Goal: Task Accomplishment & Management: Manage account settings

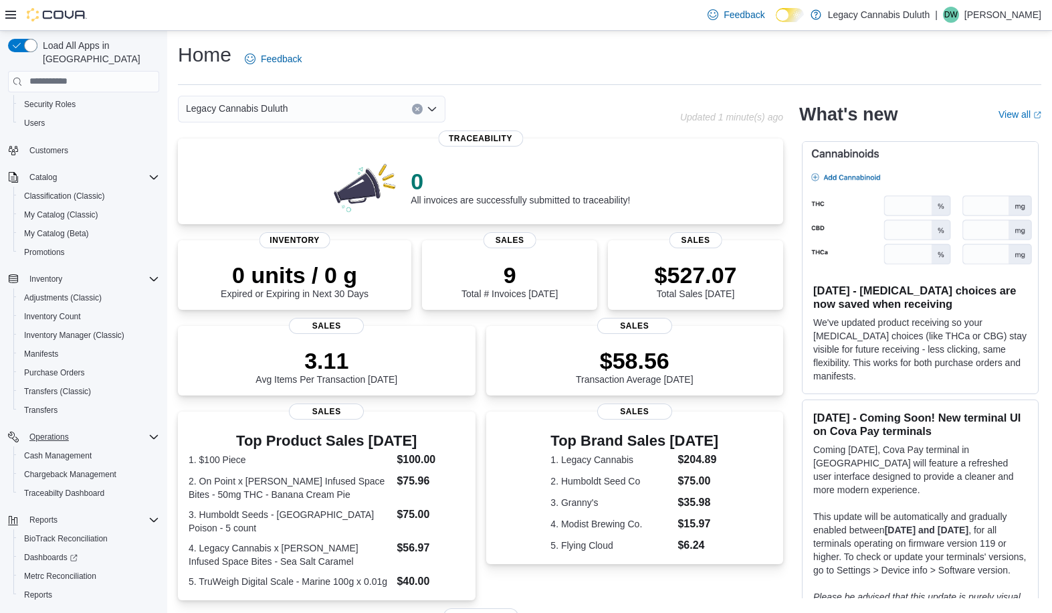
scroll to position [78, 0]
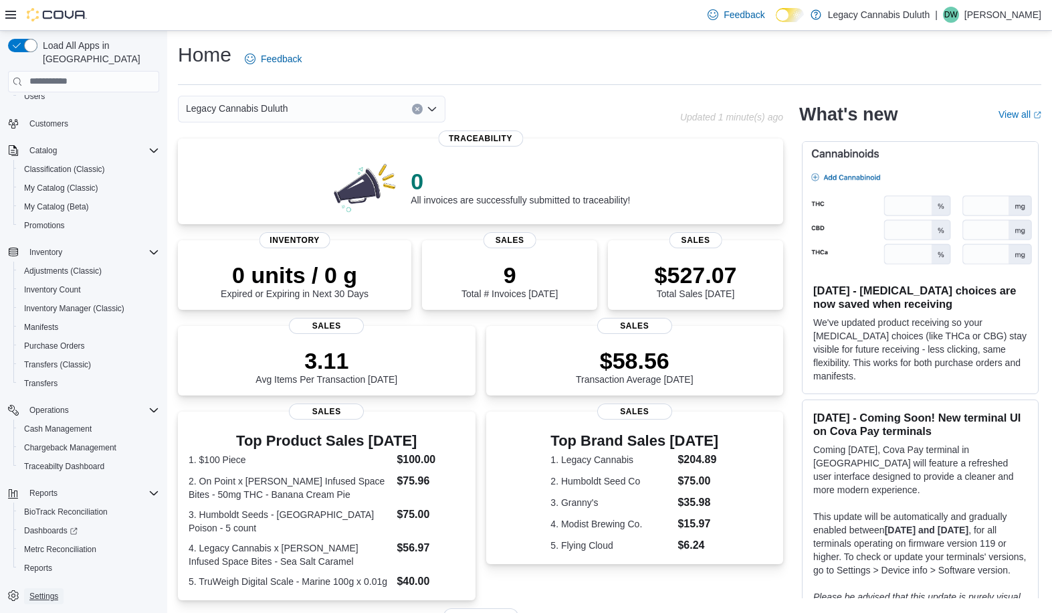
click at [38, 591] on span "Settings" at bounding box center [43, 596] width 29 height 11
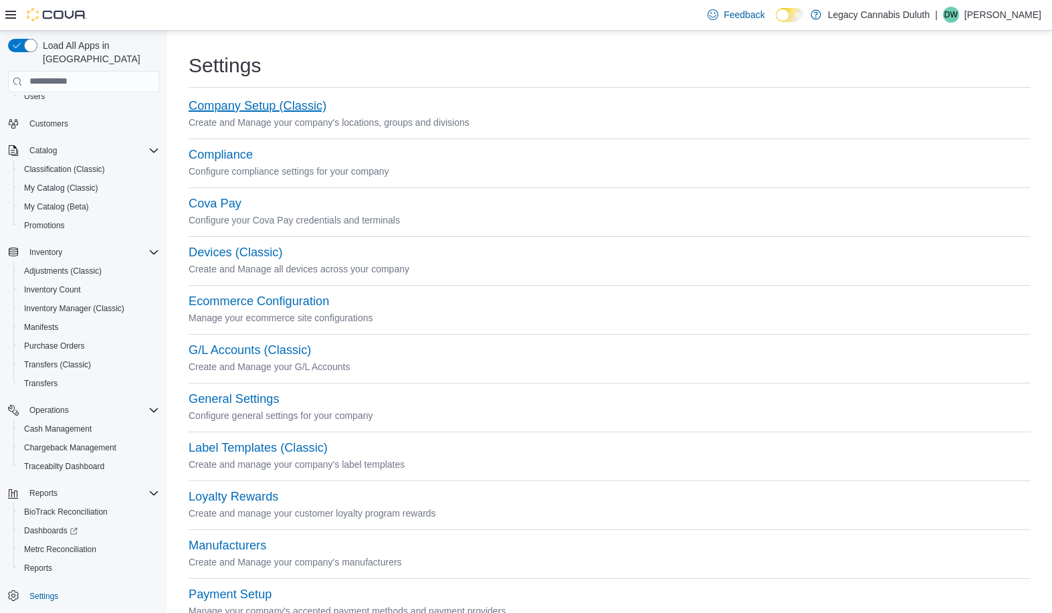
click at [256, 100] on button "Company Setup (Classic)" at bounding box center [258, 106] width 138 height 14
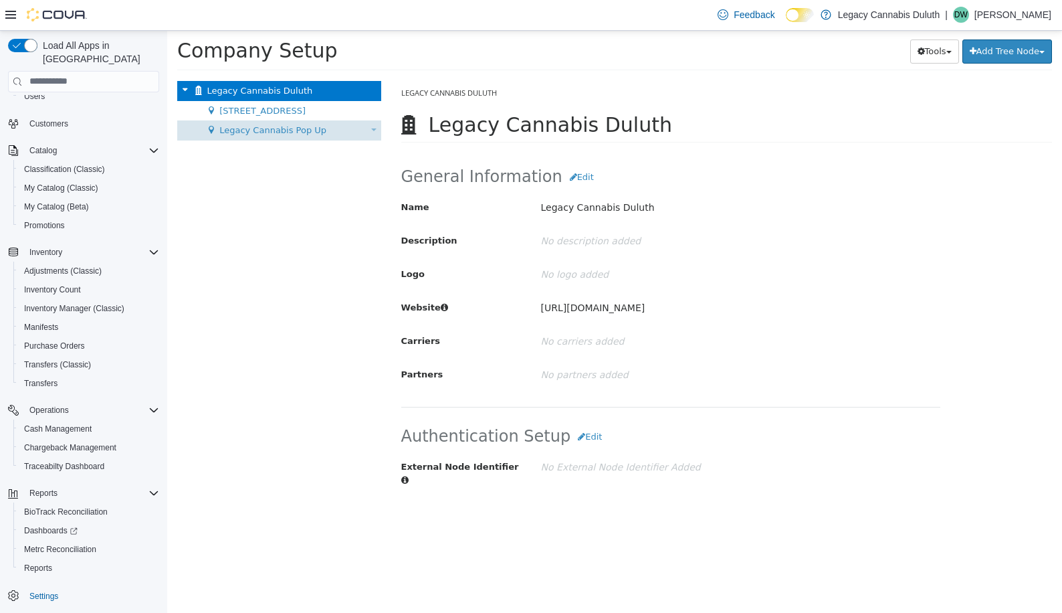
click at [290, 137] on div "Legacy Cannabis Pop Up Move Location" at bounding box center [279, 130] width 204 height 20
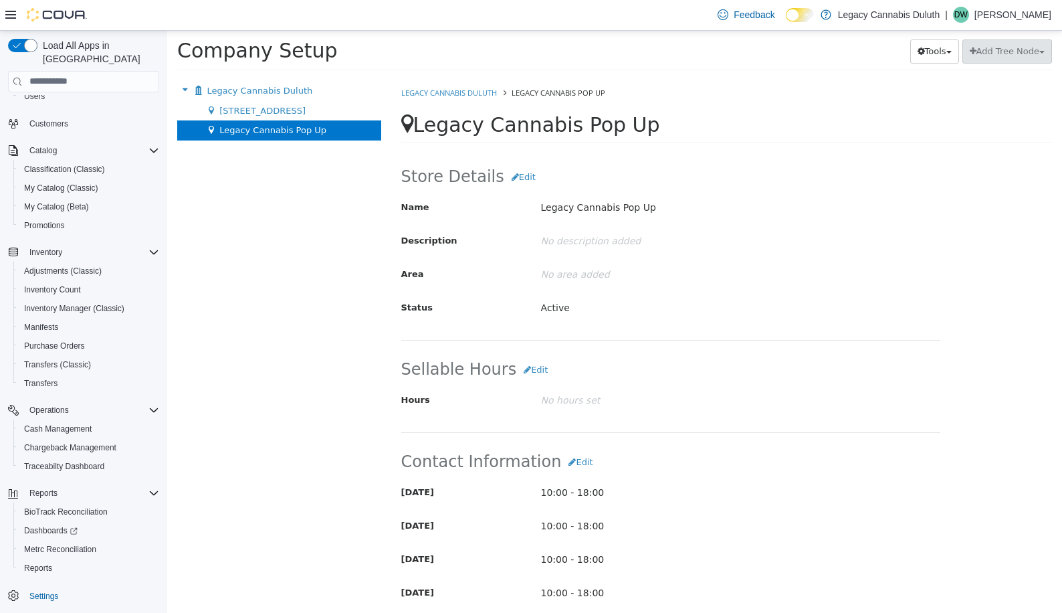
click at [248, 211] on div "Legacy Cannabis Duluth Move Company 1906 W Superior St. Move Location Legacy Ca…" at bounding box center [279, 346] width 224 height 532
click at [322, 228] on div "Legacy Cannabis Duluth Move Company 1906 W Superior St. Move Location Legacy Ca…" at bounding box center [279, 346] width 224 height 532
click at [905, 336] on div "Store Details Edit Name Legacy Cannabis Pop Up Description No description added…" at bounding box center [670, 252] width 539 height 175
click at [282, 106] on span "[STREET_ADDRESS]" at bounding box center [262, 110] width 86 height 10
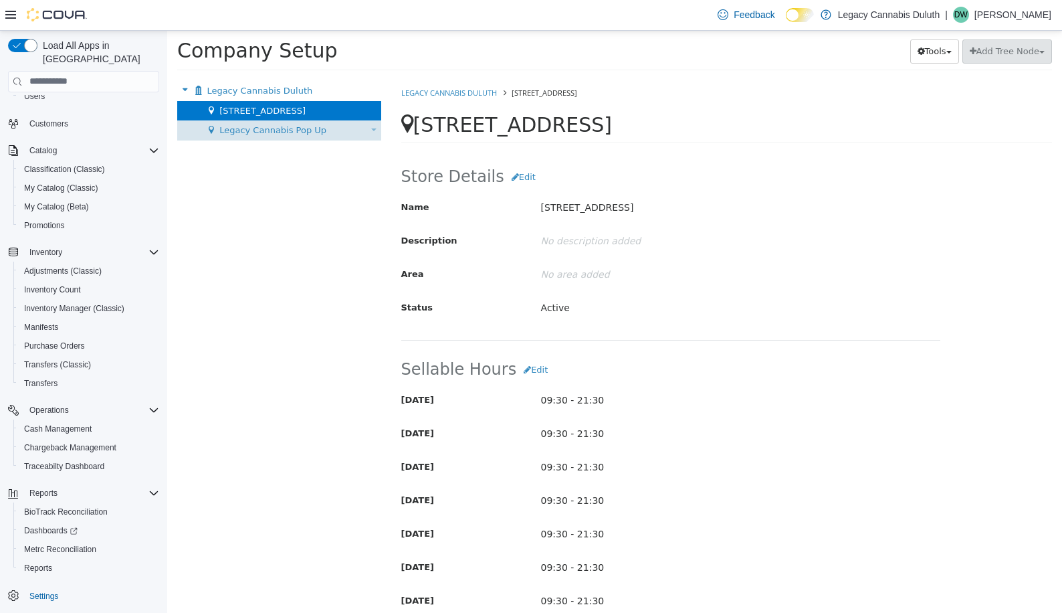
click at [270, 127] on span "Legacy Cannabis Pop Up" at bounding box center [272, 129] width 107 height 10
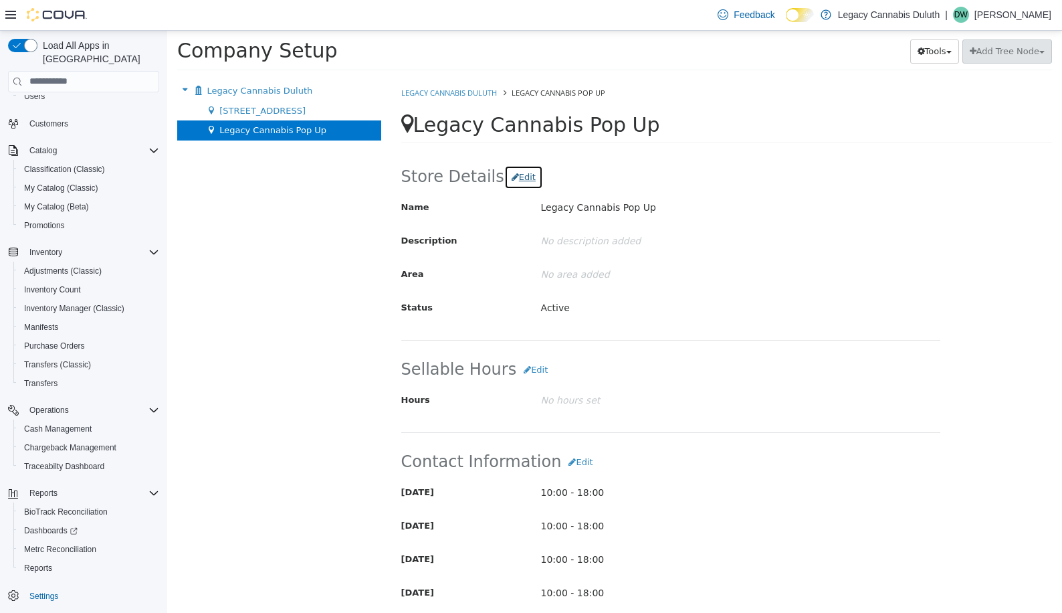
click at [517, 179] on button "Edit" at bounding box center [523, 177] width 39 height 24
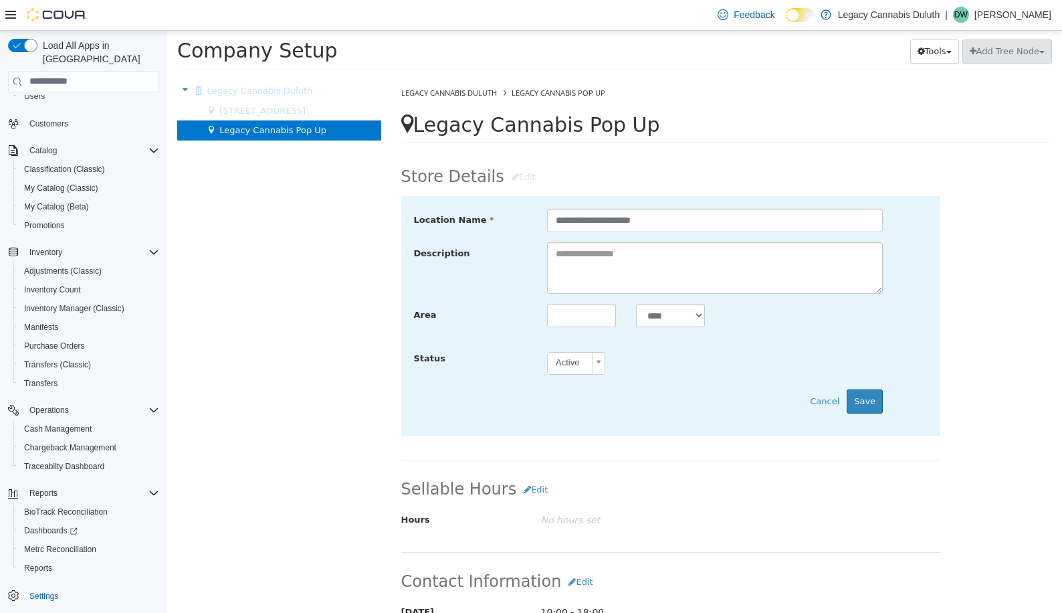
click at [304, 318] on div "Legacy Cannabis Duluth Move Company 1906 W Superior St. Move Location Legacy Ca…" at bounding box center [279, 346] width 224 height 532
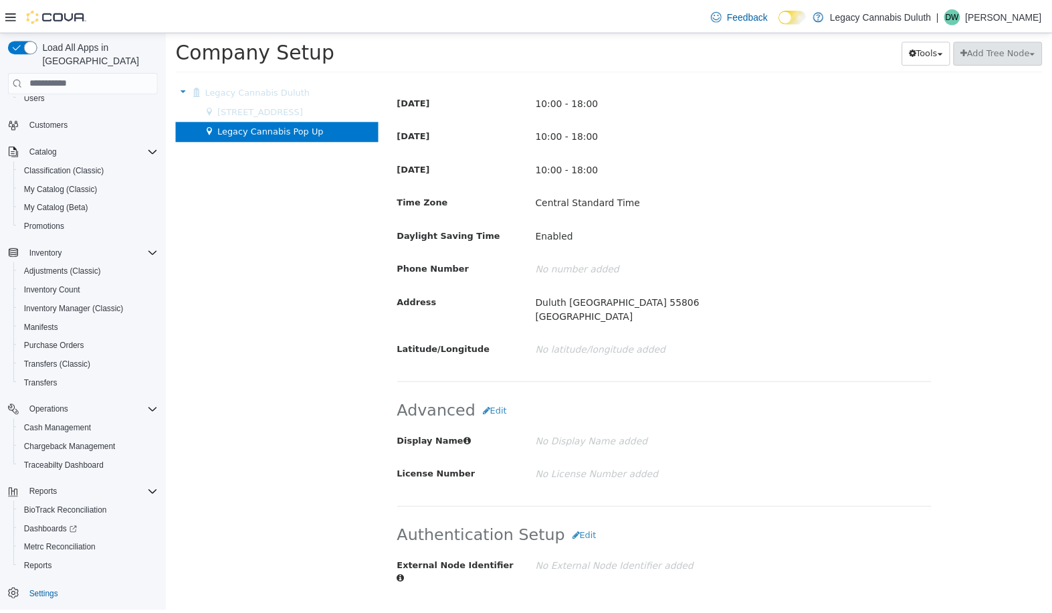
scroll to position [650, 0]
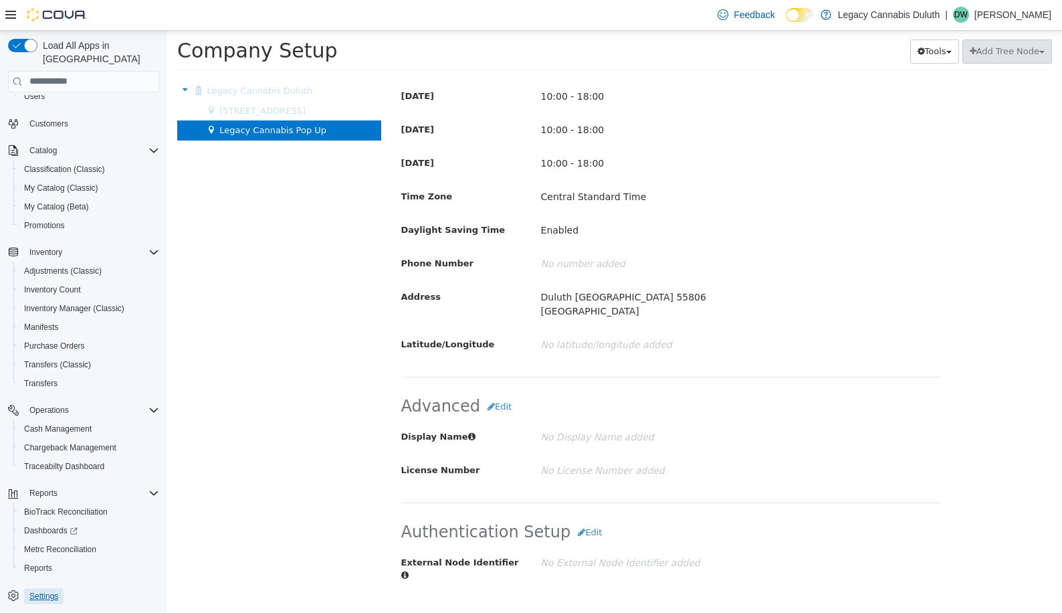
click at [41, 591] on span "Settings" at bounding box center [43, 596] width 29 height 11
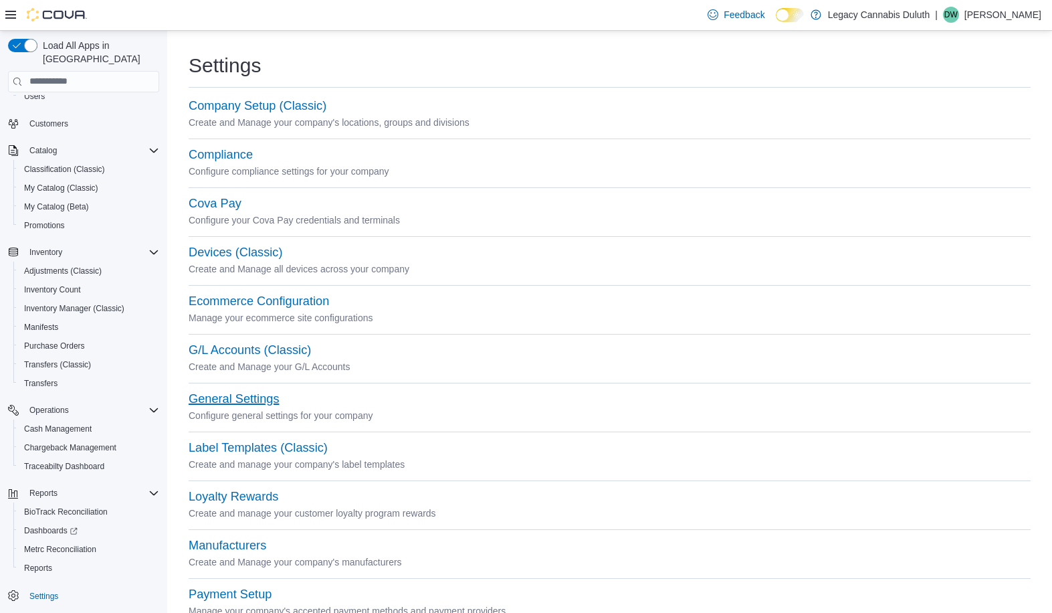
click at [217, 395] on button "General Settings" at bounding box center [234, 399] width 90 height 14
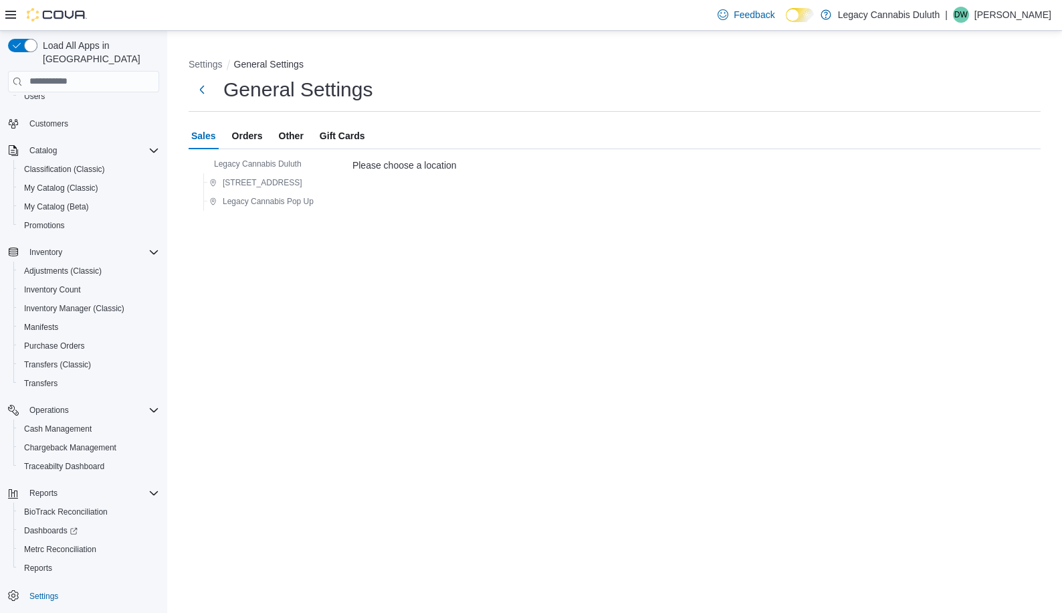
click at [255, 130] on span "Orders" at bounding box center [247, 135] width 31 height 27
click at [216, 136] on button "Sales" at bounding box center [204, 135] width 30 height 27
click at [41, 591] on span "Settings" at bounding box center [43, 596] width 29 height 11
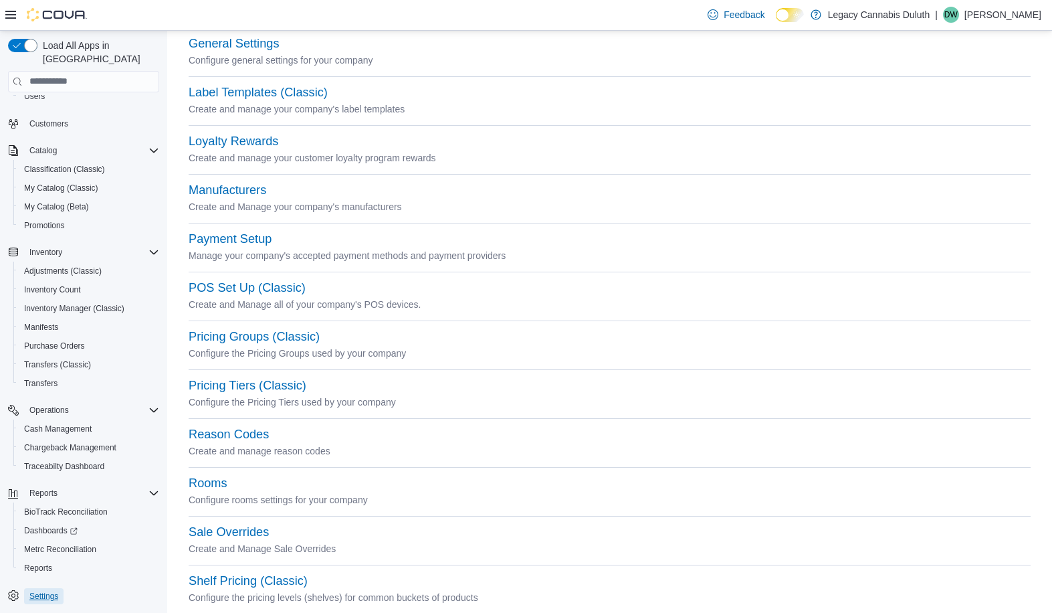
scroll to position [401, 0]
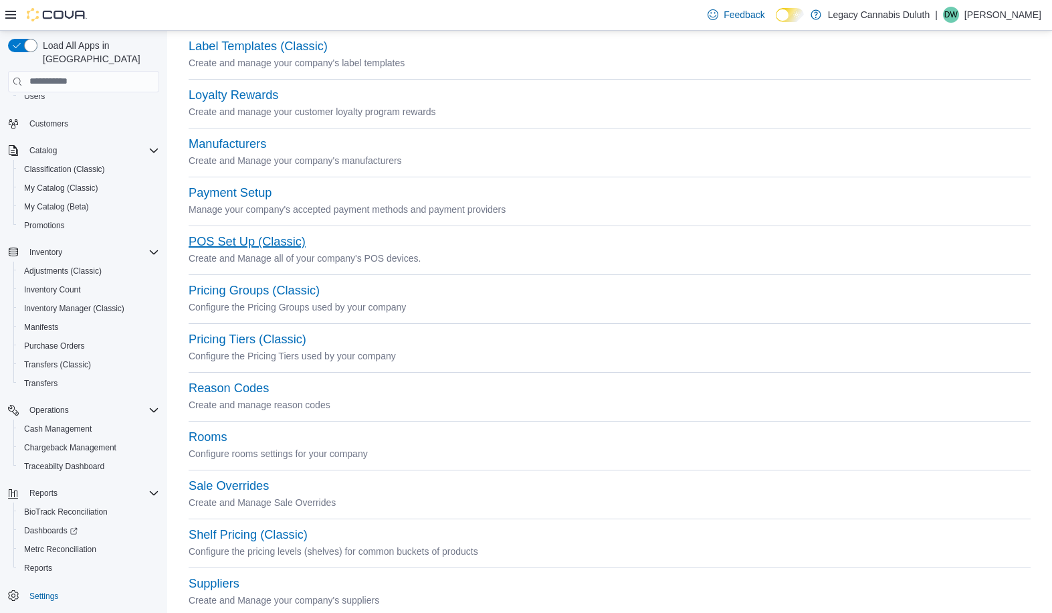
click at [276, 243] on button "POS Set Up (Classic)" at bounding box center [247, 242] width 117 height 14
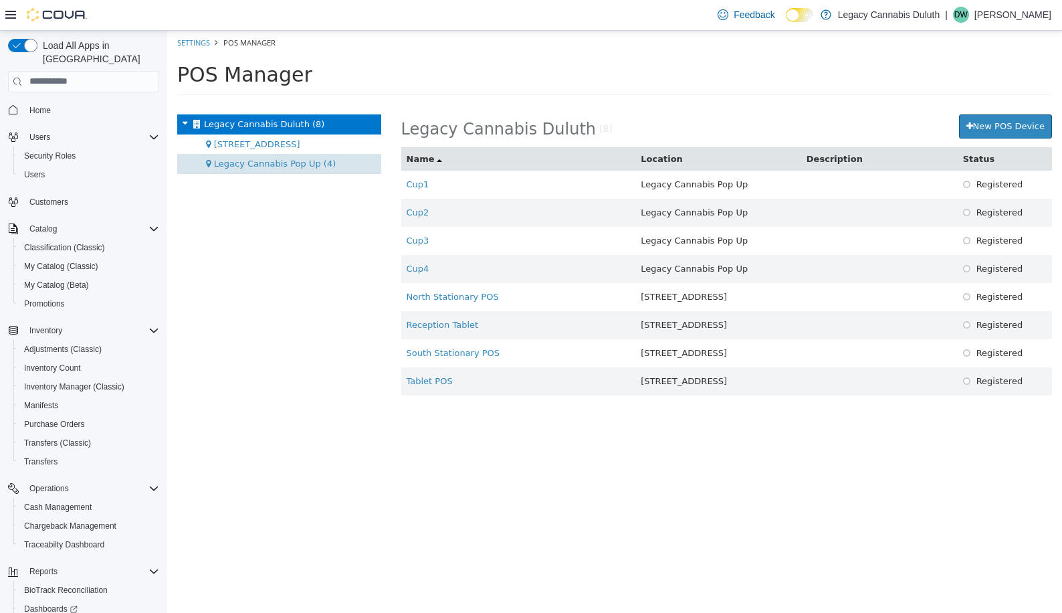
click at [257, 167] on span "Legacy Cannabis Pop Up (4)" at bounding box center [275, 163] width 122 height 10
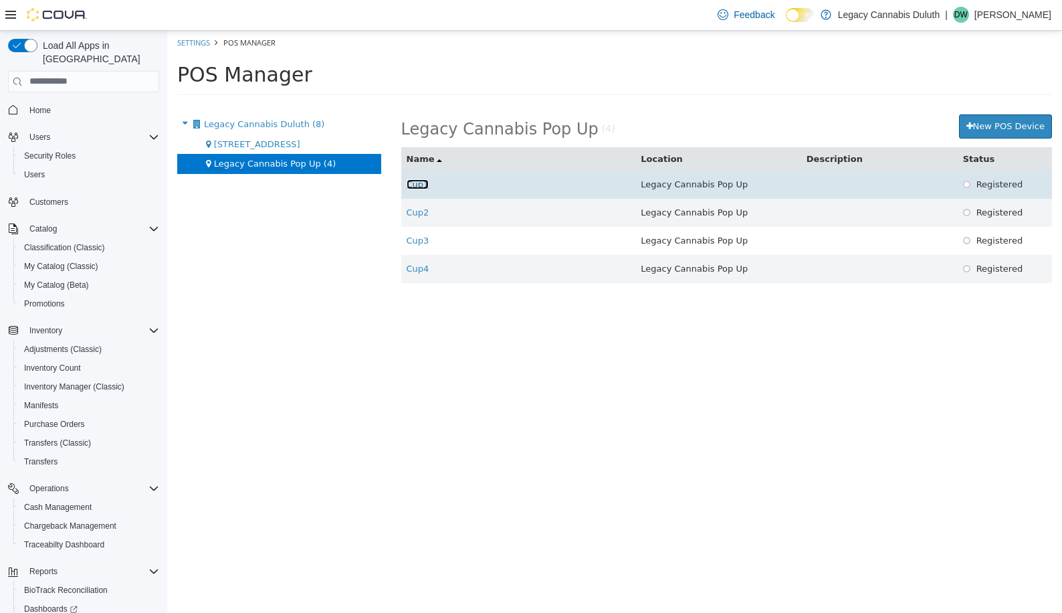
click at [421, 180] on link "Cup1" at bounding box center [418, 184] width 23 height 10
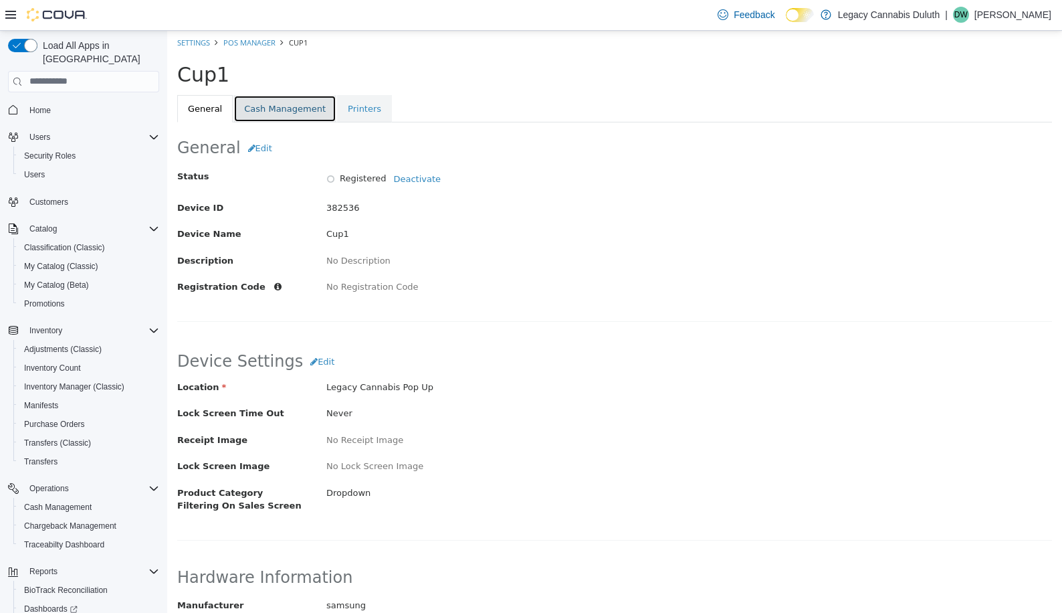
click at [254, 112] on link "Cash Management" at bounding box center [284, 108] width 103 height 28
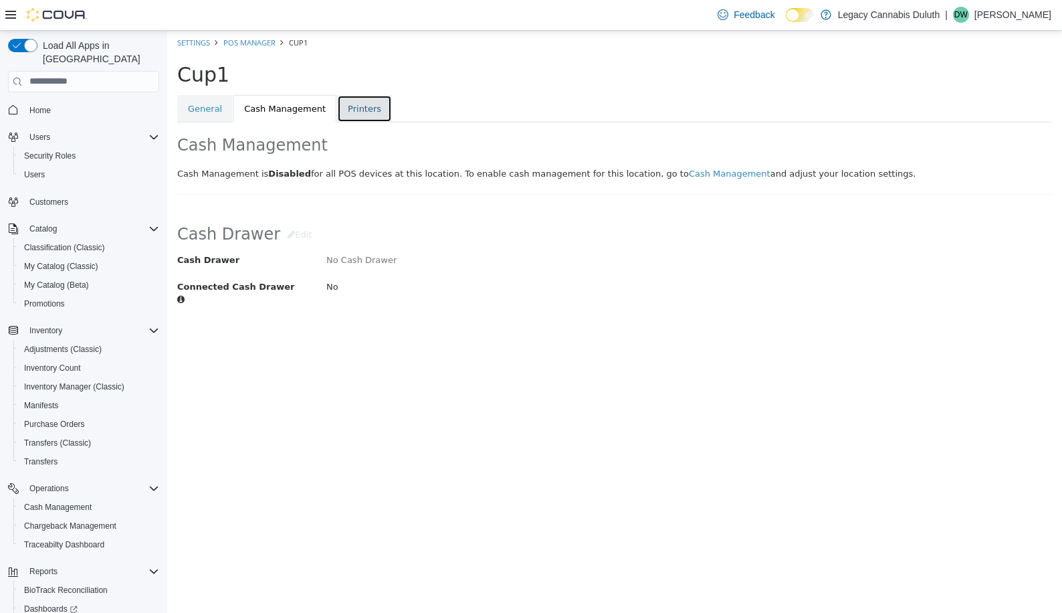
click at [339, 104] on link "Printers" at bounding box center [364, 108] width 55 height 28
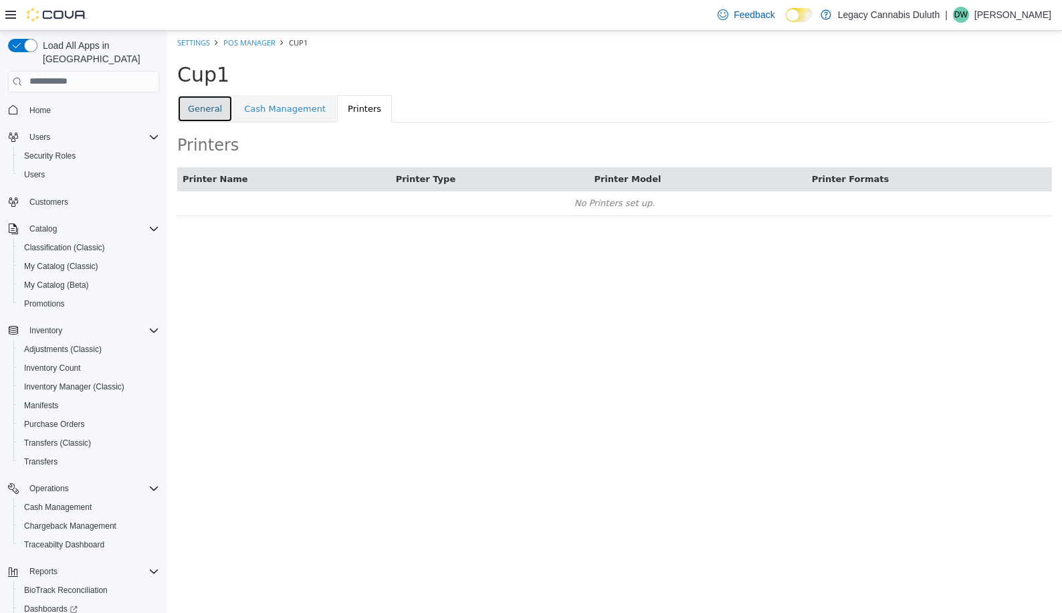
click at [189, 107] on link "General" at bounding box center [205, 108] width 56 height 28
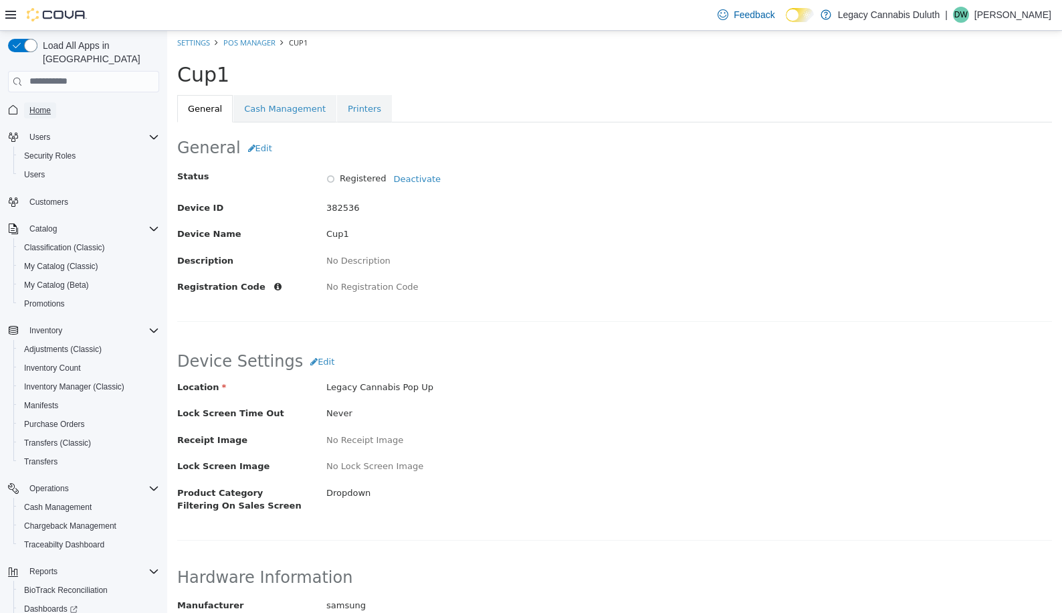
click at [37, 105] on span "Home" at bounding box center [39, 110] width 21 height 11
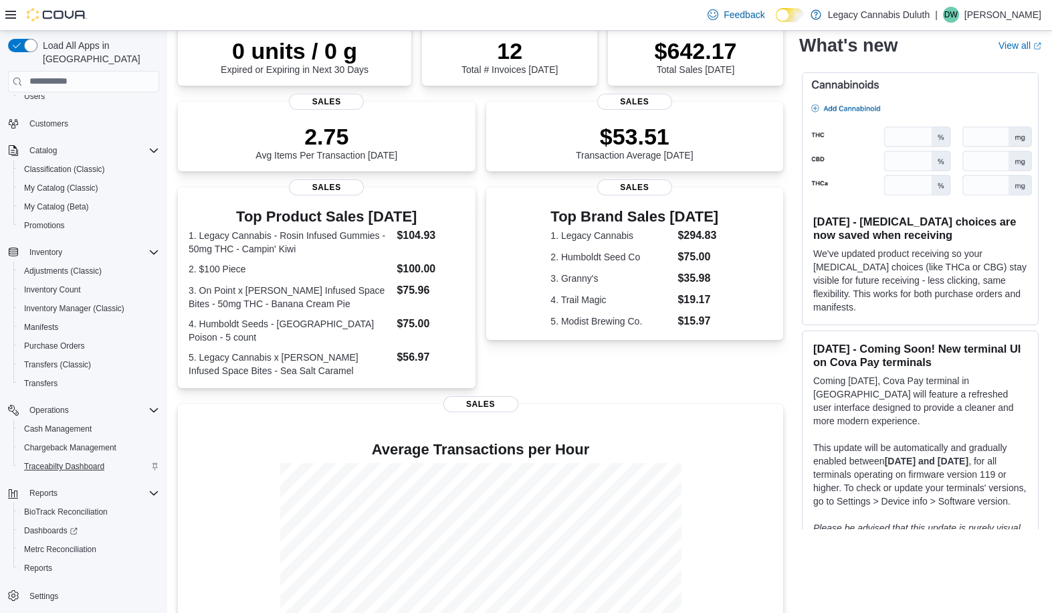
scroll to position [284, 0]
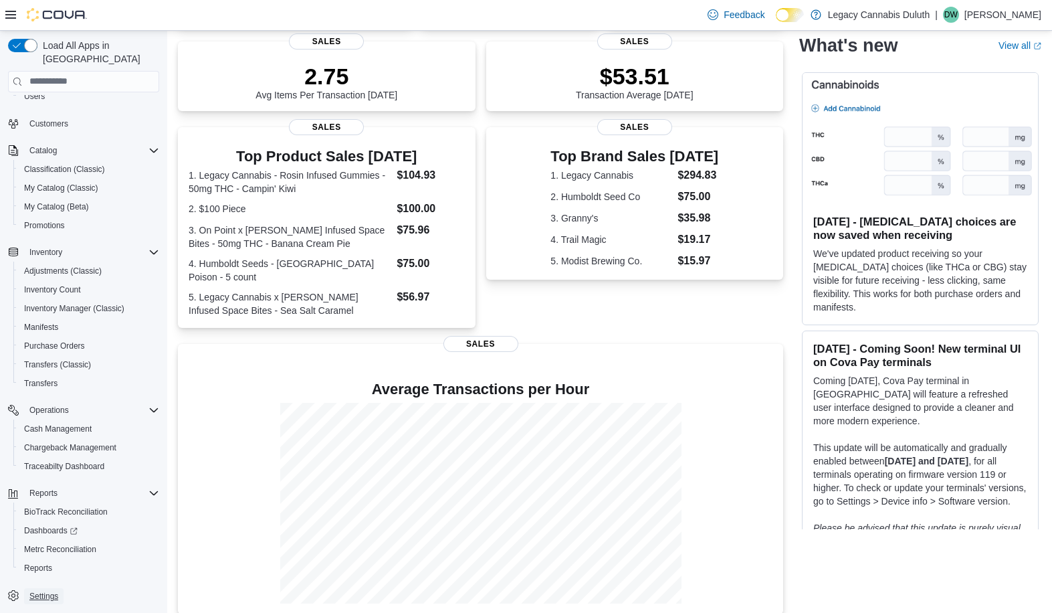
click at [54, 591] on span "Settings" at bounding box center [43, 596] width 29 height 11
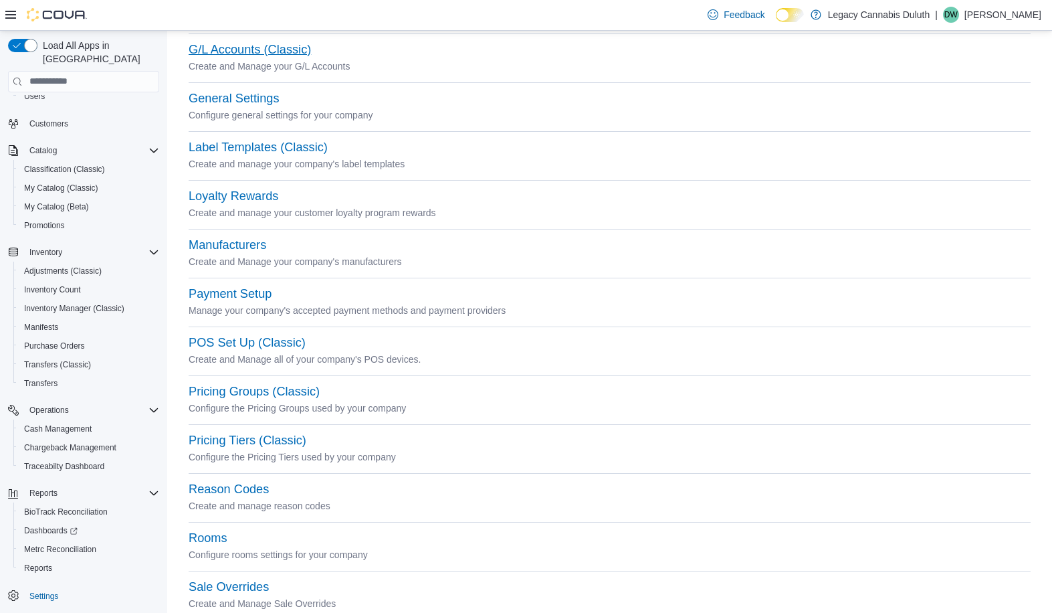
scroll to position [334, 0]
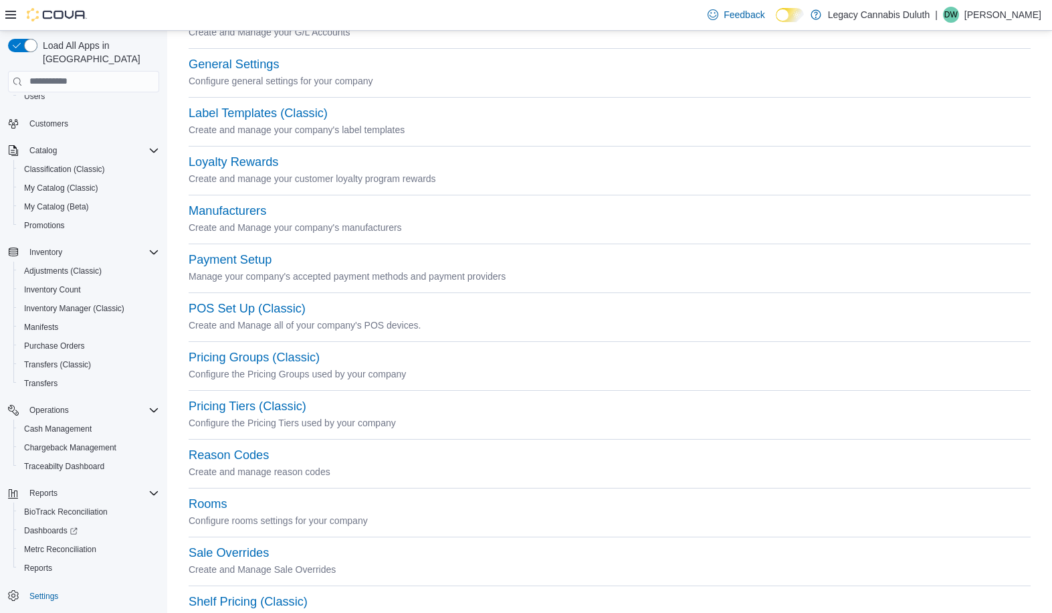
click at [263, 301] on div "POS Set Up (Classic)" at bounding box center [610, 309] width 842 height 16
click at [293, 309] on button "POS Set Up (Classic)" at bounding box center [247, 309] width 117 height 14
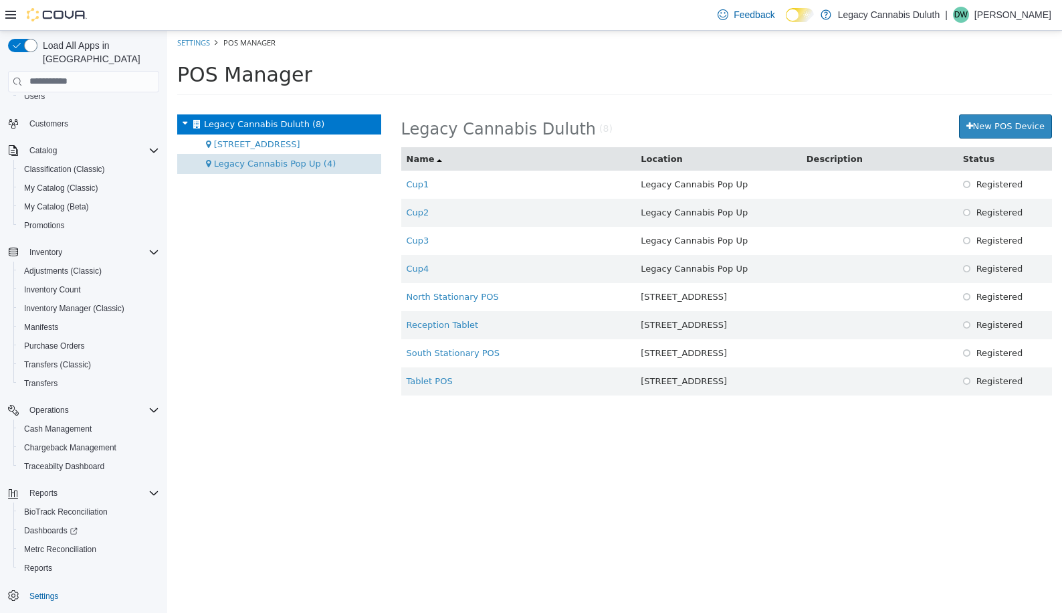
click at [289, 164] on span "Legacy Cannabis Pop Up (4)" at bounding box center [275, 163] width 122 height 10
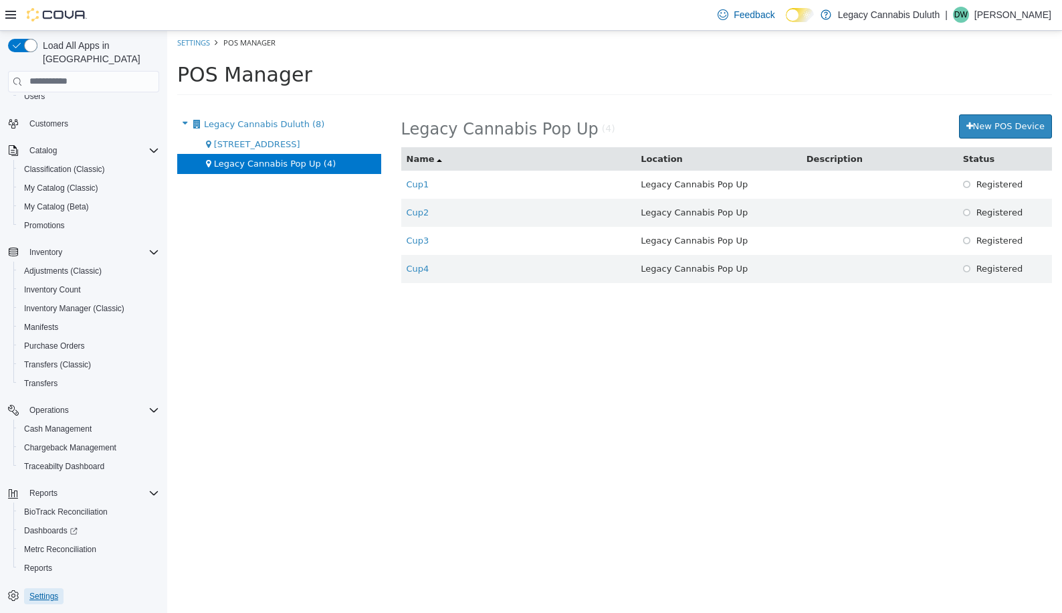
drag, startPoint x: 40, startPoint y: 583, endPoint x: 163, endPoint y: 454, distance: 178.4
click at [40, 591] on span "Settings" at bounding box center [43, 596] width 29 height 11
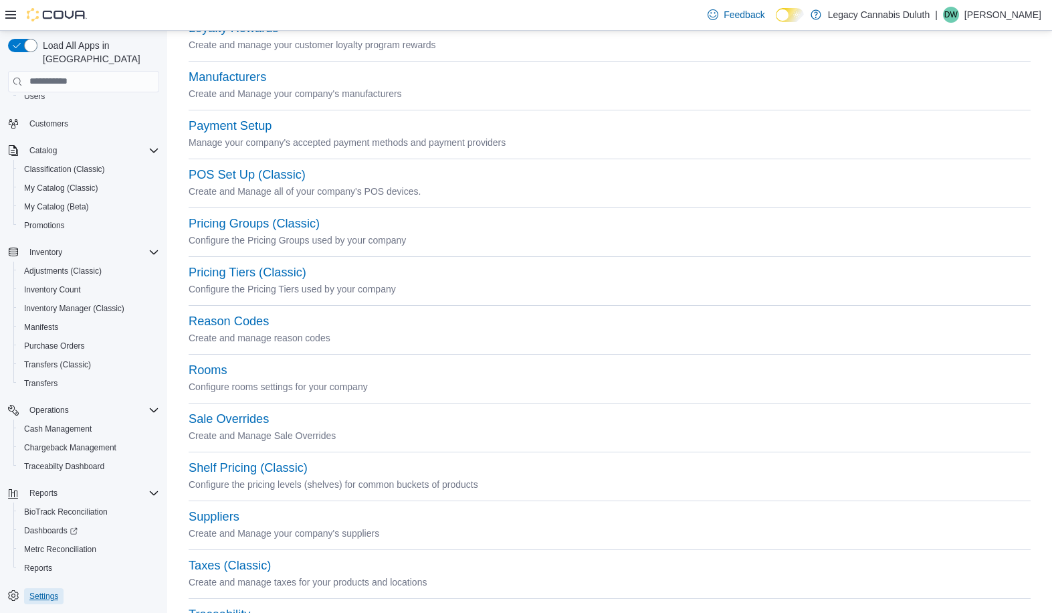
scroll to position [532, 0]
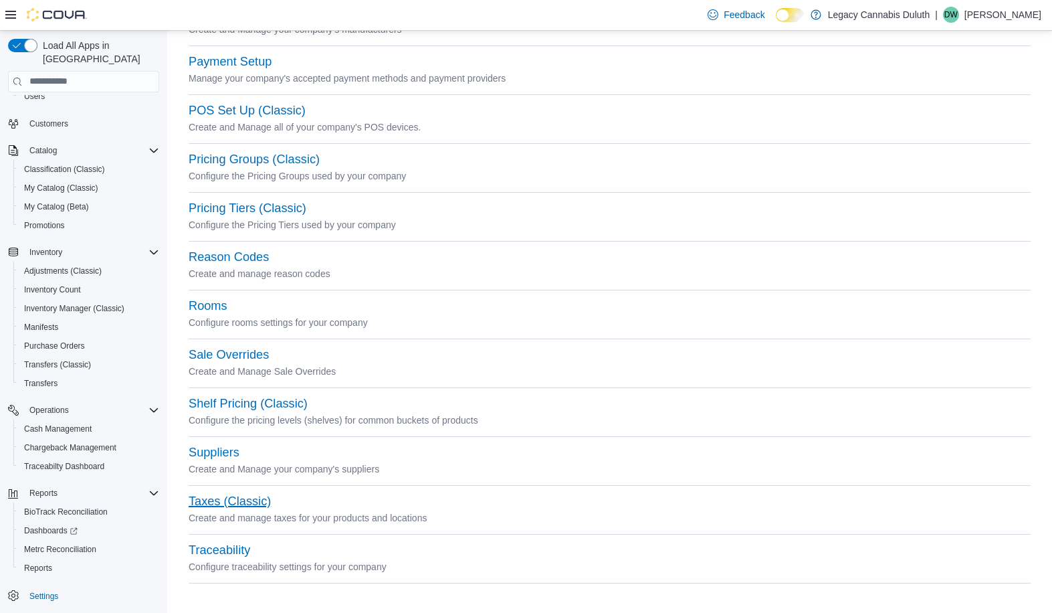
click at [253, 496] on button "Taxes (Classic)" at bounding box center [230, 501] width 82 height 14
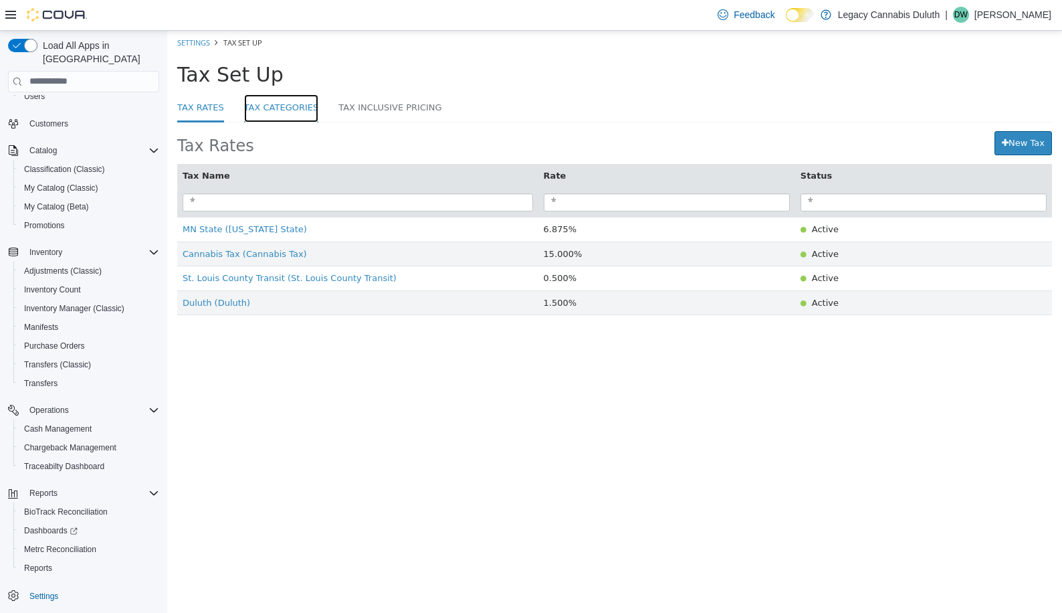
click at [268, 113] on link "Tax Categories" at bounding box center [281, 108] width 75 height 29
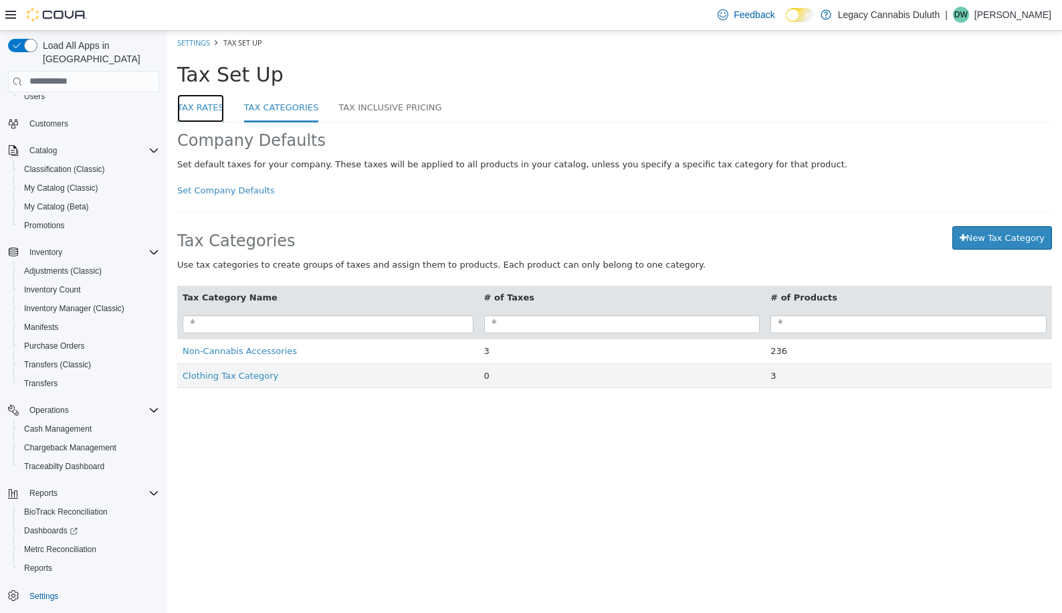
click at [199, 106] on link "Tax Rates" at bounding box center [200, 108] width 47 height 29
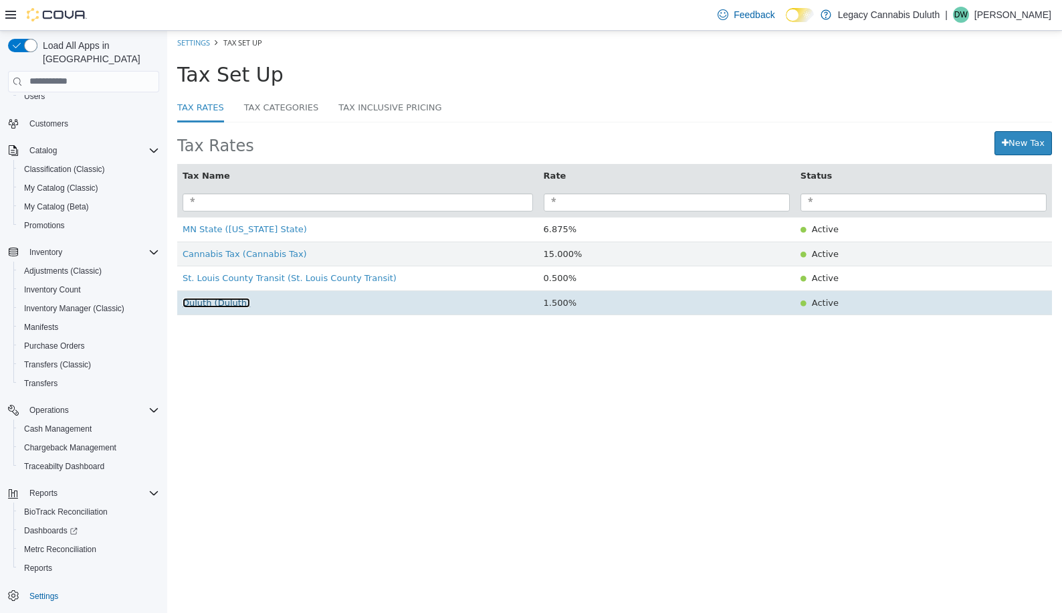
click at [220, 304] on span "Duluth (Duluth)" at bounding box center [217, 302] width 68 height 10
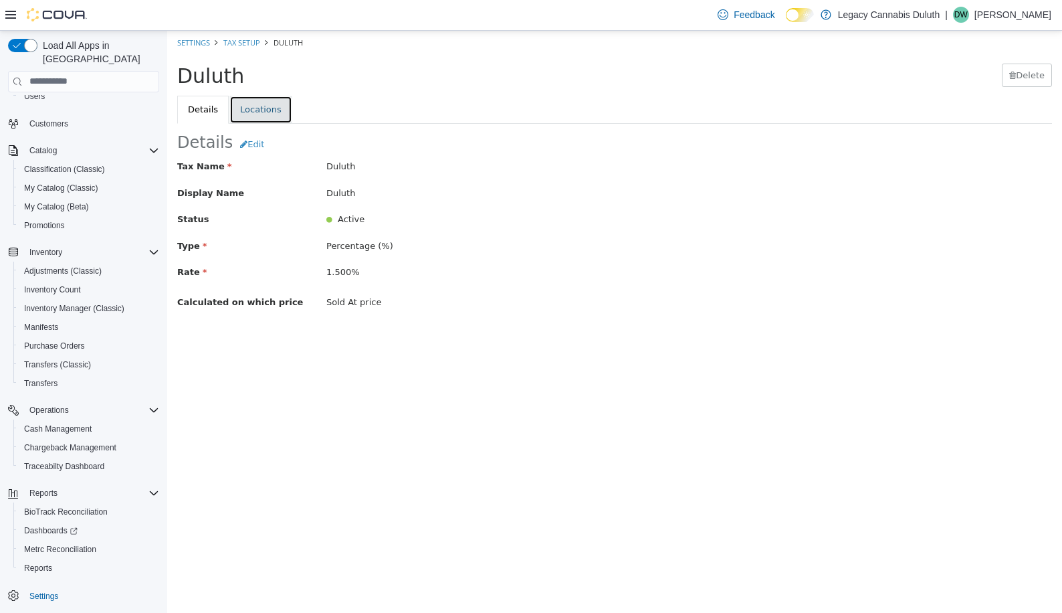
click at [259, 119] on link "Locations" at bounding box center [260, 109] width 63 height 28
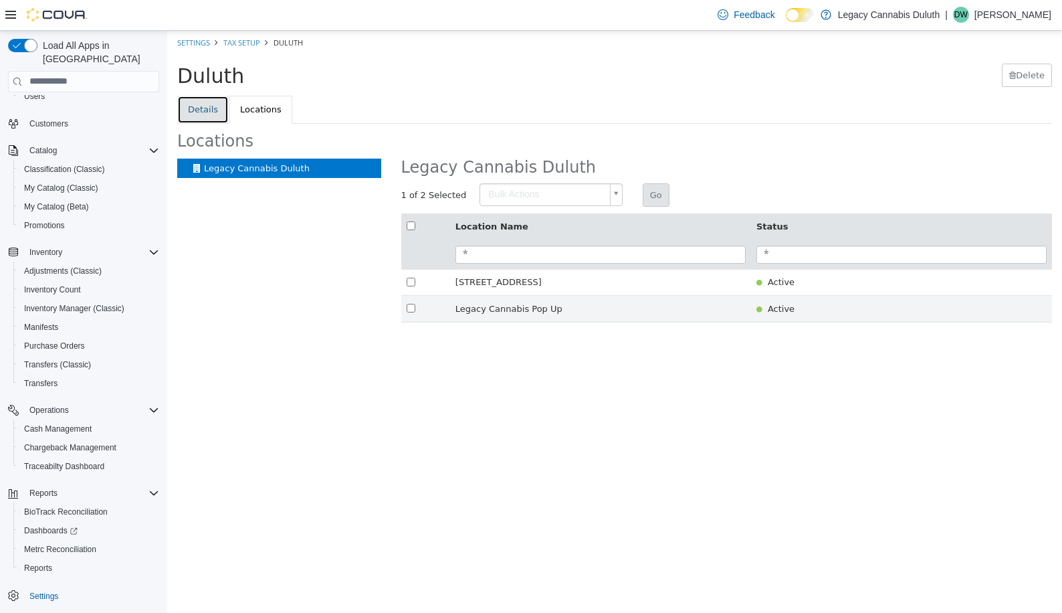
click at [217, 106] on link "Details" at bounding box center [203, 109] width 52 height 28
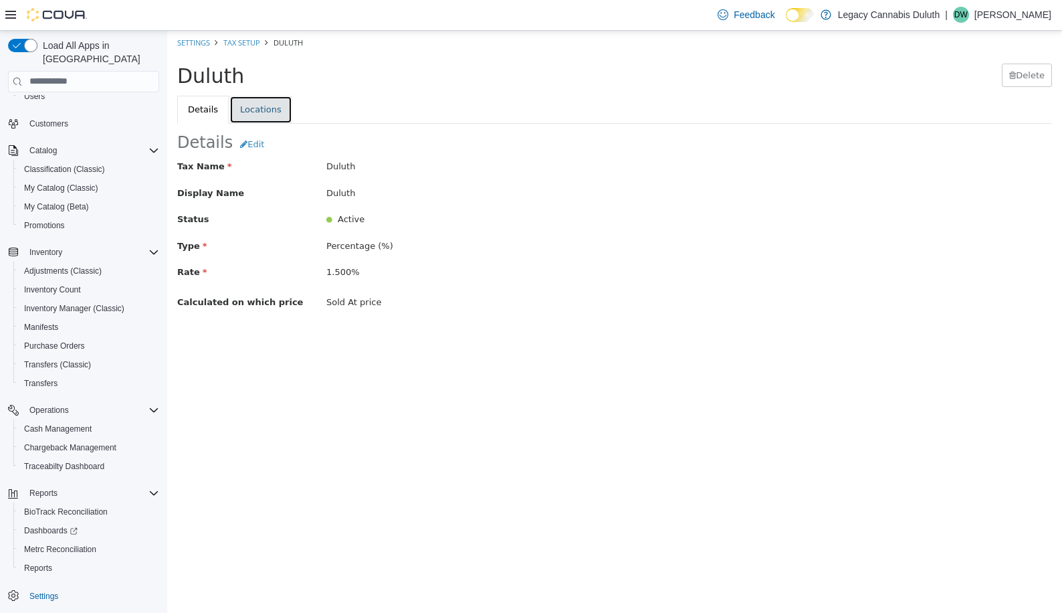
click at [277, 103] on link "Locations" at bounding box center [260, 109] width 63 height 28
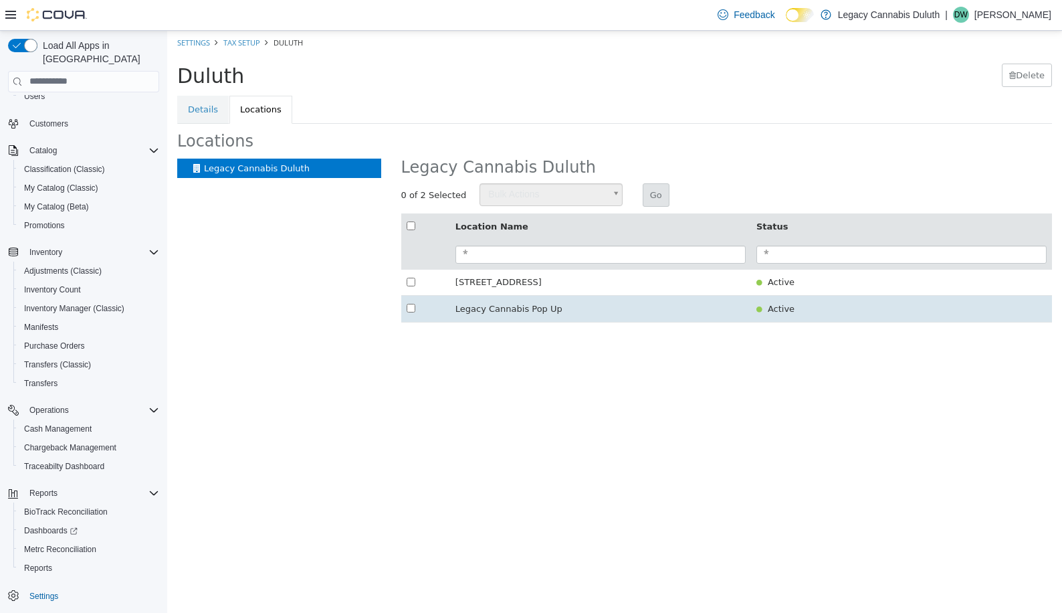
click at [415, 309] on td at bounding box center [425, 308] width 49 height 27
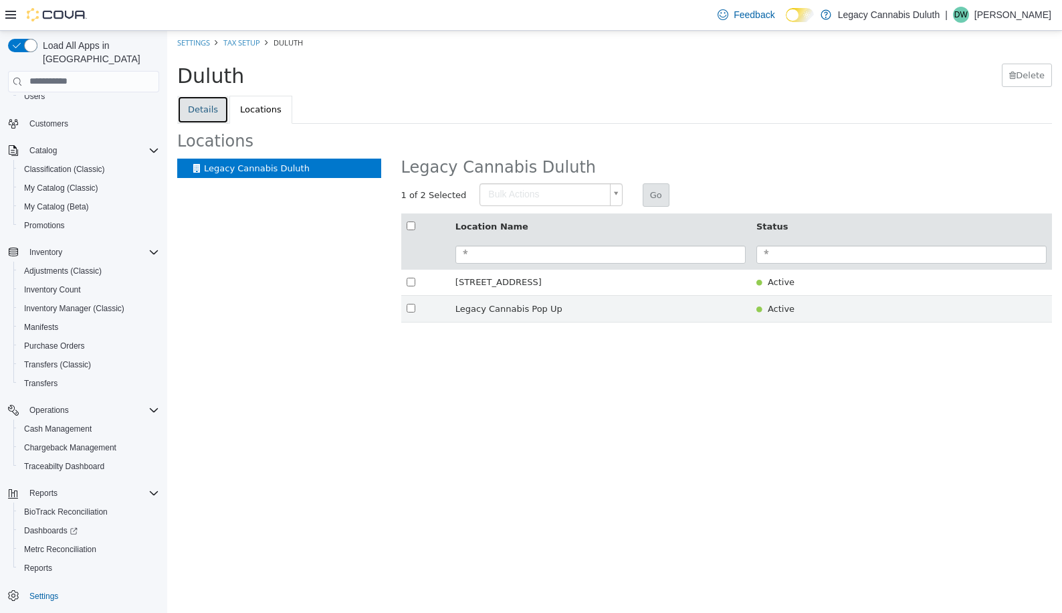
click at [193, 110] on link "Details" at bounding box center [203, 109] width 52 height 28
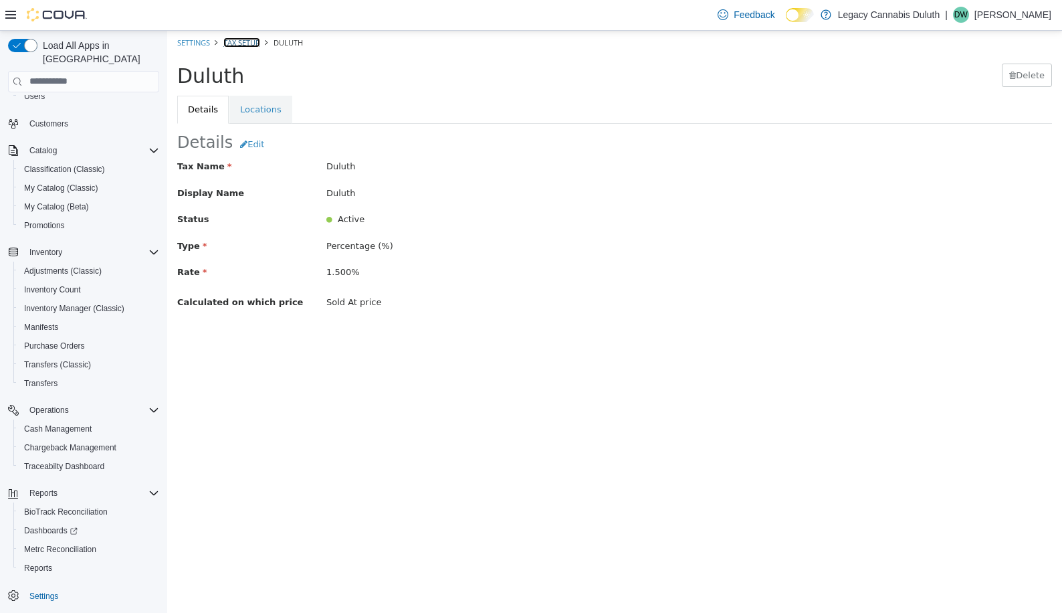
click at [245, 43] on link "Tax Setup" at bounding box center [241, 42] width 37 height 10
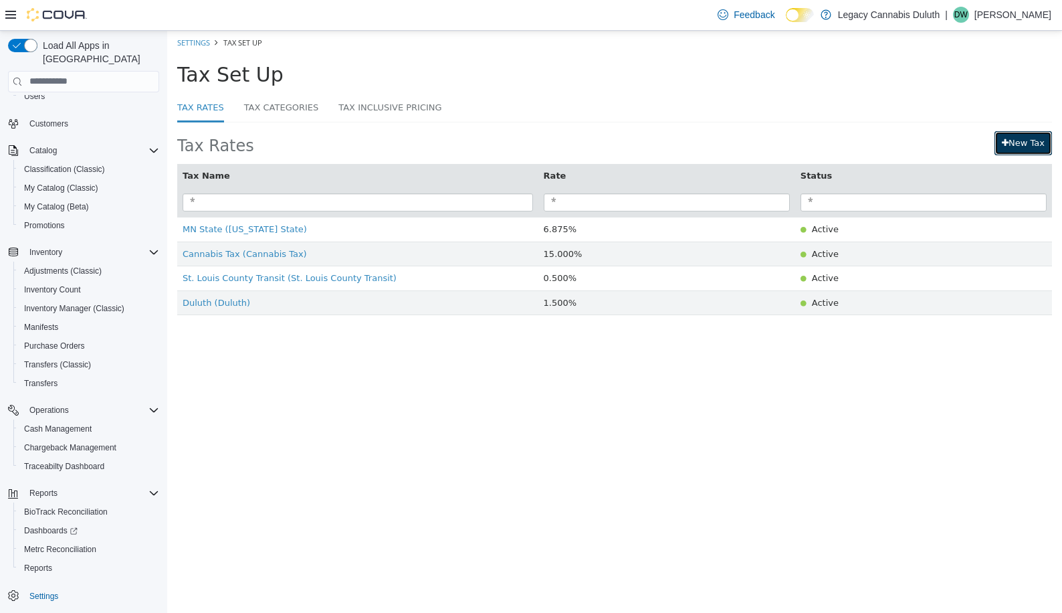
click at [1026, 142] on link "New Tax" at bounding box center [1024, 142] width 58 height 24
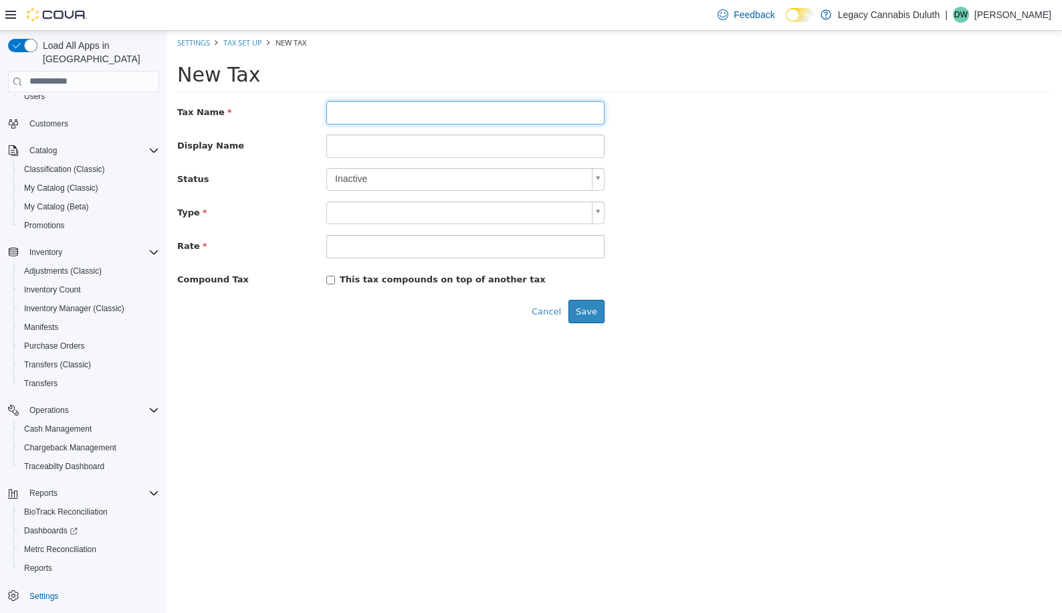
click at [347, 112] on input "text" at bounding box center [465, 111] width 278 height 23
type input "**********"
click at [350, 146] on input at bounding box center [465, 145] width 278 height 23
type input "**********"
click at [367, 173] on body "**********" at bounding box center [614, 181] width 895 height 302
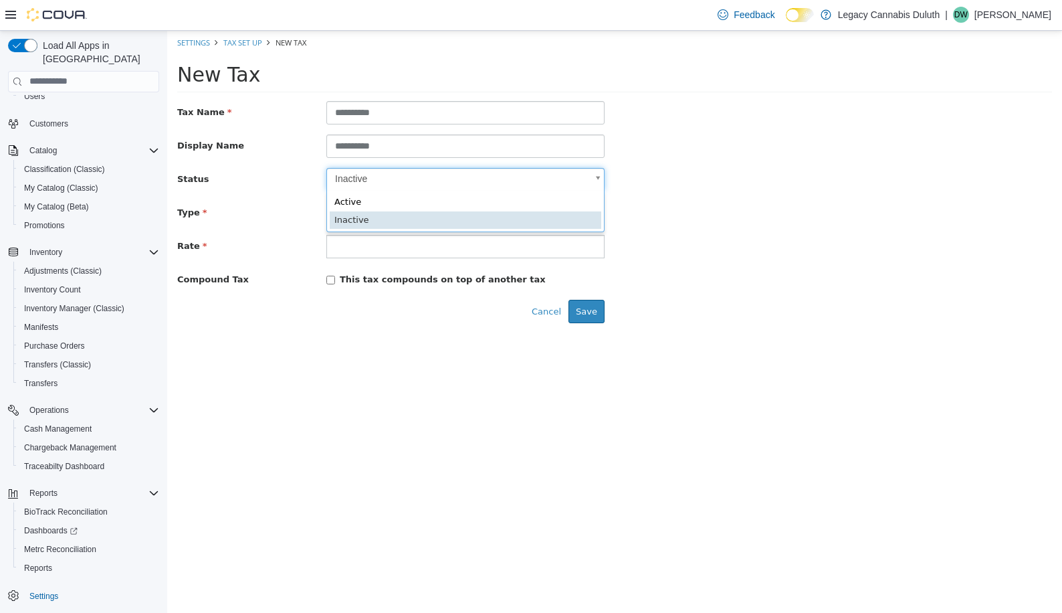
scroll to position [0, 4]
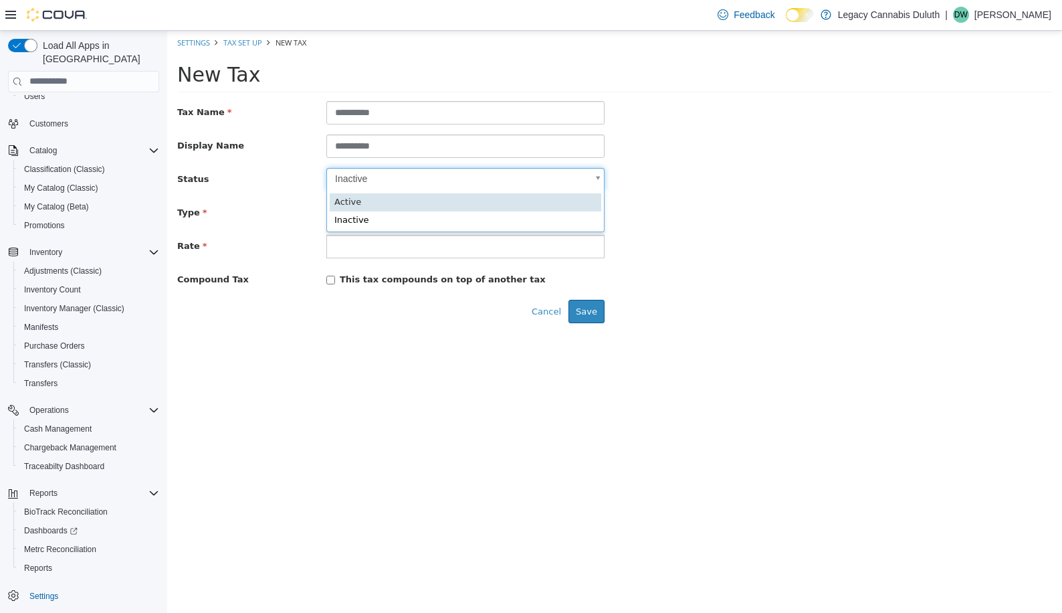
type input "****"
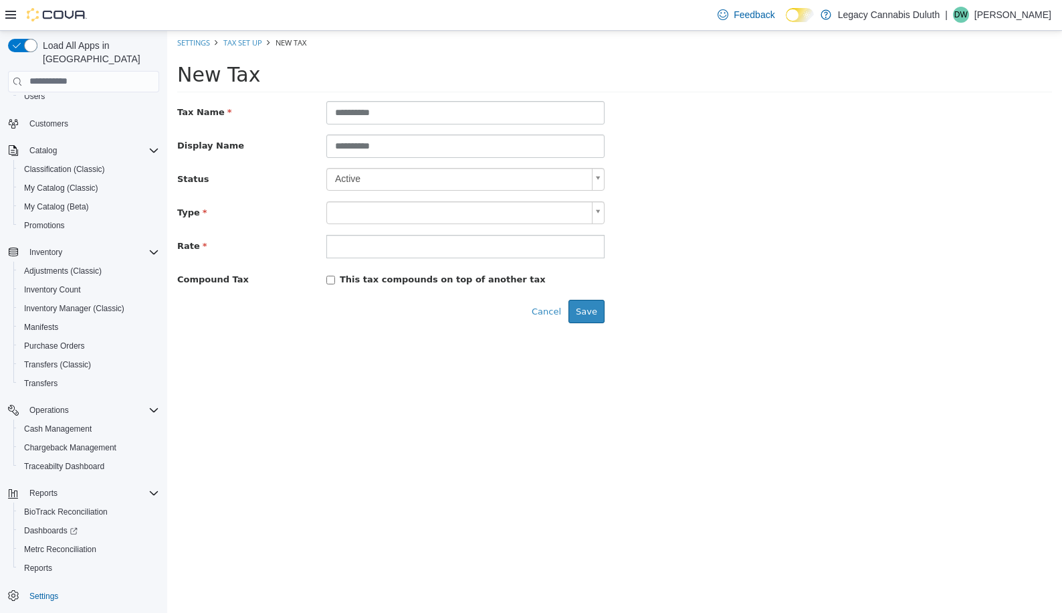
click at [362, 211] on body "**********" at bounding box center [614, 181] width 895 height 302
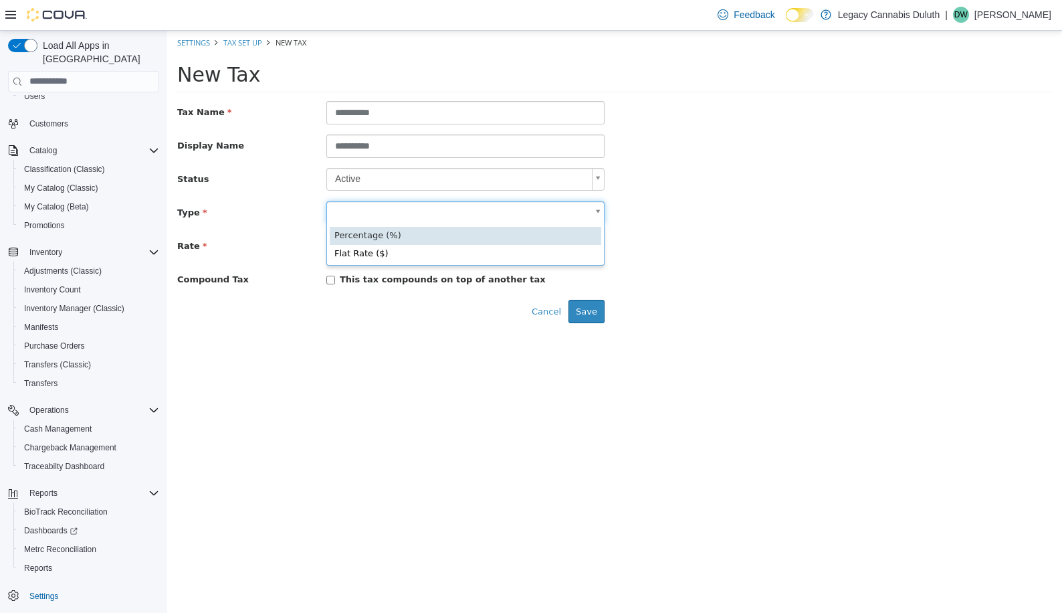
type input "**********"
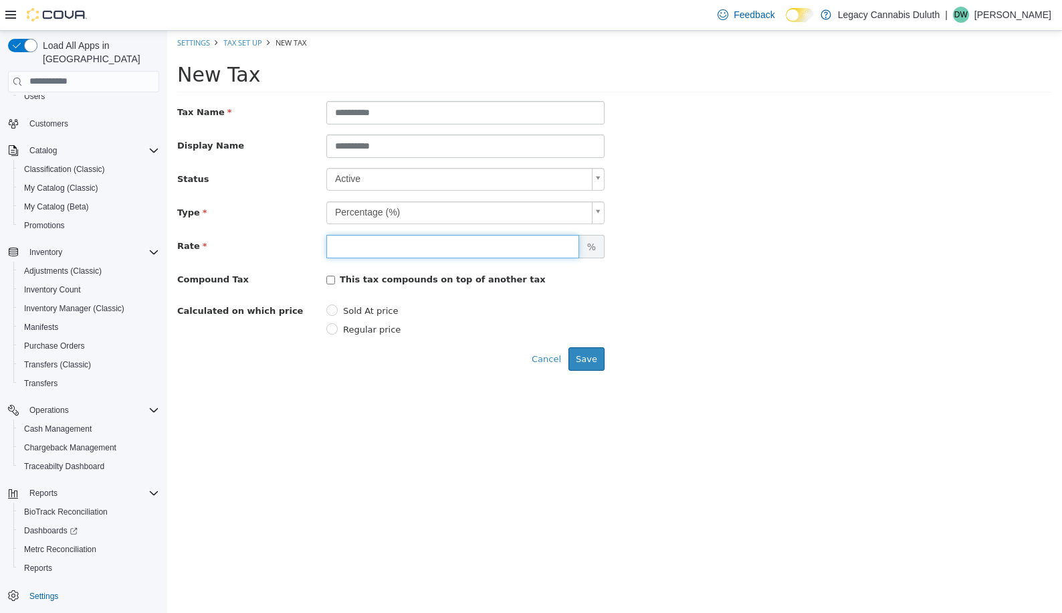
click at [363, 250] on input "number" at bounding box center [452, 245] width 253 height 23
drag, startPoint x: 394, startPoint y: 144, endPoint x: 360, endPoint y: 144, distance: 34.1
click at [360, 144] on input "**********" at bounding box center [465, 145] width 278 height 23
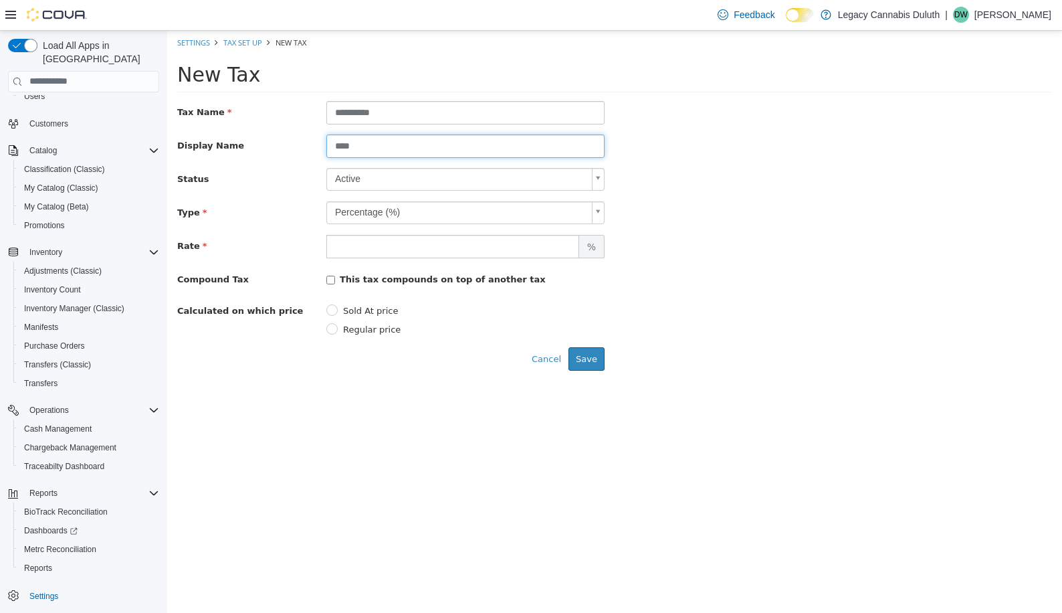
type input "****"
click at [397, 116] on input "**********" at bounding box center [465, 111] width 278 height 23
type input "****"
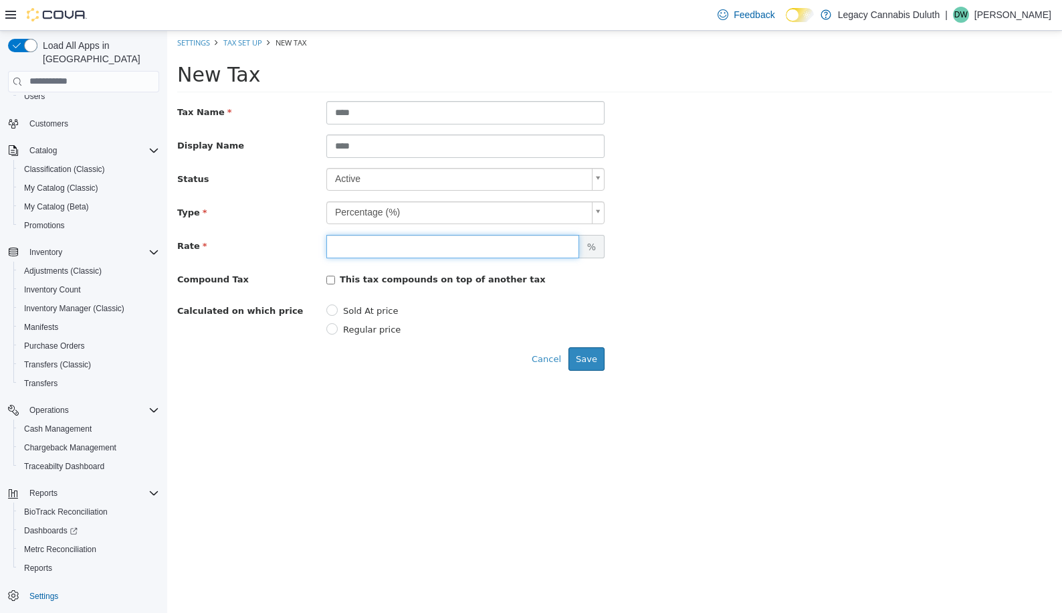
click at [395, 249] on input "number" at bounding box center [452, 245] width 253 height 23
type input "***"
click at [783, 287] on div "Compound Tax This tax compounds on top of another tax Compounds on non-compound…" at bounding box center [614, 278] width 895 height 21
click at [596, 356] on button "Save" at bounding box center [587, 359] width 36 height 24
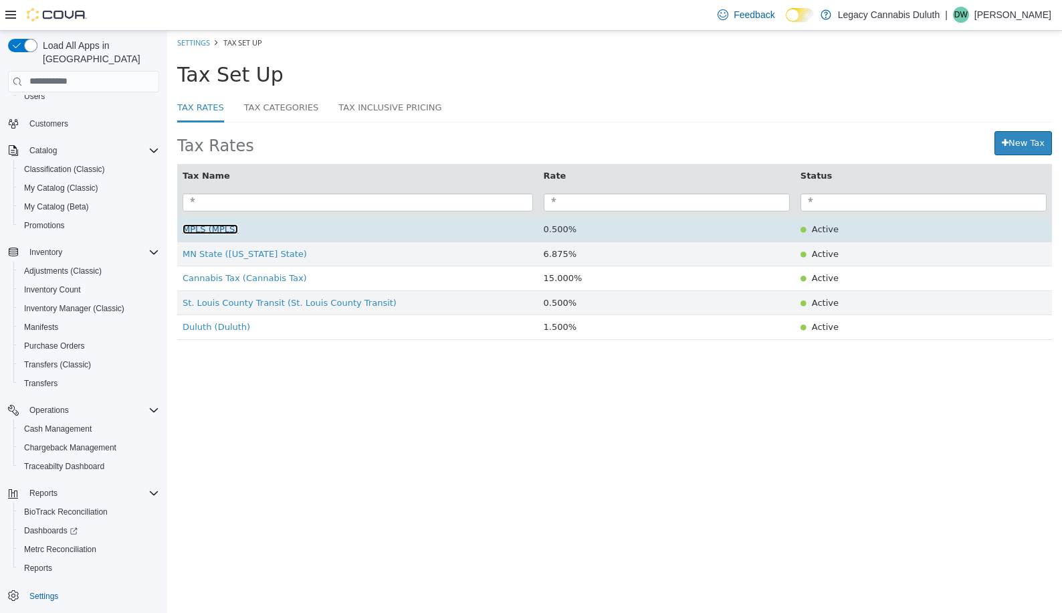
click at [204, 229] on span "MPLS (MPLS)" at bounding box center [211, 228] width 56 height 10
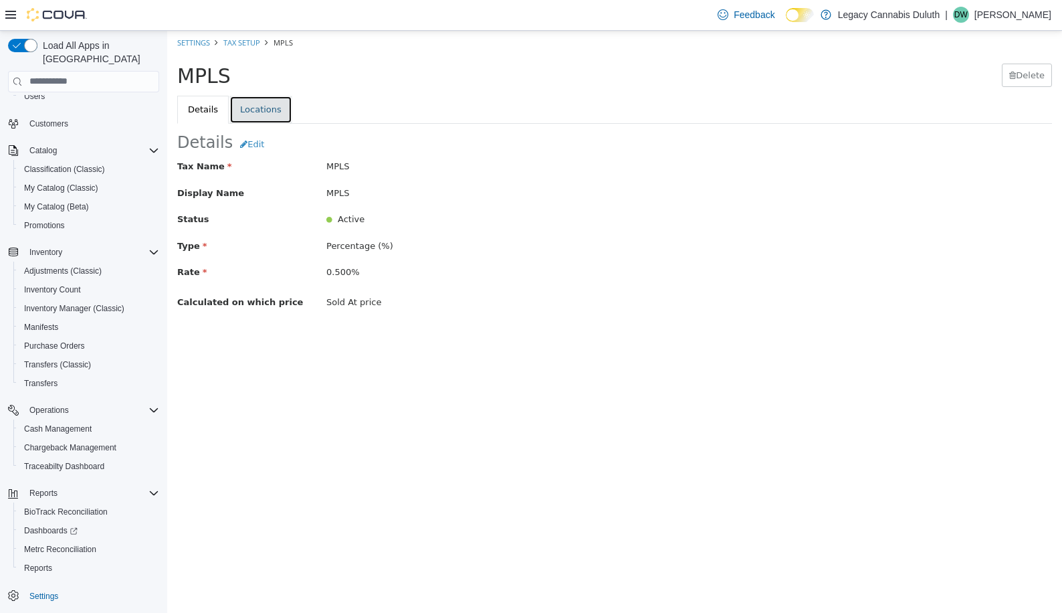
click at [258, 104] on link "Locations" at bounding box center [260, 109] width 63 height 28
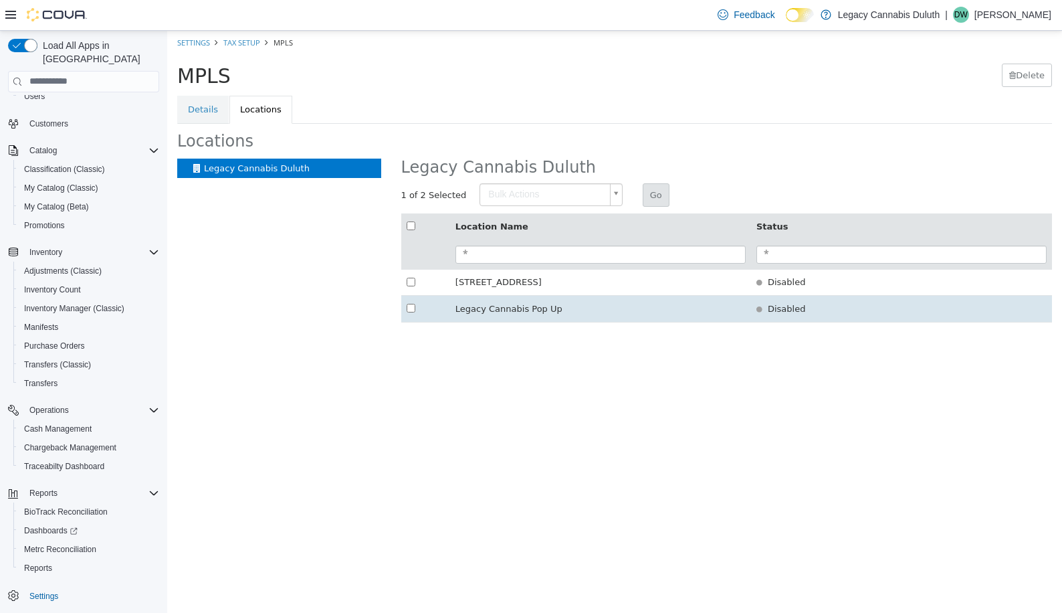
click at [769, 314] on td "Disabled" at bounding box center [901, 308] width 301 height 27
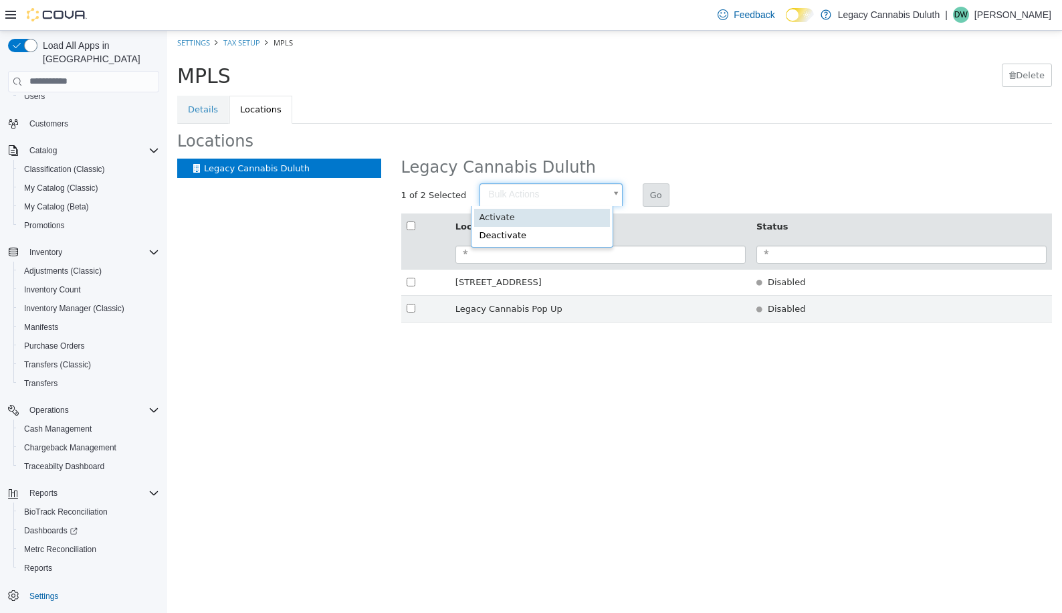
click at [550, 191] on body "× Save Successful! Settings Tax Setup MPLS MPLS [GEOGRAPHIC_DATA] Details Locat…" at bounding box center [614, 183] width 895 height 306
type input "********"
click at [649, 193] on button "Go" at bounding box center [656, 195] width 27 height 24
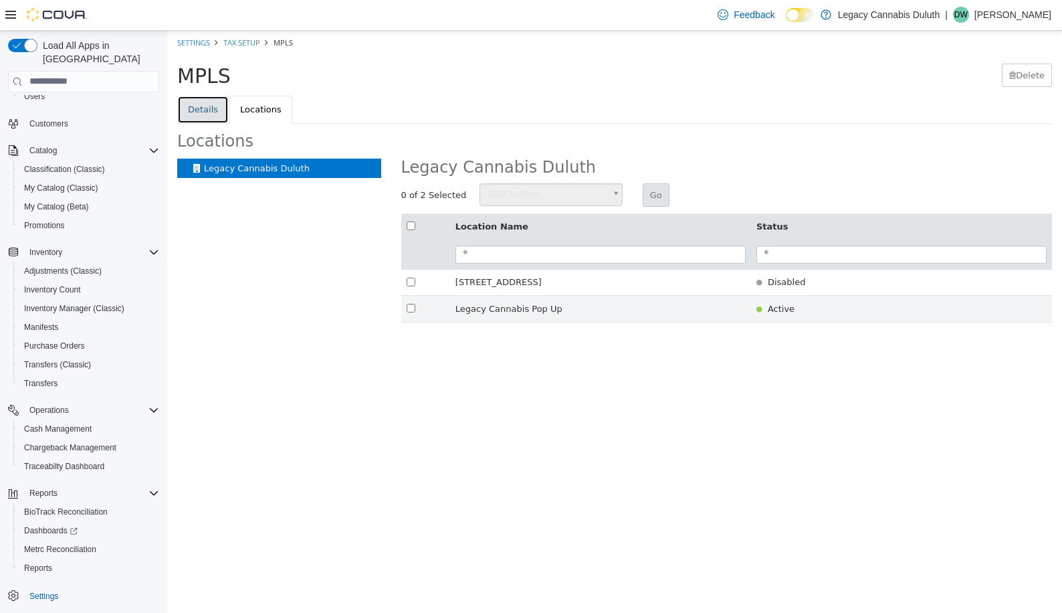
click at [210, 108] on link "Details" at bounding box center [203, 109] width 52 height 28
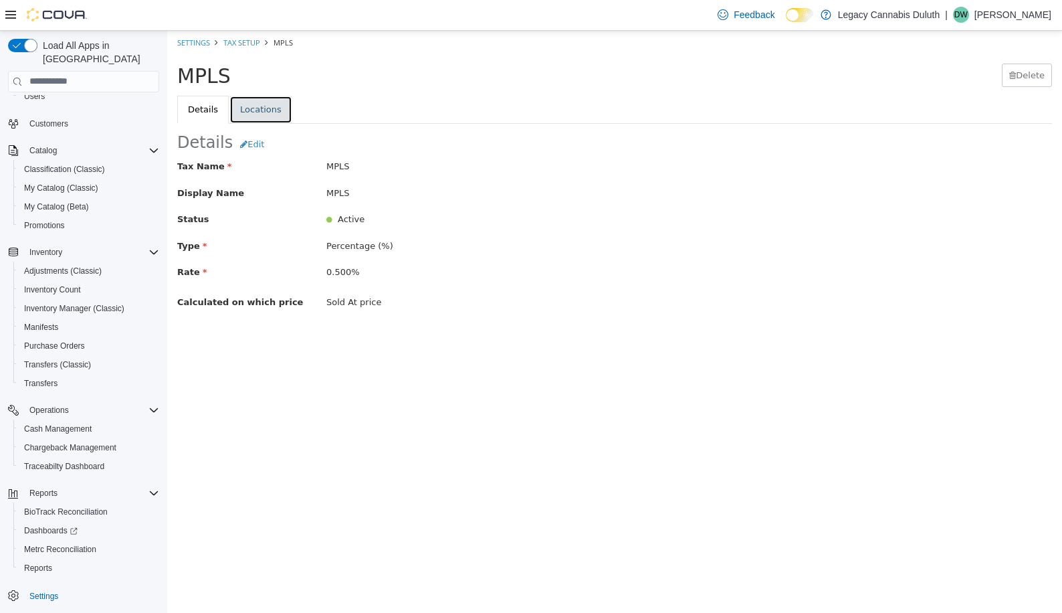
click at [259, 110] on link "Locations" at bounding box center [260, 109] width 63 height 28
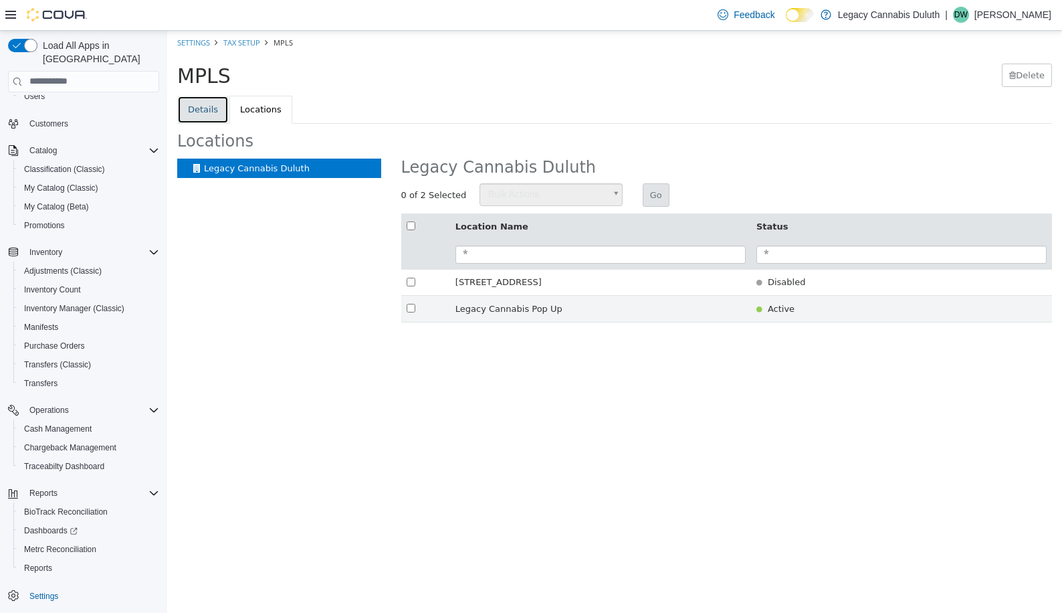
click at [199, 104] on link "Details" at bounding box center [203, 109] width 52 height 28
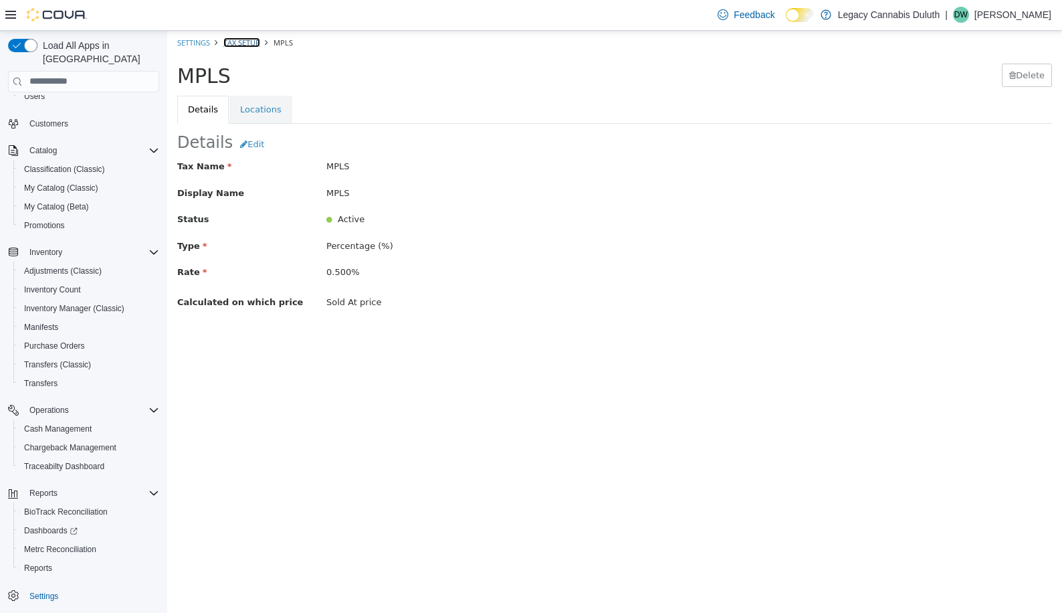
click at [245, 40] on link "Tax Setup" at bounding box center [241, 42] width 37 height 10
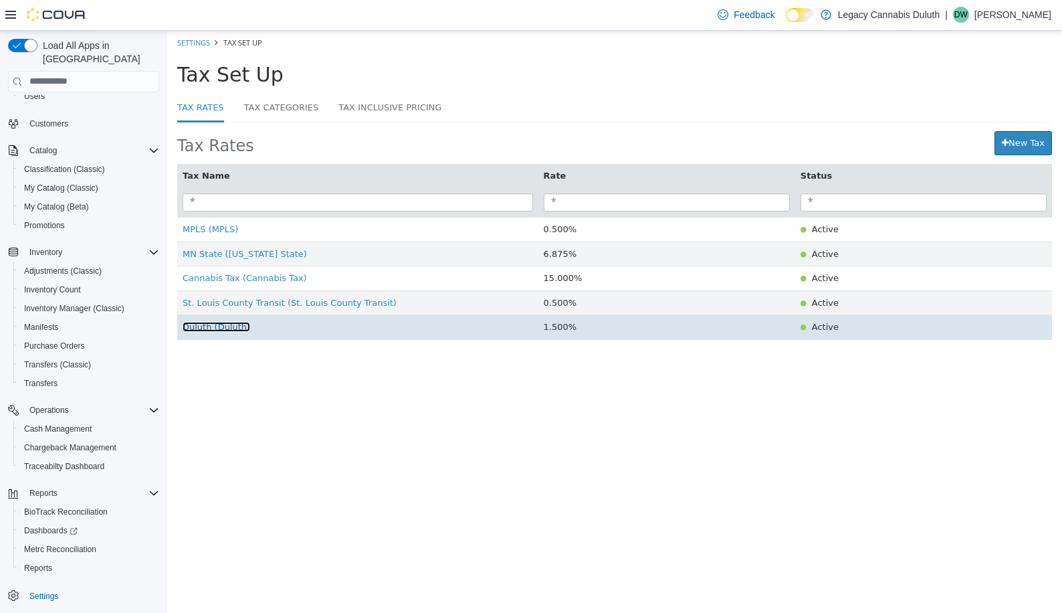
click at [233, 328] on span "Duluth (Duluth)" at bounding box center [217, 326] width 68 height 10
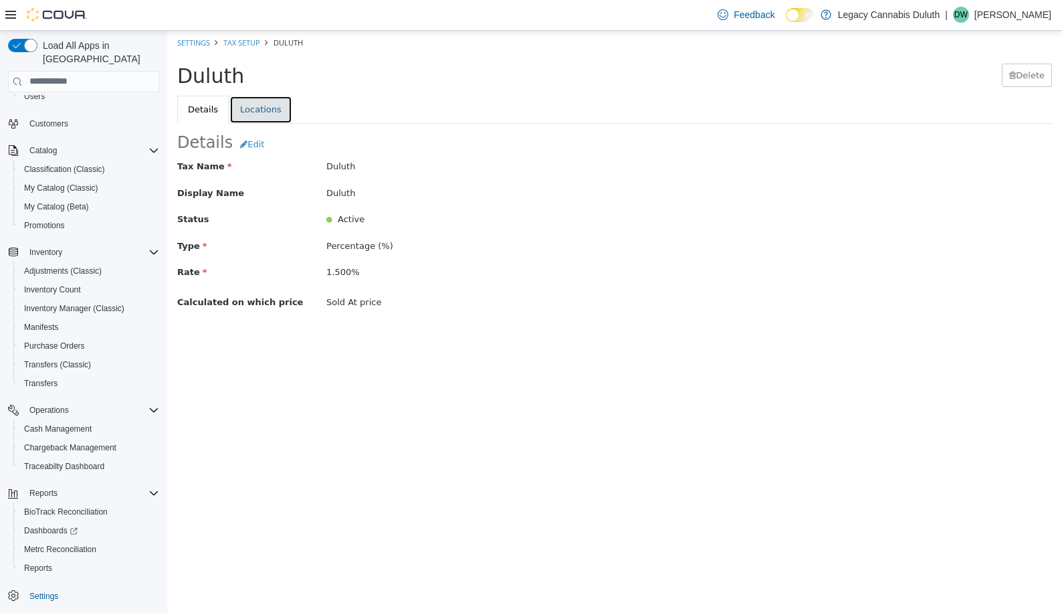
click at [252, 108] on link "Locations" at bounding box center [260, 109] width 63 height 28
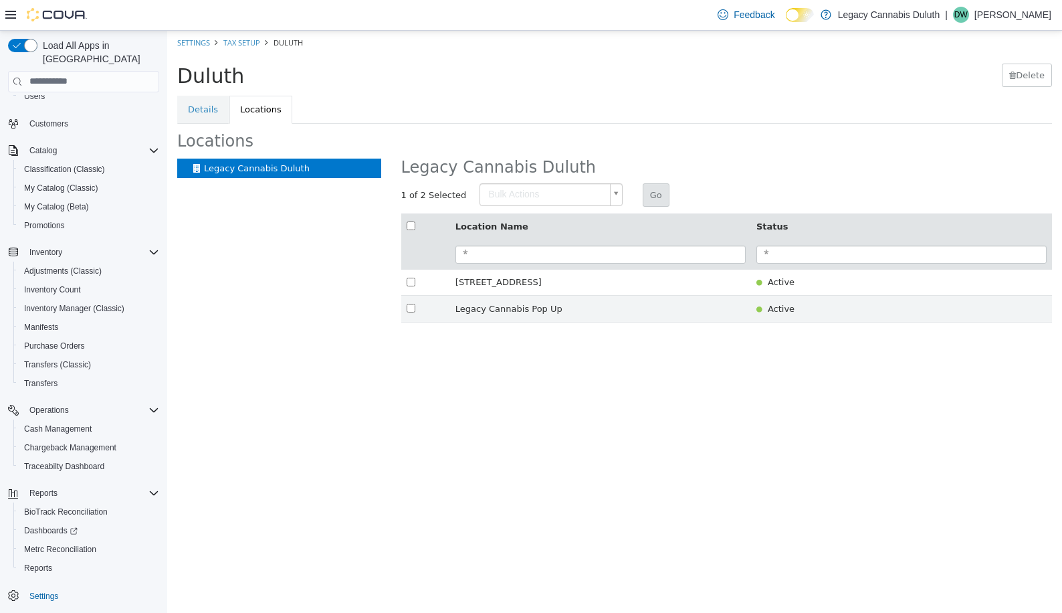
click at [571, 190] on body "× Settings Tax Setup Duluth [GEOGRAPHIC_DATA] [GEOGRAPHIC_DATA] Details Locatio…" at bounding box center [614, 183] width 895 height 306
type input "**********"
click at [649, 192] on button "Go" at bounding box center [656, 195] width 27 height 24
click at [216, 109] on link "Details" at bounding box center [203, 109] width 52 height 28
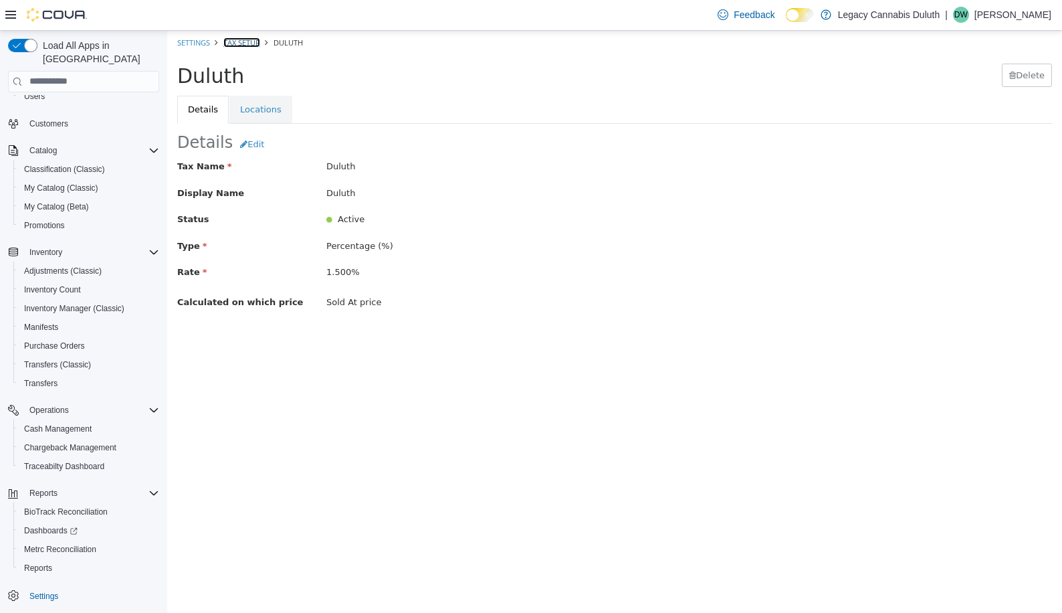
click at [243, 43] on link "Tax Setup" at bounding box center [241, 42] width 37 height 10
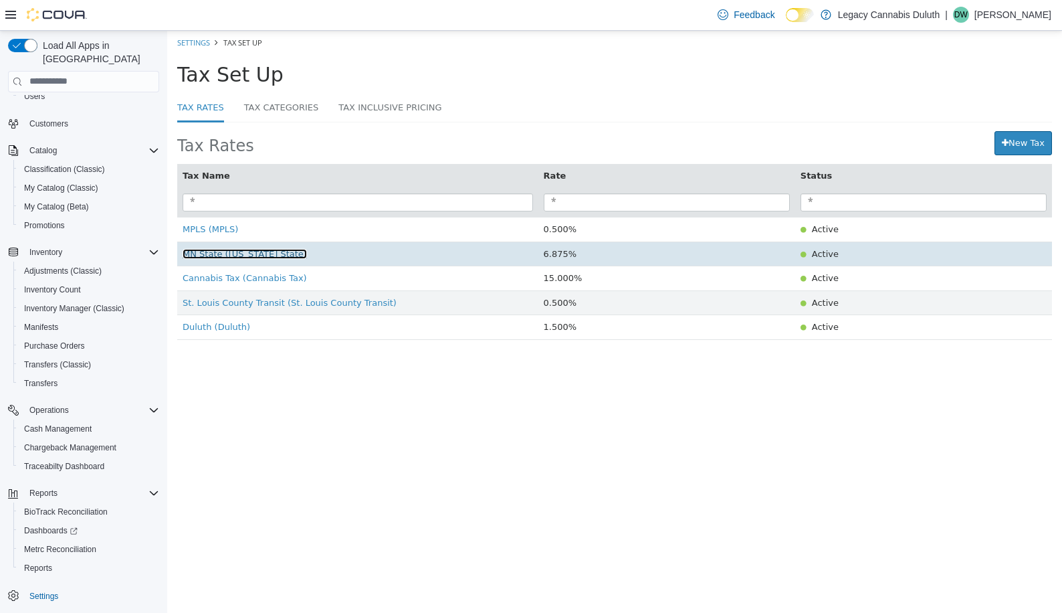
click at [228, 258] on span "MN State ([US_STATE] State)" at bounding box center [245, 253] width 124 height 10
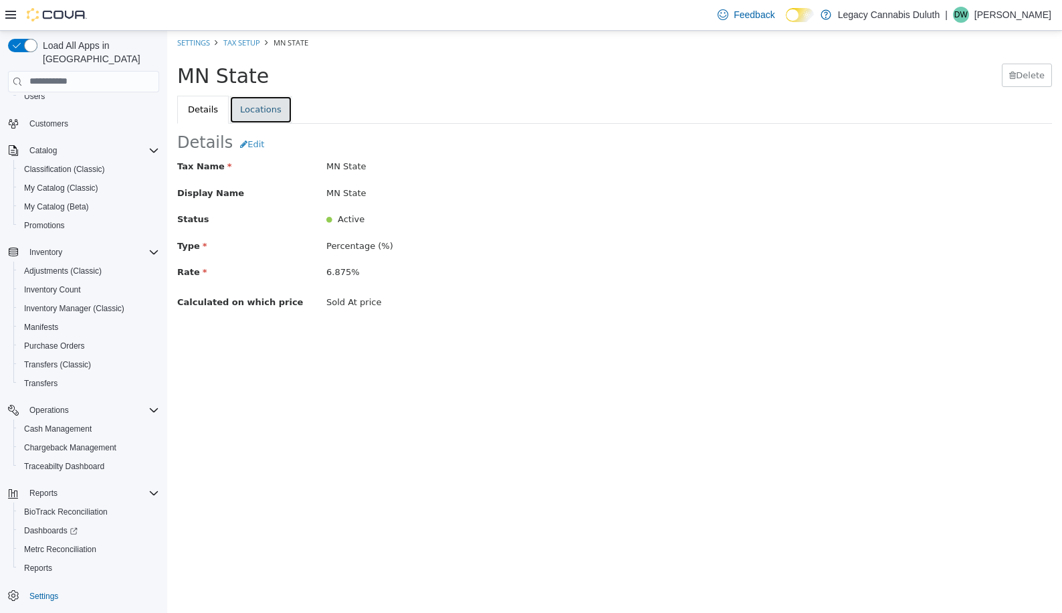
click at [270, 114] on link "Locations" at bounding box center [260, 109] width 63 height 28
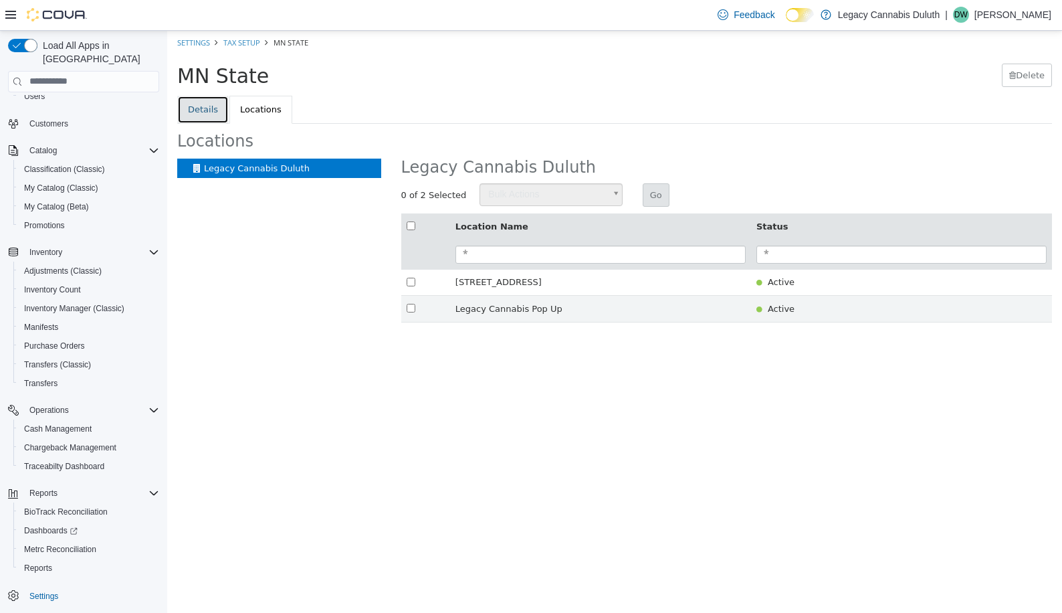
click at [197, 100] on link "Details" at bounding box center [203, 109] width 52 height 28
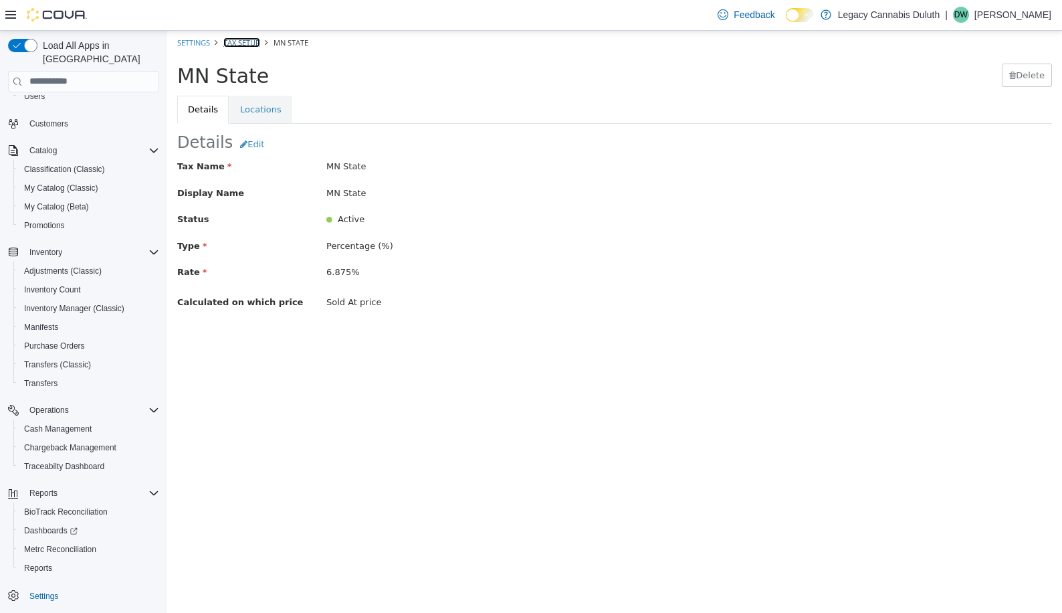
click at [251, 39] on link "Tax Setup" at bounding box center [241, 42] width 37 height 10
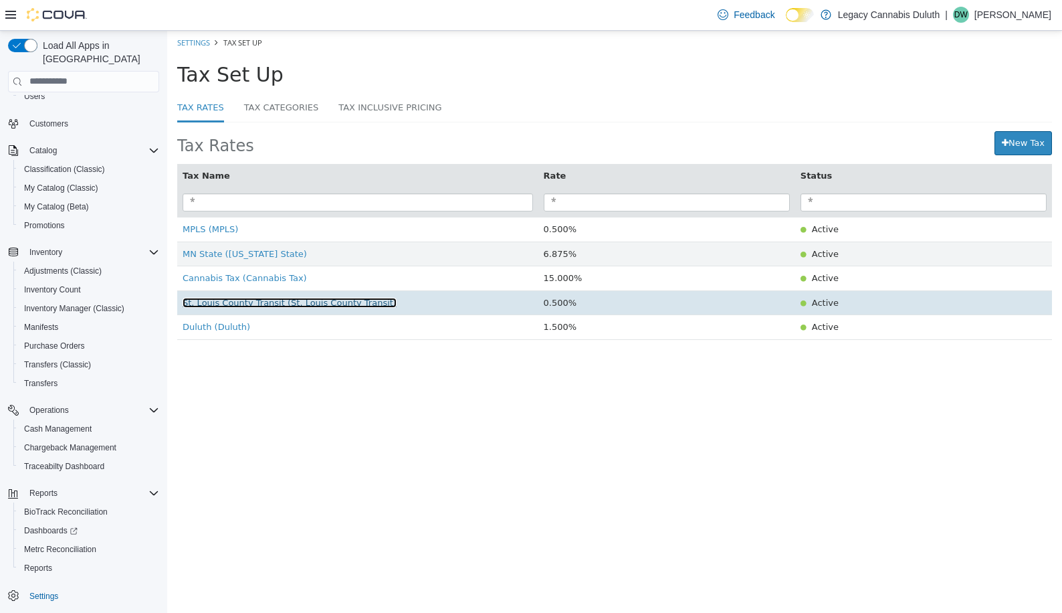
click at [260, 299] on span "St. Louis County Transit (St. Louis County Transit)" at bounding box center [290, 302] width 214 height 10
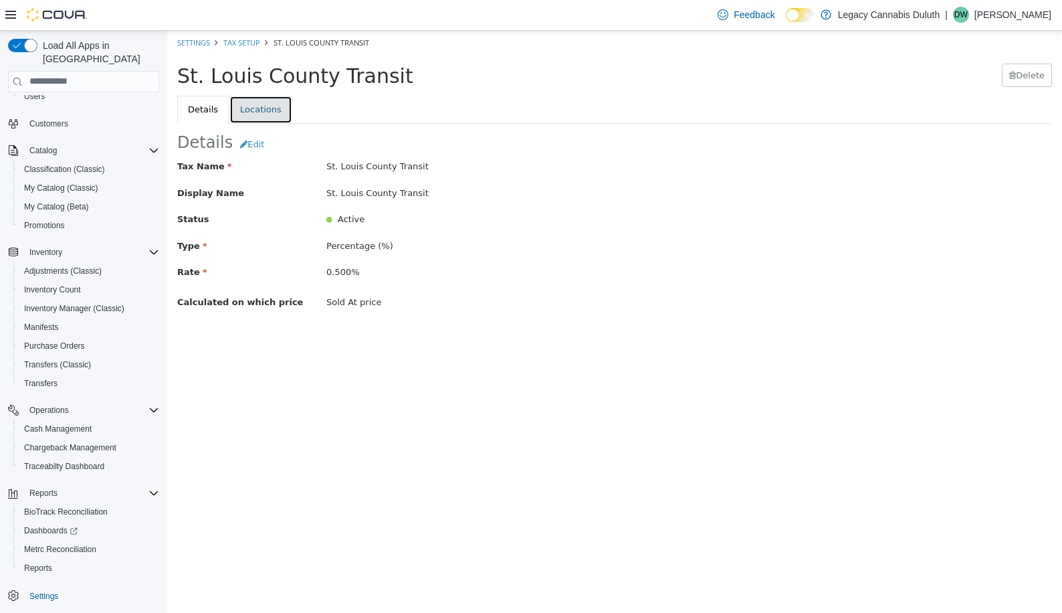
click at [243, 101] on link "Locations" at bounding box center [260, 109] width 63 height 28
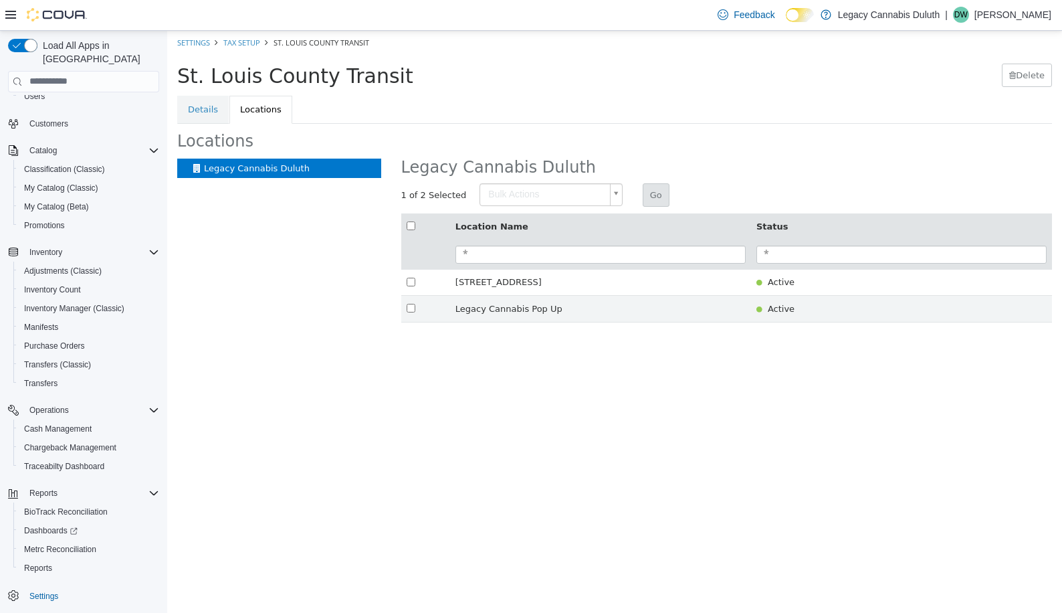
click at [579, 193] on body "× Settings Tax Setup St. Louis County Transit St. Louis County Transit [GEOGRAP…" at bounding box center [614, 183] width 895 height 306
type input "**********"
click at [646, 198] on button "Go" at bounding box center [656, 195] width 27 height 24
click at [203, 104] on link "Details" at bounding box center [203, 109] width 52 height 28
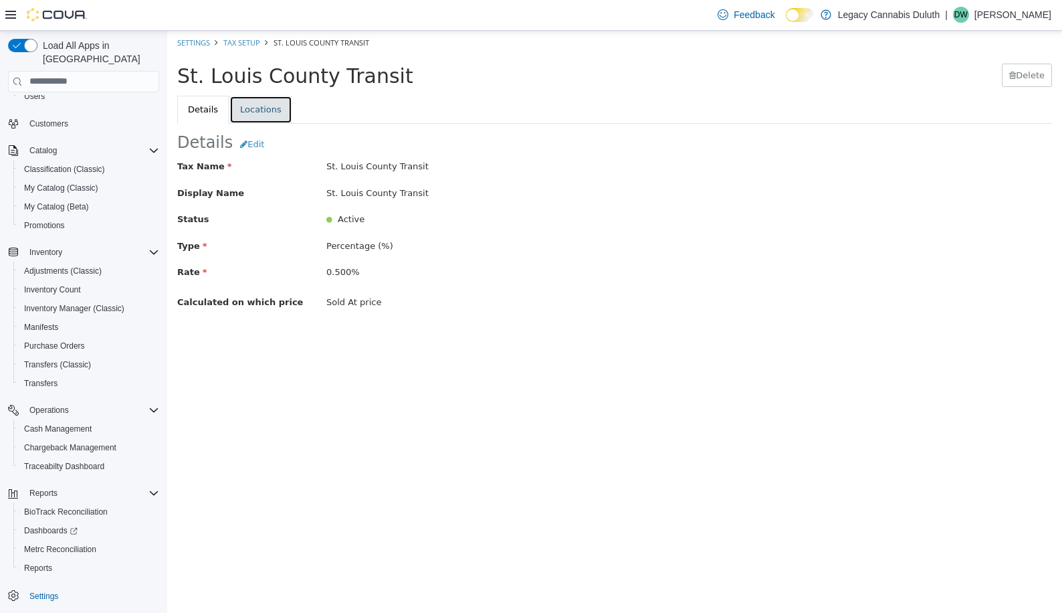
click at [276, 112] on link "Locations" at bounding box center [260, 109] width 63 height 28
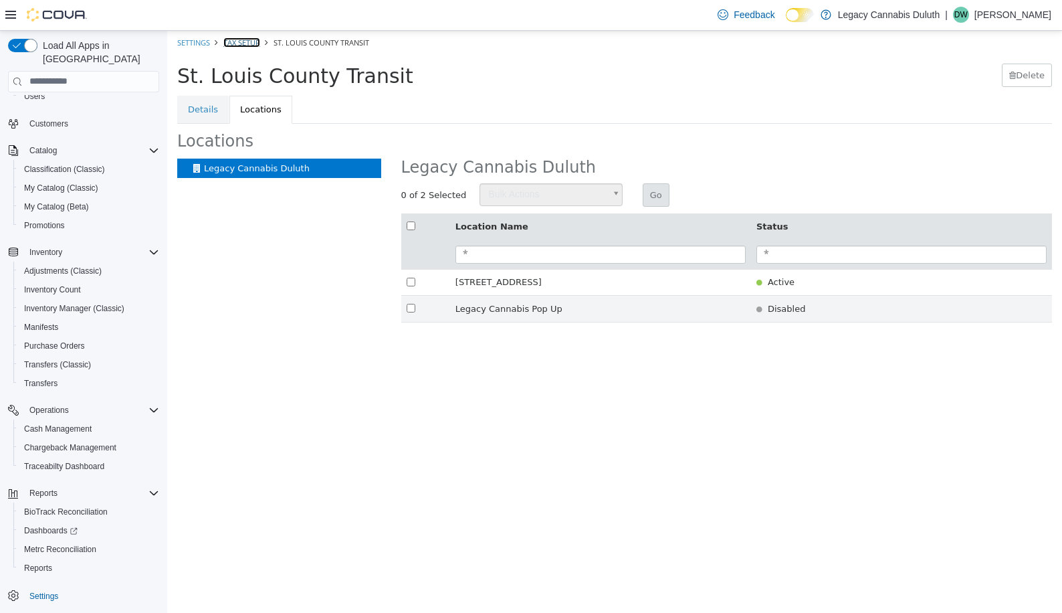
click at [240, 41] on link "Tax Setup" at bounding box center [241, 42] width 37 height 10
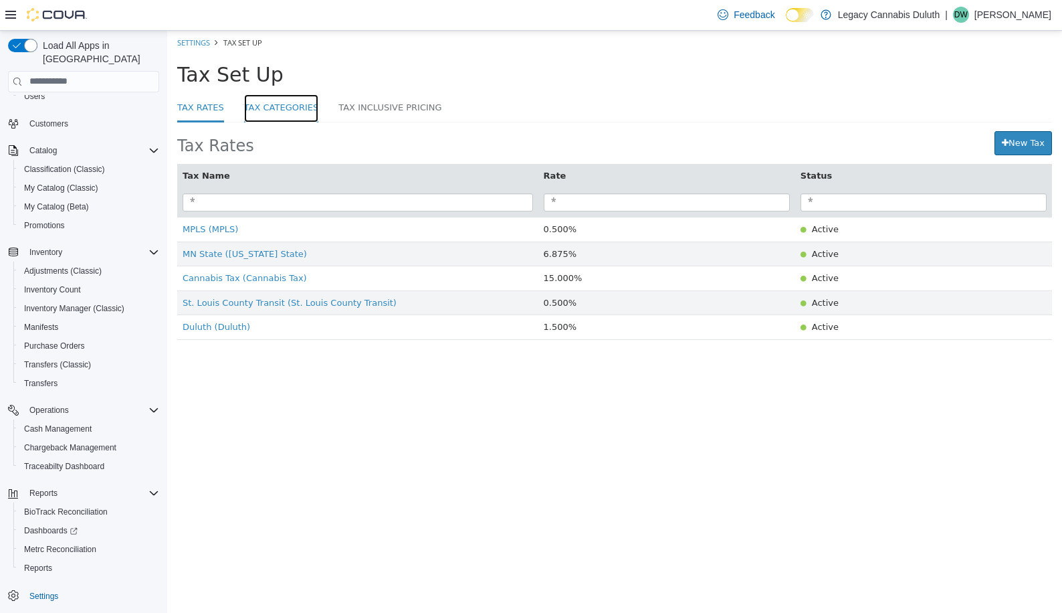
click at [280, 113] on link "Tax Categories" at bounding box center [281, 108] width 75 height 29
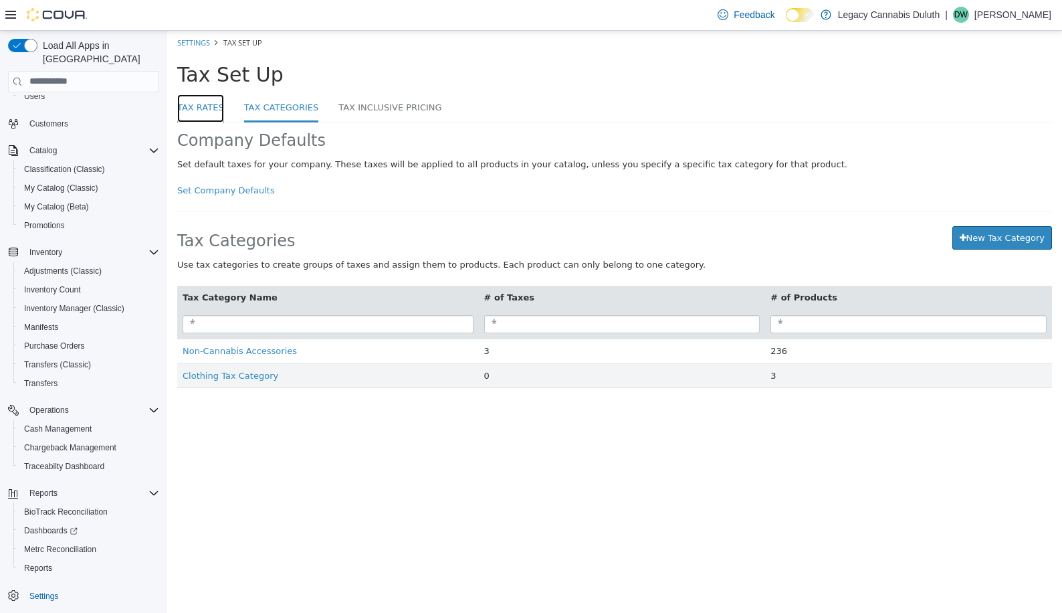
click at [207, 113] on link "Tax Rates" at bounding box center [200, 108] width 47 height 29
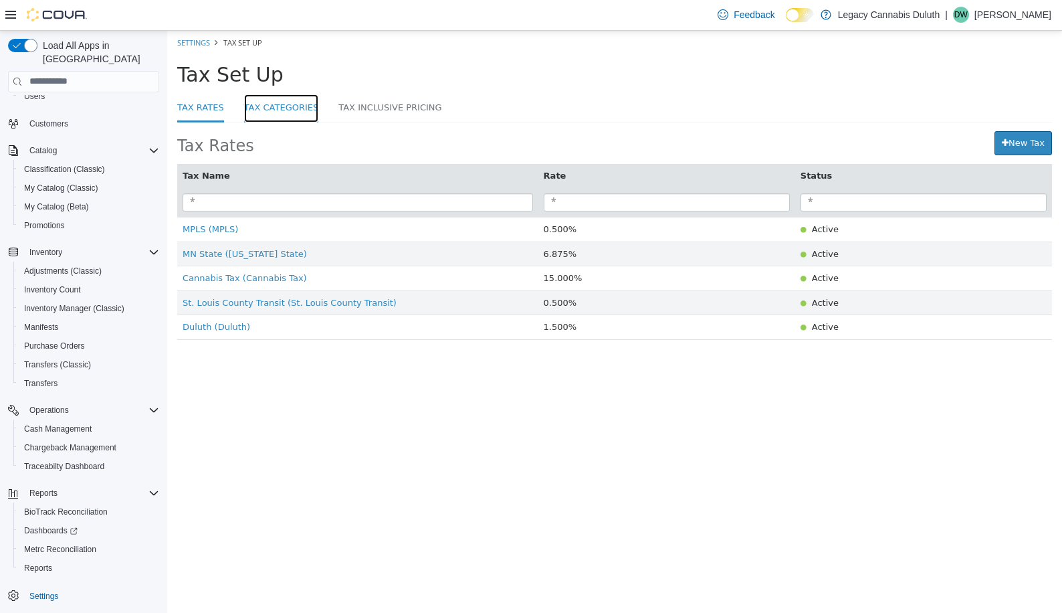
click at [244, 111] on link "Tax Categories" at bounding box center [281, 108] width 75 height 29
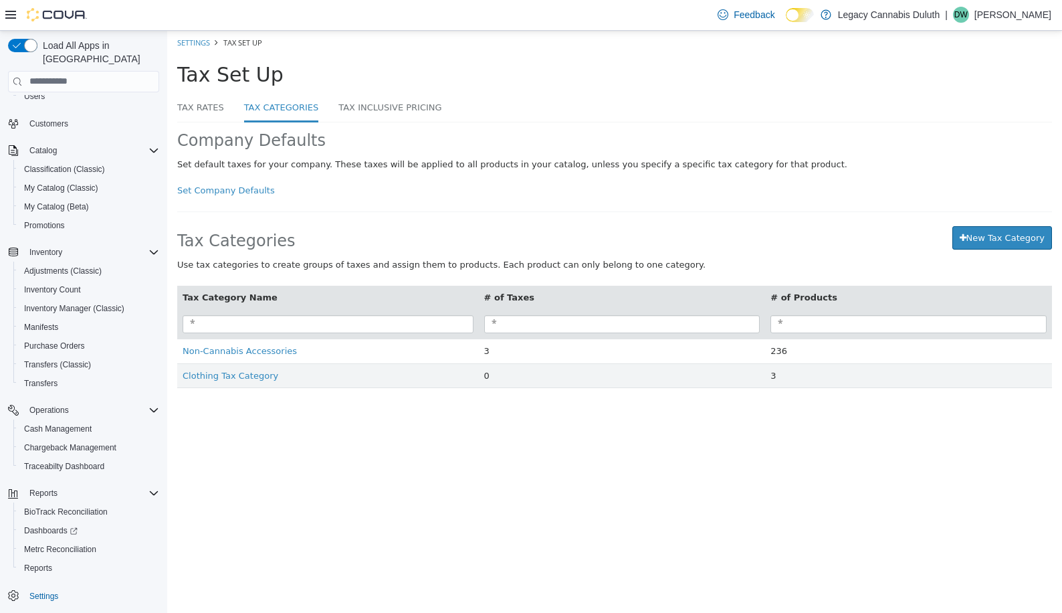
click at [321, 106] on li "Tax Categories" at bounding box center [291, 108] width 95 height 29
click at [338, 105] on link "Tax Inclusive Pricing" at bounding box center [389, 108] width 103 height 29
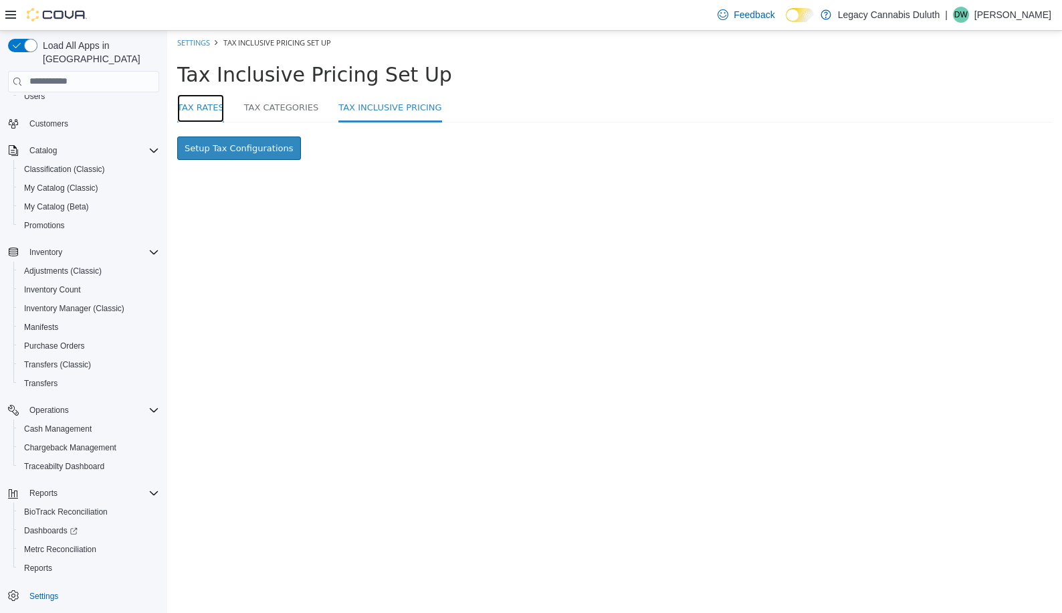
click at [215, 106] on link "Tax Rates" at bounding box center [200, 108] width 47 height 29
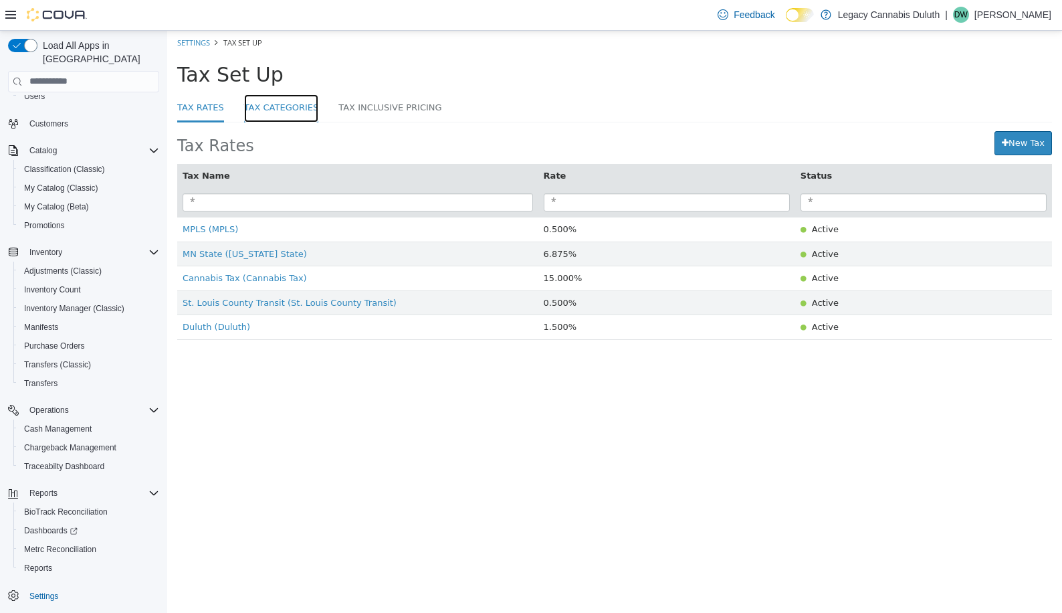
click at [263, 107] on link "Tax Categories" at bounding box center [281, 108] width 75 height 29
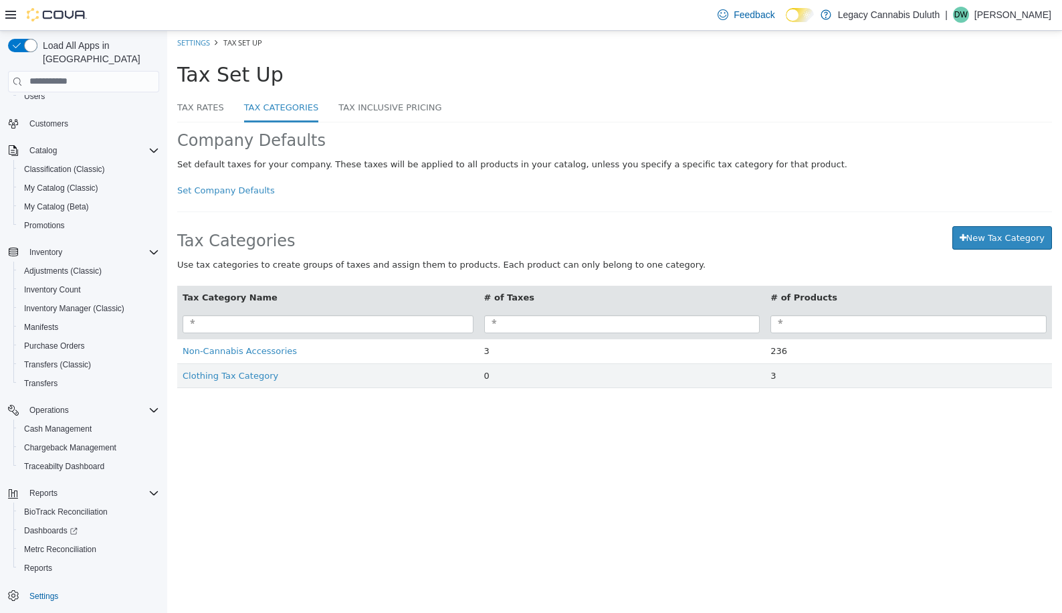
click at [226, 111] on li "Tax Rates" at bounding box center [210, 108] width 67 height 29
click at [184, 111] on link "Tax Rates" at bounding box center [200, 108] width 47 height 29
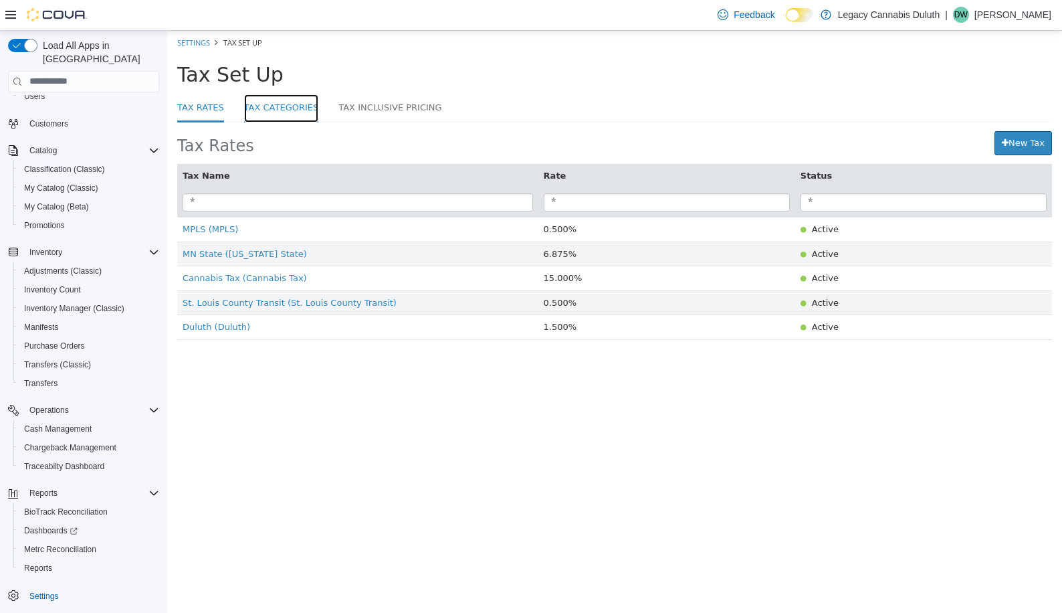
click at [282, 112] on link "Tax Categories" at bounding box center [281, 108] width 75 height 29
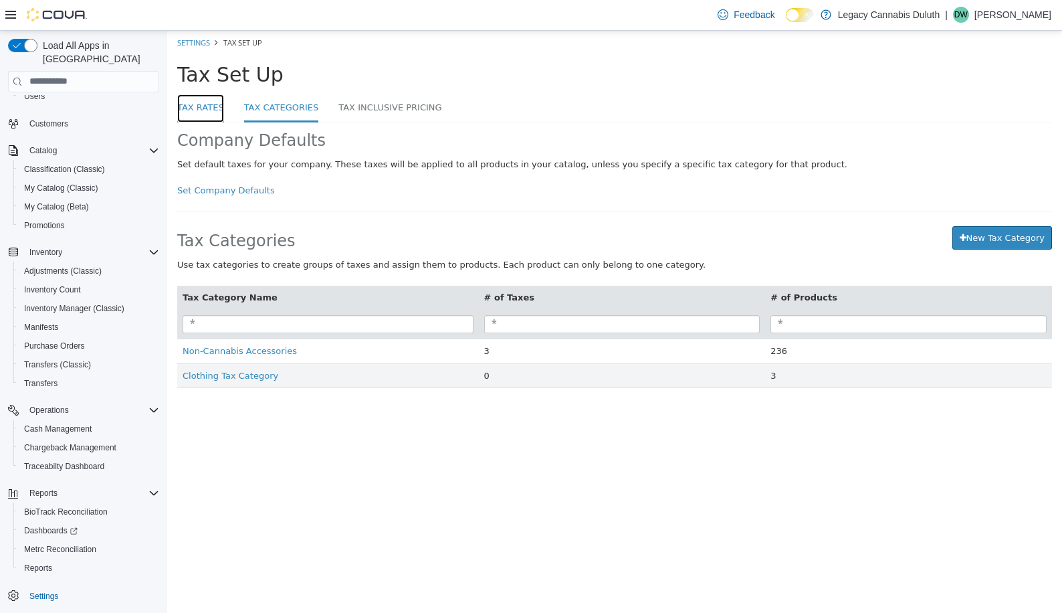
click at [200, 111] on link "Tax Rates" at bounding box center [200, 108] width 47 height 29
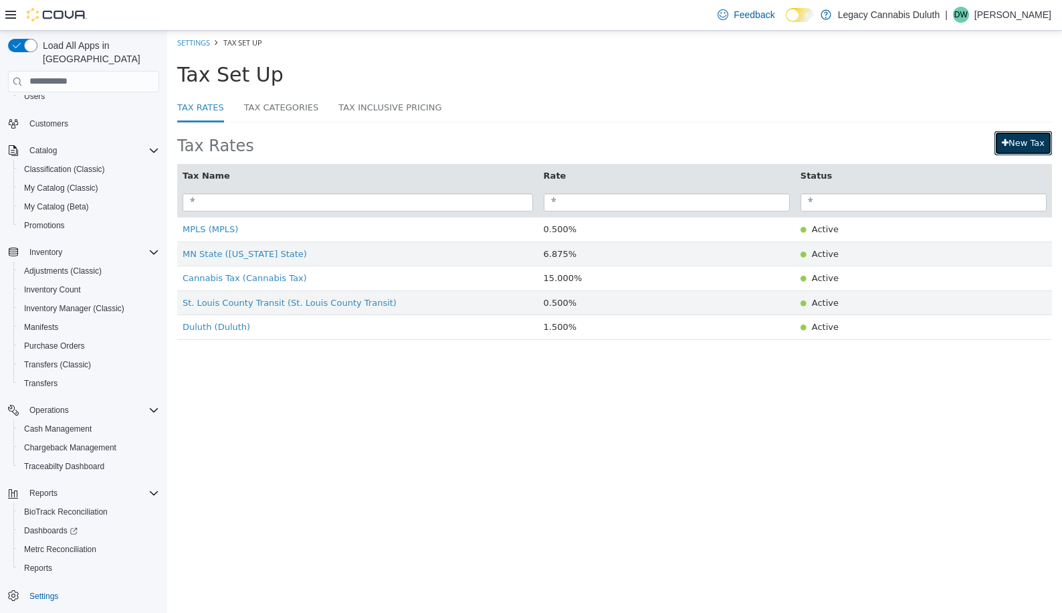
click at [1037, 141] on link "New Tax" at bounding box center [1024, 142] width 58 height 24
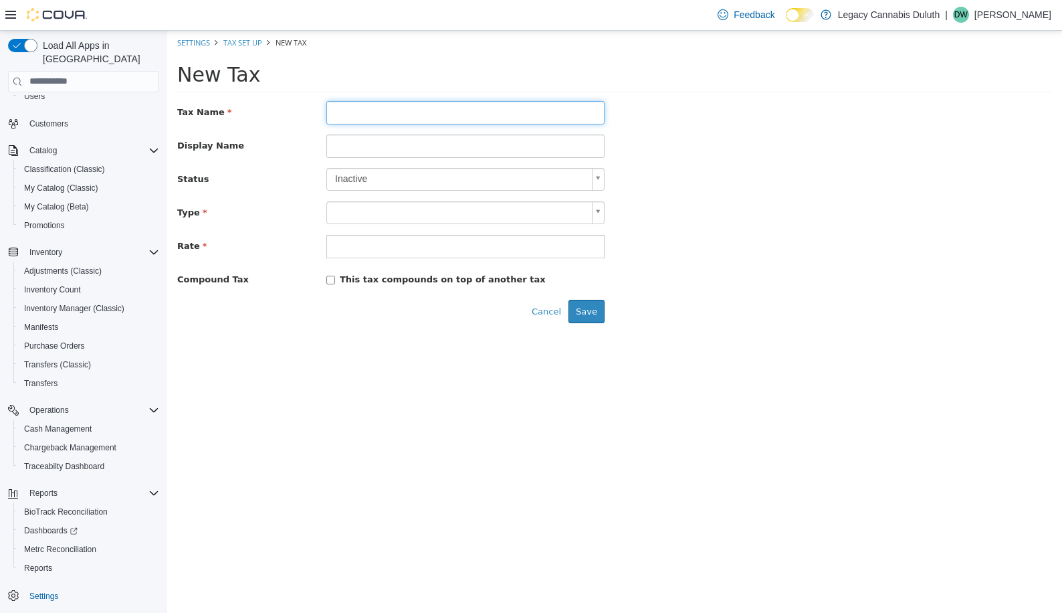
click at [335, 117] on input "text" at bounding box center [465, 111] width 278 height 23
type input "**********"
click at [429, 140] on input at bounding box center [465, 145] width 278 height 23
type input "**********"
click at [449, 186] on body "**********" at bounding box center [614, 181] width 895 height 302
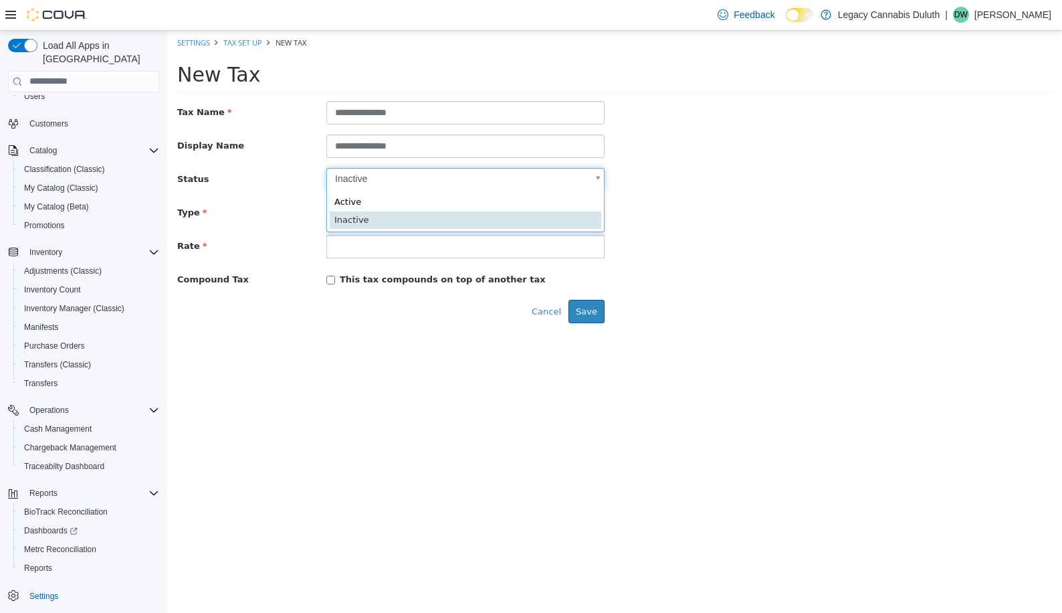
scroll to position [0, 4]
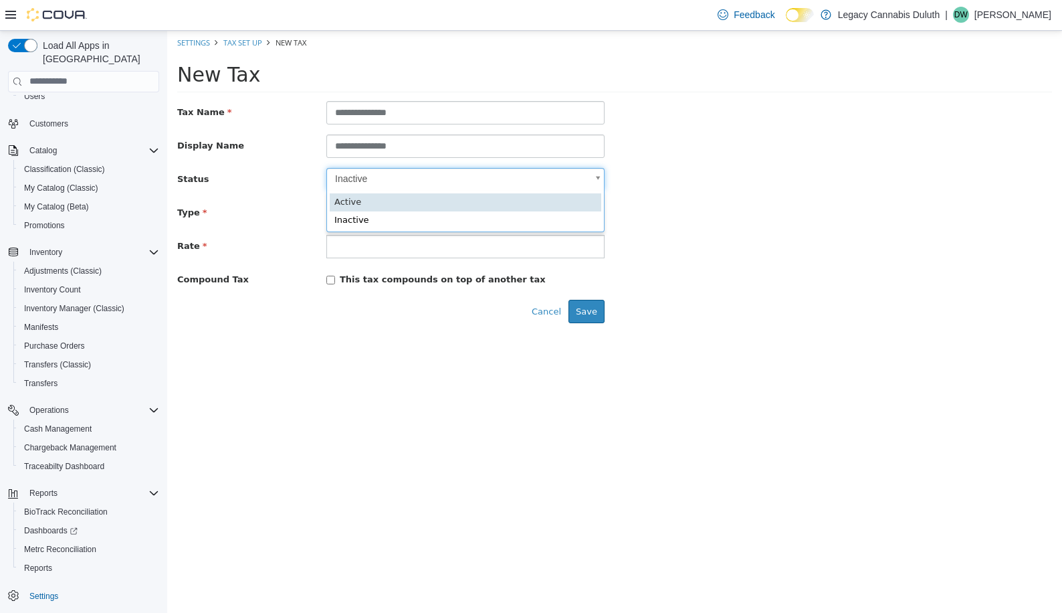
type input "****"
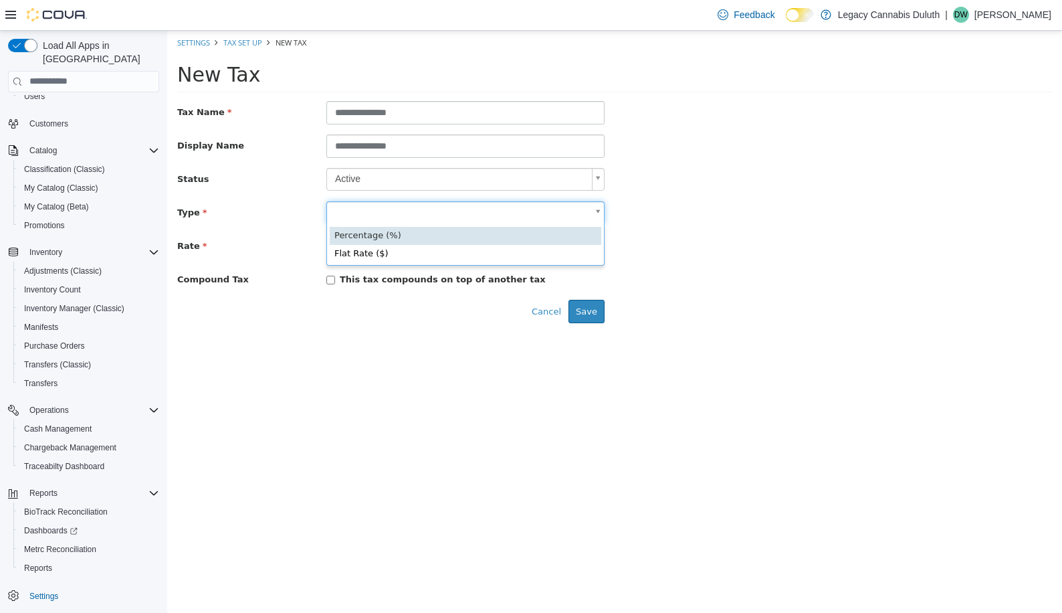
click at [366, 209] on body "**********" at bounding box center [614, 181] width 895 height 302
type input "**********"
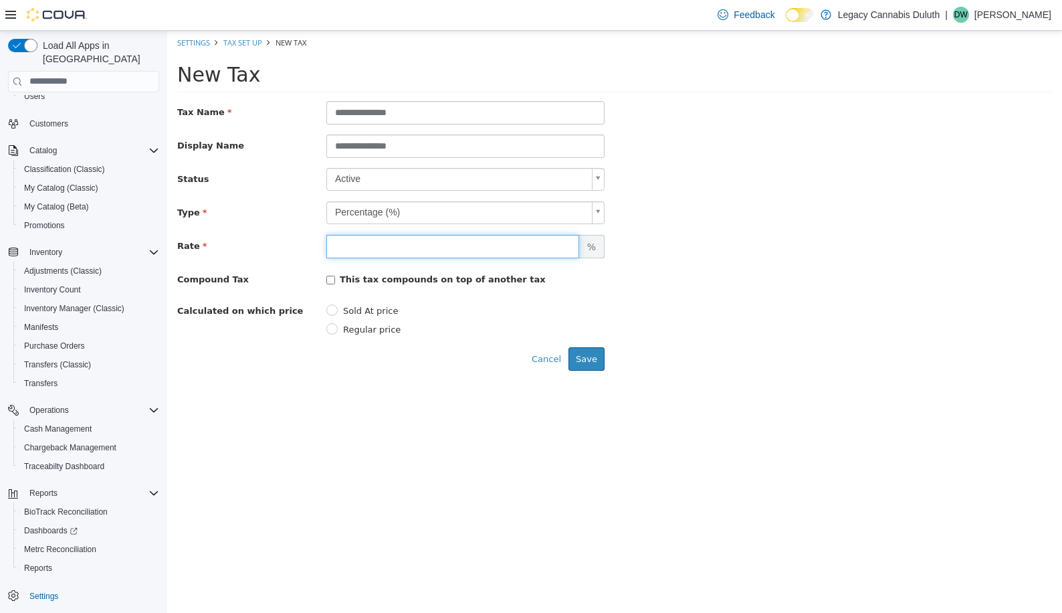
click at [366, 245] on input "number" at bounding box center [452, 245] width 253 height 23
type input "***"
click at [662, 205] on div "**********" at bounding box center [614, 212] width 895 height 23
click at [581, 359] on button "Save" at bounding box center [587, 359] width 36 height 24
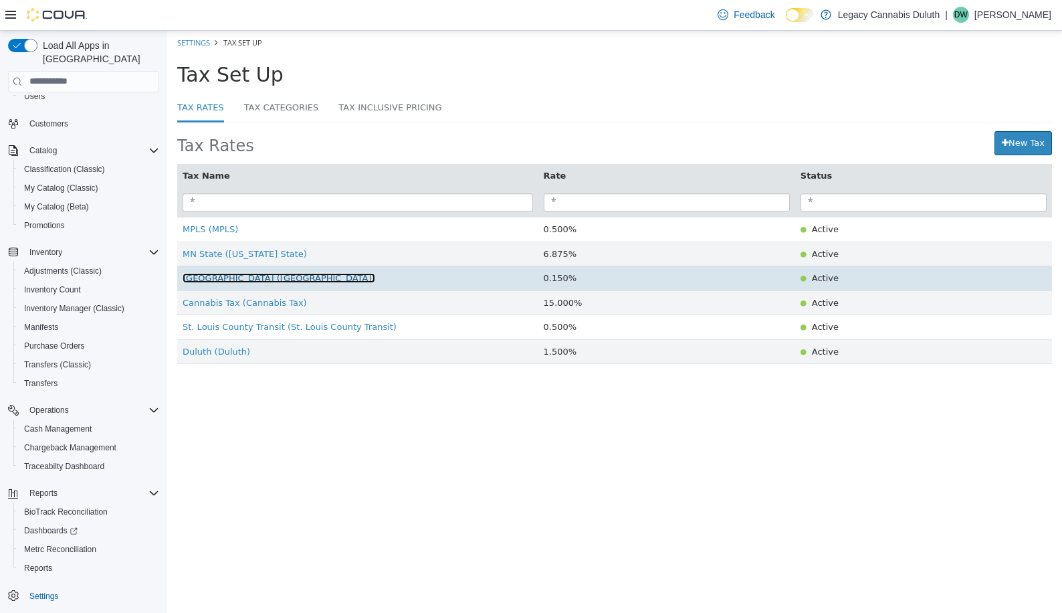
click at [241, 278] on span "[GEOGRAPHIC_DATA] ([GEOGRAPHIC_DATA])" at bounding box center [279, 277] width 193 height 10
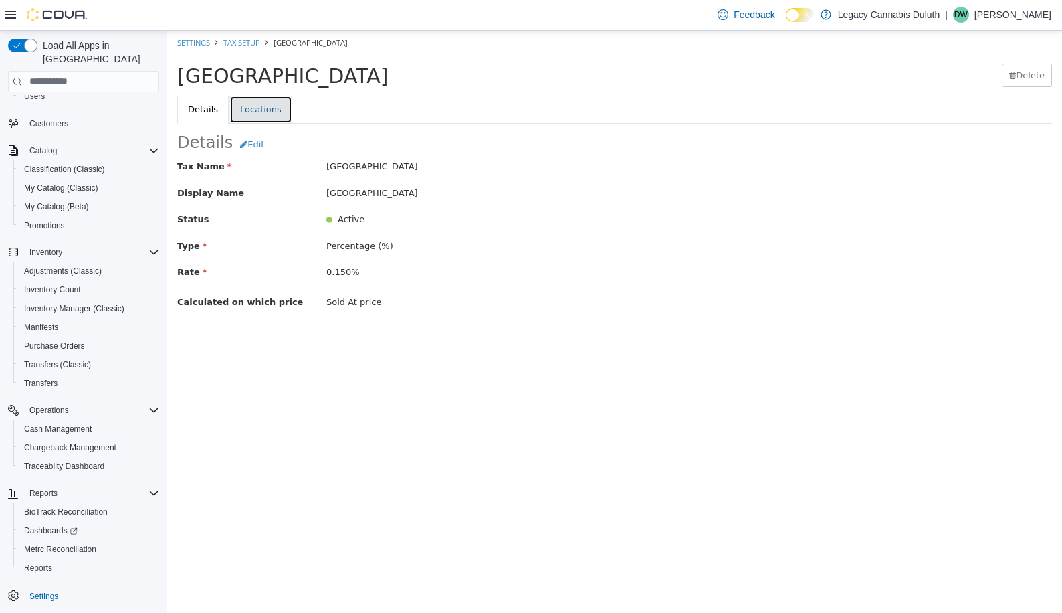
click at [264, 107] on link "Locations" at bounding box center [260, 109] width 63 height 28
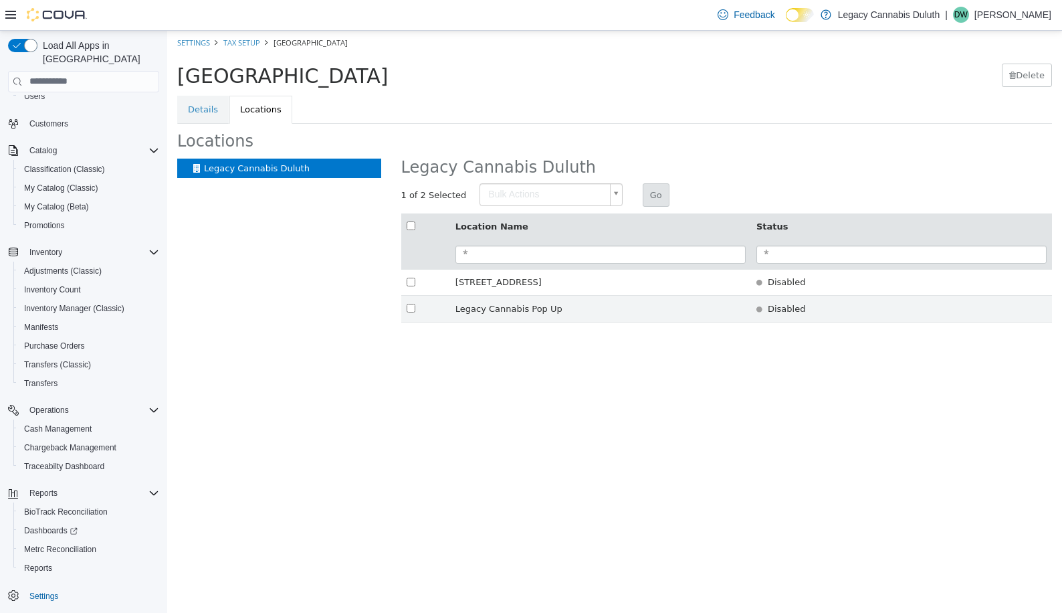
click at [603, 186] on body "× Save Successful! Settings Tax Setup [GEOGRAPHIC_DATA] [GEOGRAPHIC_DATA] [GEOG…" at bounding box center [614, 183] width 895 height 306
type input "********"
click at [654, 197] on button "Go" at bounding box center [656, 195] width 27 height 24
click at [202, 104] on link "Details" at bounding box center [203, 109] width 52 height 28
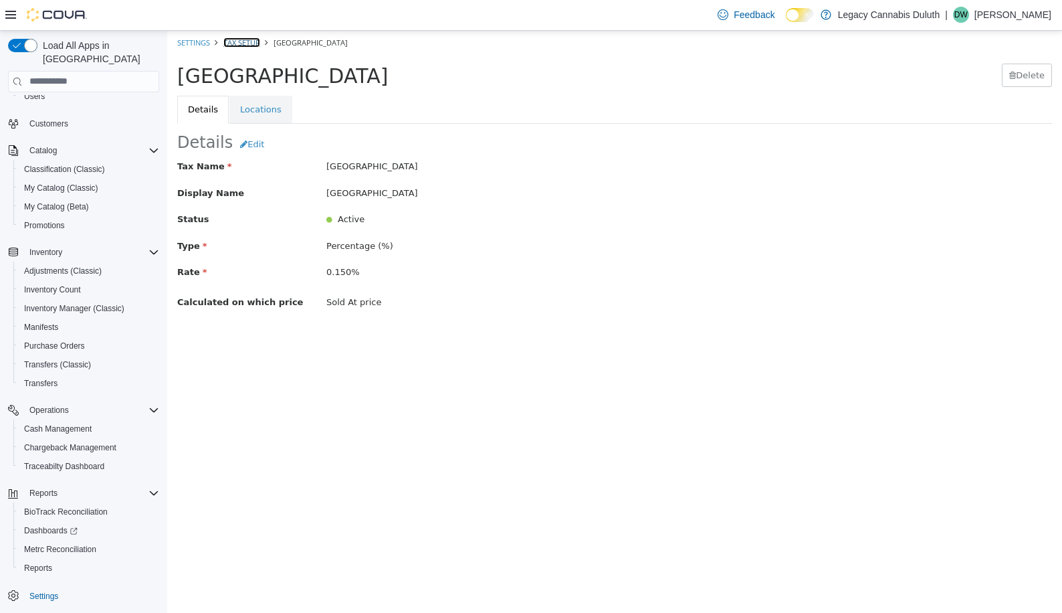
click at [254, 40] on link "Tax Setup" at bounding box center [241, 42] width 37 height 10
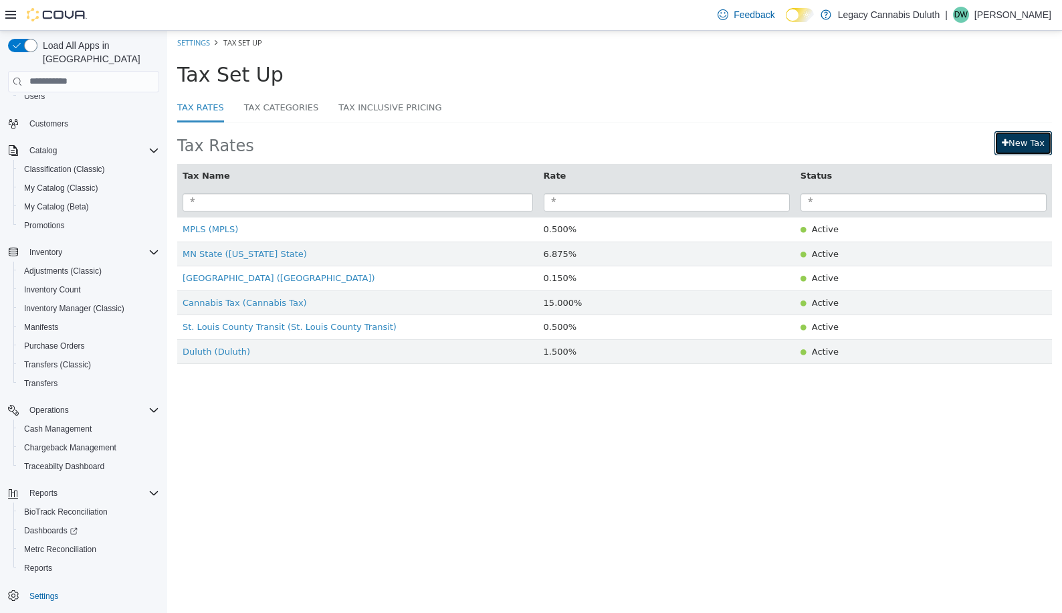
click at [1027, 130] on link "New Tax" at bounding box center [1024, 142] width 58 height 24
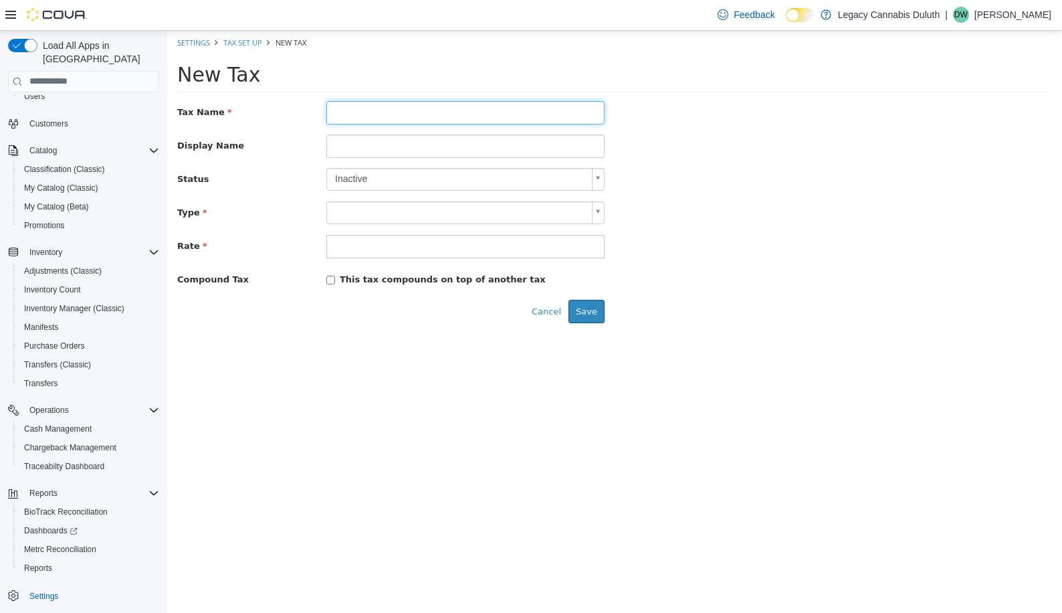
click at [393, 117] on input "text" at bounding box center [465, 111] width 278 height 23
type input "**********"
click at [362, 146] on input at bounding box center [465, 145] width 278 height 23
type input "**********"
click at [498, 181] on body "**********" at bounding box center [614, 181] width 895 height 302
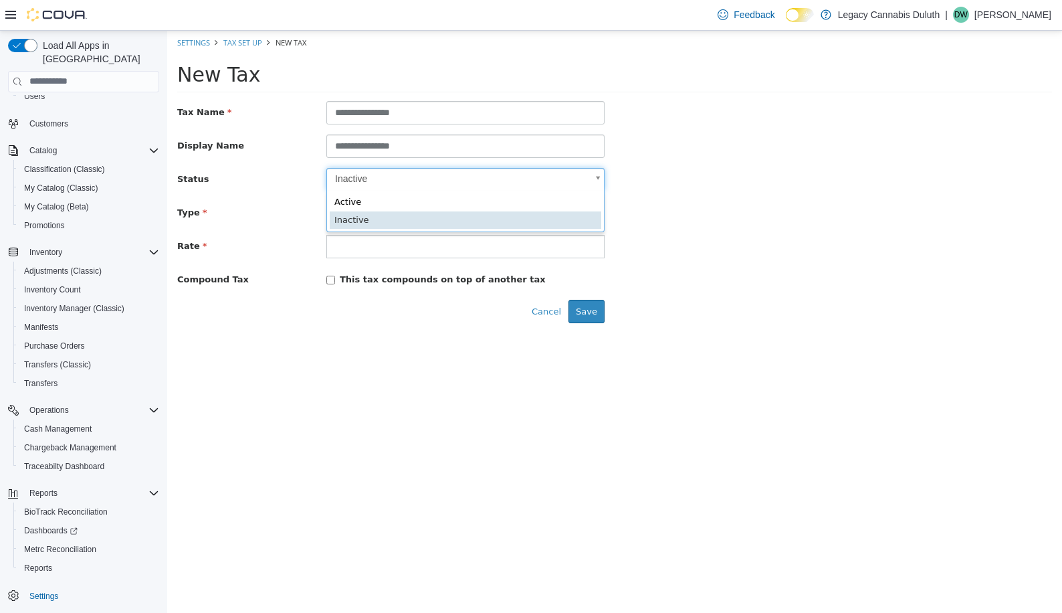
scroll to position [0, 4]
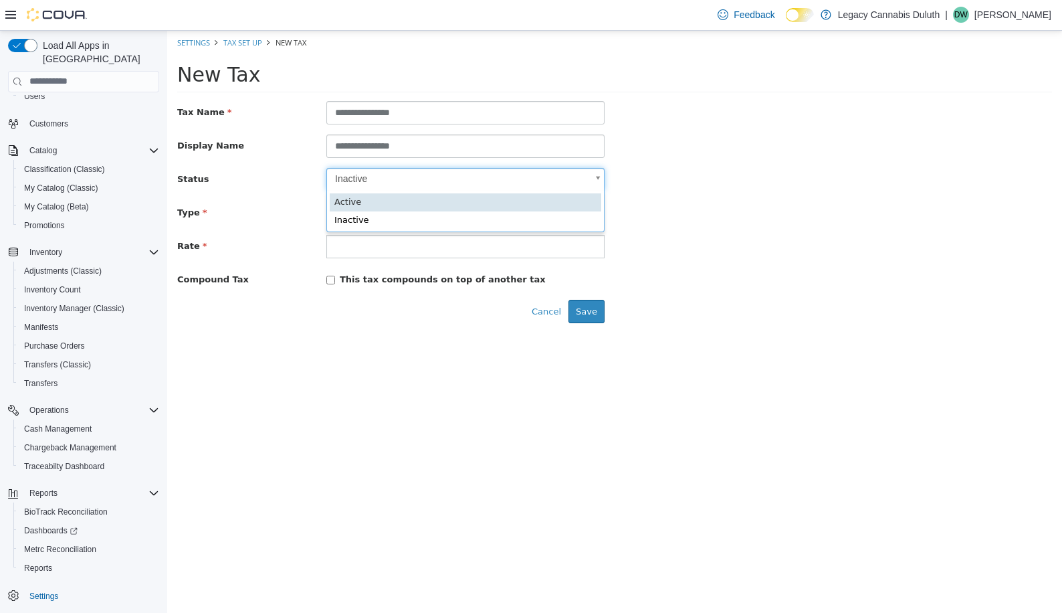
type input "****"
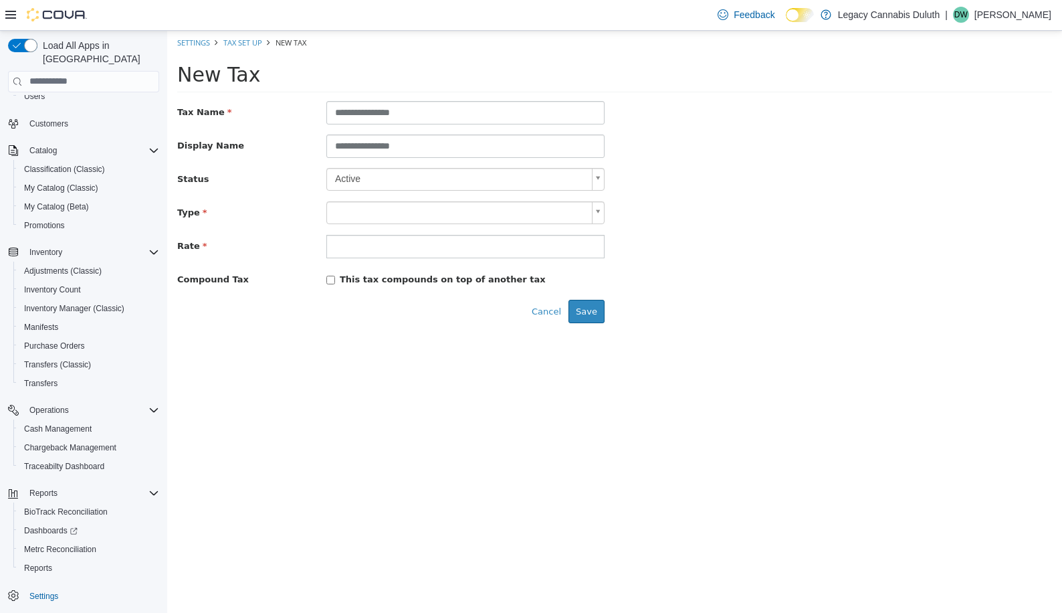
click at [431, 211] on body "**********" at bounding box center [614, 181] width 895 height 302
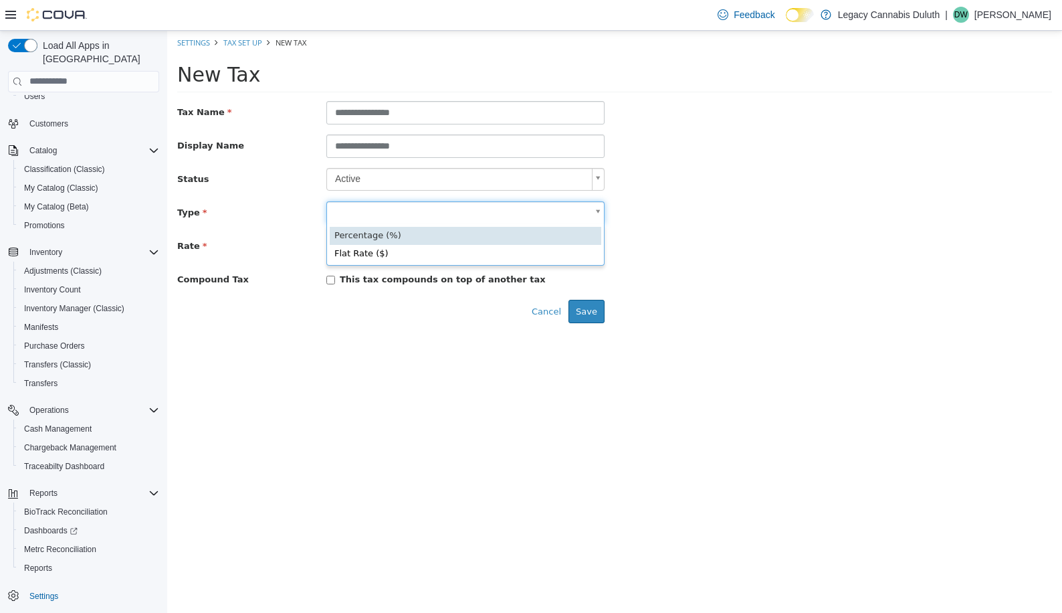
type input "**********"
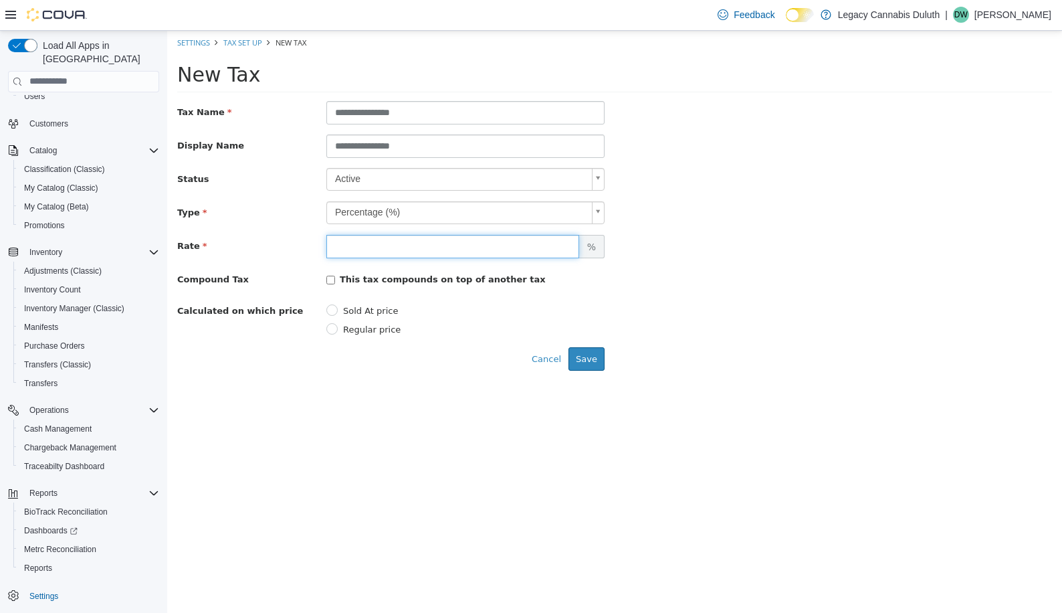
click at [385, 248] on input "number" at bounding box center [452, 245] width 253 height 23
type input "***"
click at [701, 245] on div "Rate $ *** %" at bounding box center [614, 245] width 895 height 23
click at [591, 357] on button "Save" at bounding box center [587, 359] width 36 height 24
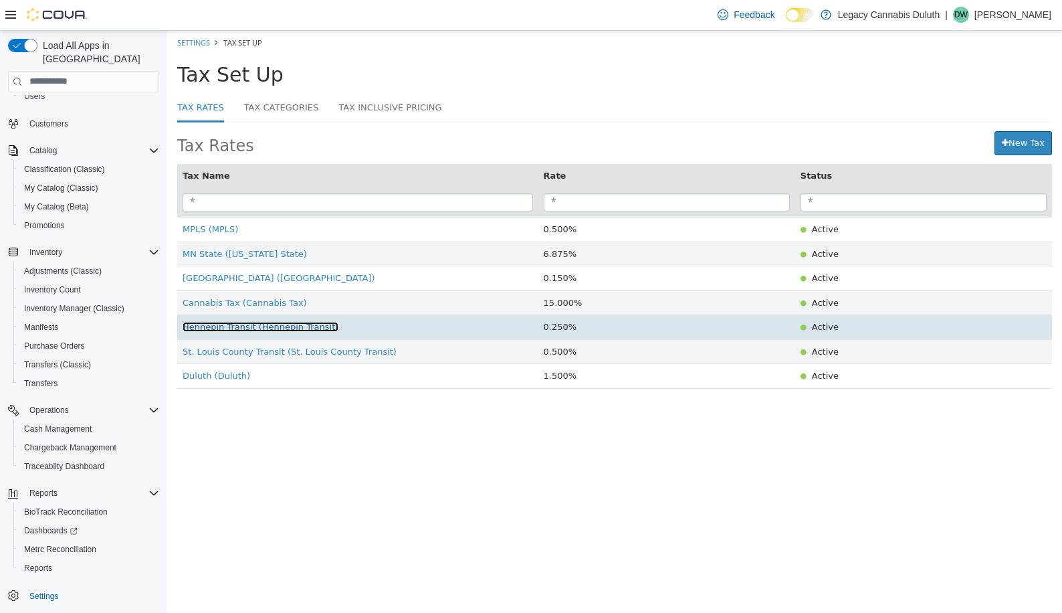
click at [235, 326] on span "Hennepin Transit (Hennepin Transit)" at bounding box center [261, 326] width 156 height 10
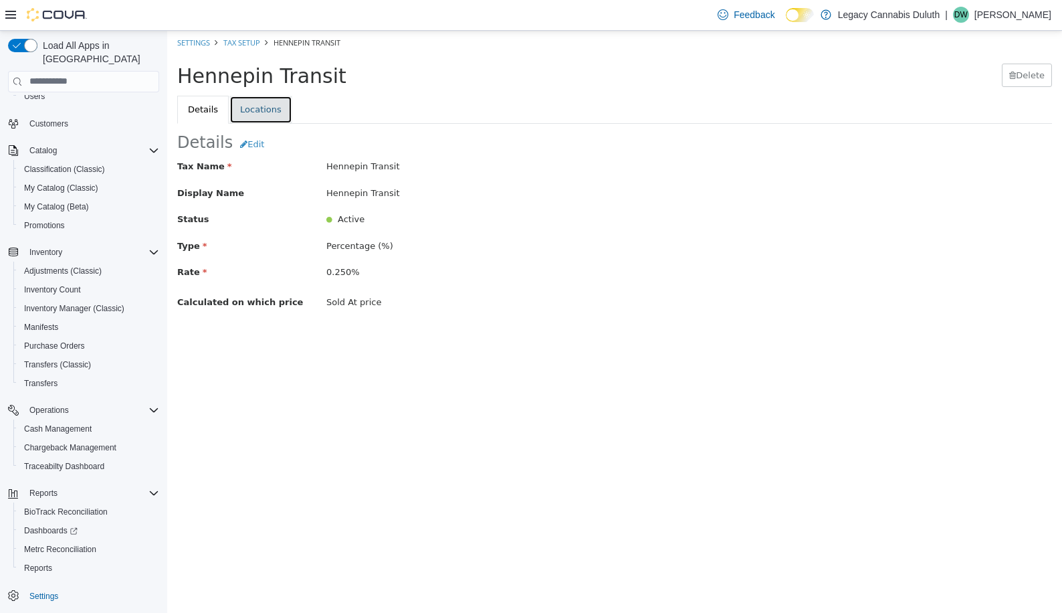
click at [239, 102] on link "Locations" at bounding box center [260, 109] width 63 height 28
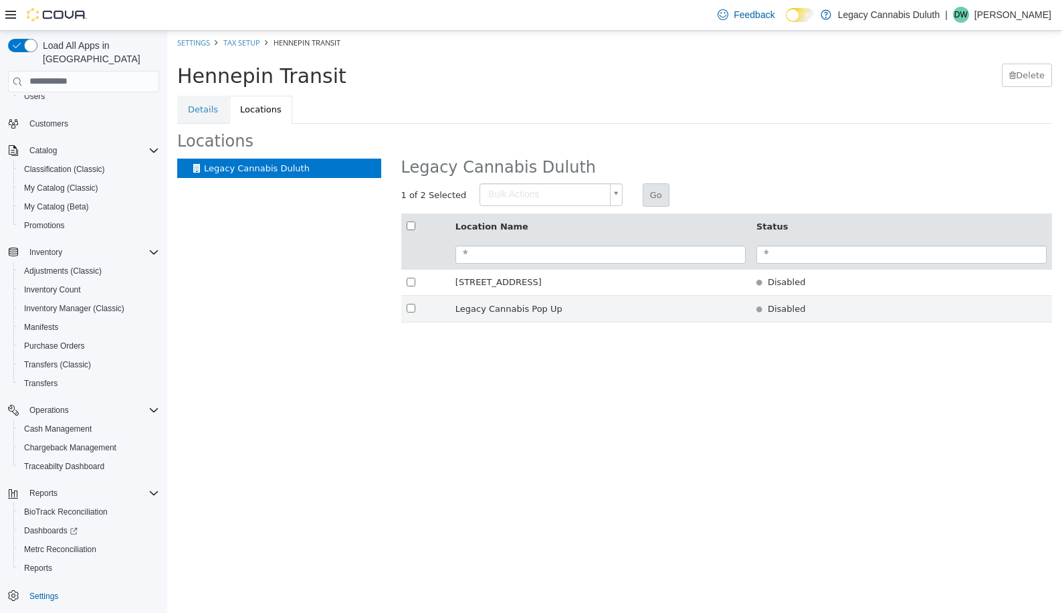
click at [605, 195] on body "× Save Successful! Settings Tax Setup Hennepin Transit Hennepin Transit [GEOGRA…" at bounding box center [614, 183] width 895 height 306
type input "********"
click at [644, 187] on button "Go" at bounding box center [656, 195] width 27 height 24
click at [254, 44] on link "Tax Setup" at bounding box center [241, 42] width 37 height 10
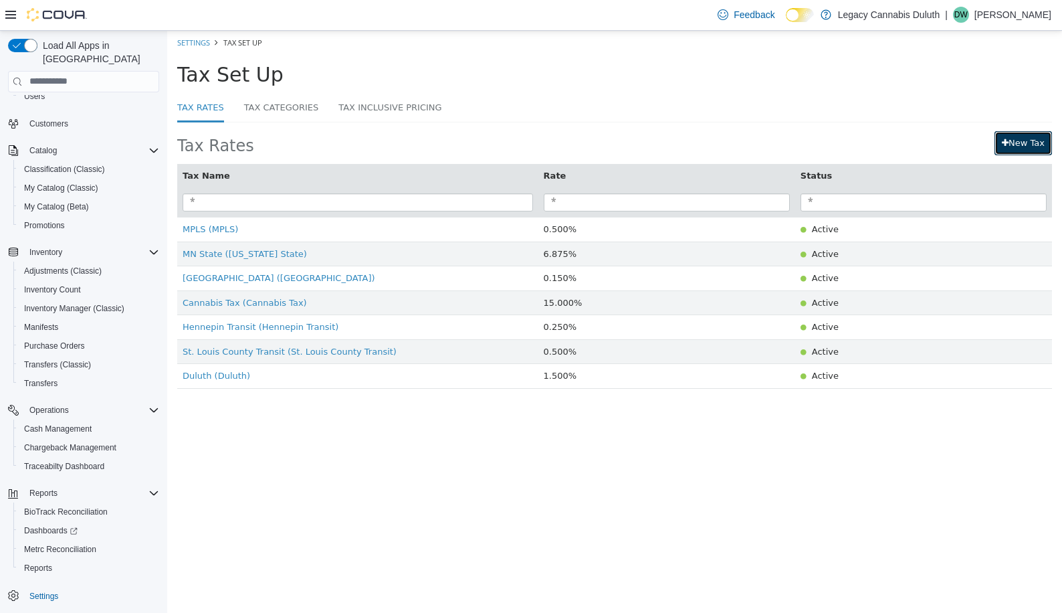
click at [1013, 140] on link "New Tax" at bounding box center [1024, 142] width 58 height 24
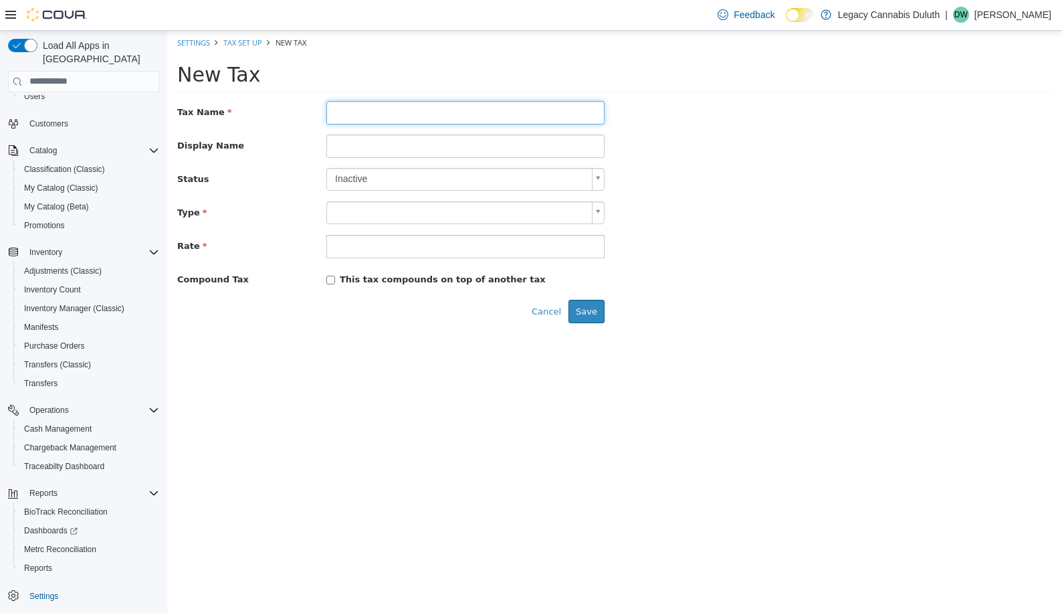
click at [361, 104] on input "text" at bounding box center [465, 111] width 278 height 23
drag, startPoint x: 476, startPoint y: 113, endPoint x: 142, endPoint y: 112, distance: 334.5
click at [167, 112] on html "**********" at bounding box center [614, 181] width 895 height 302
type input "**********"
click at [370, 138] on input at bounding box center [465, 145] width 278 height 23
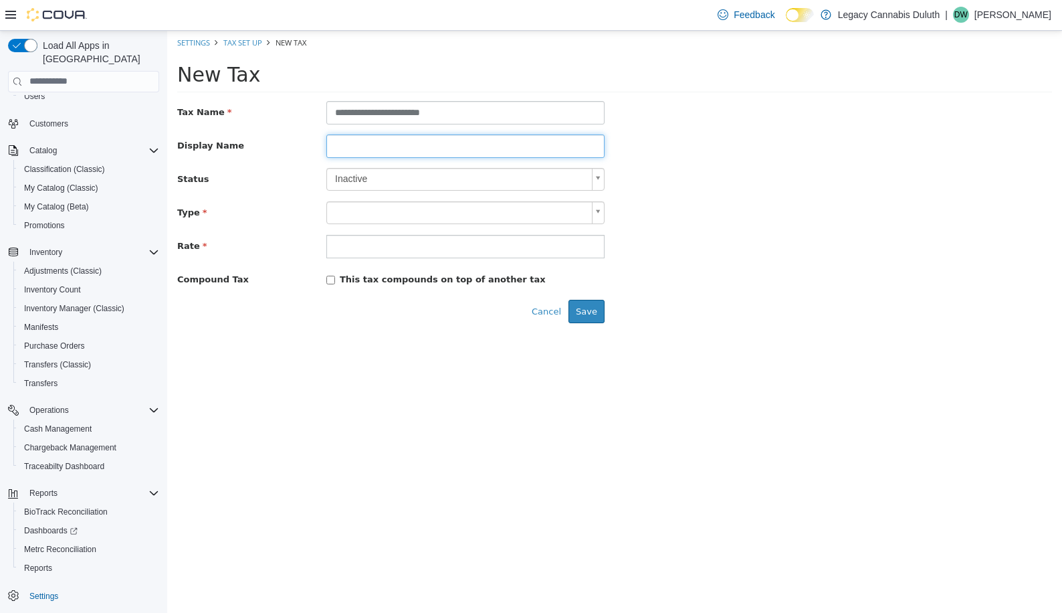
paste input "**********"
type input "**********"
click at [383, 178] on body "**********" at bounding box center [614, 181] width 895 height 302
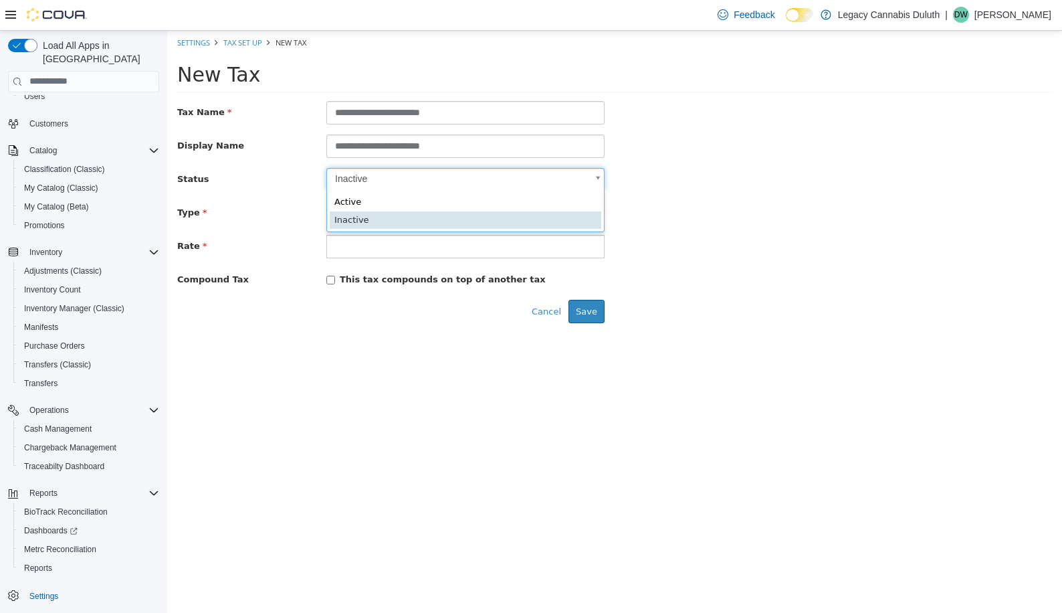
scroll to position [0, 4]
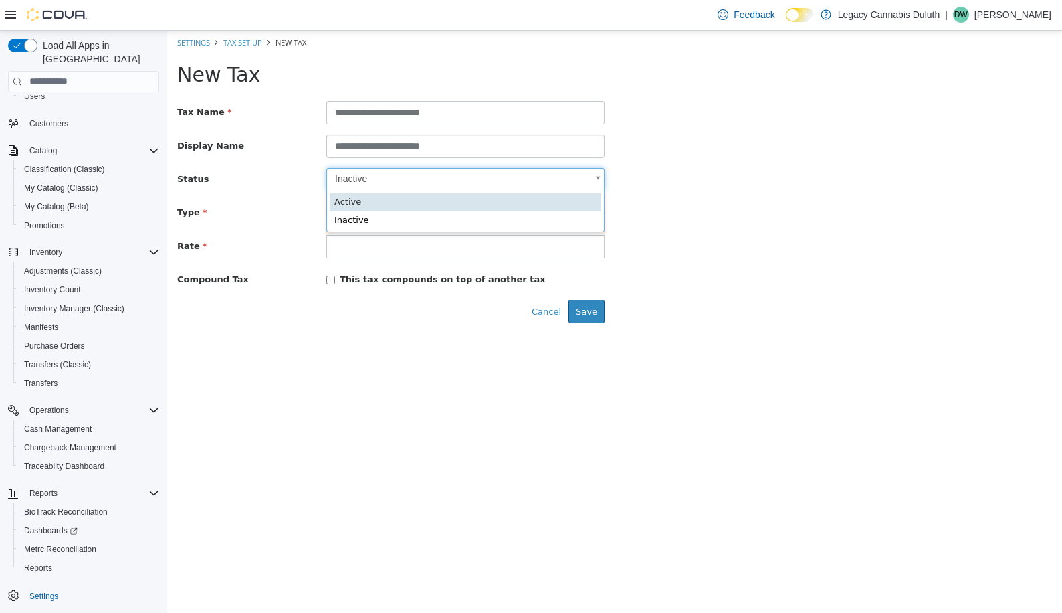
type input "****"
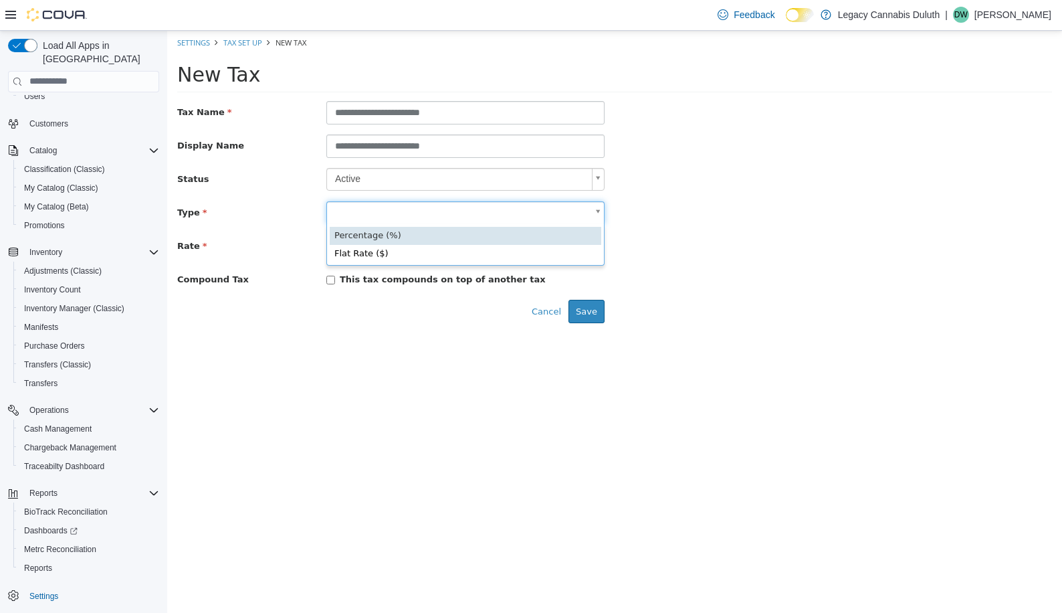
click at [362, 208] on body "**********" at bounding box center [614, 181] width 895 height 302
type input "**********"
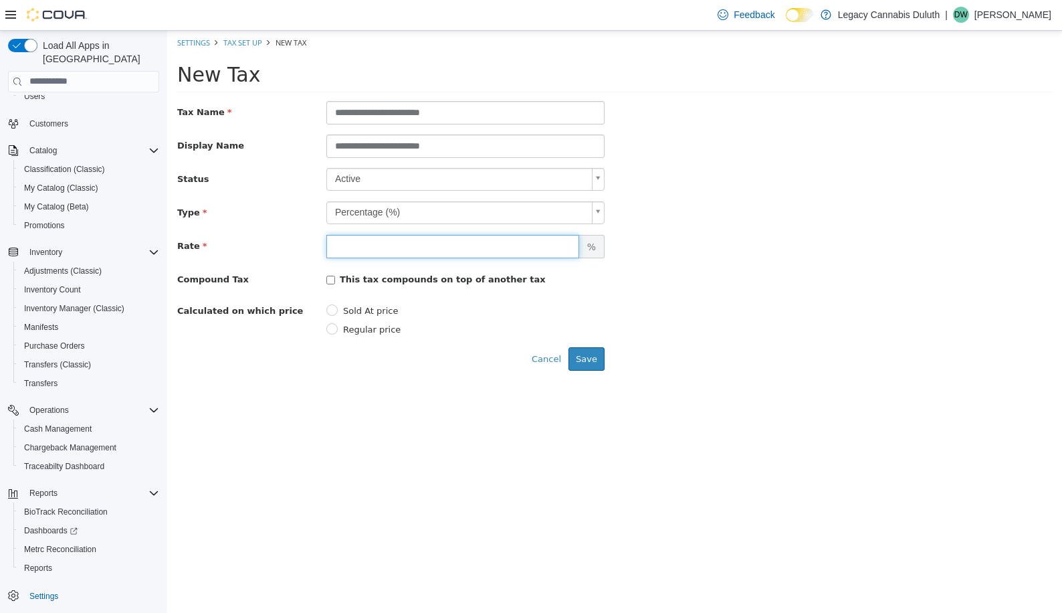
click at [357, 243] on input "number" at bounding box center [452, 245] width 253 height 23
type input "*"
click at [793, 245] on div "Rate $ * %" at bounding box center [614, 245] width 895 height 23
click at [587, 351] on button "Save" at bounding box center [587, 359] width 36 height 24
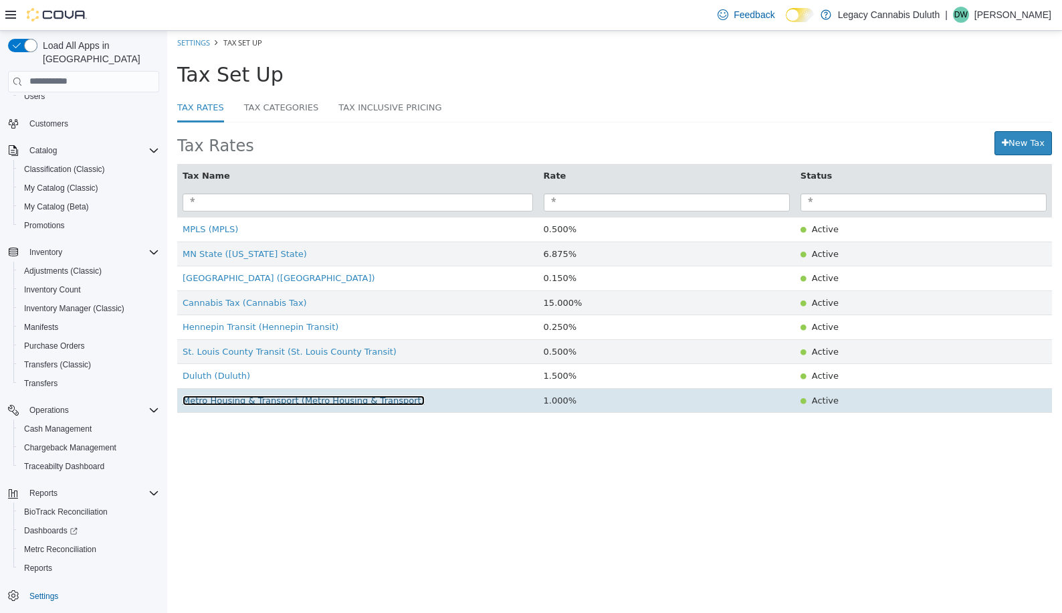
click at [243, 403] on span "Metro Housing & Transport (Metro Housing & Transport)" at bounding box center [304, 400] width 242 height 10
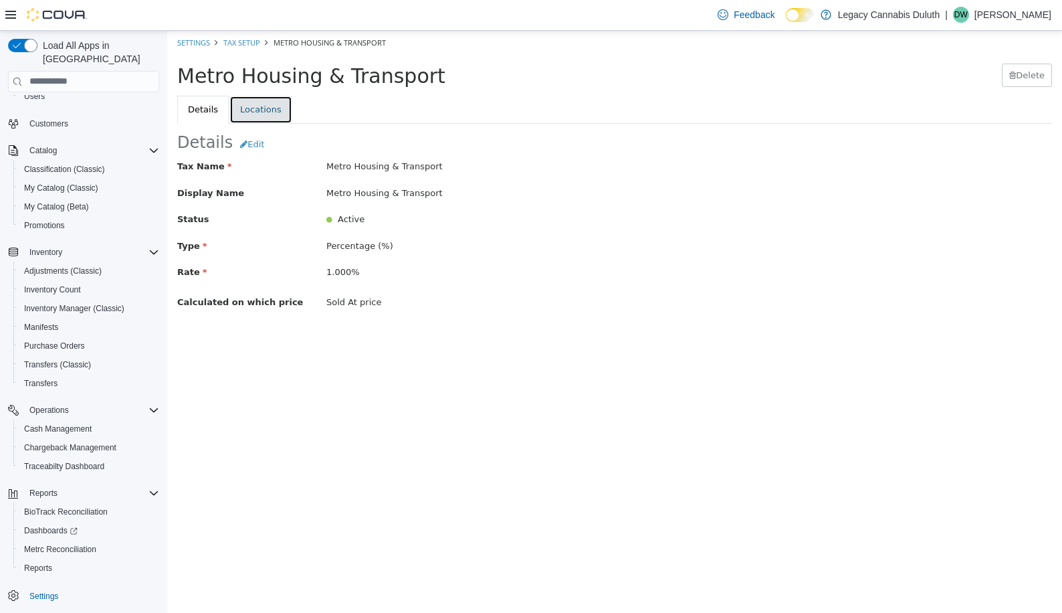
click at [239, 102] on link "Locations" at bounding box center [260, 109] width 63 height 28
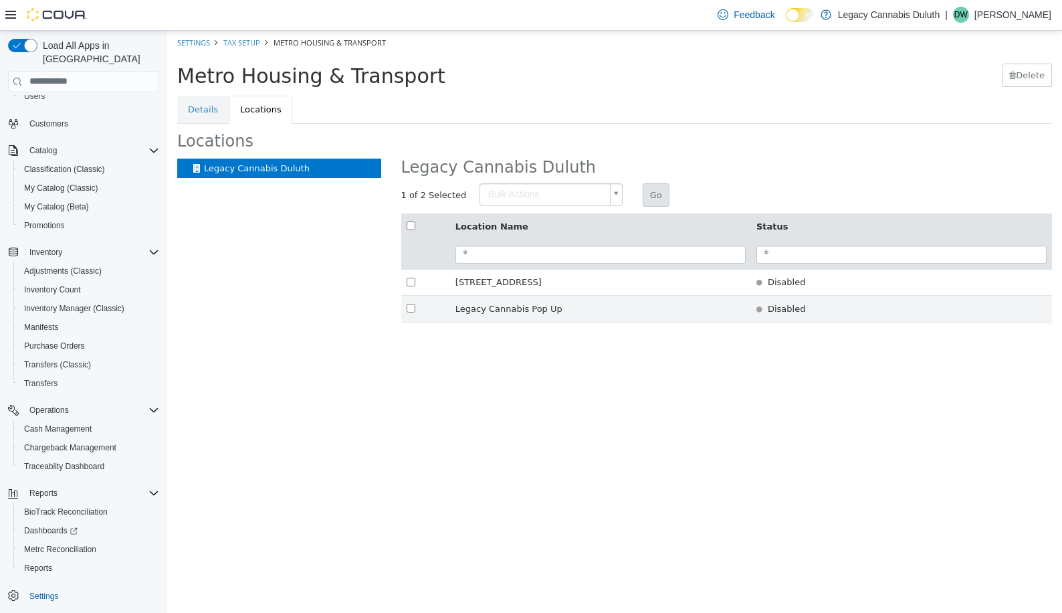
click at [613, 197] on body "× Save Successful! Settings Tax Setup Metro Housing & Transport Metro Housing &…" at bounding box center [614, 183] width 895 height 306
type input "********"
click at [648, 195] on button "Go" at bounding box center [656, 195] width 27 height 24
click at [248, 43] on link "Tax Setup" at bounding box center [241, 42] width 37 height 10
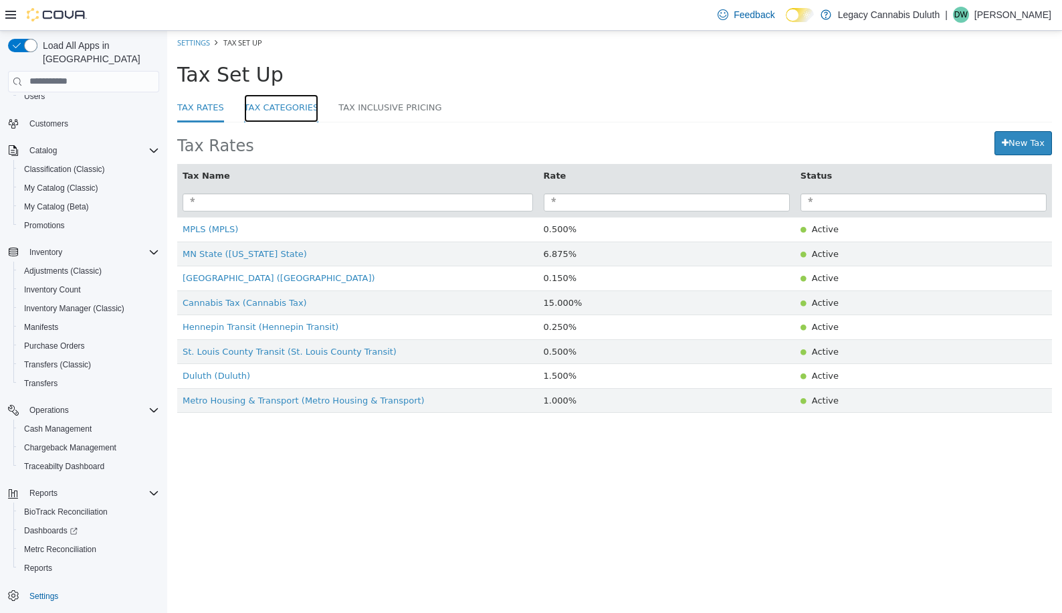
click at [282, 107] on link "Tax Categories" at bounding box center [281, 108] width 75 height 29
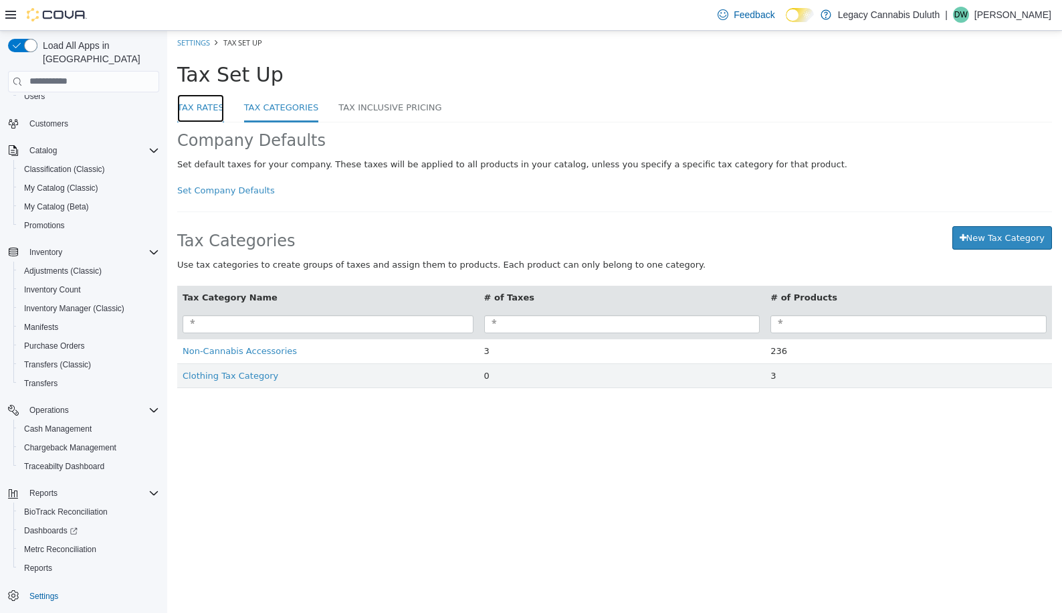
click at [202, 108] on link "Tax Rates" at bounding box center [200, 108] width 47 height 29
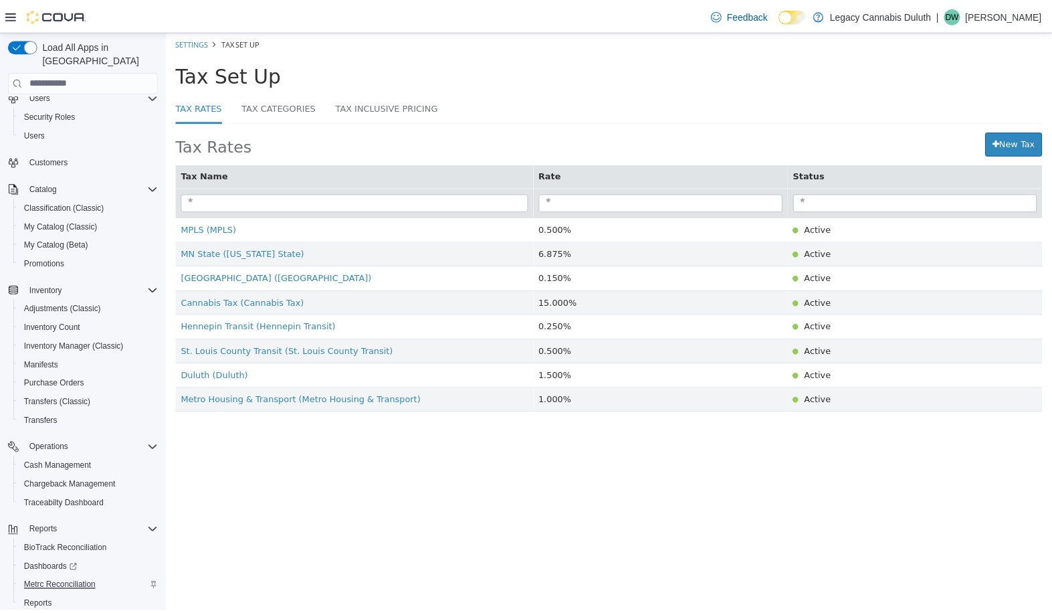
scroll to position [78, 0]
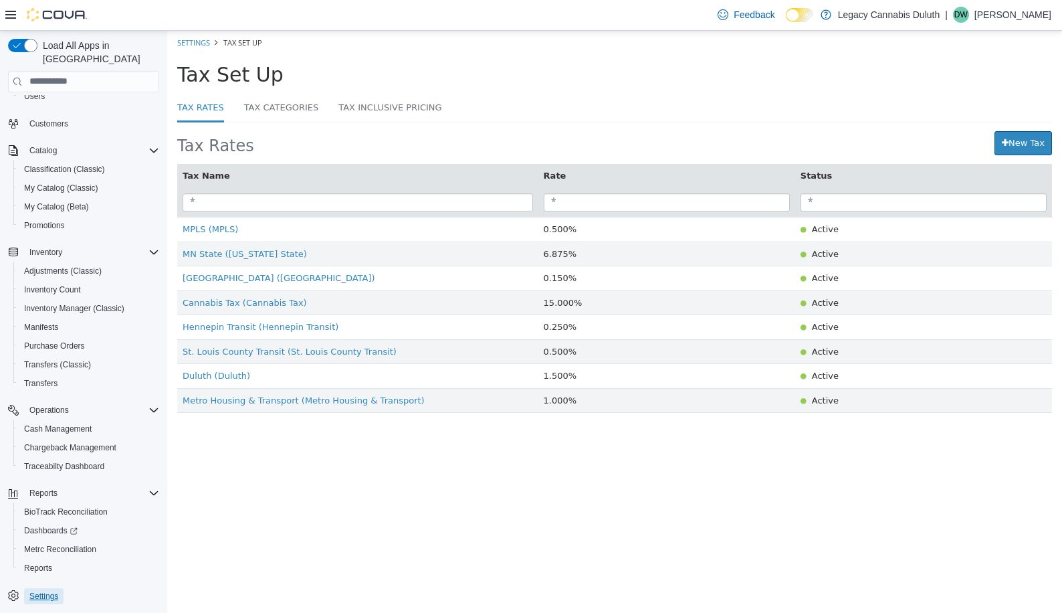
click at [43, 591] on span "Settings" at bounding box center [43, 596] width 29 height 11
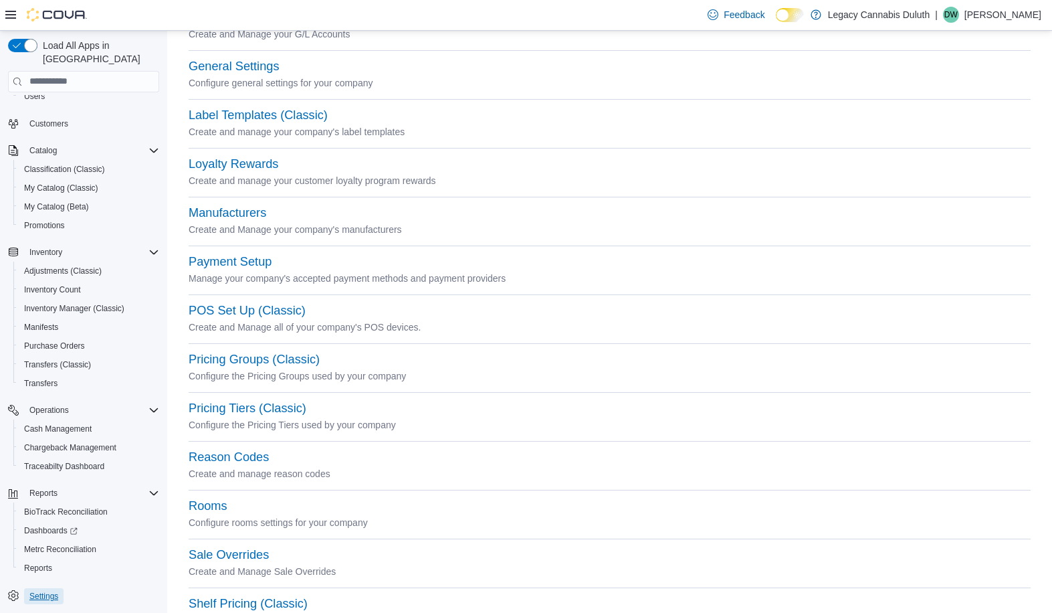
scroll to position [334, 0]
click at [268, 305] on button "POS Set Up (Classic)" at bounding box center [247, 309] width 117 height 14
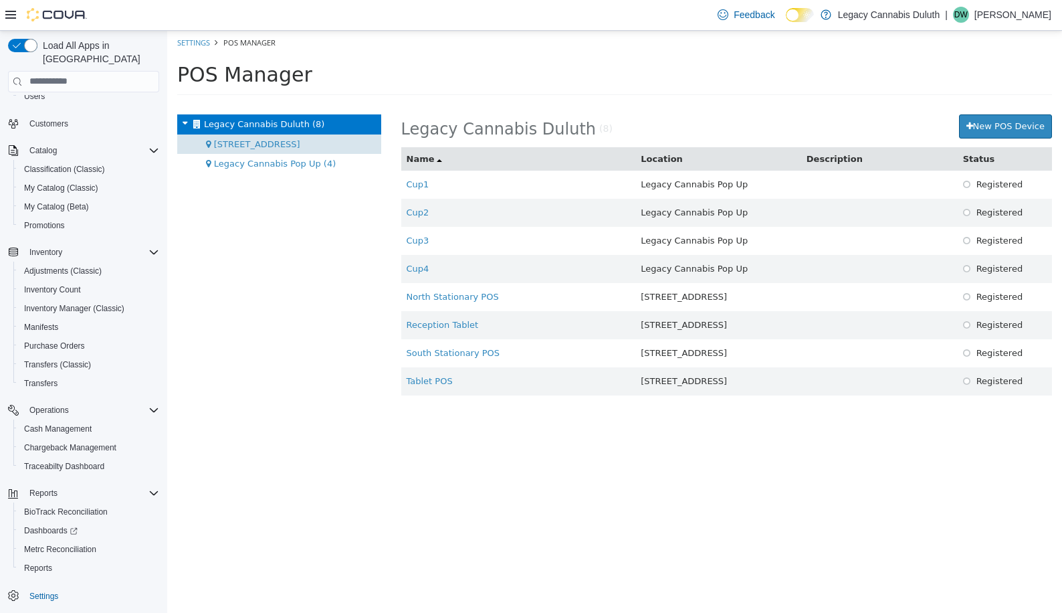
click at [258, 146] on span "[STREET_ADDRESS]" at bounding box center [257, 143] width 86 height 10
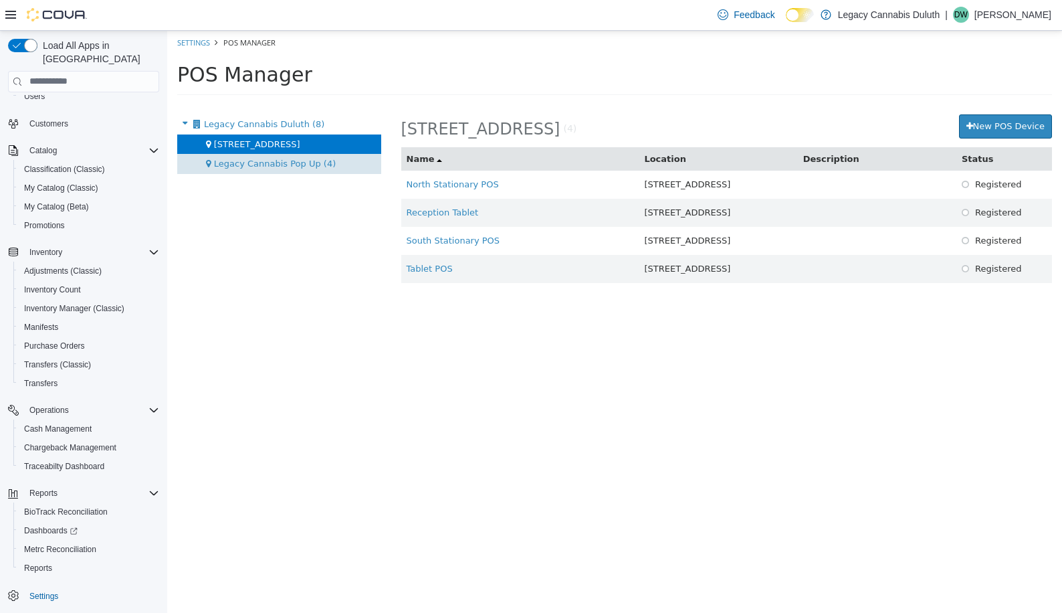
click at [264, 171] on div "Legacy Cannabis Pop Up (4)" at bounding box center [279, 163] width 204 height 20
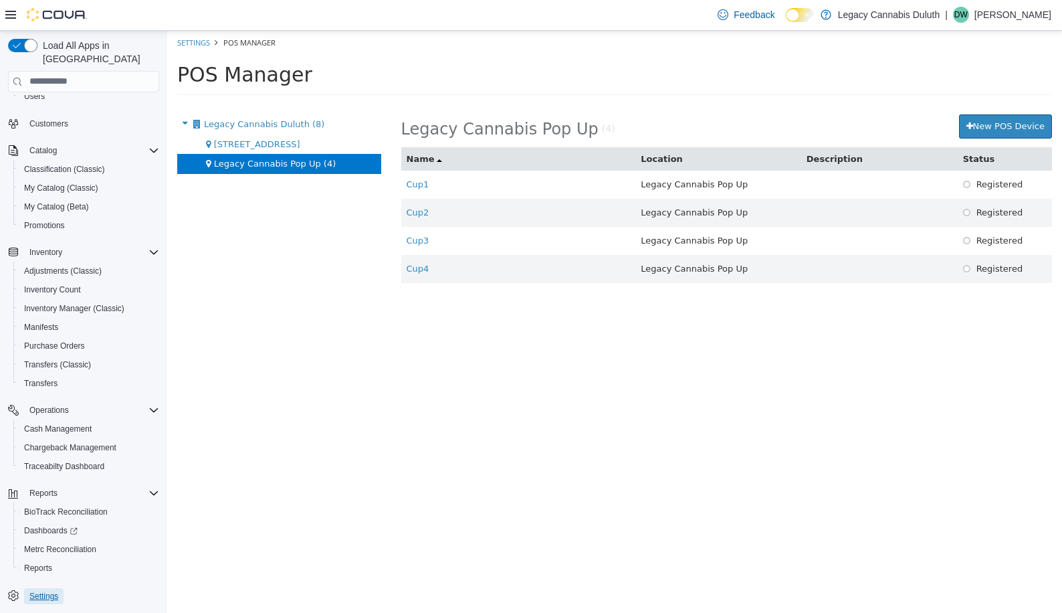
click at [44, 591] on span "Settings" at bounding box center [43, 596] width 29 height 11
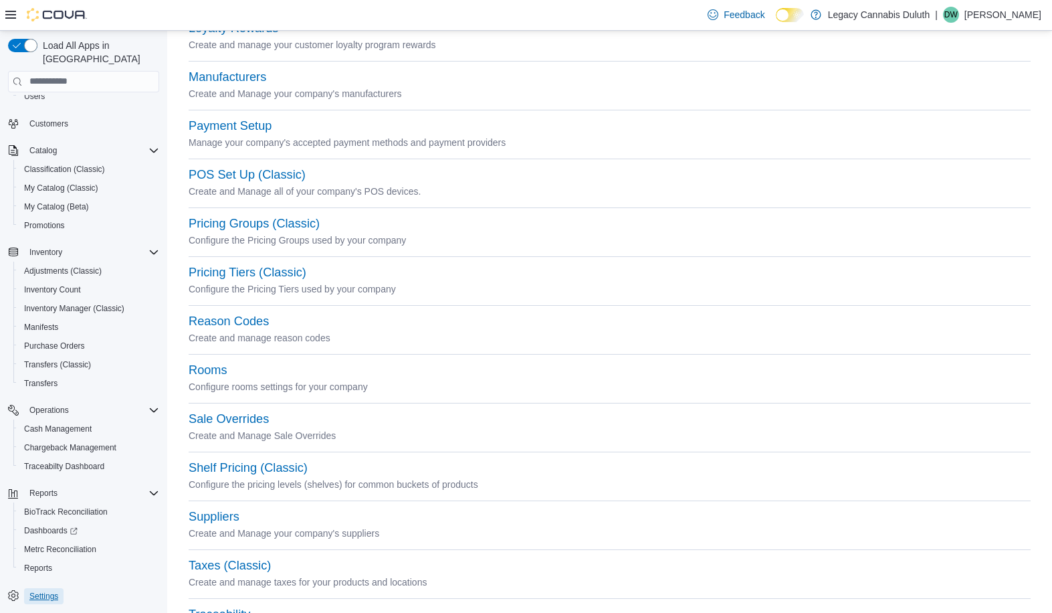
scroll to position [532, 0]
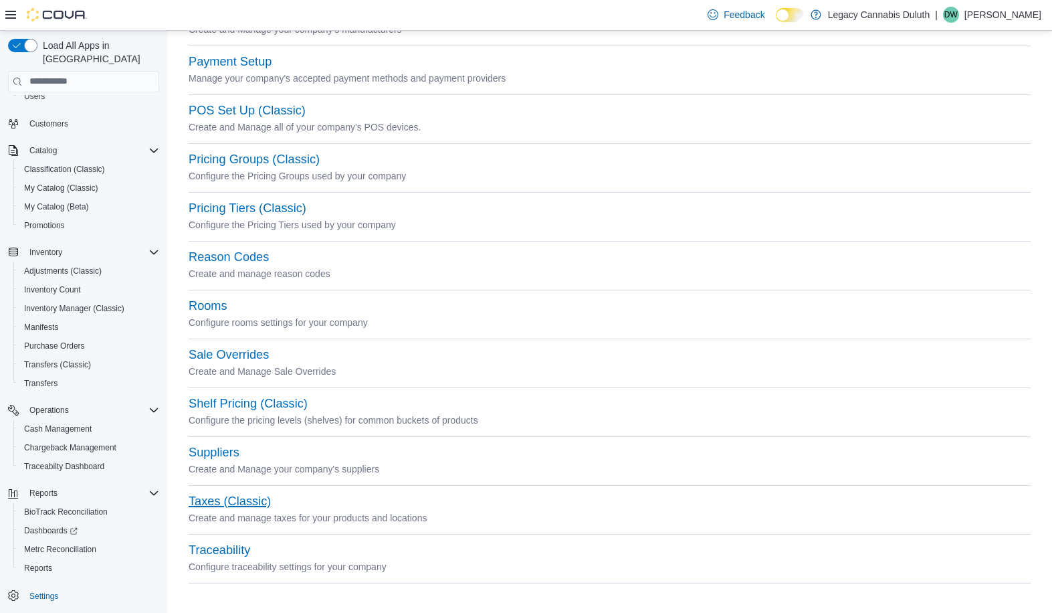
click at [219, 494] on button "Taxes (Classic)" at bounding box center [230, 501] width 82 height 14
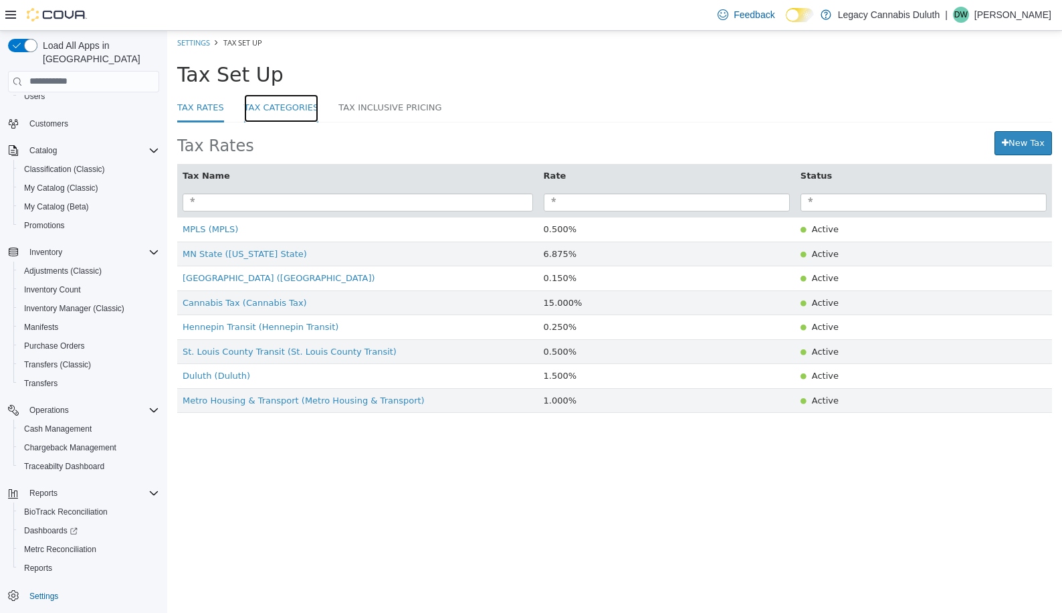
click at [291, 106] on link "Tax Categories" at bounding box center [281, 108] width 75 height 29
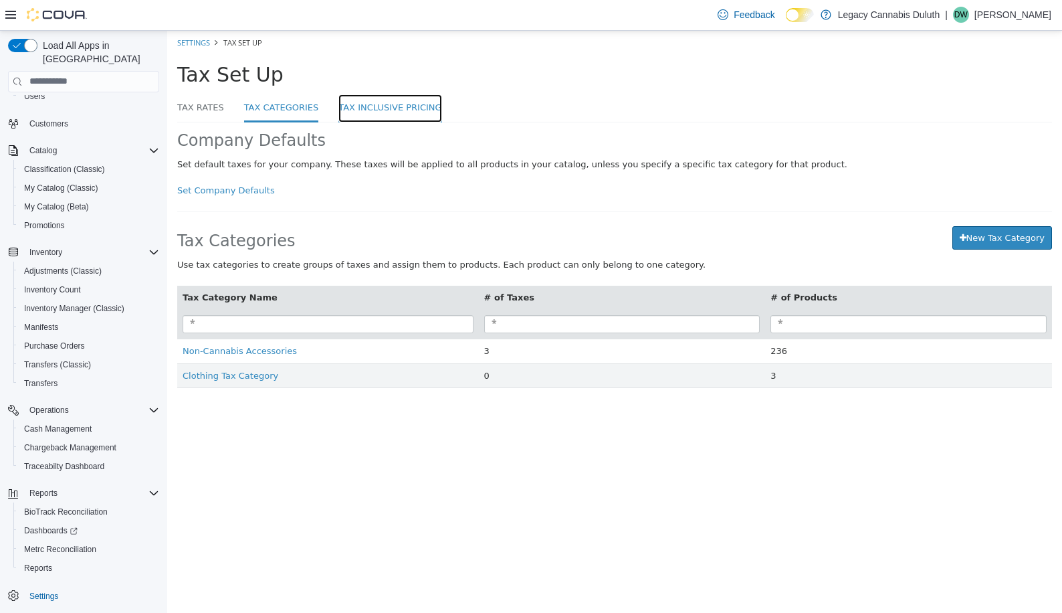
click at [379, 107] on link "Tax Inclusive Pricing" at bounding box center [389, 108] width 103 height 29
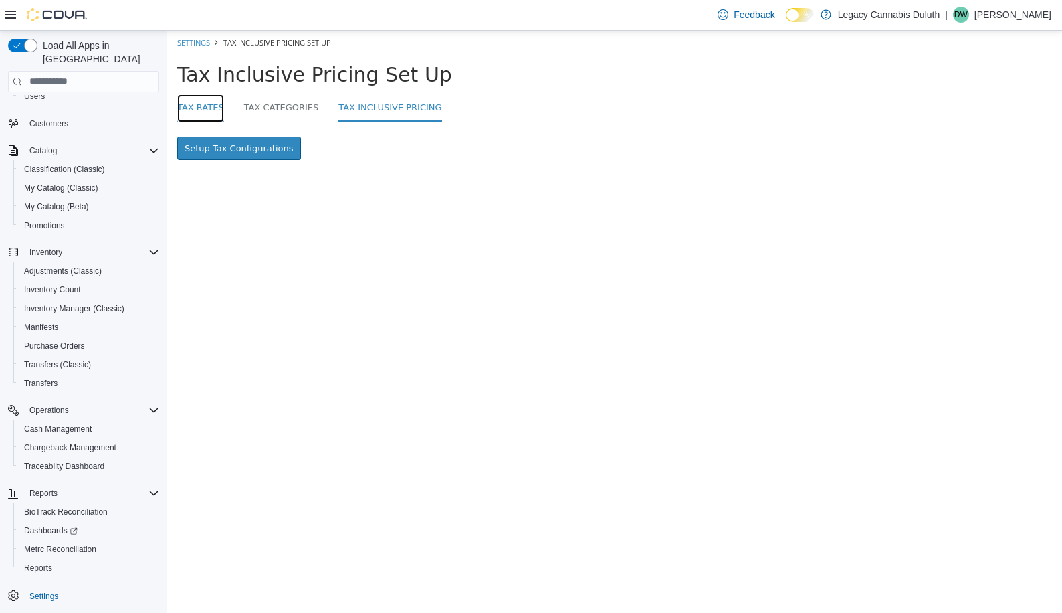
click at [196, 107] on link "Tax Rates" at bounding box center [200, 108] width 47 height 29
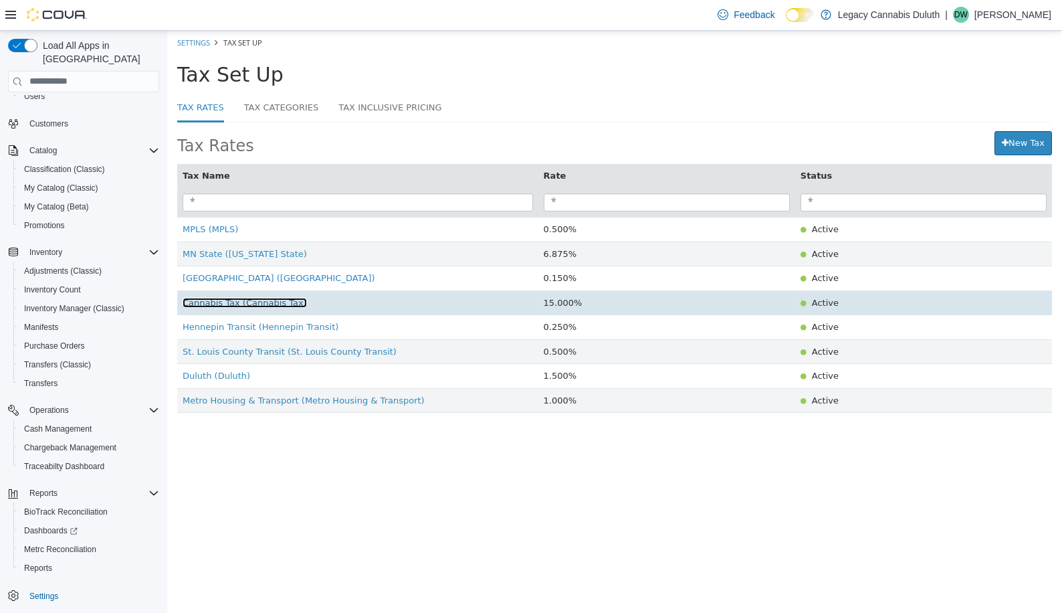
click at [238, 302] on span "Cannabis Tax (Cannabis Tax)" at bounding box center [245, 302] width 124 height 10
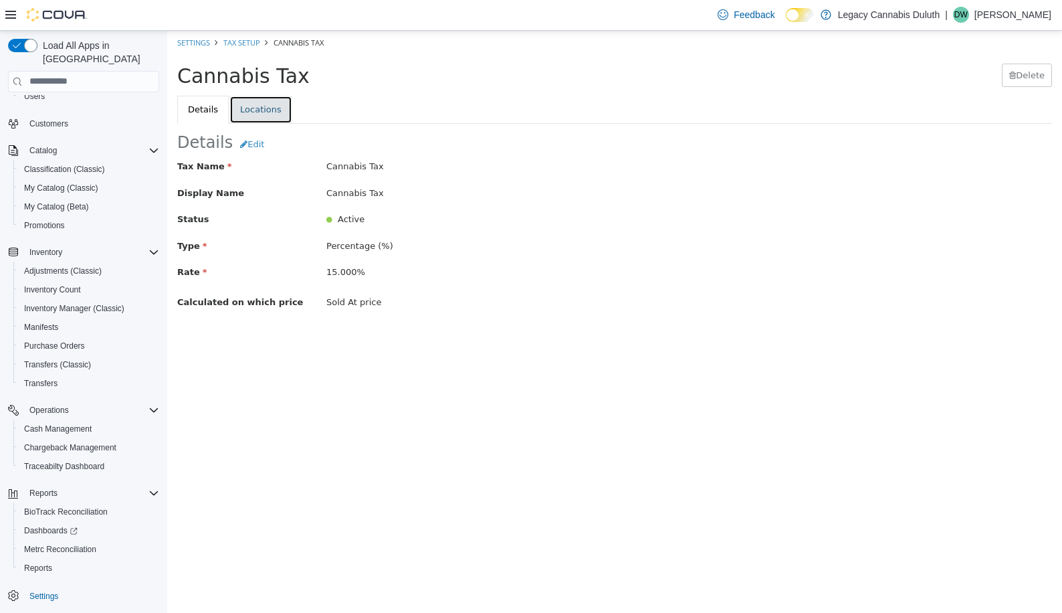
click at [266, 107] on link "Locations" at bounding box center [260, 109] width 63 height 28
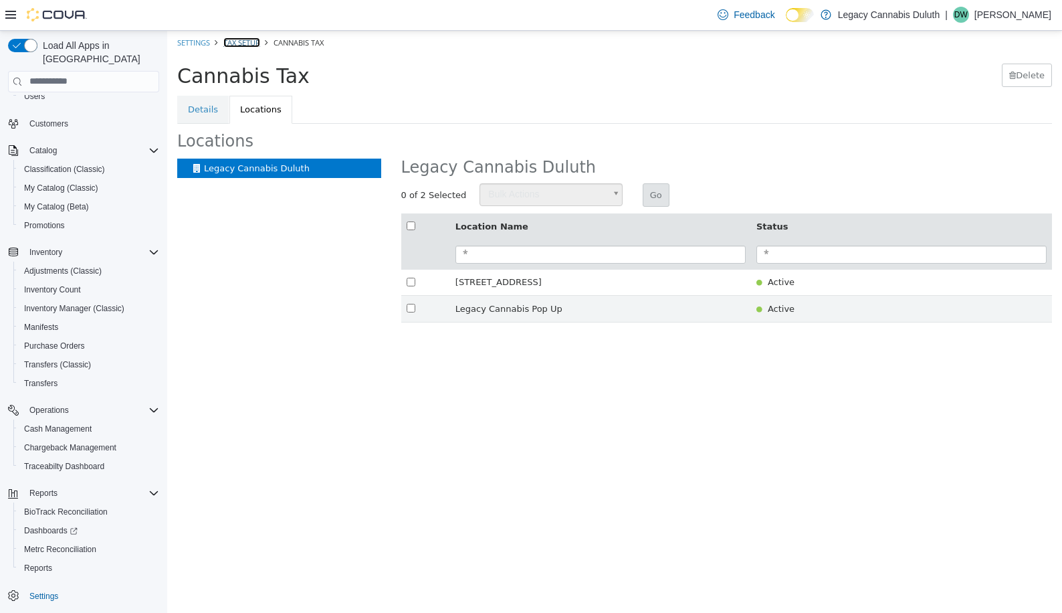
click at [248, 44] on link "Tax Setup" at bounding box center [241, 42] width 37 height 10
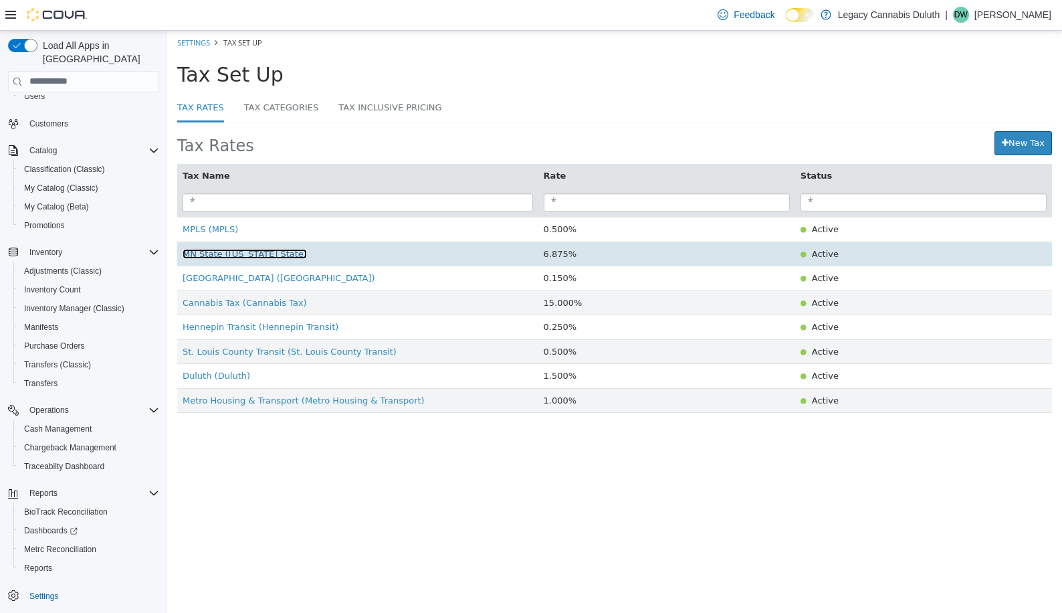
click at [215, 258] on span "MN State ([US_STATE] State)" at bounding box center [245, 253] width 124 height 10
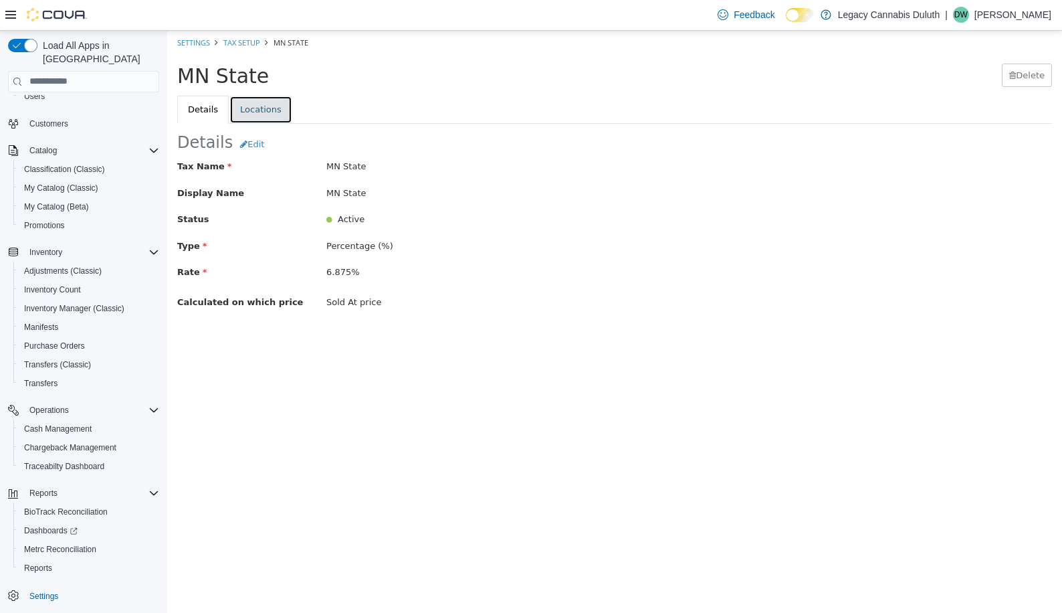
click at [250, 100] on link "Locations" at bounding box center [260, 109] width 63 height 28
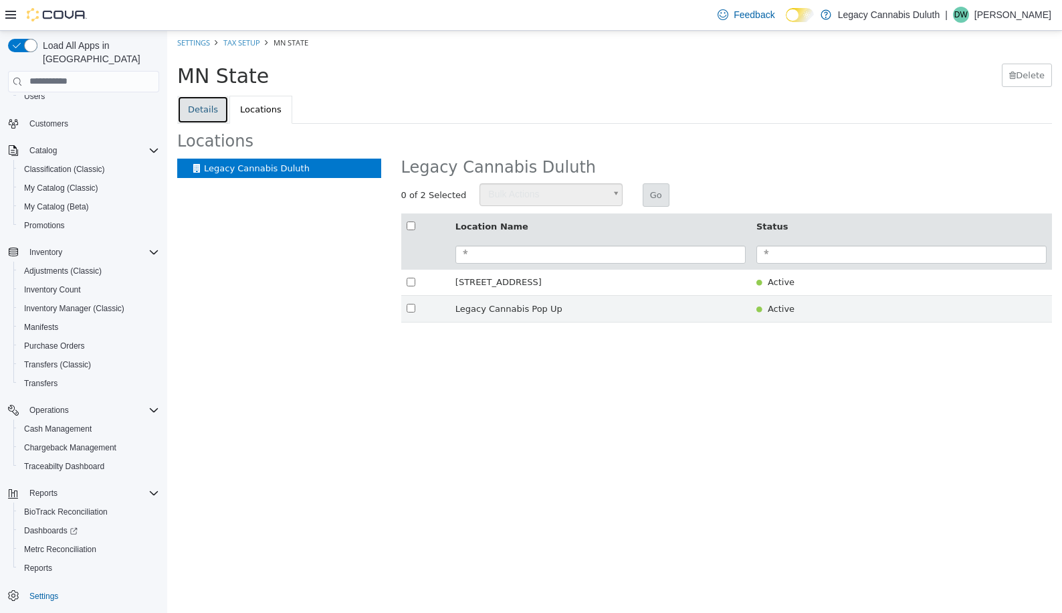
click at [205, 111] on link "Details" at bounding box center [203, 109] width 52 height 28
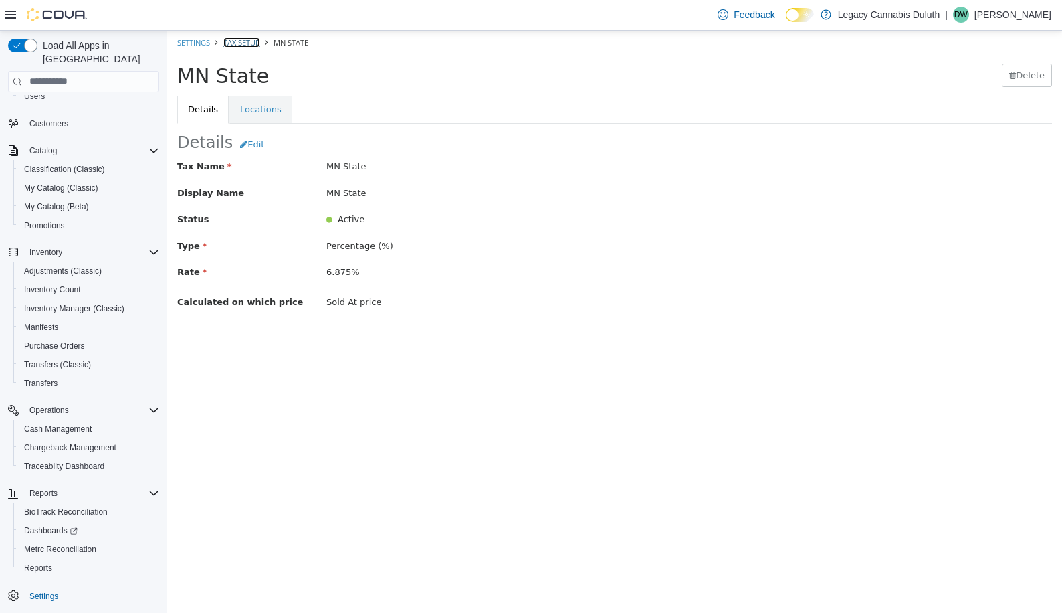
click at [252, 43] on link "Tax Setup" at bounding box center [241, 42] width 37 height 10
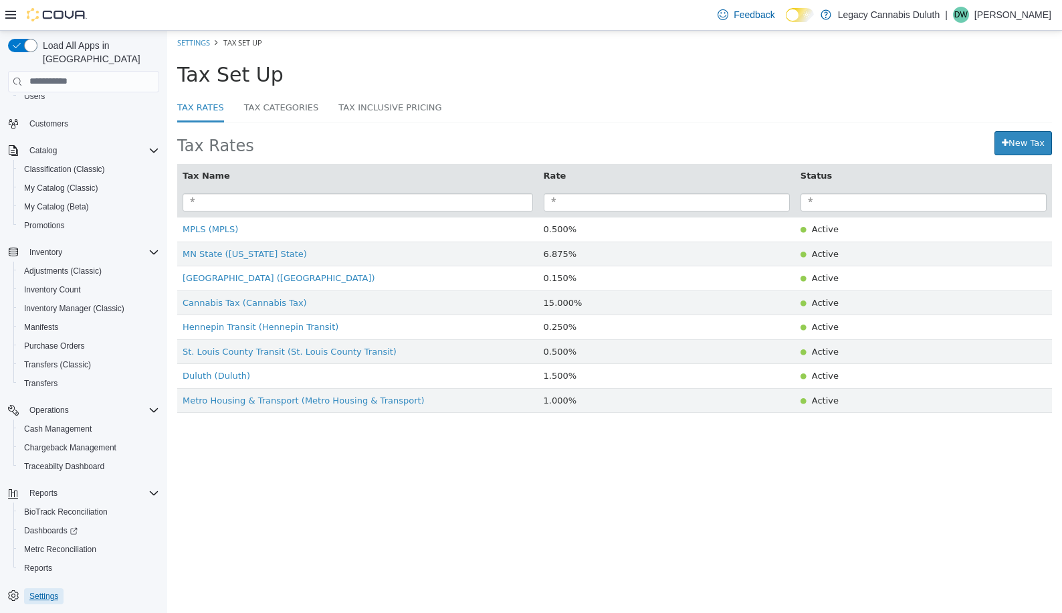
click at [50, 591] on span "Settings" at bounding box center [43, 596] width 29 height 11
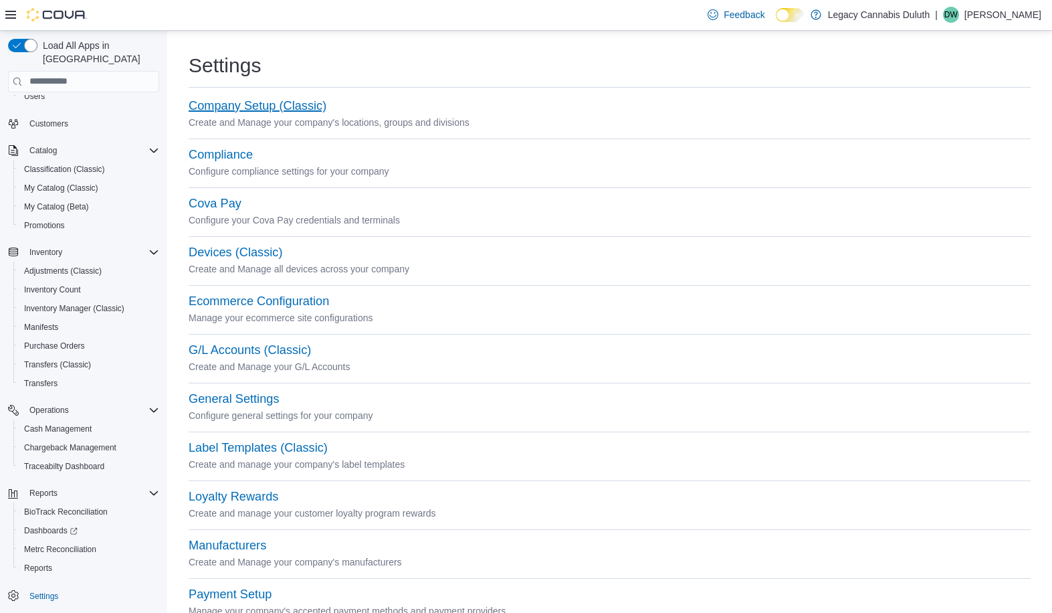
click at [260, 108] on button "Company Setup (Classic)" at bounding box center [258, 106] width 138 height 14
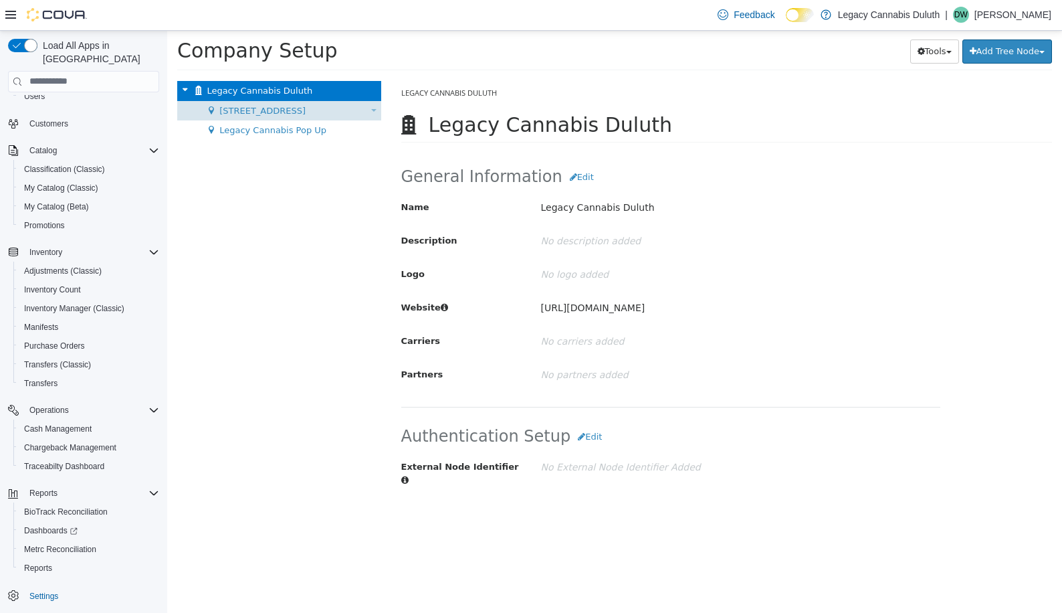
click at [269, 110] on span "[STREET_ADDRESS]" at bounding box center [262, 110] width 86 height 10
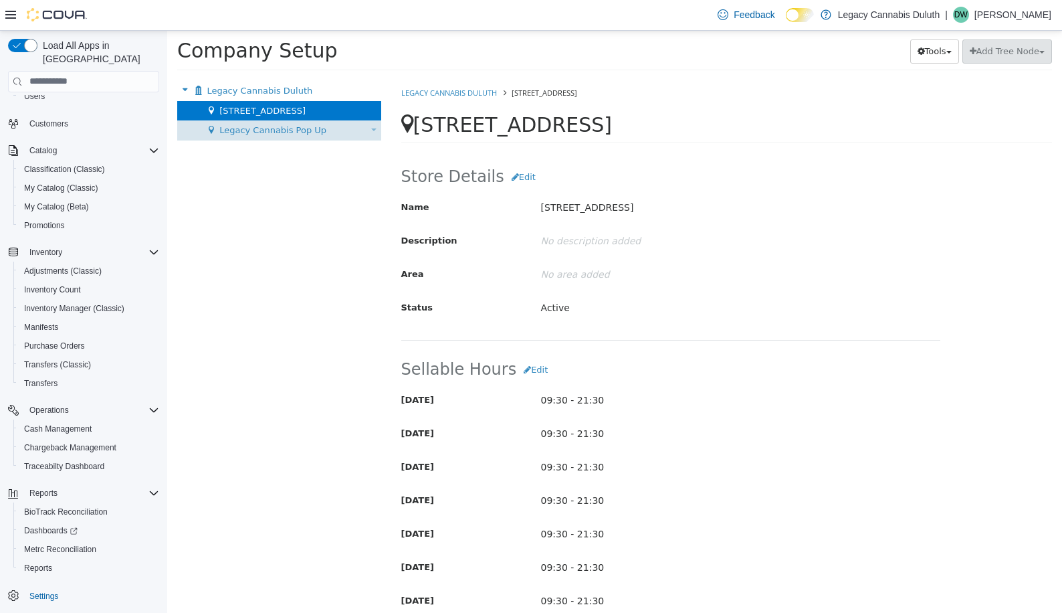
click at [264, 132] on span "Legacy Cannabis Pop Up" at bounding box center [272, 129] width 107 height 10
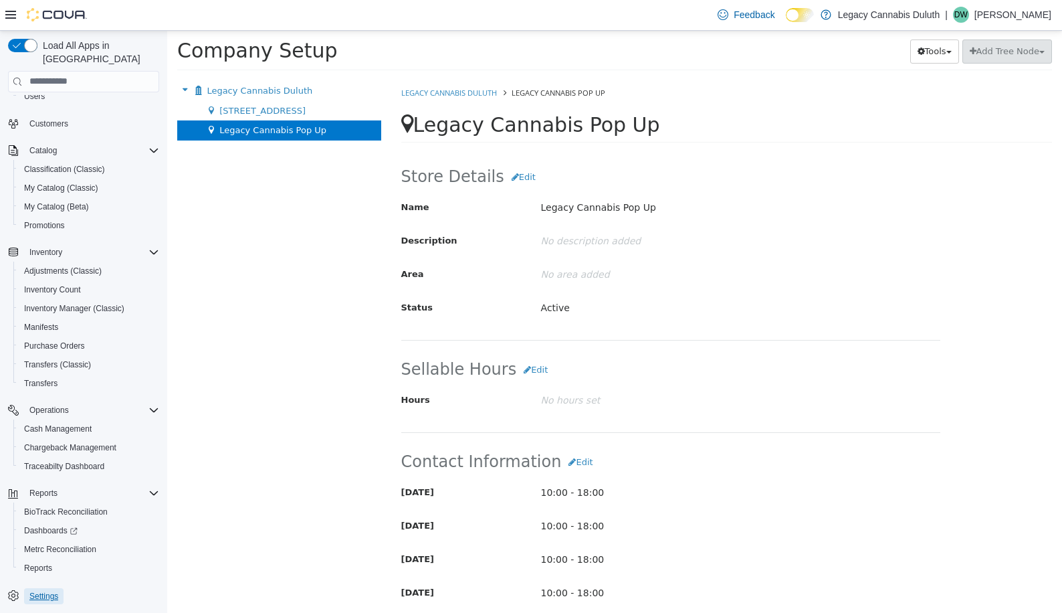
click at [56, 591] on span "Settings" at bounding box center [43, 596] width 29 height 11
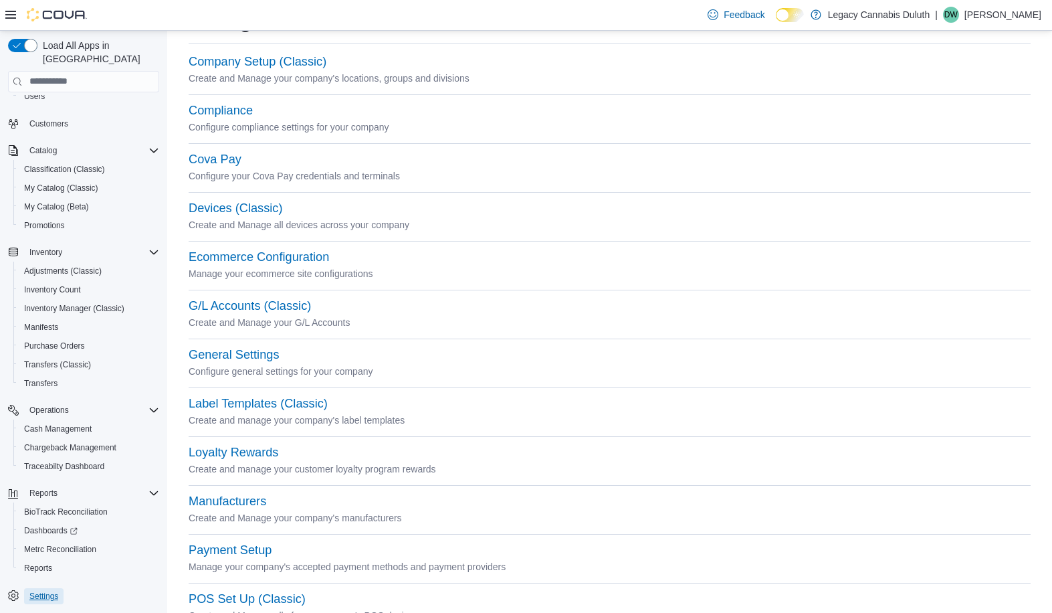
scroll to position [67, 0]
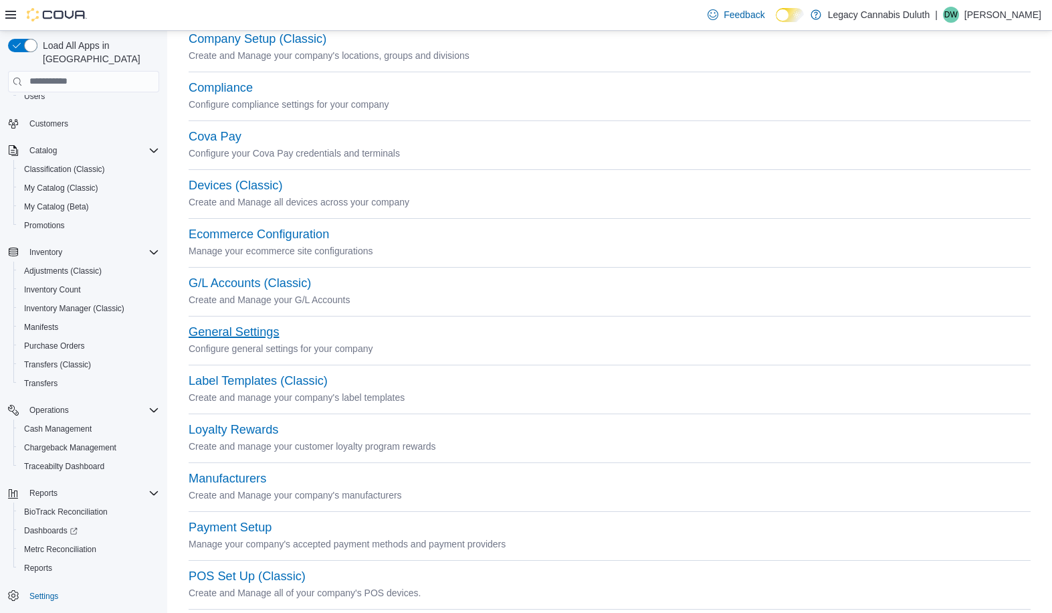
click at [227, 332] on button "General Settings" at bounding box center [234, 332] width 90 height 14
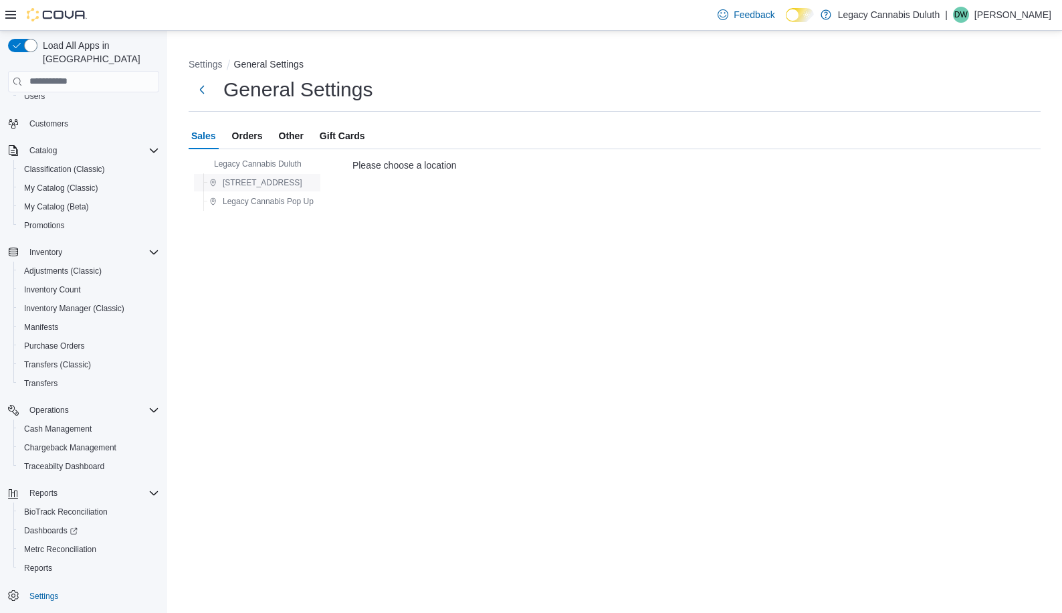
click at [280, 181] on span "[STREET_ADDRESS]" at bounding box center [263, 182] width 80 height 11
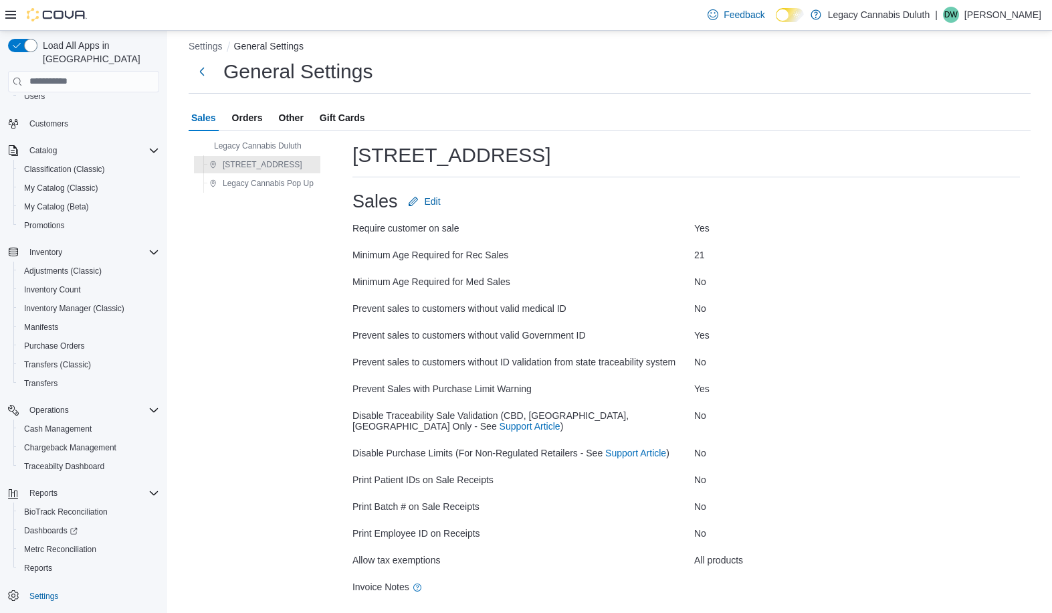
scroll to position [27, 0]
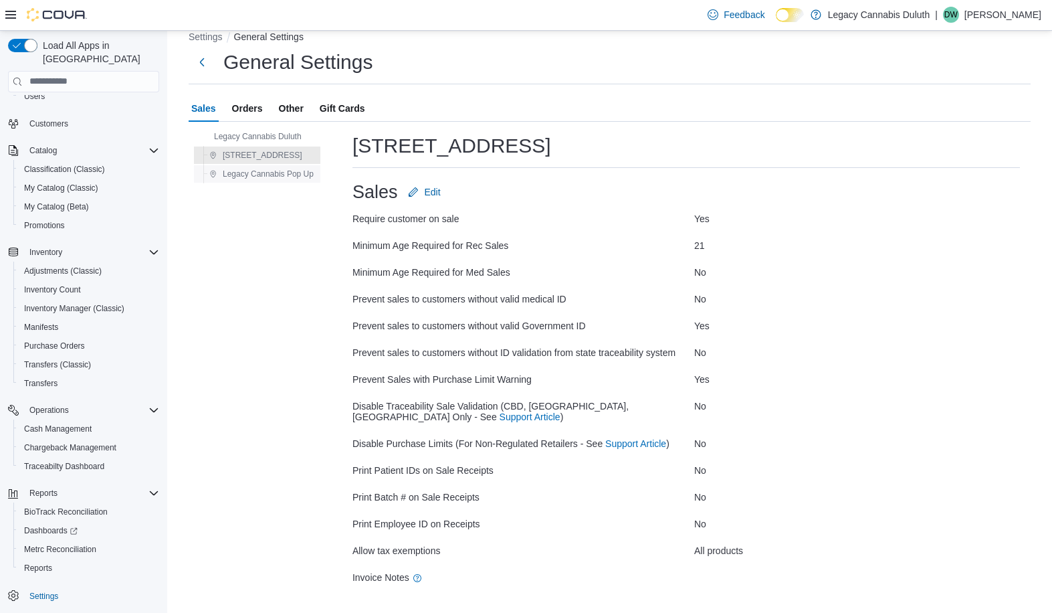
click at [256, 170] on span "Legacy Cannabis Pop Up" at bounding box center [268, 174] width 91 height 11
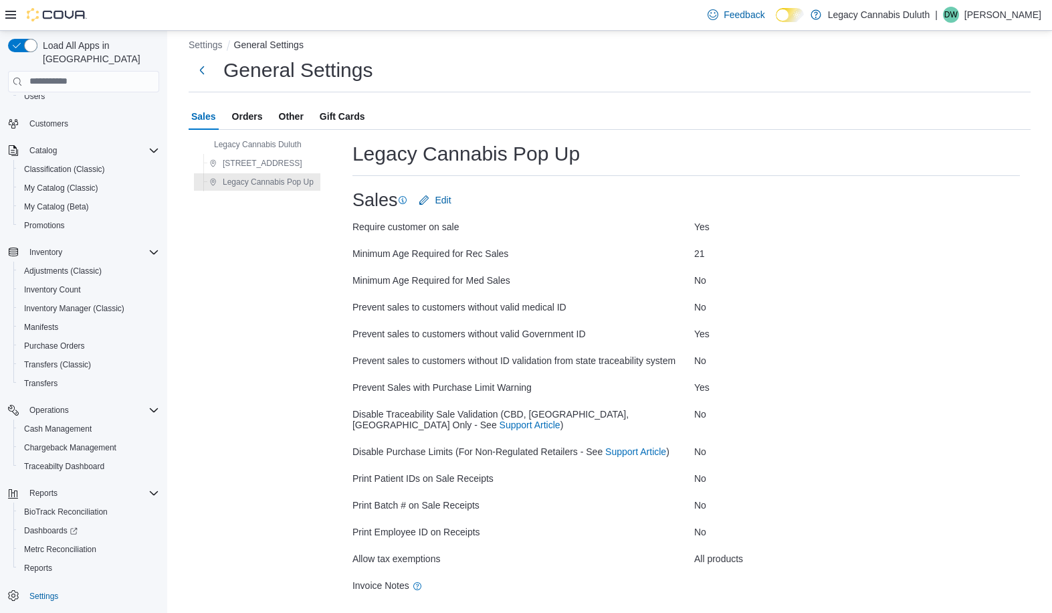
scroll to position [27, 0]
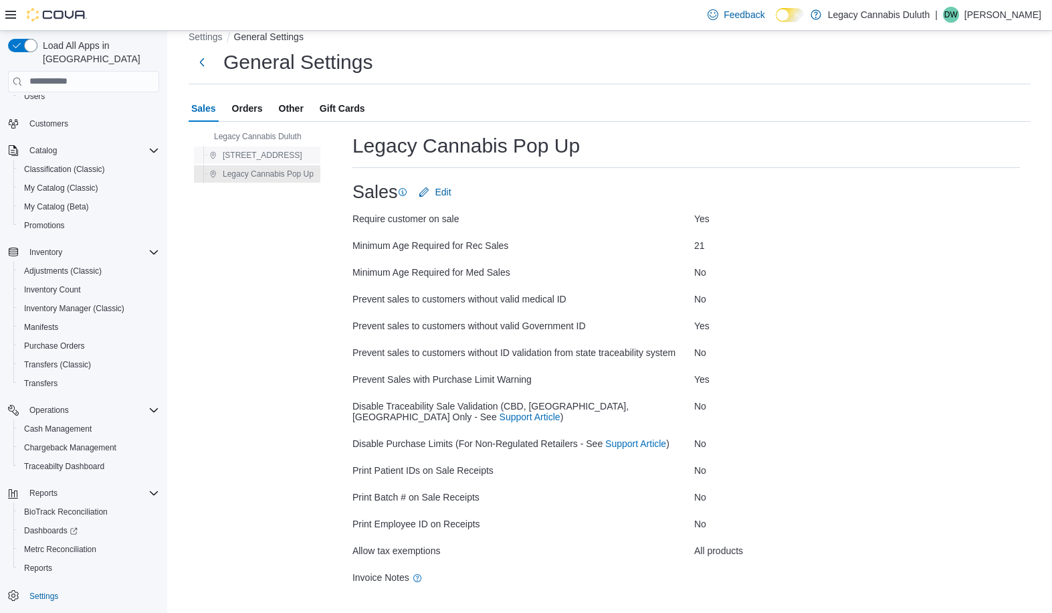
click at [264, 151] on span "[STREET_ADDRESS]" at bounding box center [263, 155] width 80 height 11
click at [259, 109] on span "Orders" at bounding box center [247, 108] width 31 height 27
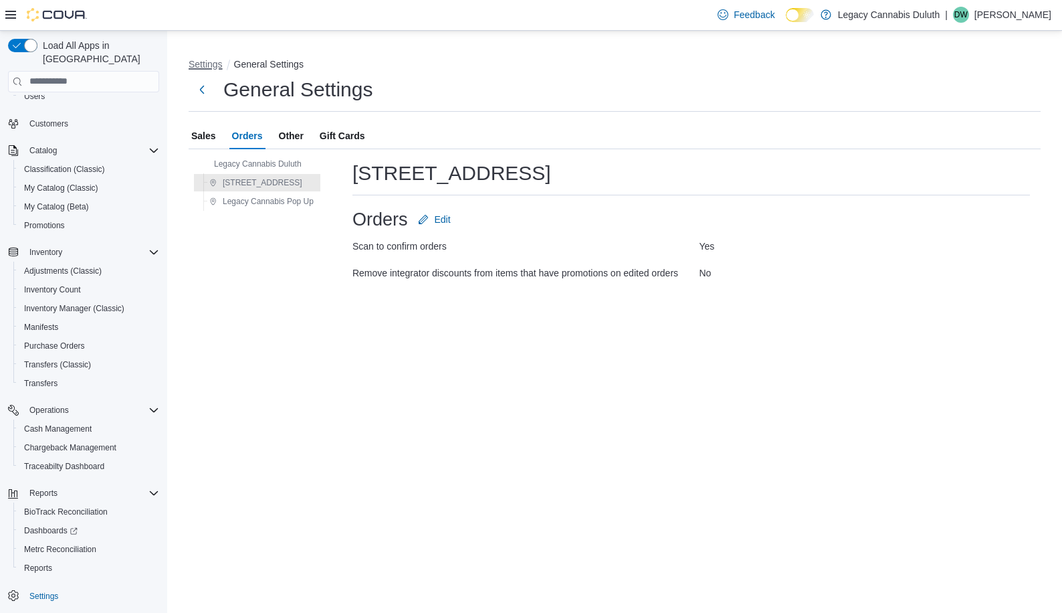
click at [200, 66] on button "Settings" at bounding box center [206, 64] width 34 height 11
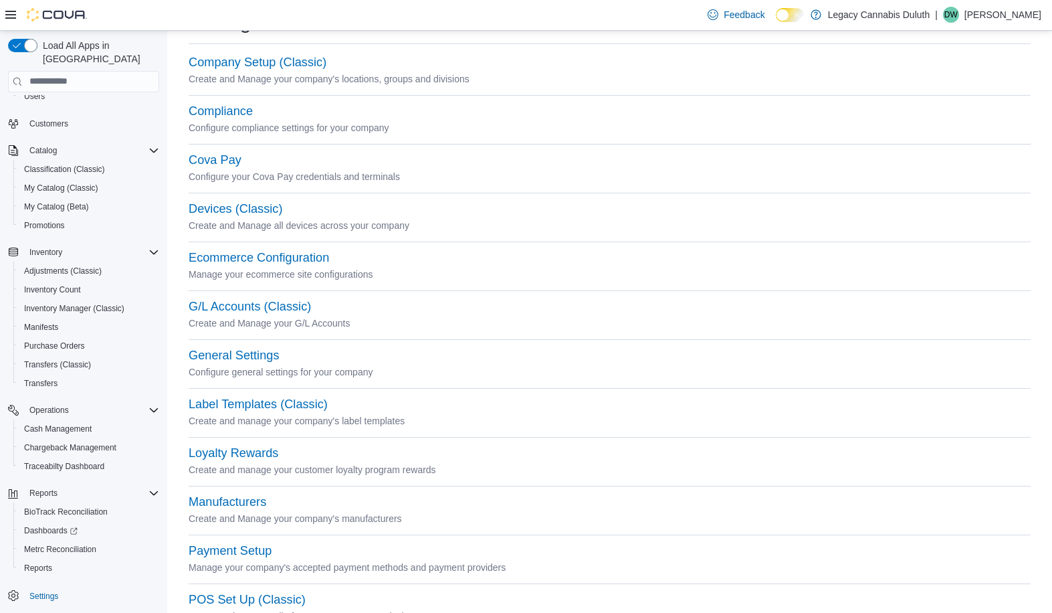
scroll to position [67, 0]
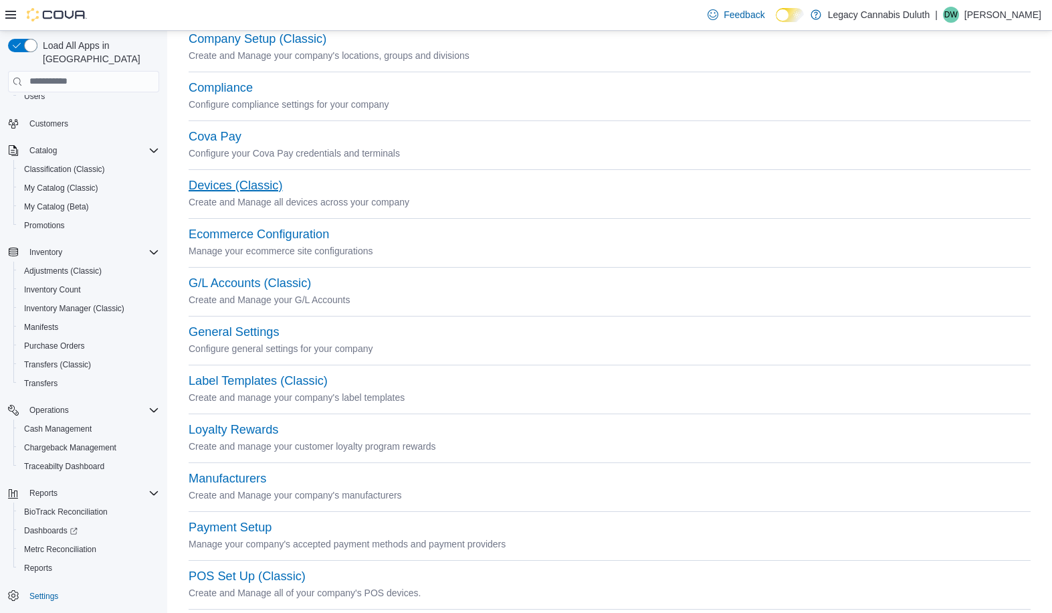
click at [260, 190] on button "Devices (Classic)" at bounding box center [236, 186] width 94 height 14
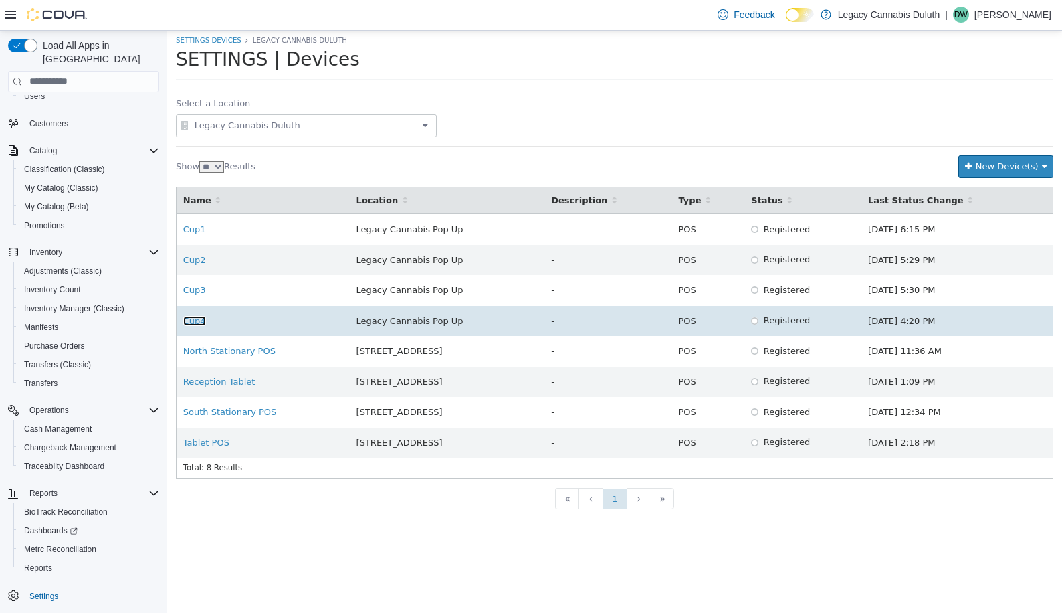
drag, startPoint x: 191, startPoint y: 320, endPoint x: 204, endPoint y: 314, distance: 14.7
click at [191, 320] on link "Cup4" at bounding box center [194, 320] width 23 height 10
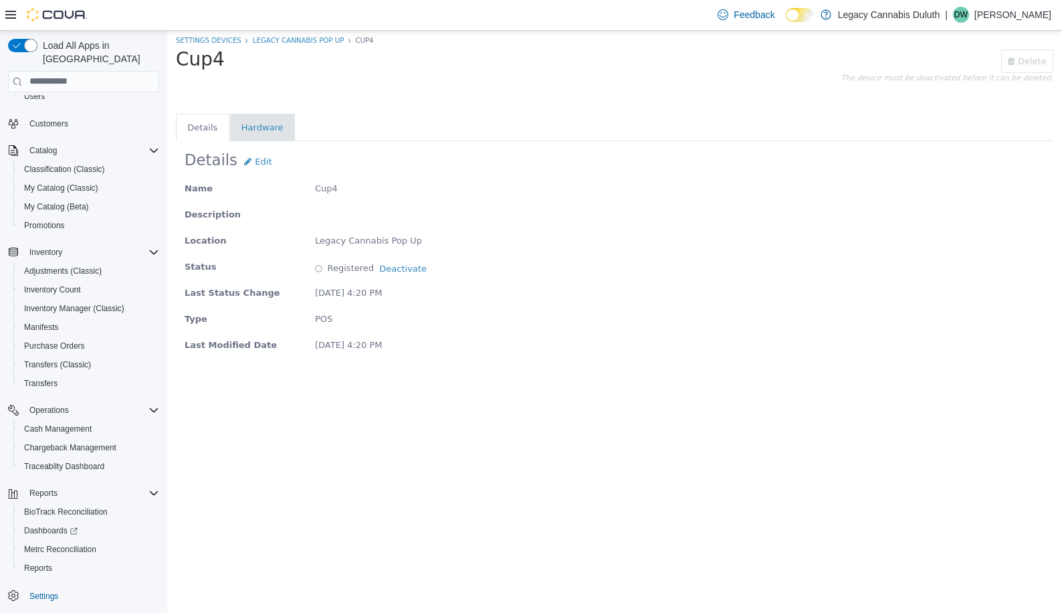
click at [203, 126] on li "Details" at bounding box center [202, 126] width 30 height 13
click at [241, 125] on li "Hardware" at bounding box center [262, 126] width 42 height 13
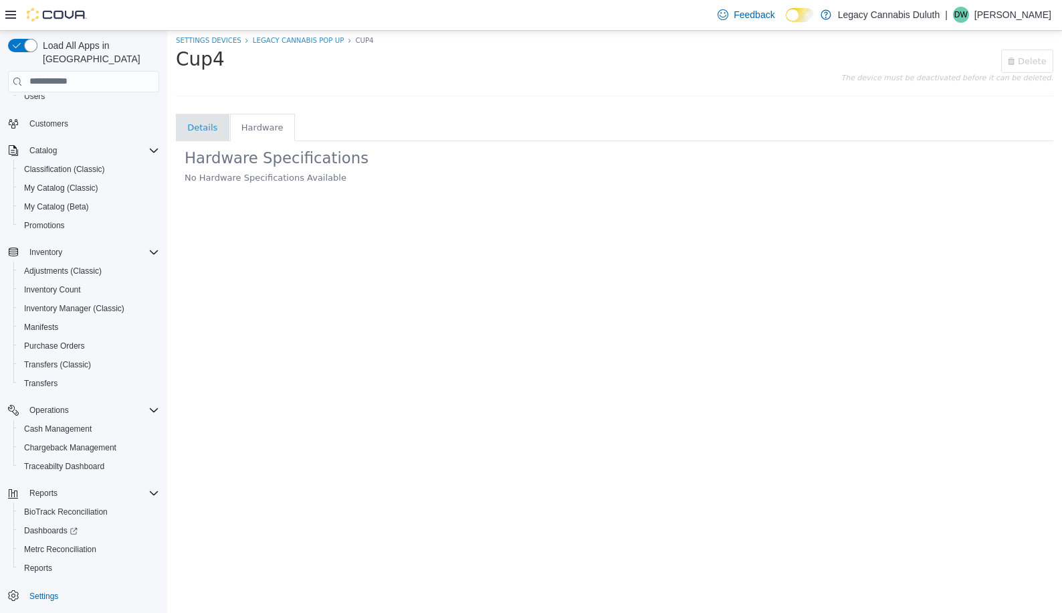
click at [187, 124] on tab-li "Details" at bounding box center [203, 126] width 54 height 27
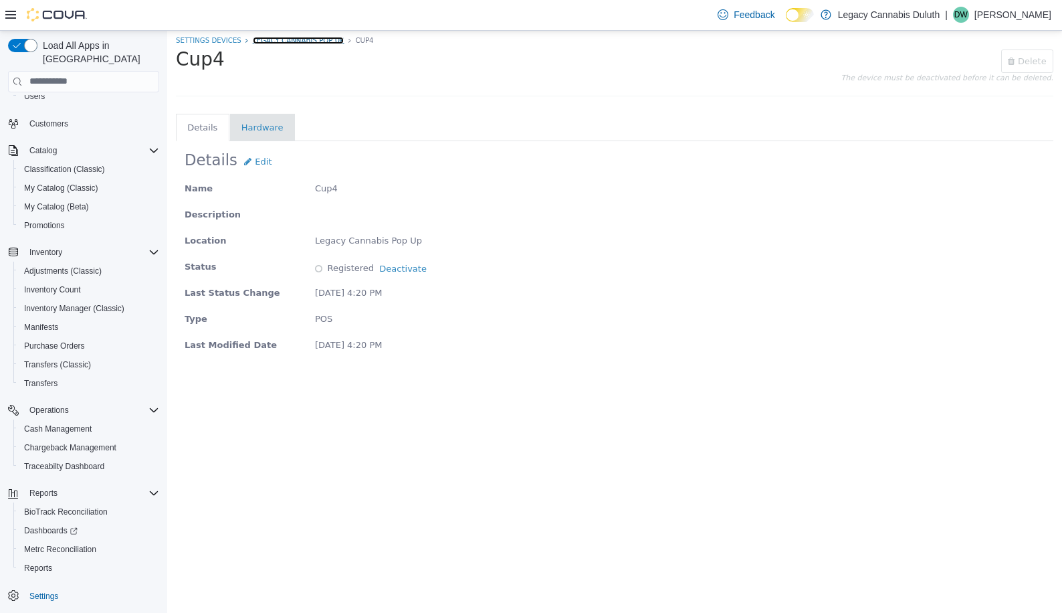
click at [272, 36] on link "Legacy Cannabis Pop Up" at bounding box center [299, 39] width 92 height 7
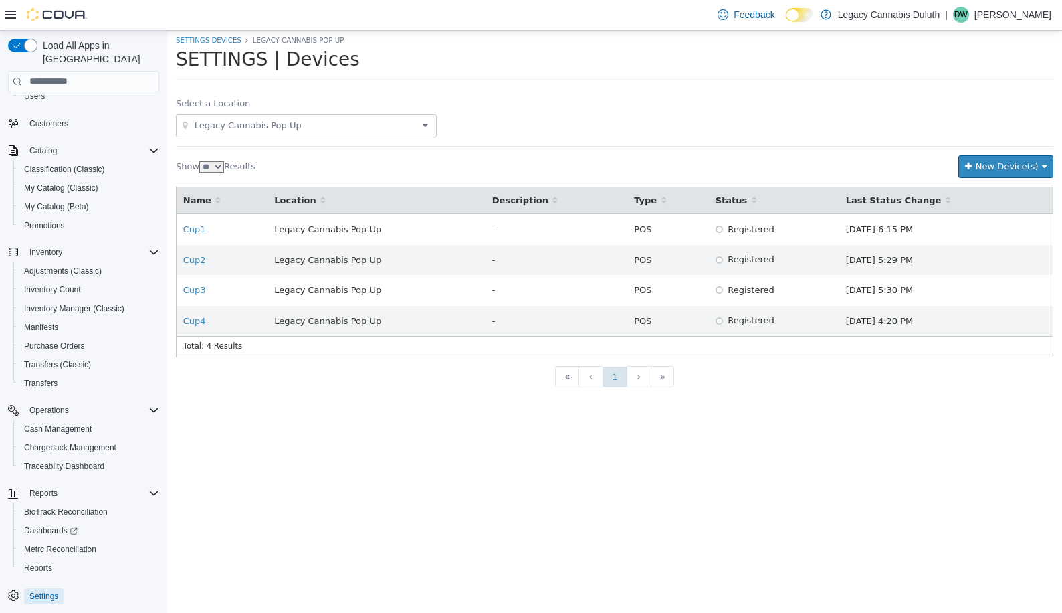
click at [45, 591] on span "Settings" at bounding box center [43, 596] width 29 height 11
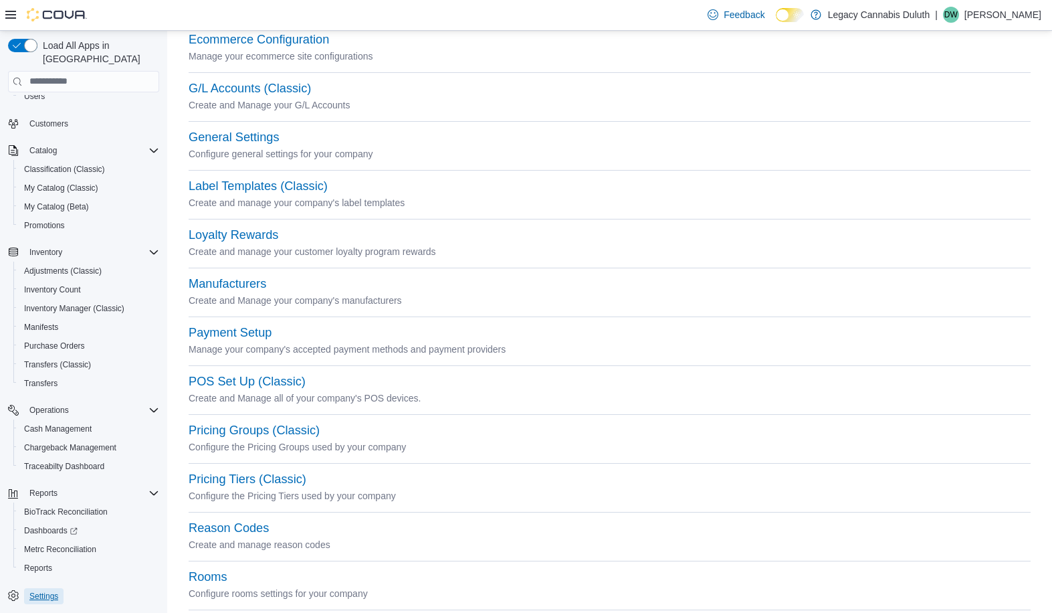
scroll to position [334, 0]
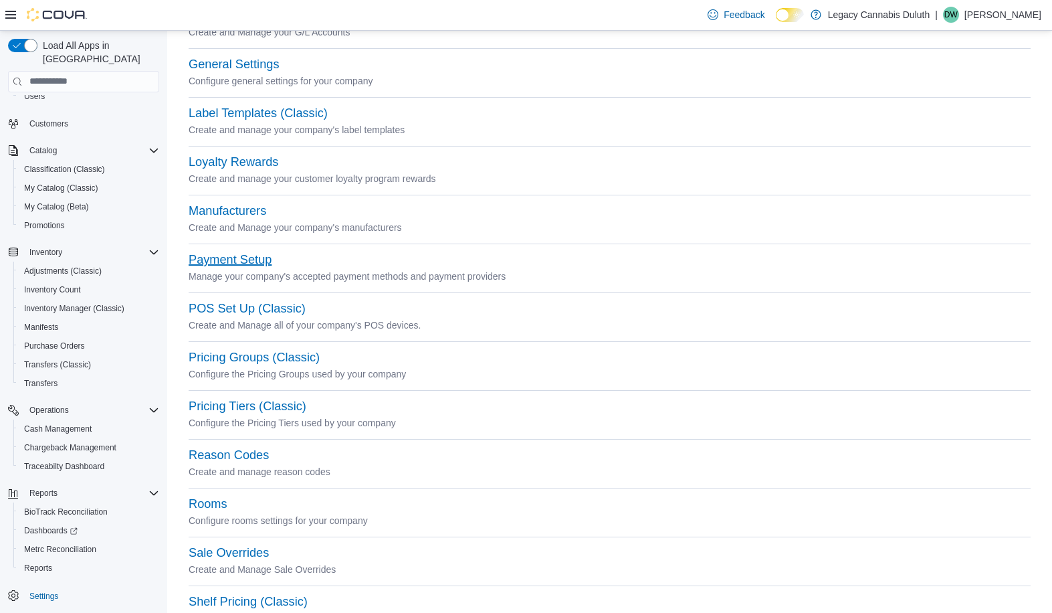
click at [252, 264] on button "Payment Setup" at bounding box center [230, 260] width 83 height 14
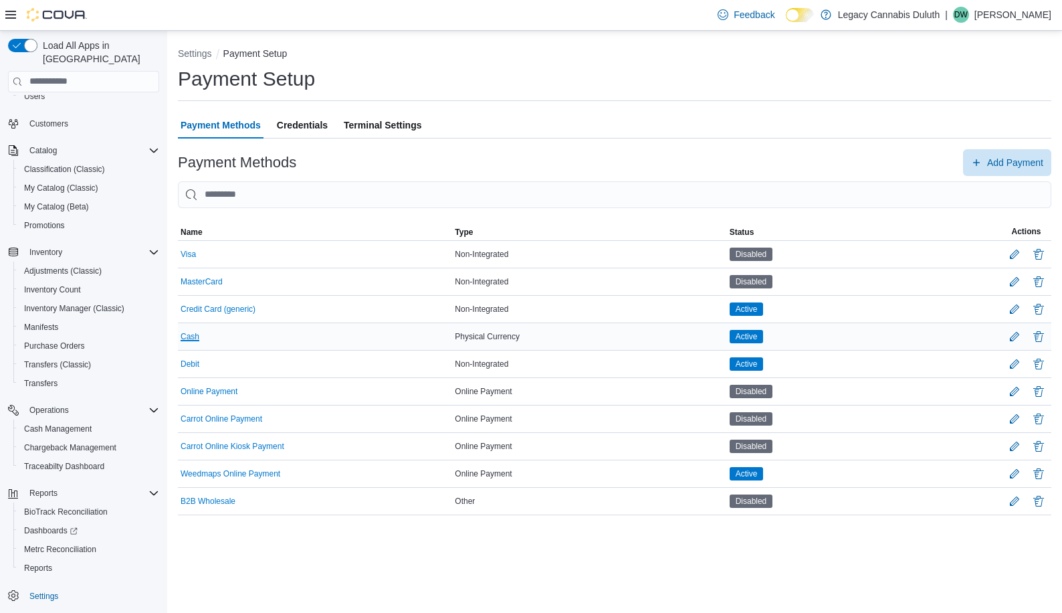
click at [198, 334] on button "Cash" at bounding box center [190, 336] width 19 height 9
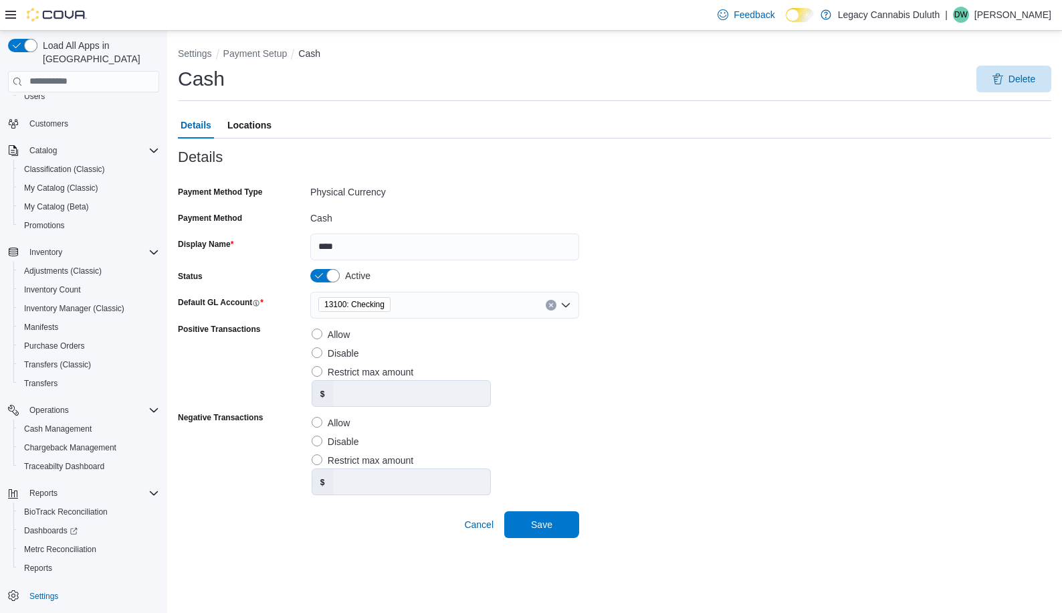
click at [235, 128] on span "Locations" at bounding box center [249, 125] width 44 height 27
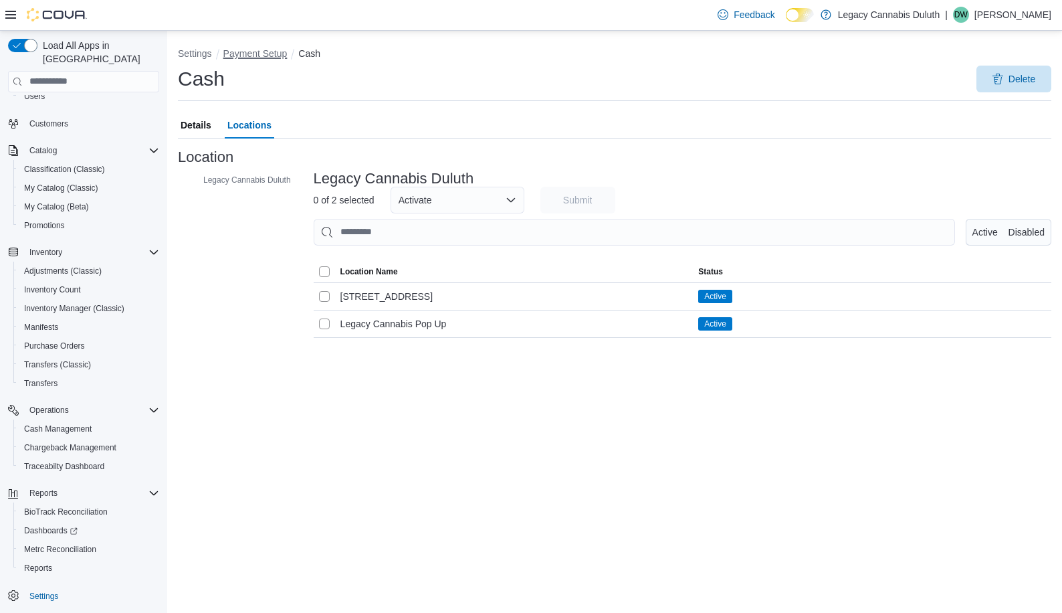
click at [251, 56] on button "Payment Setup" at bounding box center [255, 53] width 64 height 11
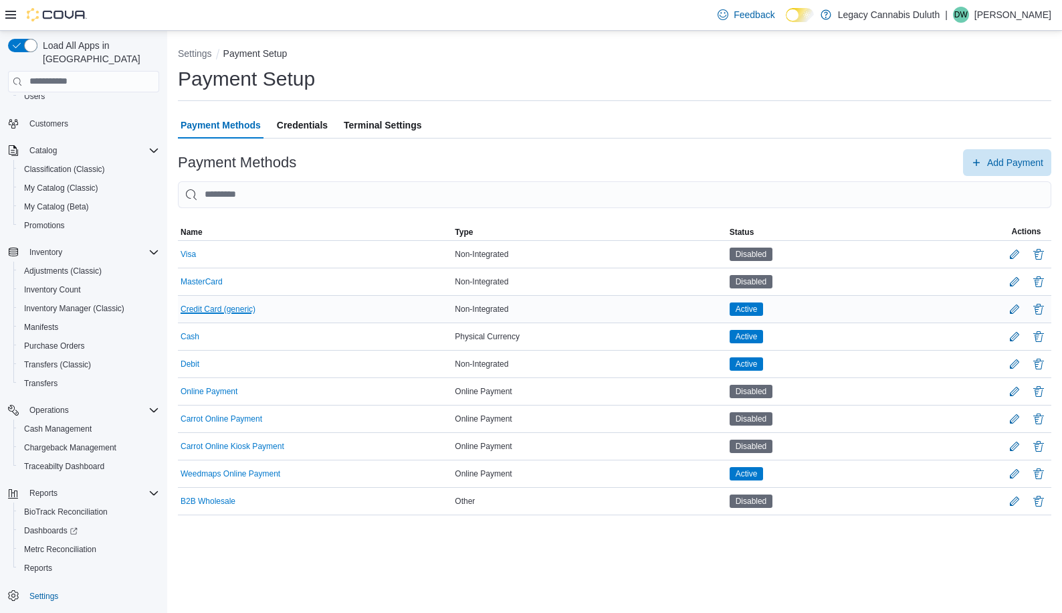
click at [239, 307] on button "Credit Card (generic)" at bounding box center [218, 308] width 75 height 9
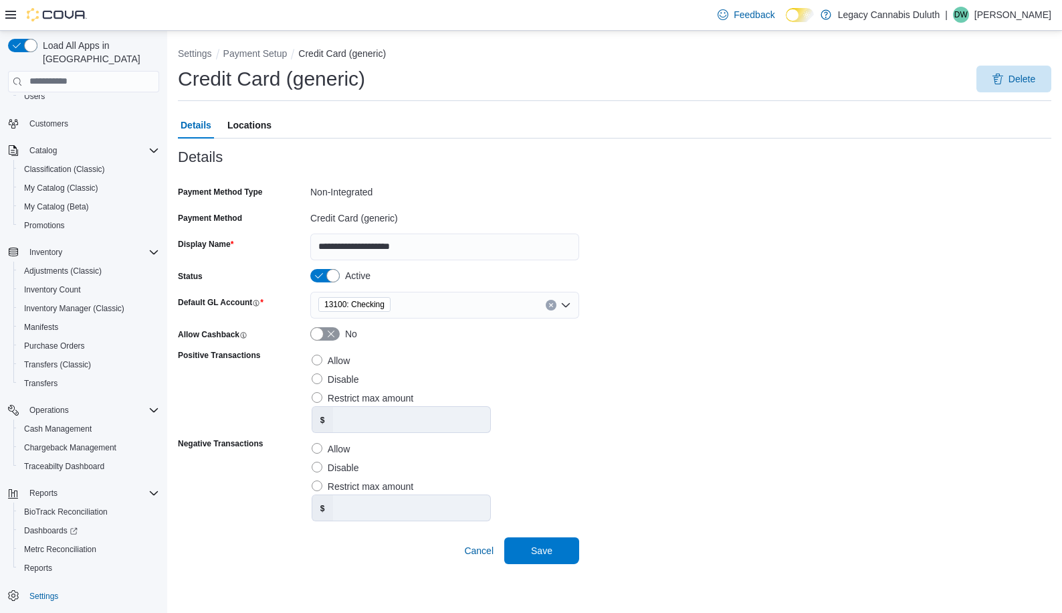
click at [264, 124] on span "Locations" at bounding box center [249, 125] width 44 height 27
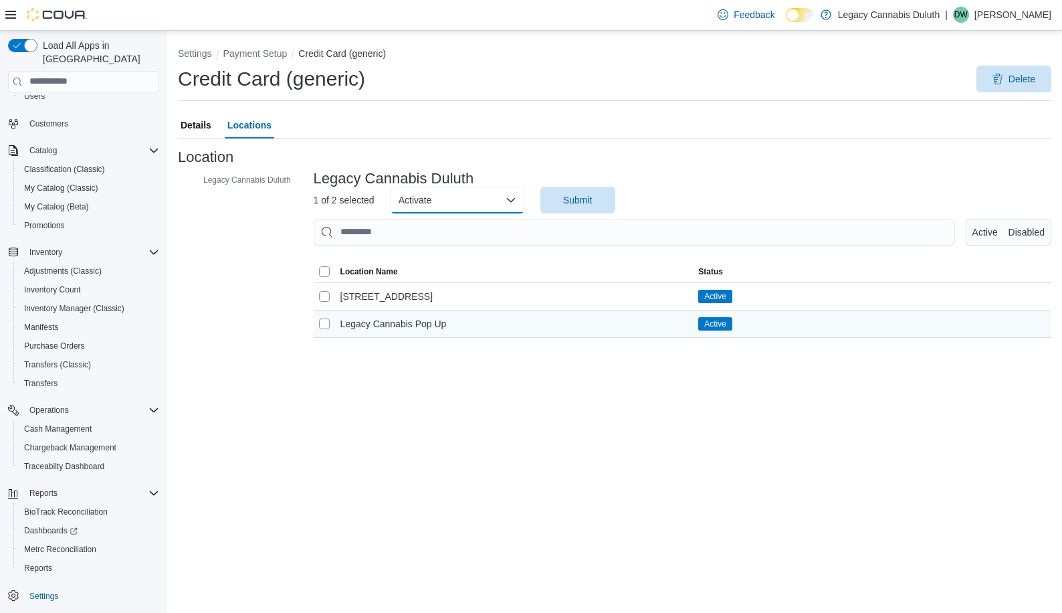
click at [477, 199] on button "Activate" at bounding box center [458, 200] width 134 height 27
click at [444, 252] on span "Deactivate" at bounding box center [465, 253] width 107 height 16
click at [587, 205] on span "Submit" at bounding box center [577, 199] width 29 height 13
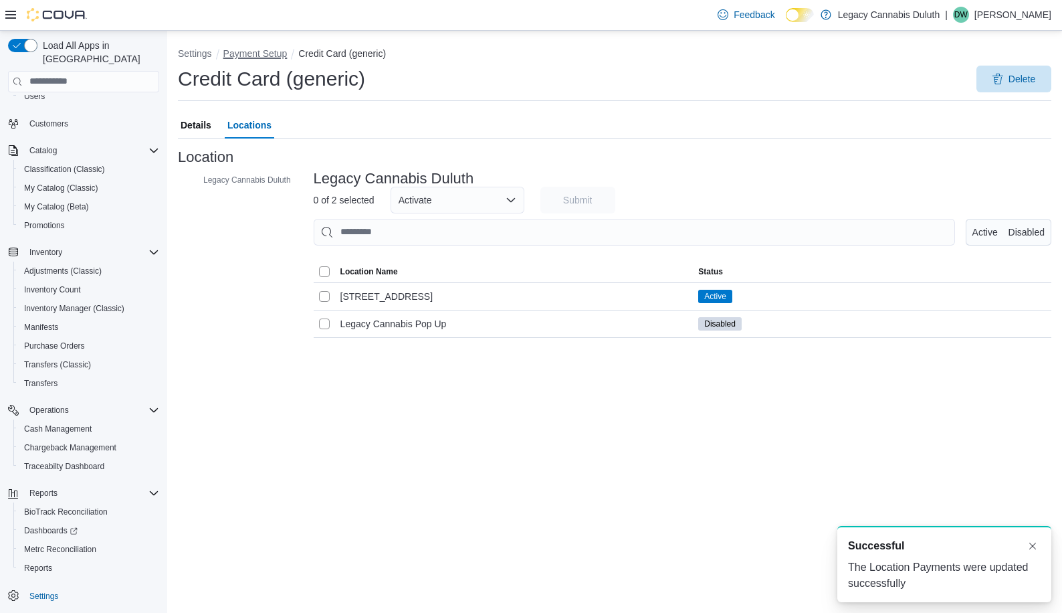
click at [256, 54] on button "Payment Setup" at bounding box center [255, 53] width 64 height 11
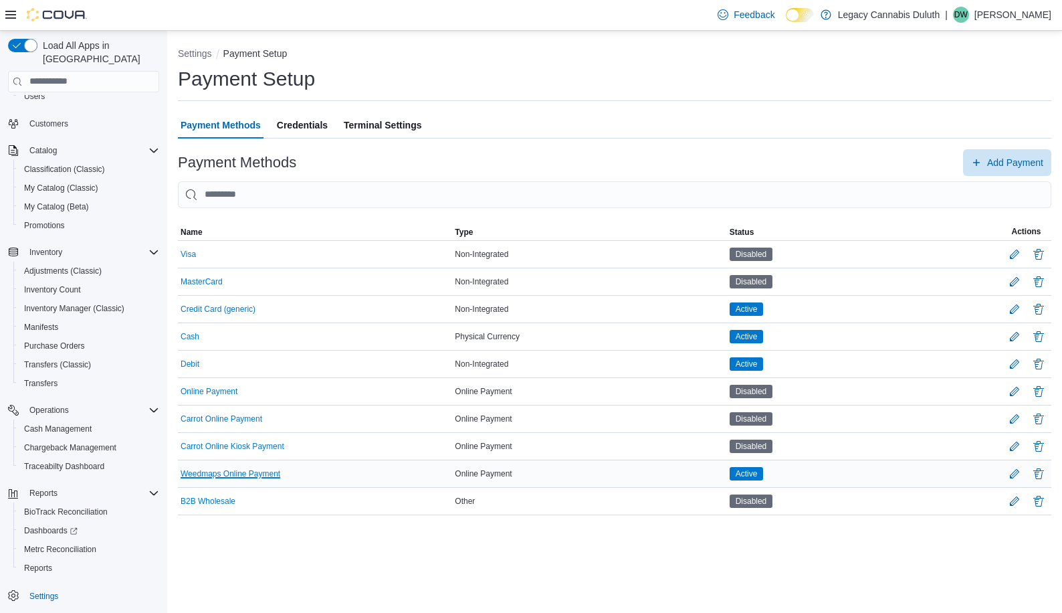
click at [239, 474] on button "Weedmaps Online Payment" at bounding box center [231, 473] width 100 height 9
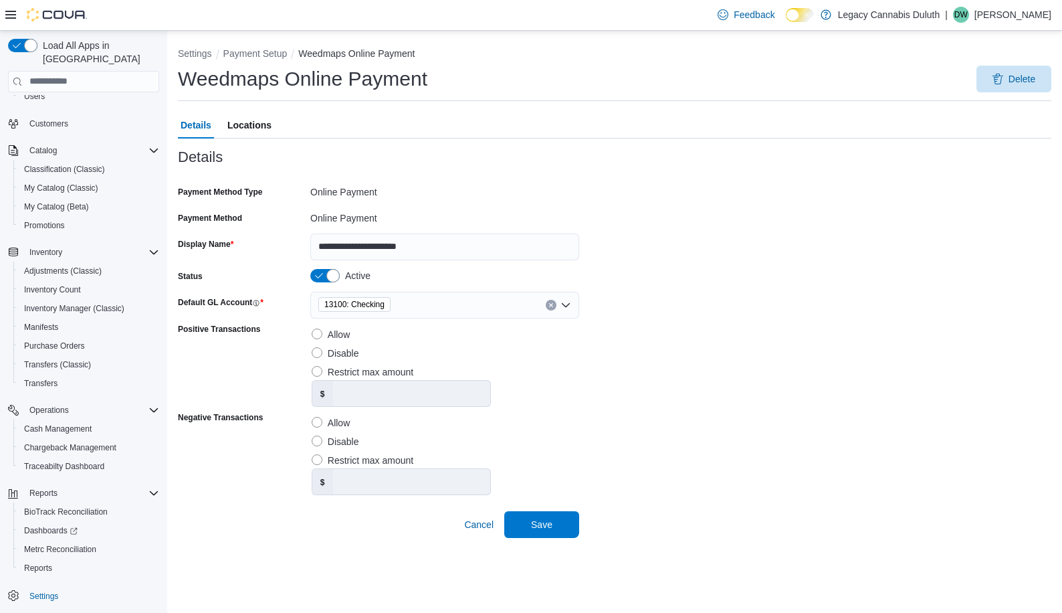
click at [248, 128] on span "Locations" at bounding box center [249, 125] width 44 height 27
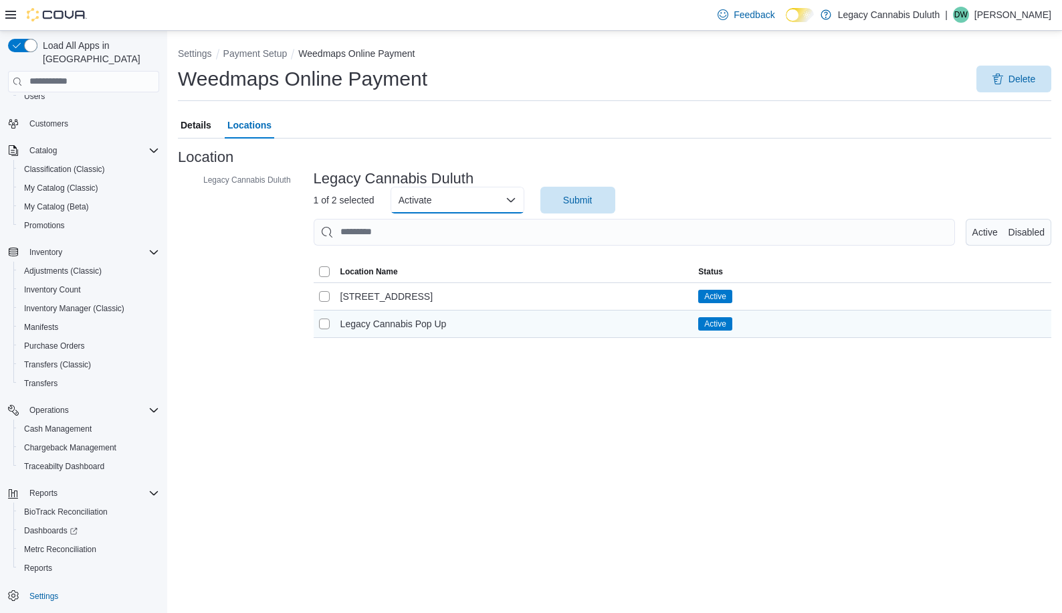
click at [497, 199] on button "Activate" at bounding box center [458, 200] width 134 height 27
click at [442, 259] on span "Deactivate" at bounding box center [465, 253] width 107 height 16
click at [579, 197] on span "Submit" at bounding box center [577, 199] width 29 height 13
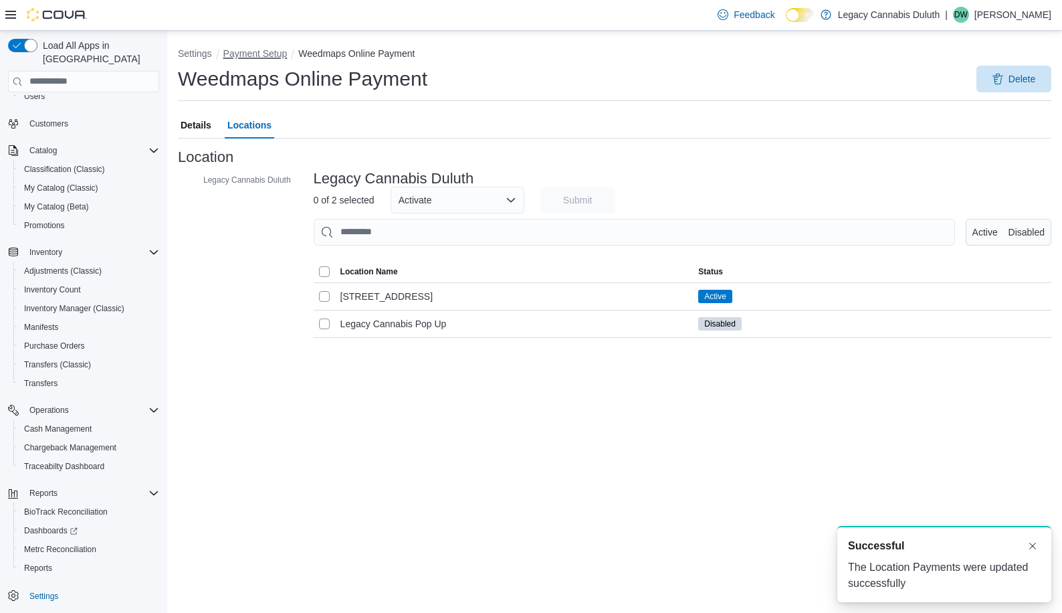
click at [268, 53] on button "Payment Setup" at bounding box center [255, 53] width 64 height 11
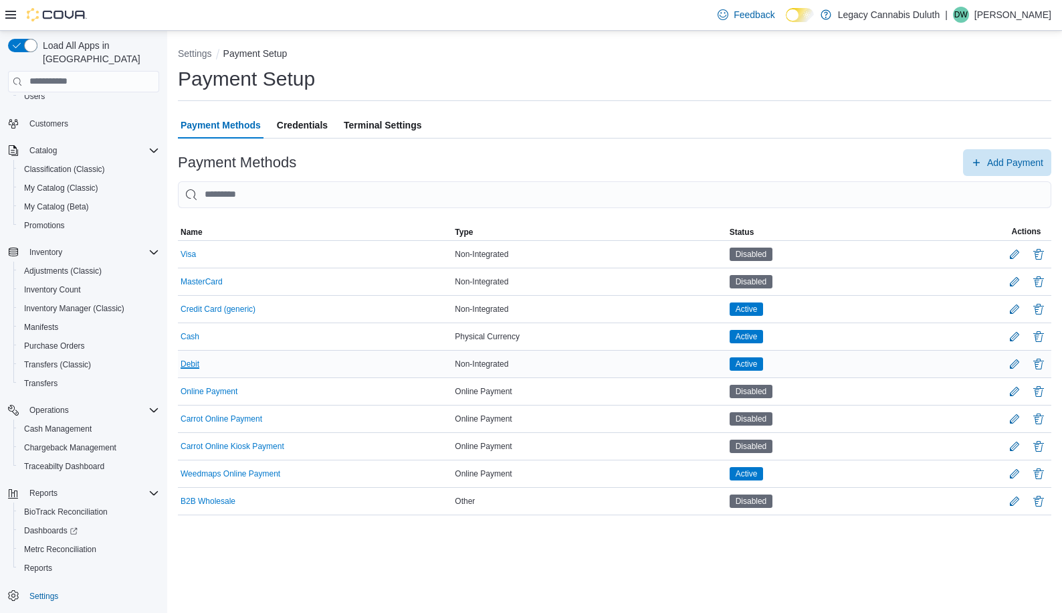
click at [192, 361] on button "Debit" at bounding box center [190, 363] width 19 height 9
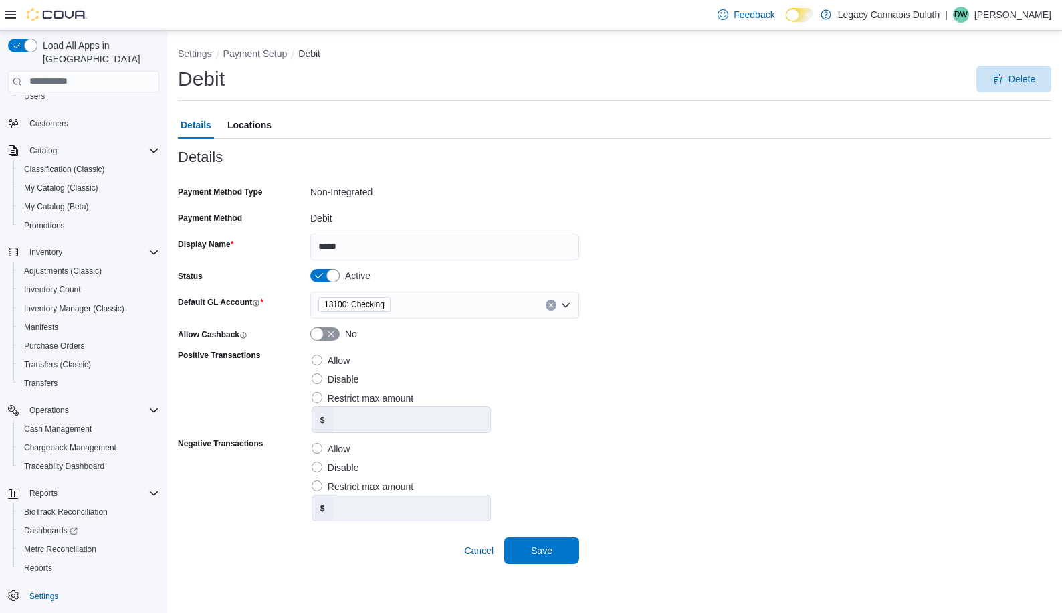
click at [244, 128] on span "Locations" at bounding box center [249, 125] width 44 height 27
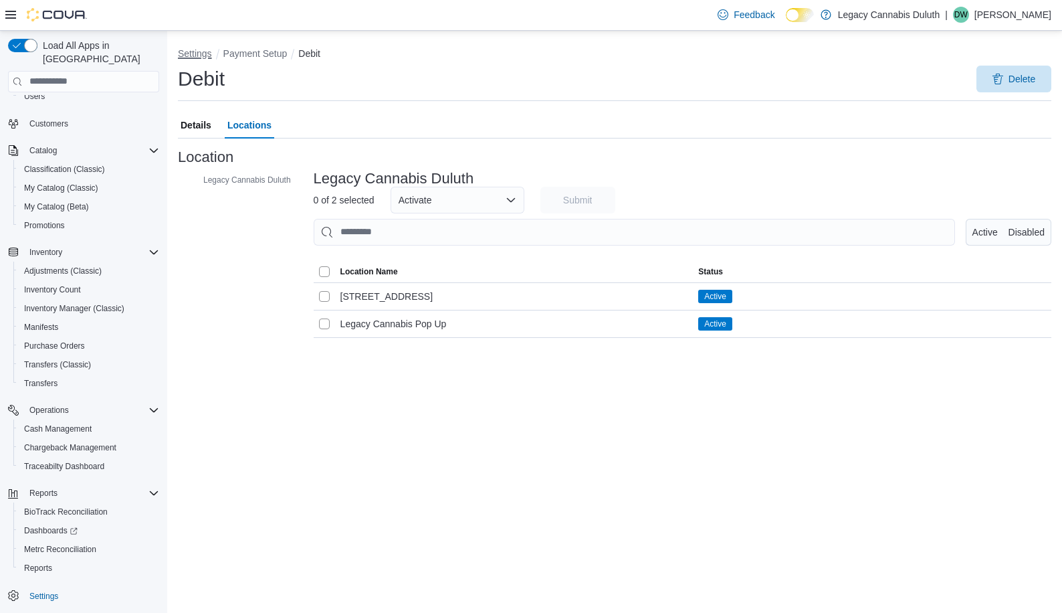
click at [199, 56] on button "Settings" at bounding box center [195, 53] width 34 height 11
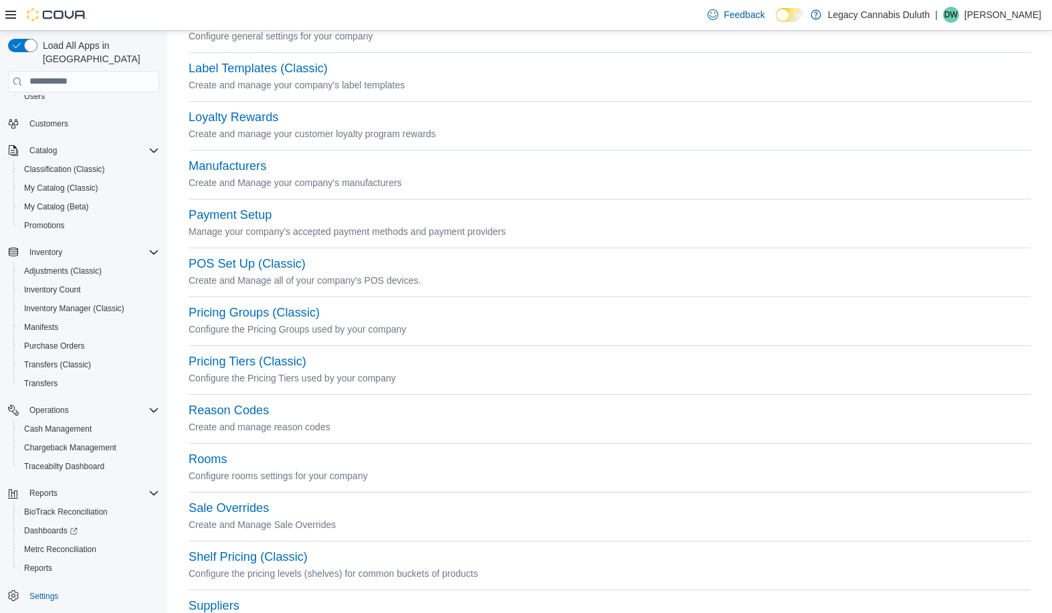
scroll to position [332, 0]
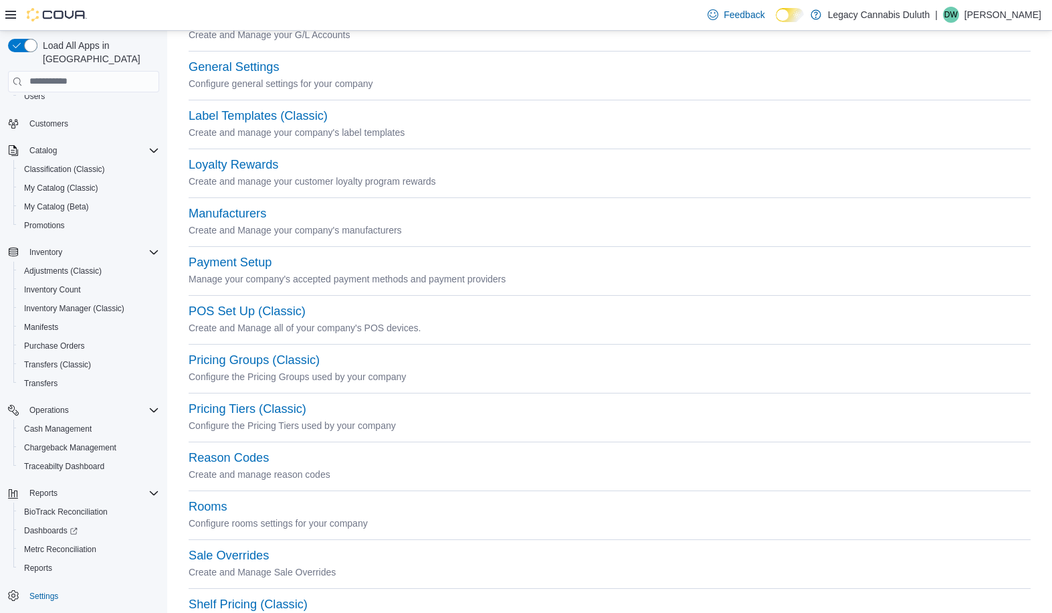
click at [290, 302] on div "Payment Setup Manage your company's accepted payment methods and payment provid…" at bounding box center [610, 279] width 842 height 49
click at [289, 304] on button "POS Set Up (Classic)" at bounding box center [247, 311] width 117 height 14
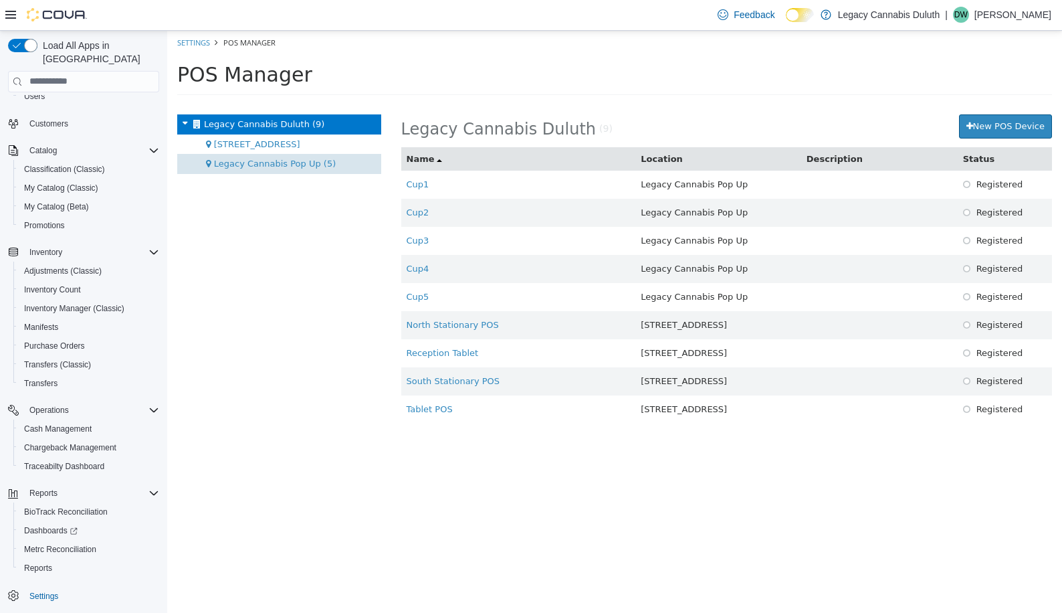
click at [276, 156] on div "Legacy Cannabis Pop Up (5)" at bounding box center [279, 163] width 204 height 20
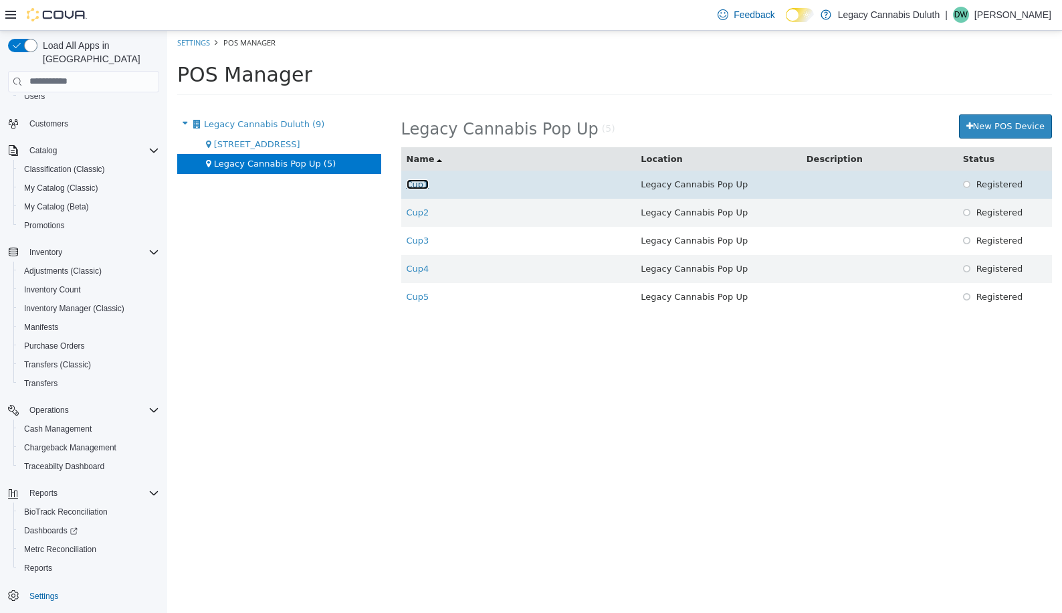
click at [413, 181] on link "Cup1" at bounding box center [418, 184] width 23 height 10
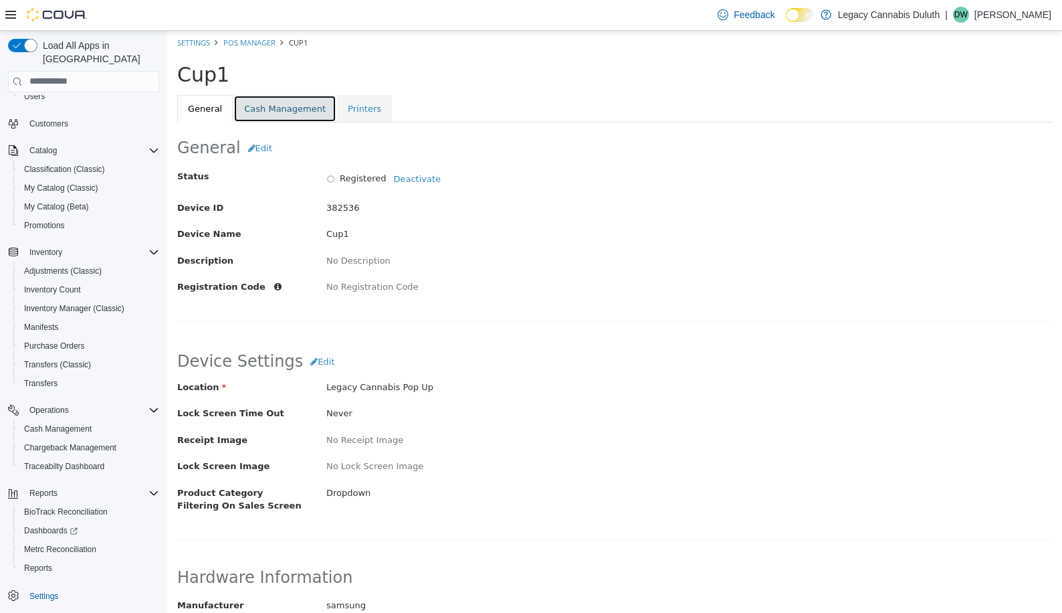
click at [293, 96] on link "Cash Management" at bounding box center [284, 108] width 103 height 28
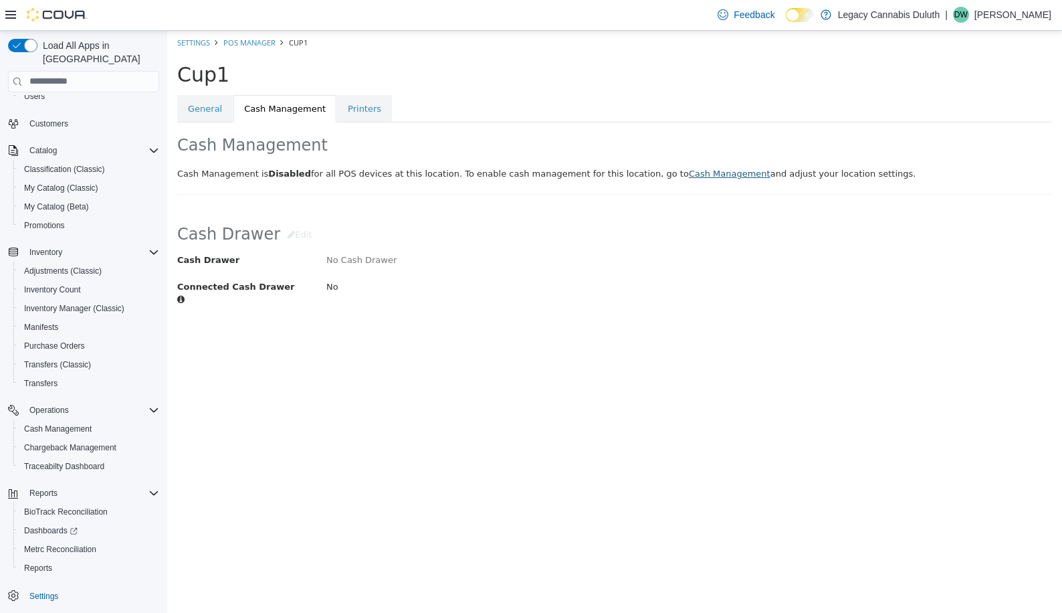
click at [689, 176] on link "Cash Management" at bounding box center [730, 173] width 82 height 10
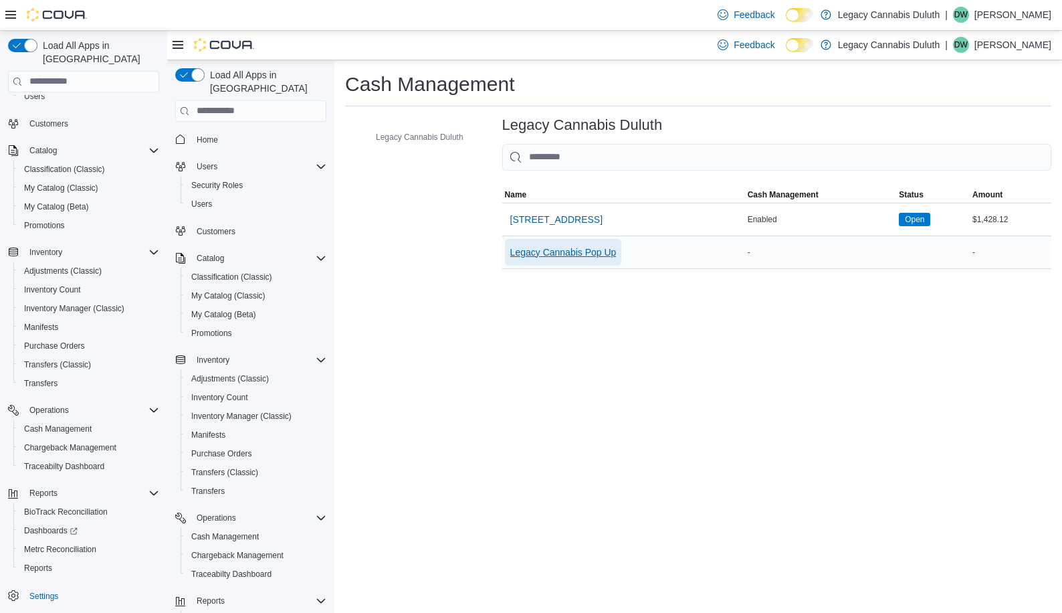
click at [591, 252] on span "Legacy Cannabis Pop Up" at bounding box center [563, 251] width 106 height 13
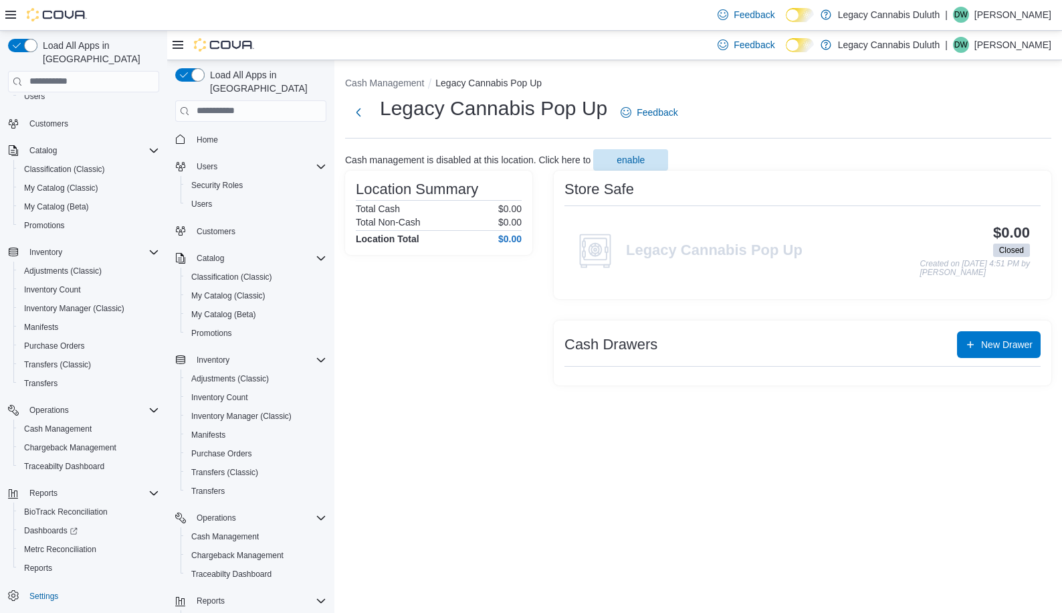
click at [404, 280] on div "Location Summary Total Cash $0.00 Total Non-Cash $0.00 Location Total $0.00" at bounding box center [438, 277] width 187 height 215
drag, startPoint x: 604, startPoint y: 111, endPoint x: 388, endPoint y: 117, distance: 216.1
click at [388, 117] on h1 "Legacy Cannabis Pop Up" at bounding box center [493, 107] width 227 height 27
drag, startPoint x: 388, startPoint y: 117, endPoint x: 504, endPoint y: 110, distance: 116.0
click at [504, 110] on h1 "Legacy Cannabis Pop Up" at bounding box center [493, 107] width 227 height 27
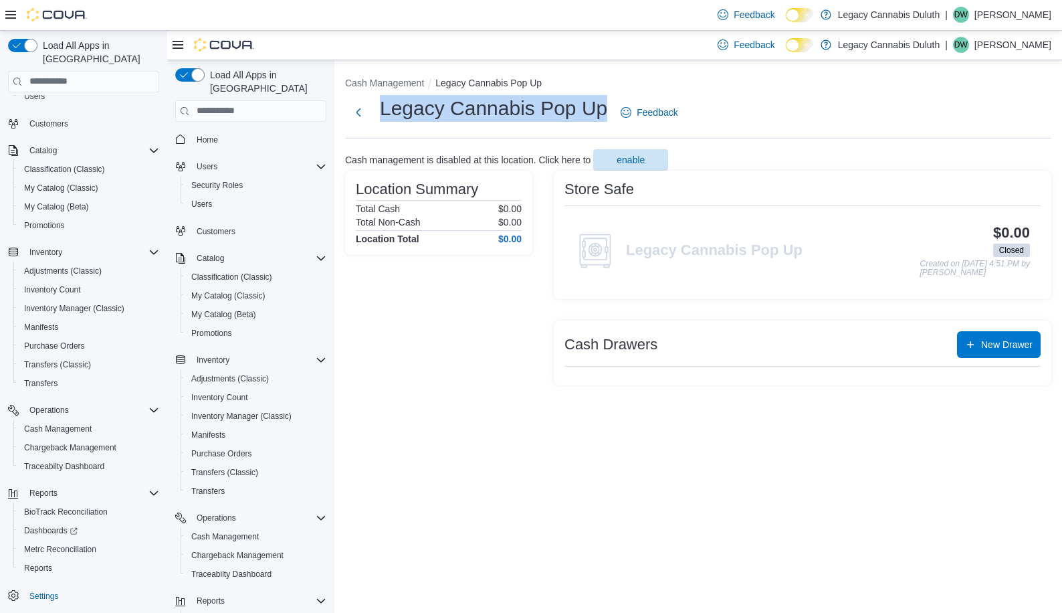
drag, startPoint x: 382, startPoint y: 107, endPoint x: 607, endPoint y: 110, distance: 224.8
click at [607, 110] on h1 "Legacy Cannabis Pop Up" at bounding box center [493, 107] width 227 height 27
click at [502, 151] on div "Cash management is disabled at this location. Click here to enable" at bounding box center [698, 159] width 706 height 21
click at [392, 84] on button "Cash Management" at bounding box center [384, 82] width 79 height 11
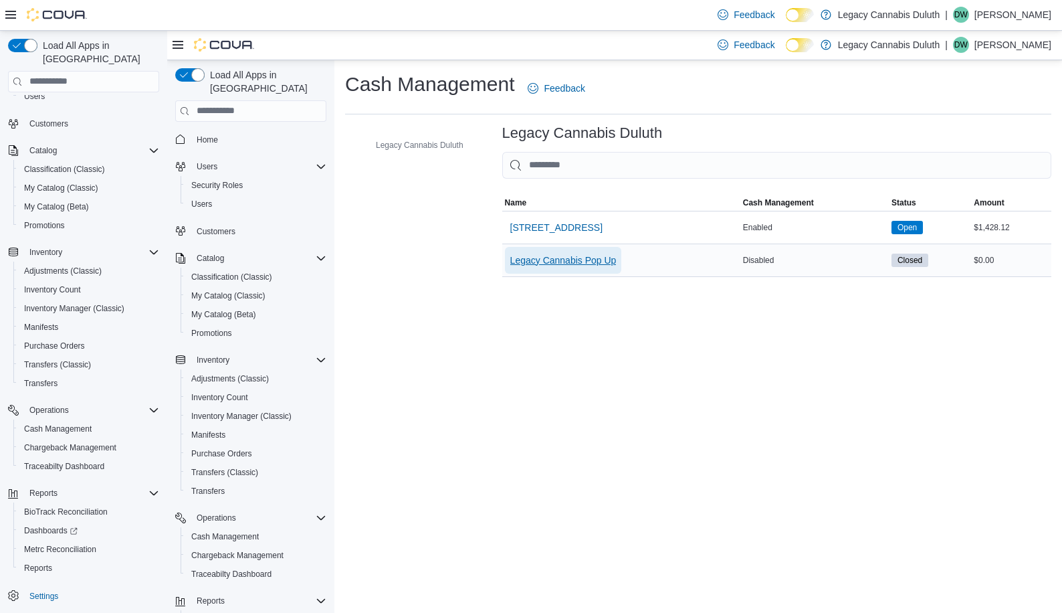
click at [580, 265] on span "Legacy Cannabis Pop Up" at bounding box center [563, 259] width 106 height 13
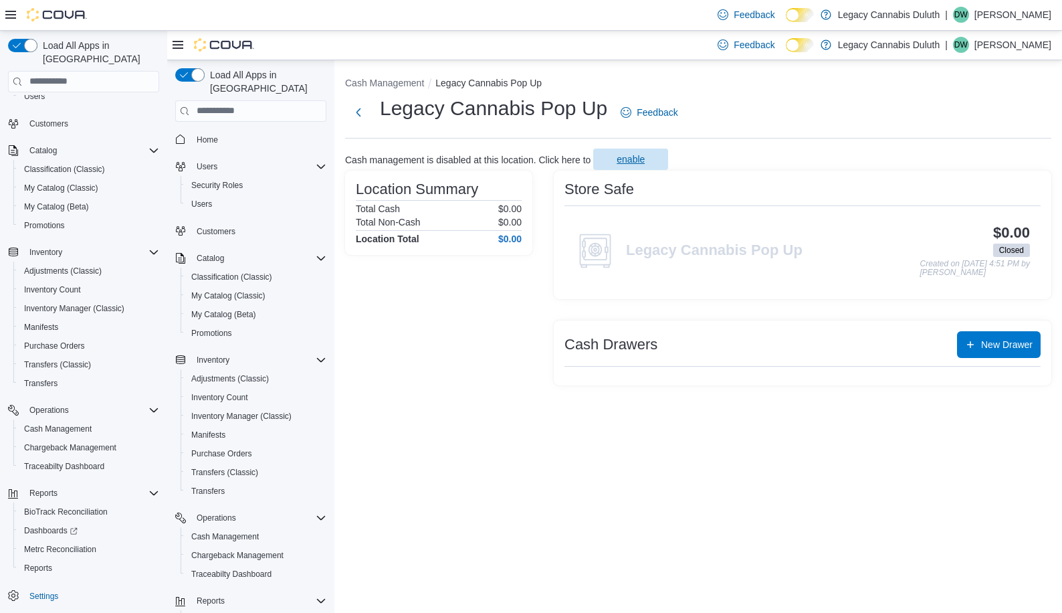
click at [645, 160] on span "enable" at bounding box center [631, 158] width 28 height 13
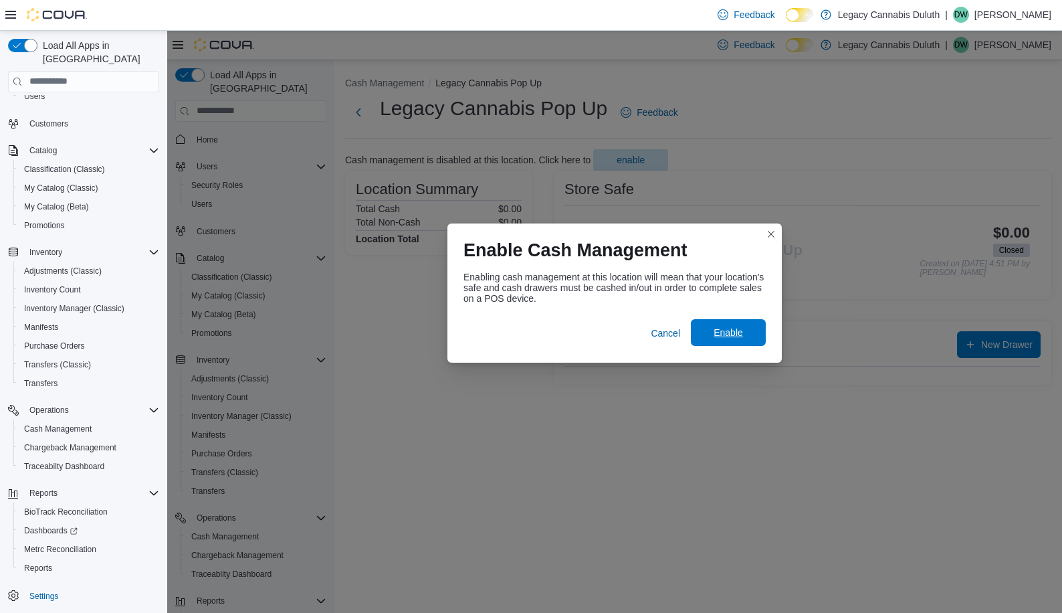
click at [728, 334] on span "Enable" at bounding box center [728, 331] width 29 height 13
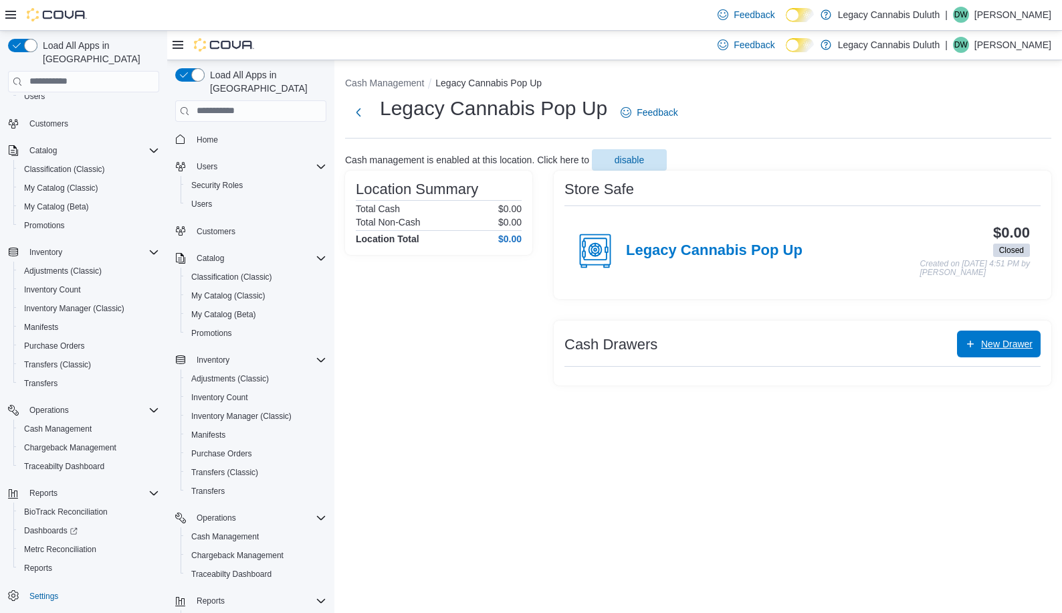
click at [991, 334] on span "New Drawer" at bounding box center [999, 343] width 68 height 27
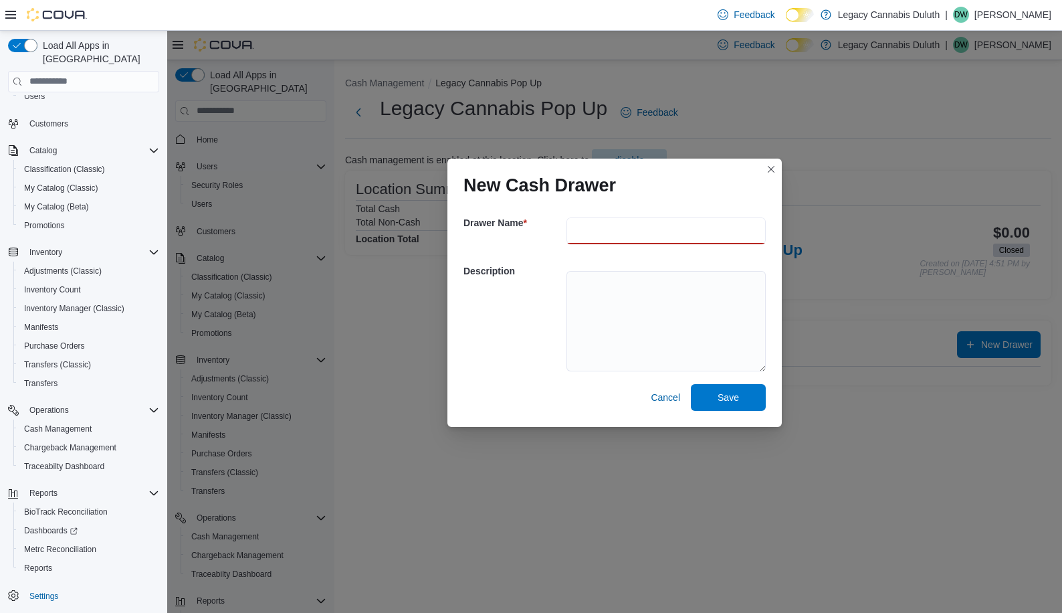
click at [621, 228] on input "text" at bounding box center [666, 230] width 199 height 27
type input "**********"
click at [625, 304] on textarea at bounding box center [666, 320] width 199 height 100
click at [704, 396] on span "Save" at bounding box center [728, 396] width 59 height 27
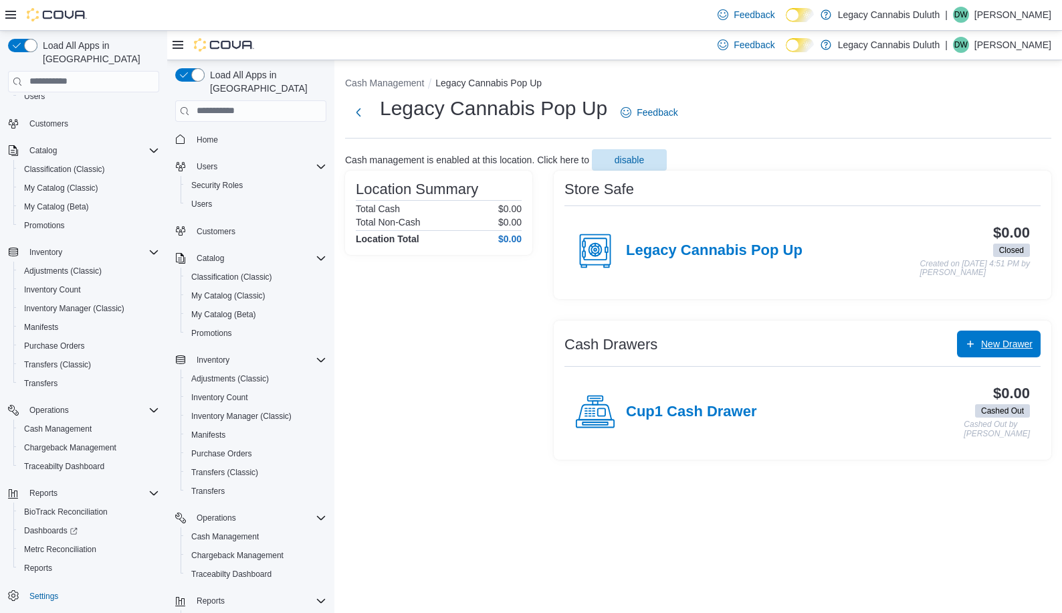
click at [983, 336] on span "New Drawer" at bounding box center [999, 343] width 68 height 27
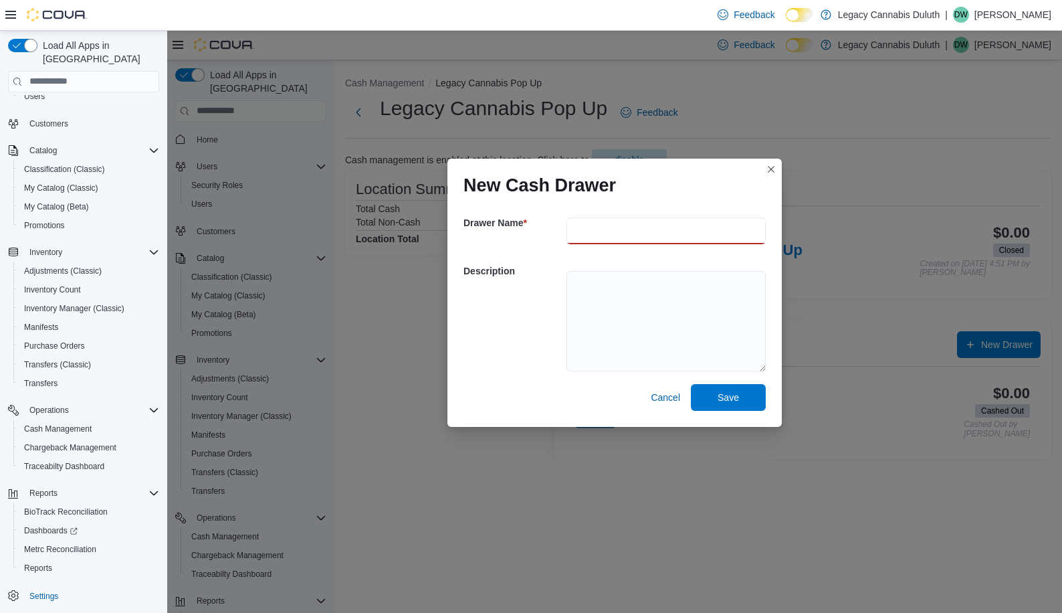
click at [656, 231] on input "text" at bounding box center [666, 230] width 199 height 27
drag, startPoint x: 656, startPoint y: 231, endPoint x: 599, endPoint y: 229, distance: 57.6
click at [599, 229] on input "**********" at bounding box center [666, 230] width 199 height 27
type input "**********"
click at [724, 402] on span "Save" at bounding box center [728, 395] width 21 height 13
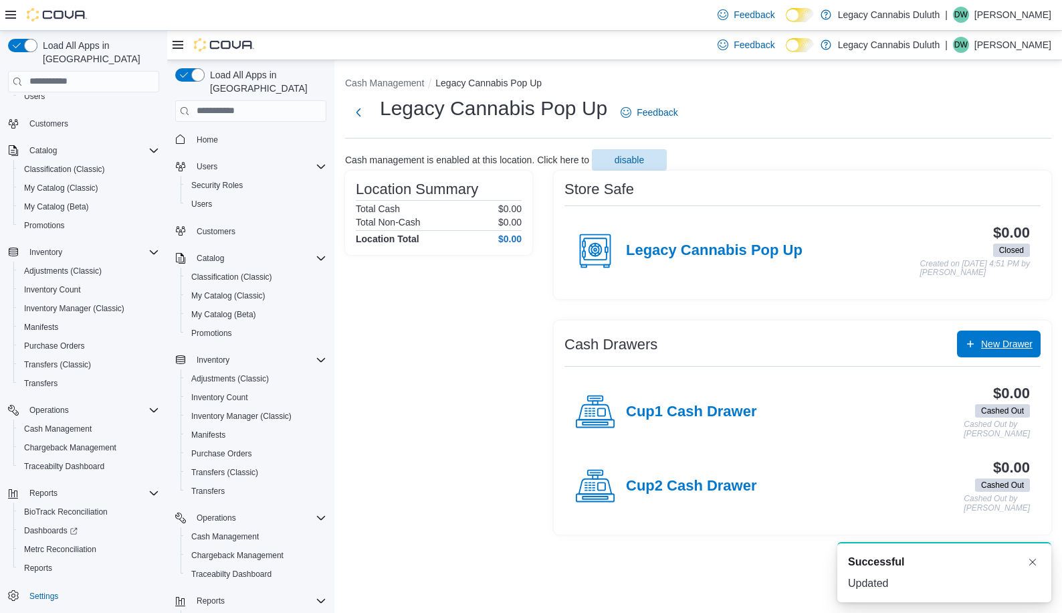
click at [1025, 349] on span "New Drawer" at bounding box center [1007, 342] width 52 height 13
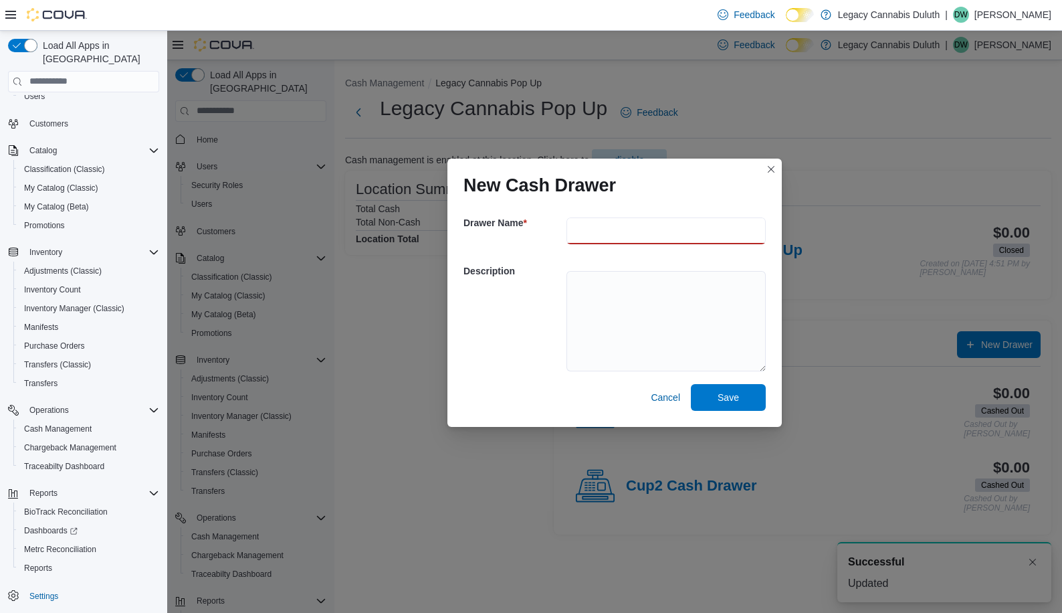
click at [592, 228] on input "text" at bounding box center [666, 230] width 199 height 27
paste input "**********"
type input "**********"
click at [734, 400] on span "Save" at bounding box center [728, 395] width 21 height 13
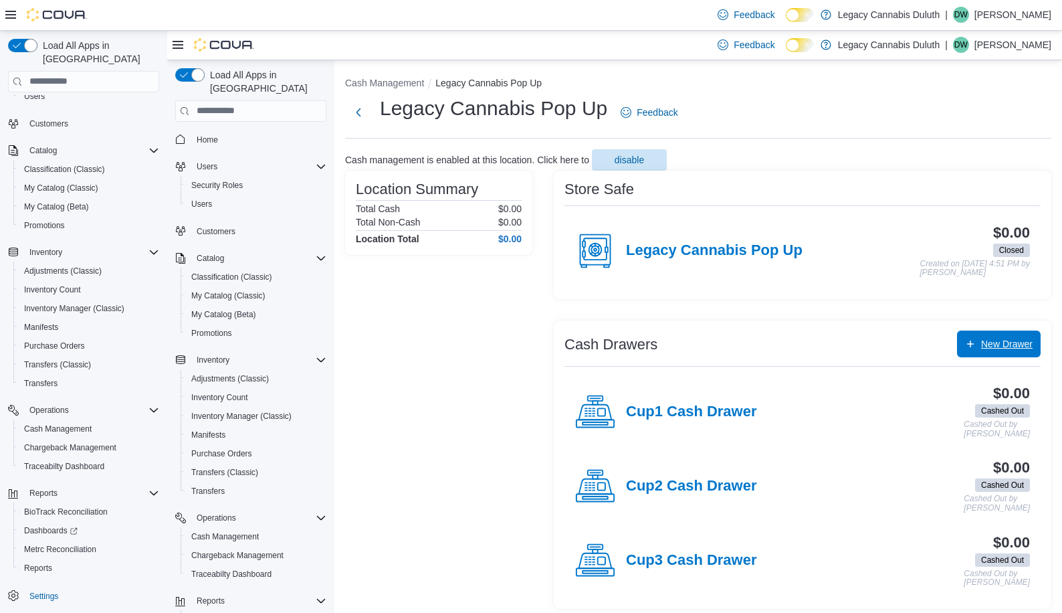
click at [992, 347] on span "New Drawer" at bounding box center [1007, 342] width 52 height 13
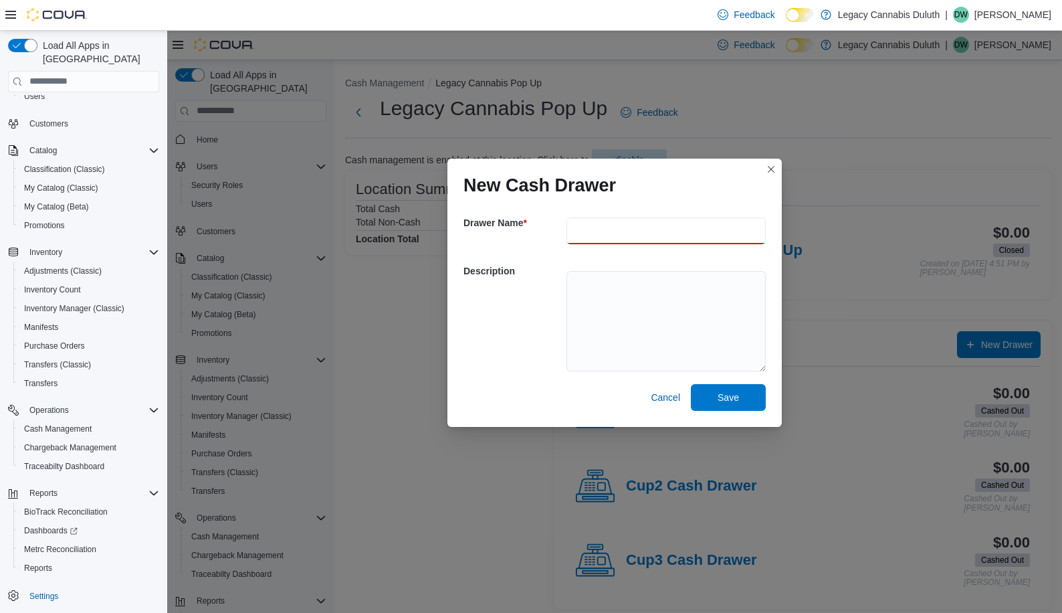
click at [631, 226] on input "text" at bounding box center [666, 230] width 199 height 27
paste input "**********"
type input "**********"
click at [718, 387] on span "Save" at bounding box center [728, 396] width 59 height 27
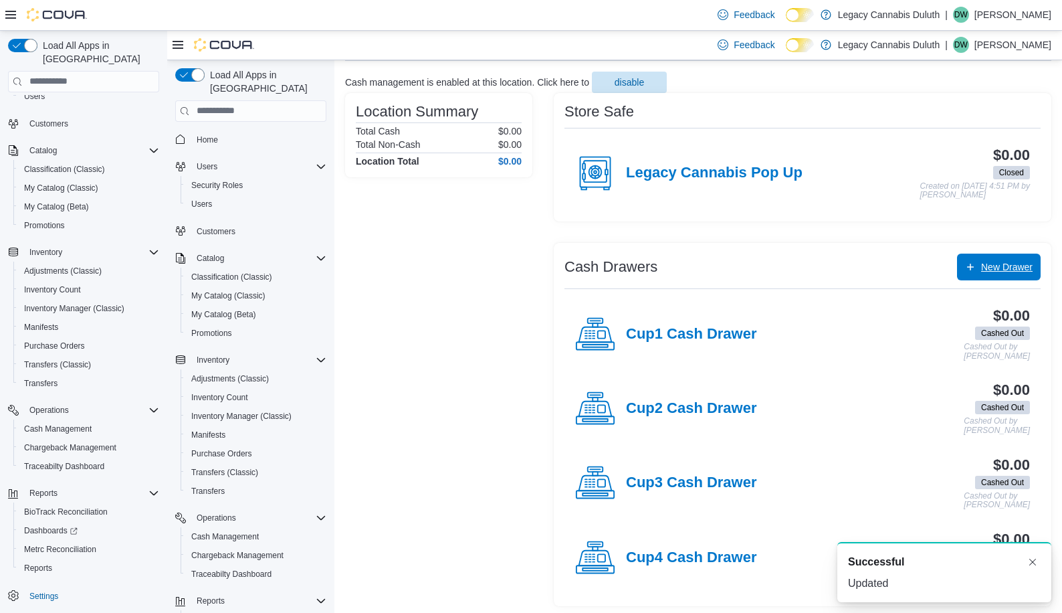
scroll to position [82, 0]
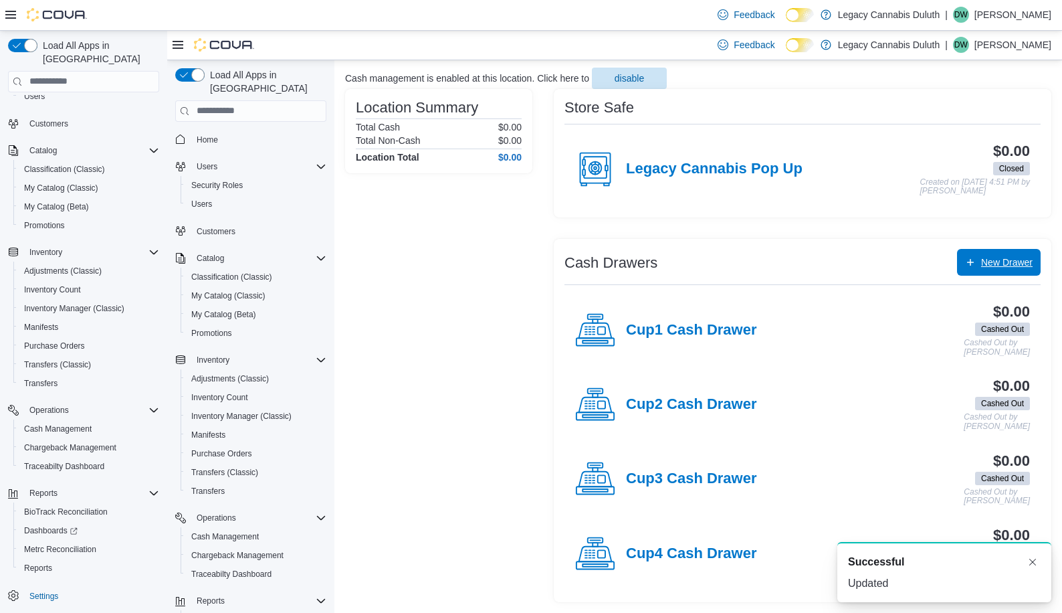
click at [1003, 251] on span "New Drawer" at bounding box center [999, 261] width 68 height 27
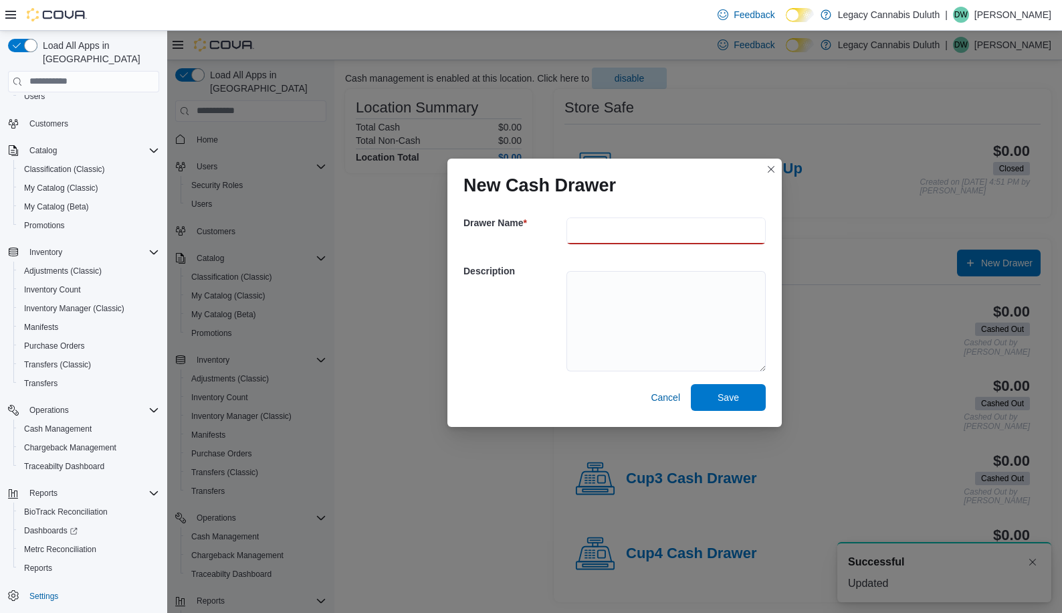
click at [624, 236] on input "text" at bounding box center [666, 230] width 199 height 27
paste input "**********"
type input "**********"
click at [740, 405] on span "Save" at bounding box center [728, 396] width 59 height 27
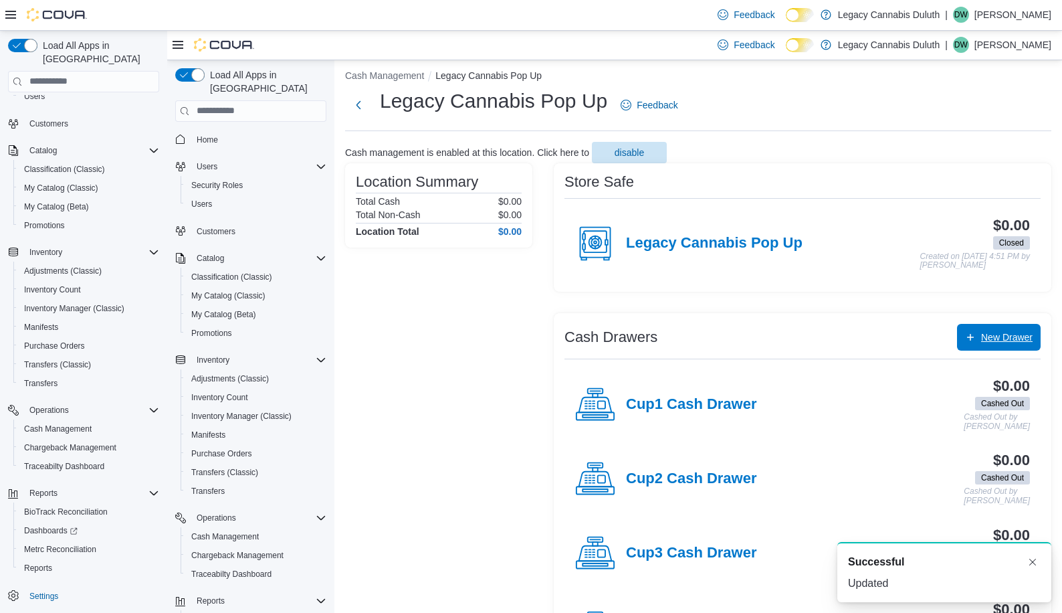
scroll to position [0, 0]
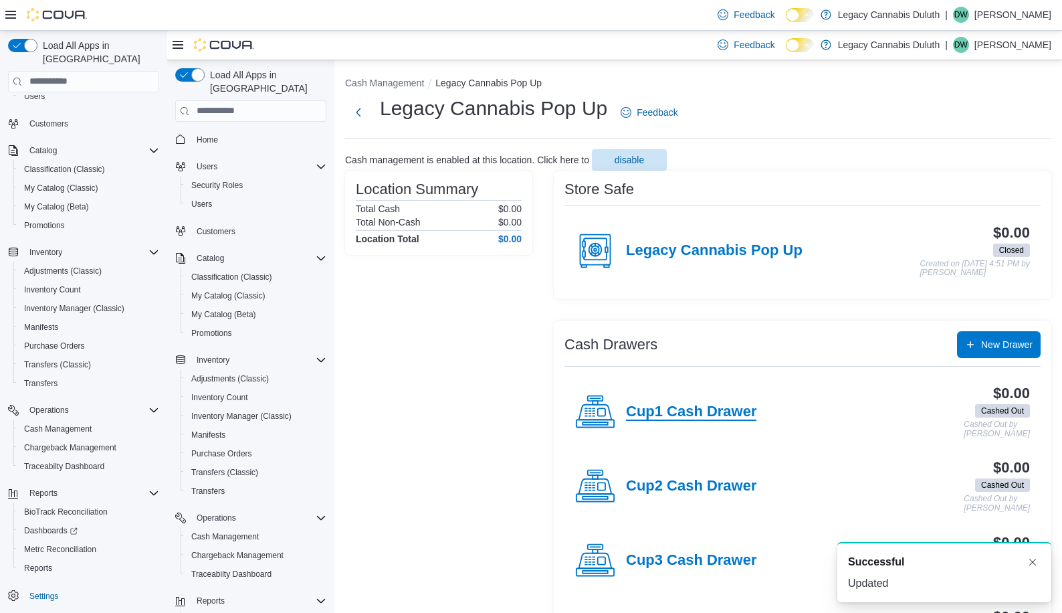
click at [734, 405] on h4 "Cup1 Cash Drawer" at bounding box center [691, 411] width 130 height 17
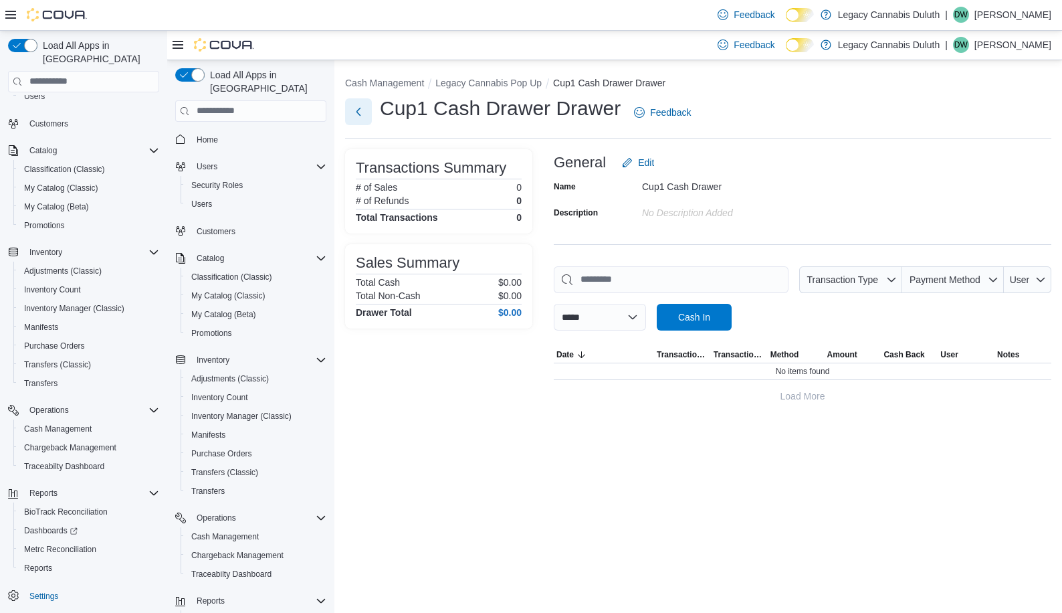
click at [357, 112] on button "Next" at bounding box center [358, 111] width 27 height 27
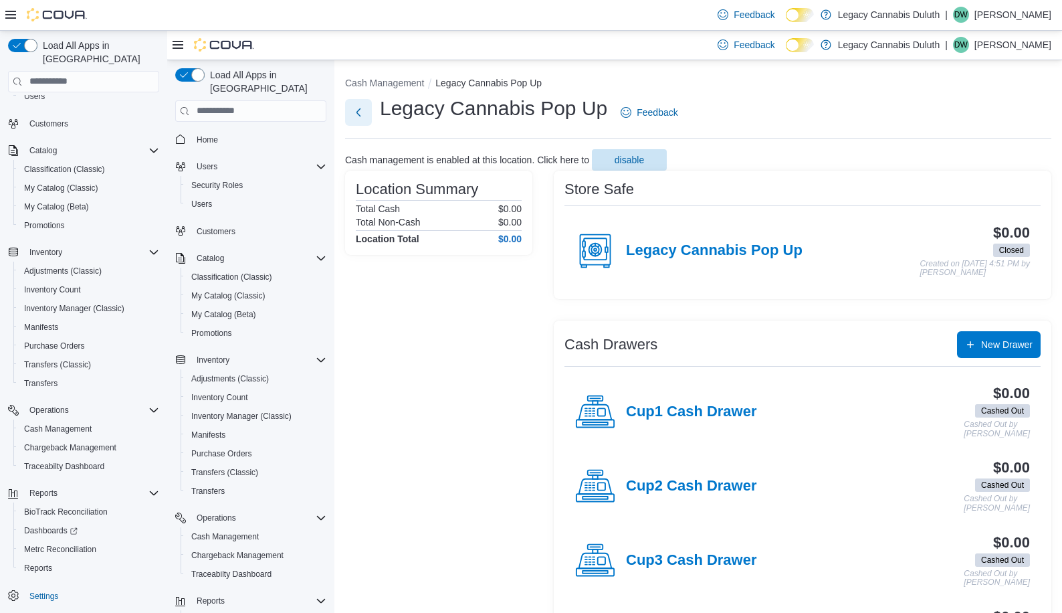
click at [357, 112] on button "Next" at bounding box center [358, 111] width 27 height 27
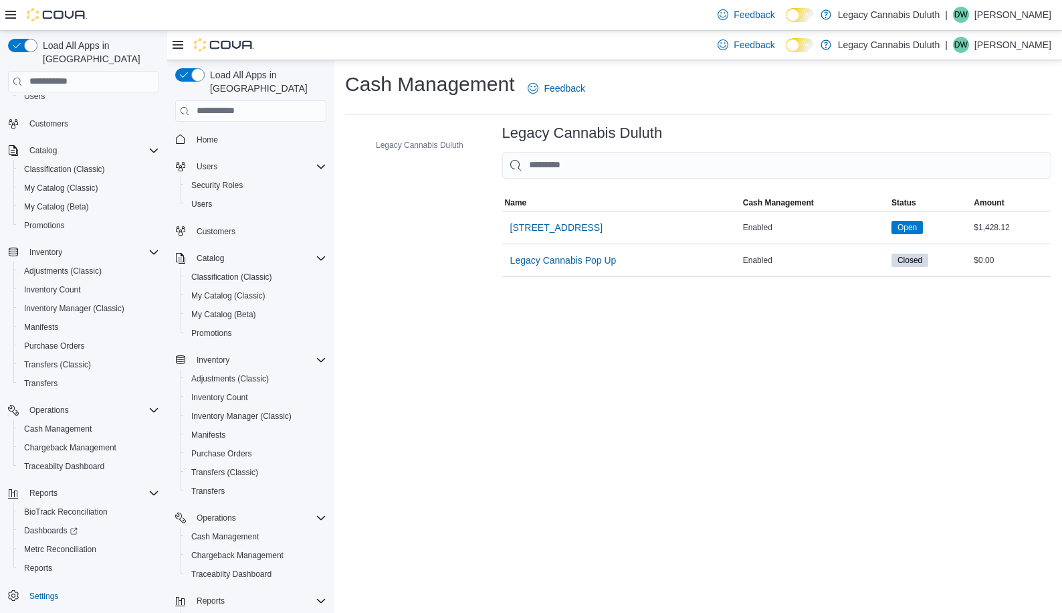
click at [880, 134] on div "Legacy Cannabis Duluth" at bounding box center [776, 132] width 549 height 16
click at [568, 262] on span "Legacy Cannabis Pop Up" at bounding box center [563, 259] width 106 height 13
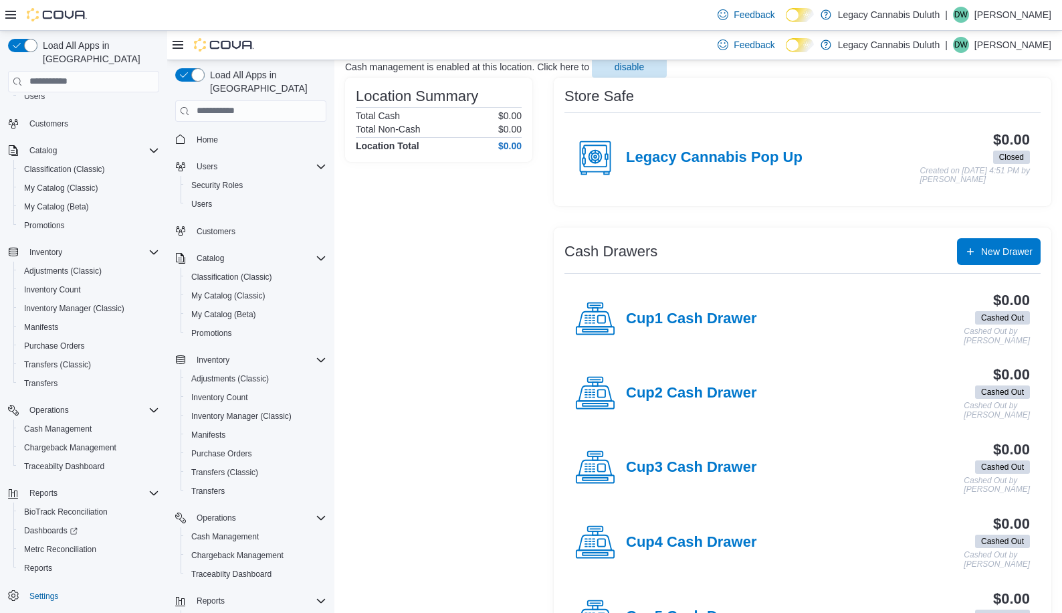
scroll to position [156, 0]
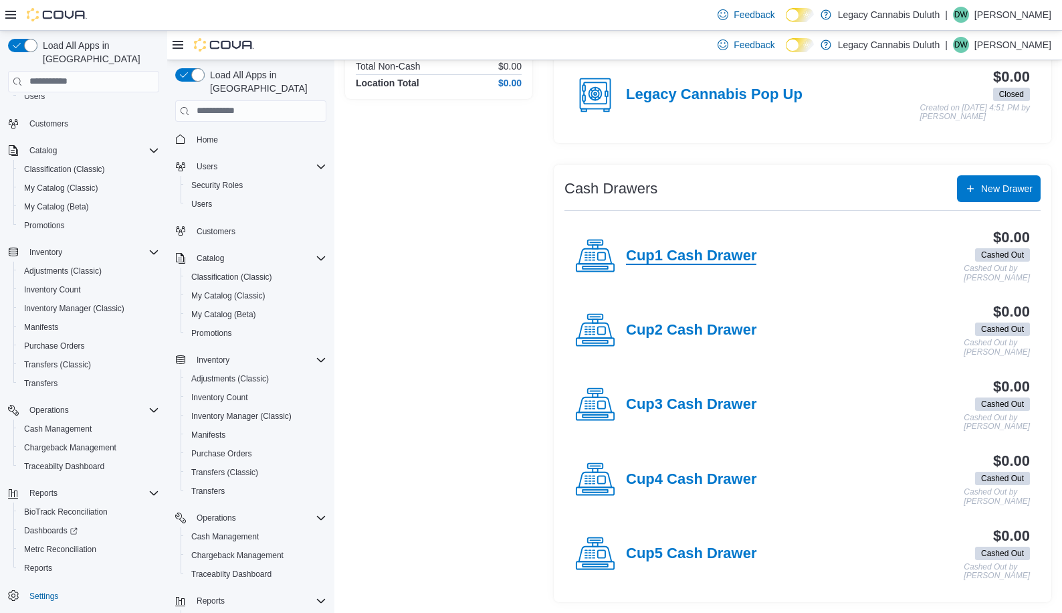
click at [671, 254] on h4 "Cup1 Cash Drawer" at bounding box center [691, 255] width 130 height 17
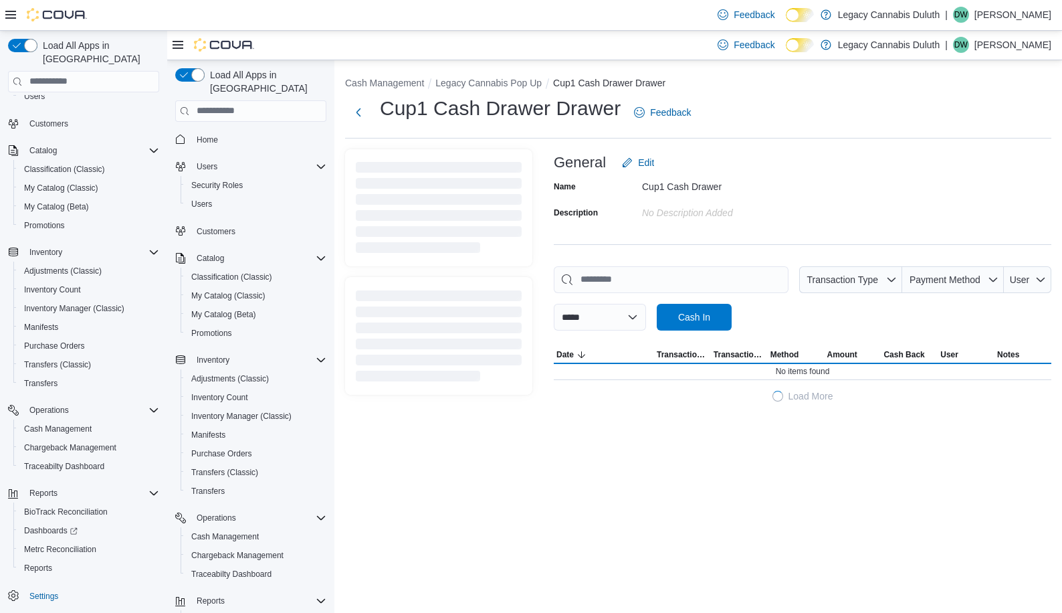
scroll to position [0, 0]
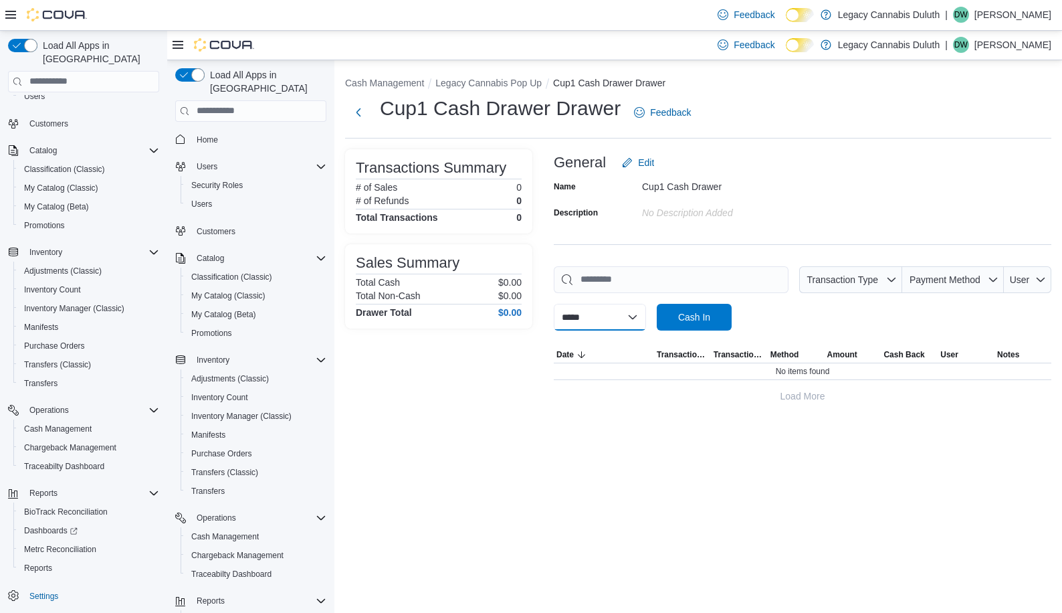
click at [646, 319] on select "**********" at bounding box center [600, 316] width 92 height 27
click at [710, 312] on span "Cash In" at bounding box center [694, 315] width 32 height 13
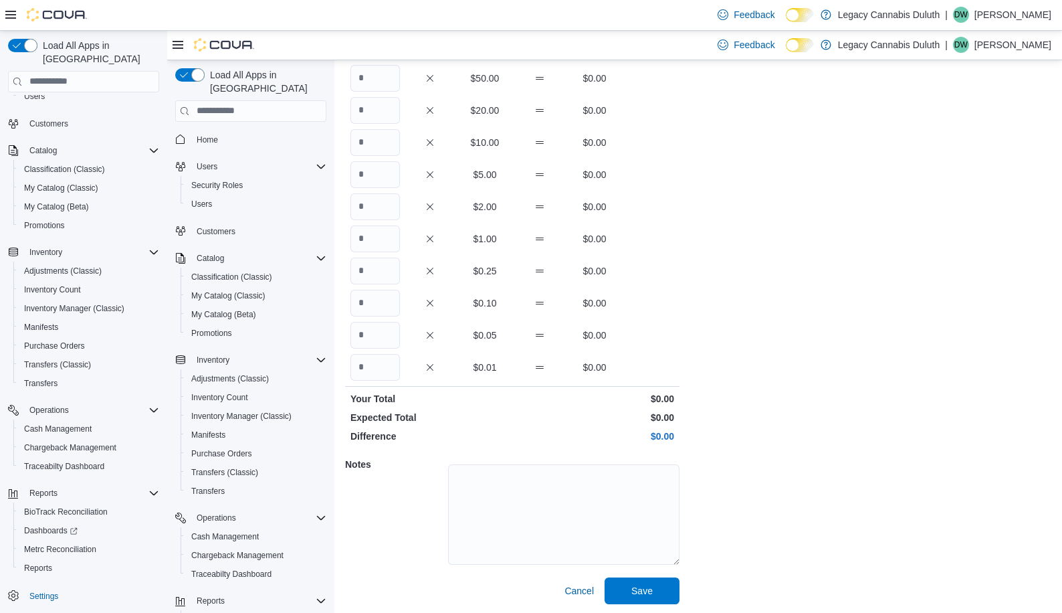
scroll to position [145, 0]
click at [588, 590] on span "Cancel" at bounding box center [579, 587] width 29 height 13
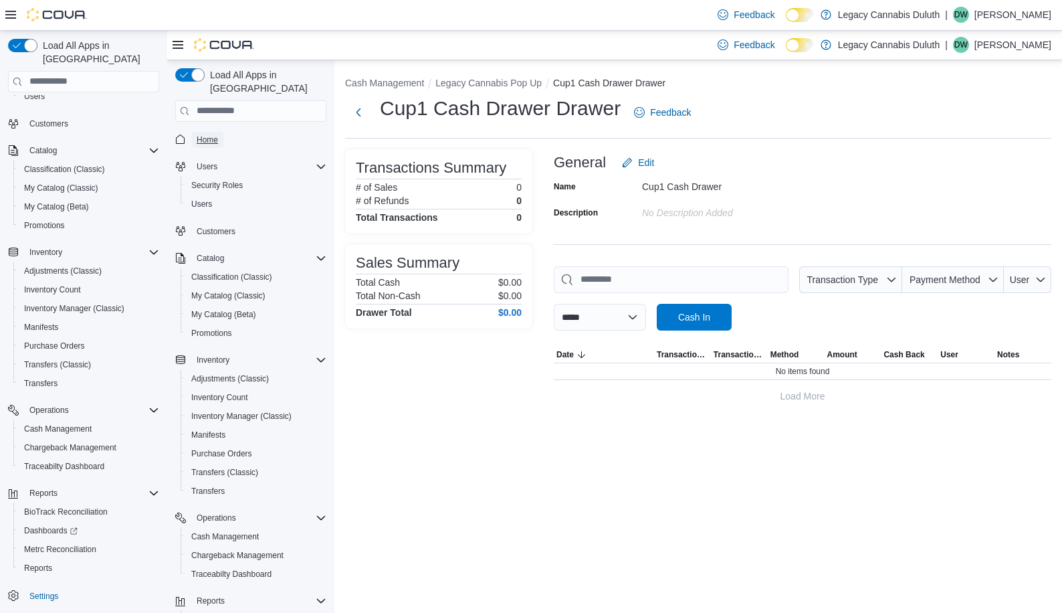
click at [220, 132] on link "Home" at bounding box center [207, 139] width 32 height 16
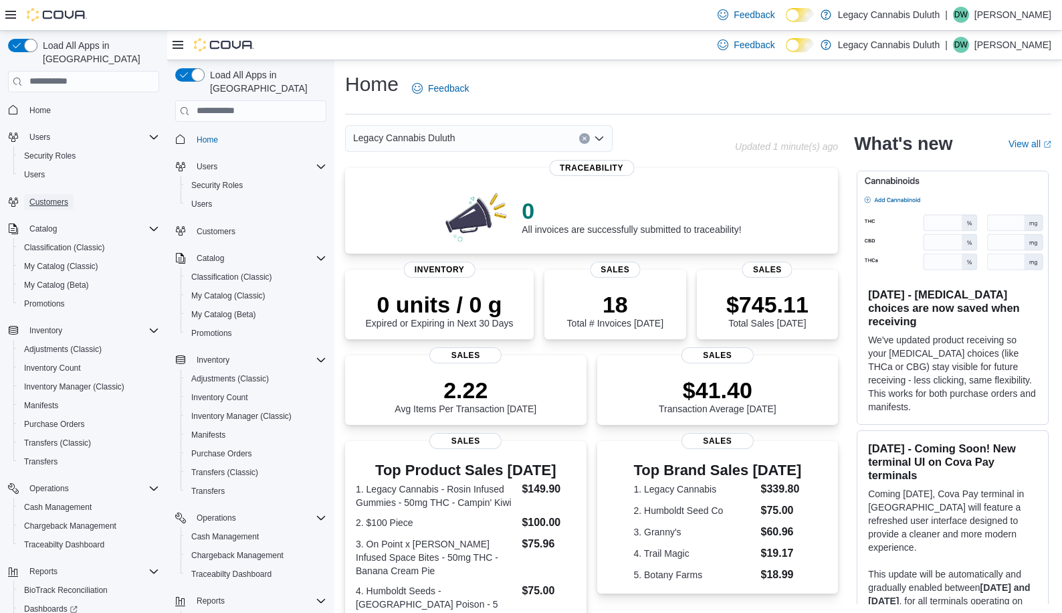
click at [55, 197] on span "Customers" at bounding box center [48, 202] width 39 height 11
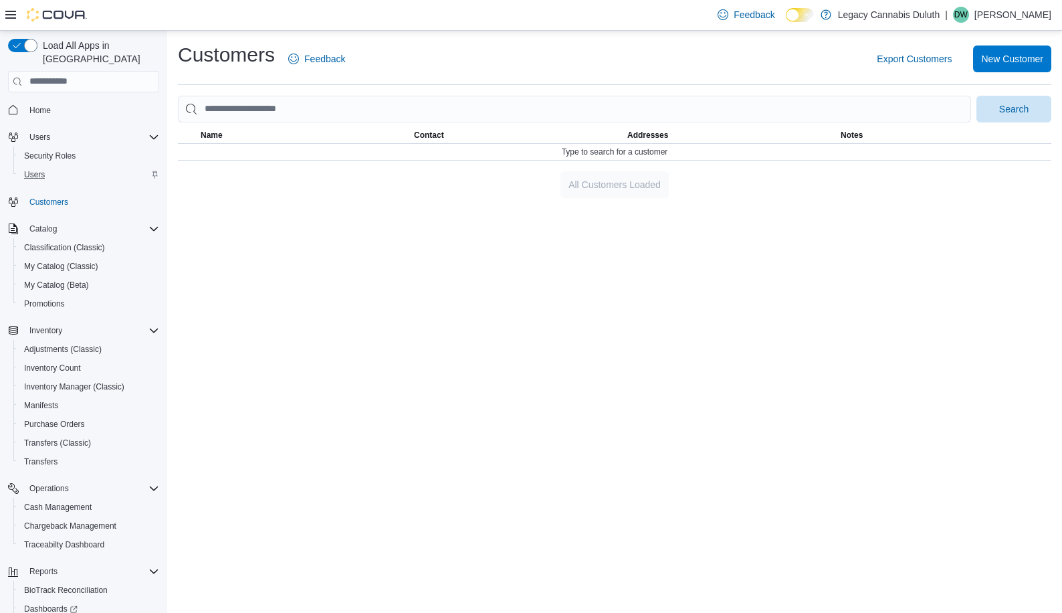
click at [54, 167] on div "Users" at bounding box center [89, 175] width 140 height 16
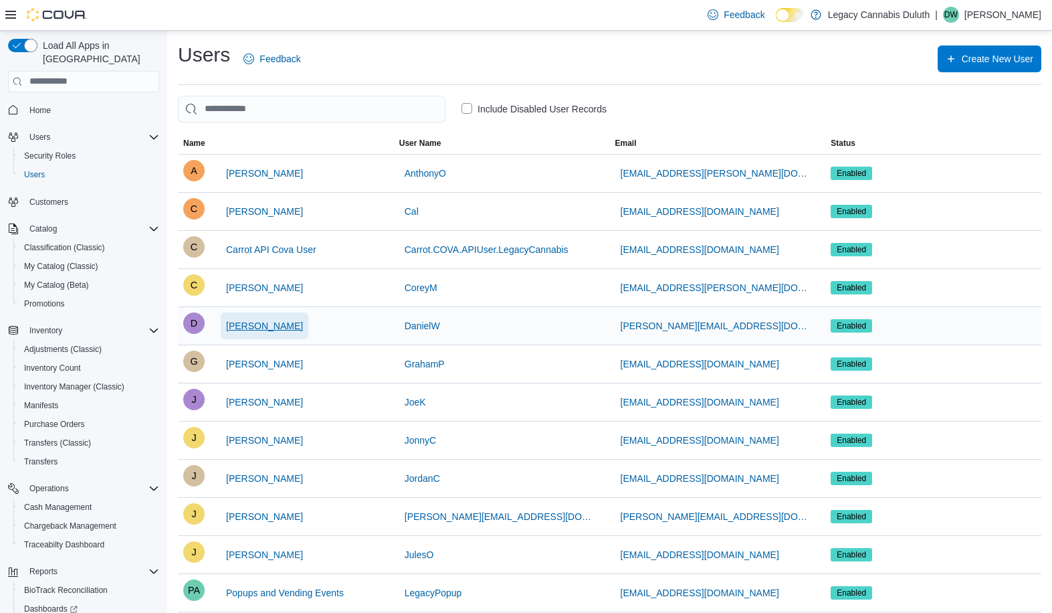
click at [243, 326] on span "[PERSON_NAME]" at bounding box center [264, 325] width 77 height 13
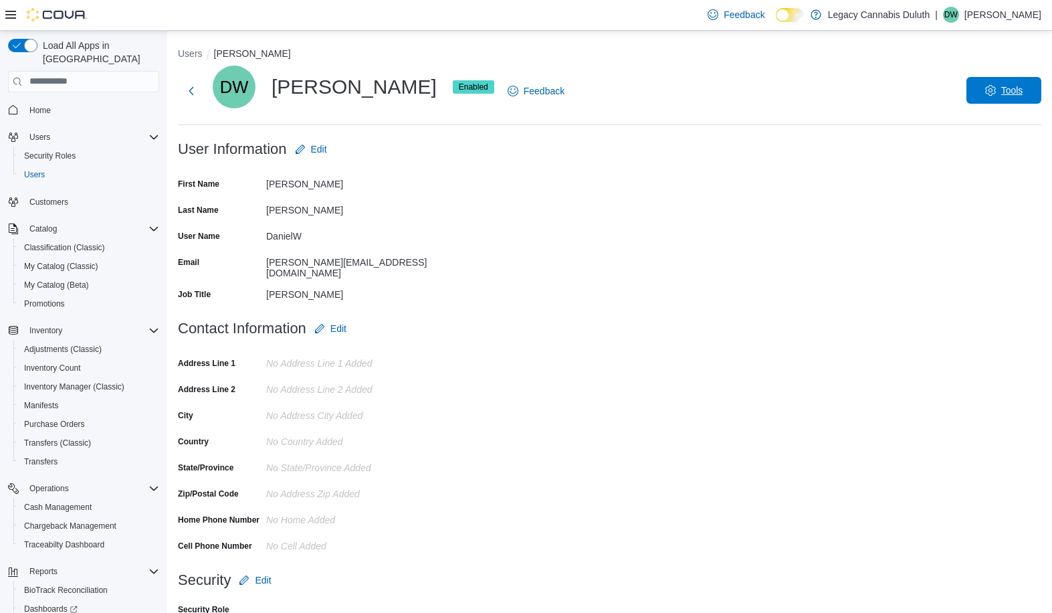
click at [1021, 78] on span "Tools" at bounding box center [1004, 90] width 59 height 27
click at [397, 239] on div "DanielW" at bounding box center [355, 233] width 179 height 16
click at [195, 52] on button "Users" at bounding box center [190, 53] width 25 height 11
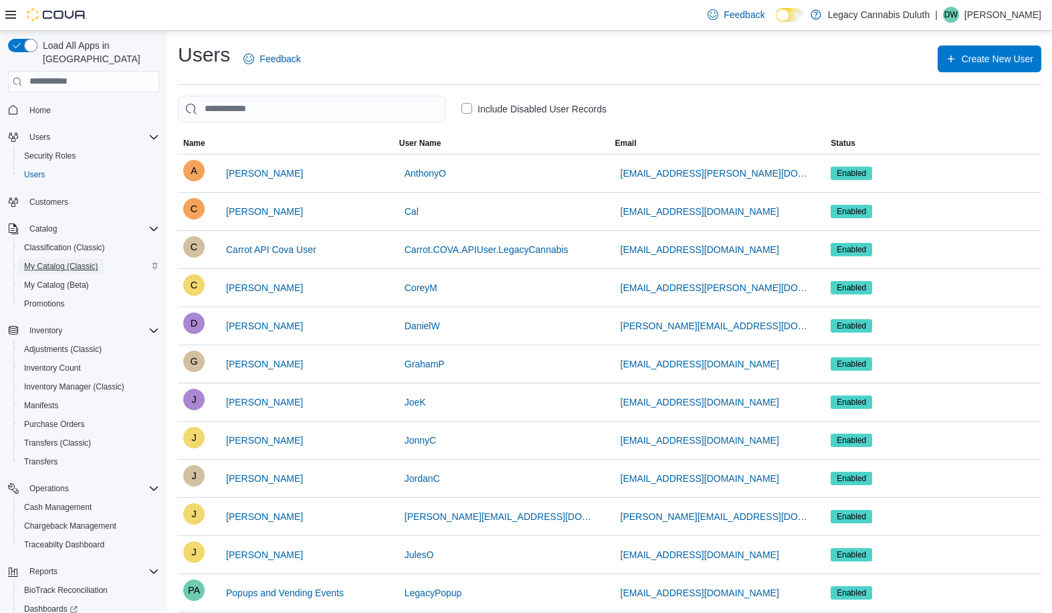
click at [74, 261] on span "My Catalog (Classic)" at bounding box center [61, 266] width 74 height 11
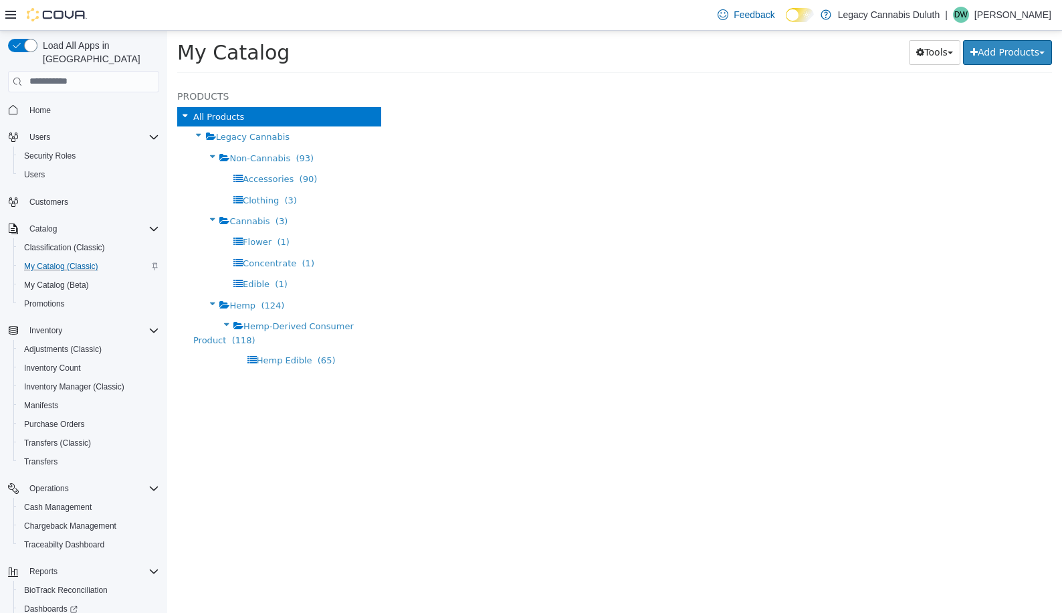
select select "**********"
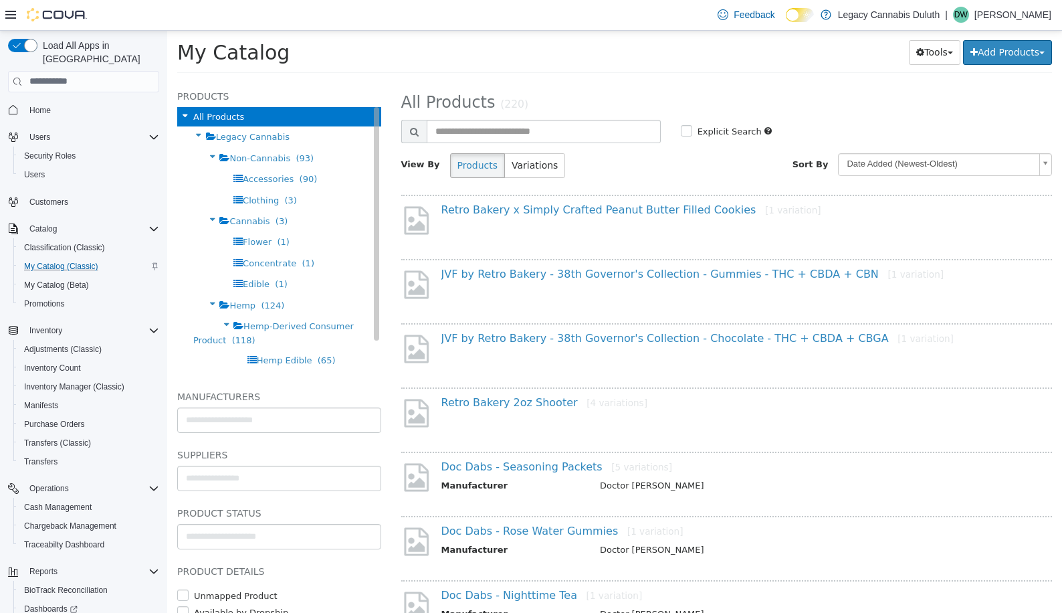
click at [199, 131] on icon at bounding box center [198, 134] width 15 height 17
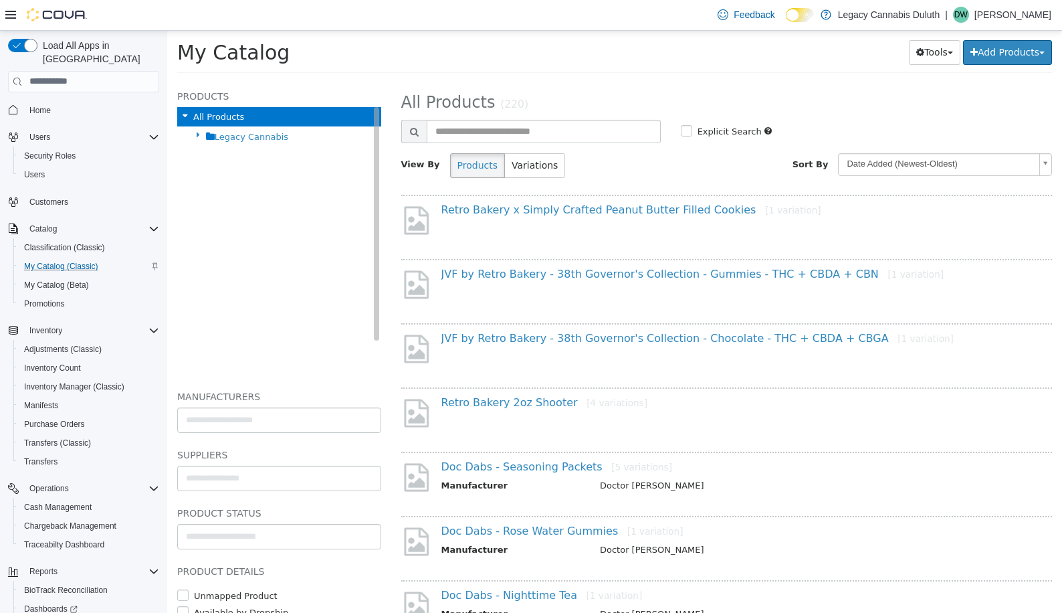
click at [199, 131] on icon at bounding box center [198, 134] width 15 height 17
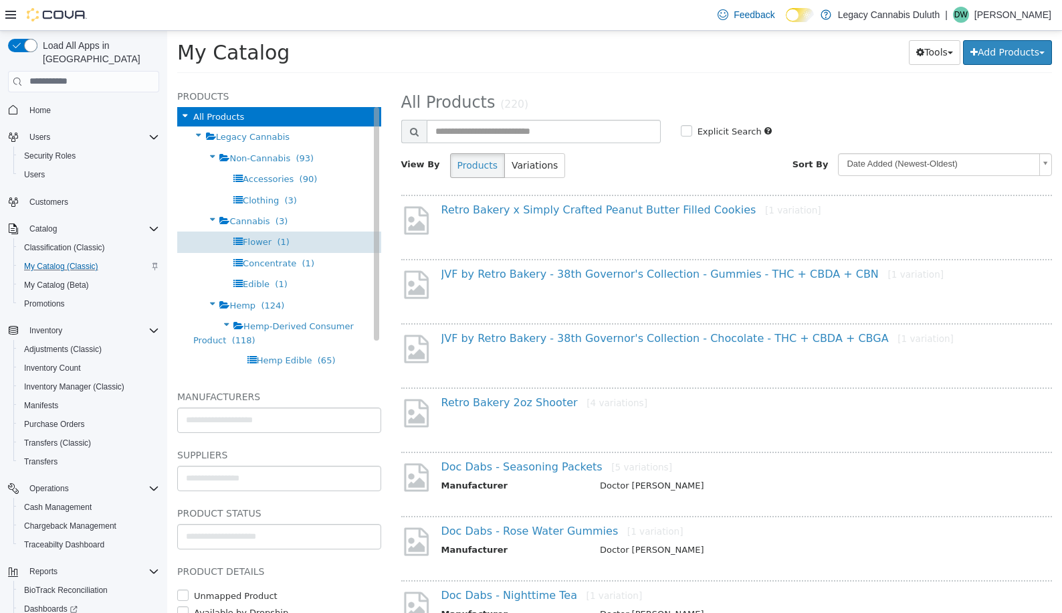
click at [243, 241] on span "Flower" at bounding box center [257, 241] width 29 height 10
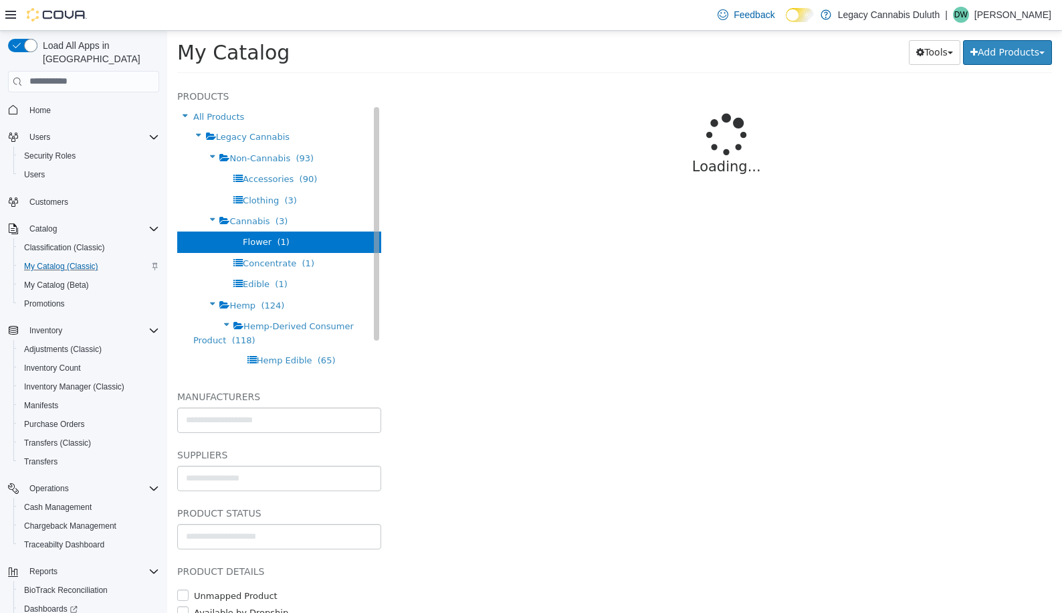
select select "**********"
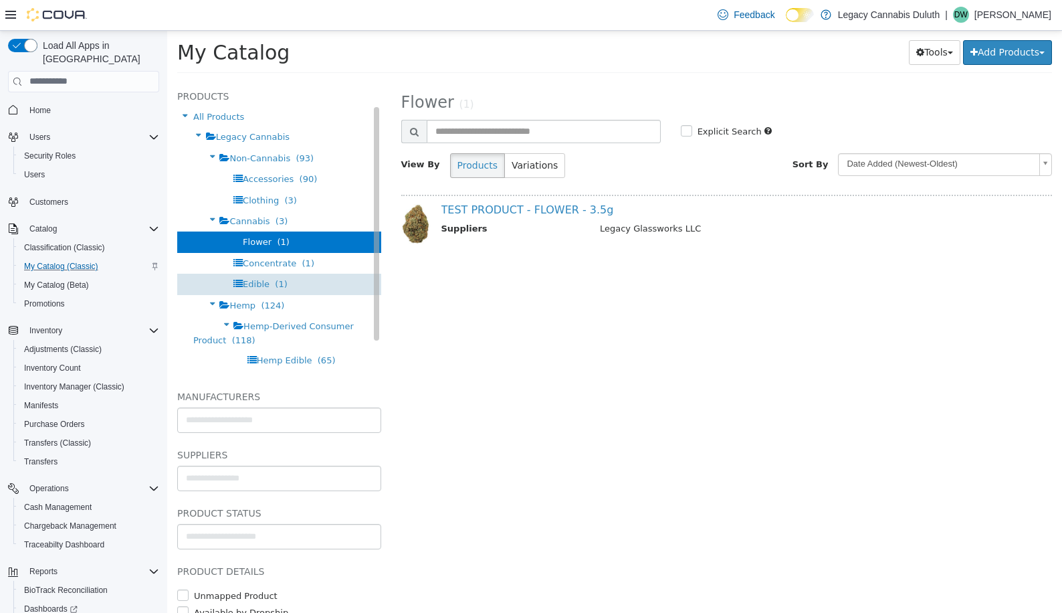
click at [282, 290] on div "Edible (1)" at bounding box center [279, 283] width 204 height 21
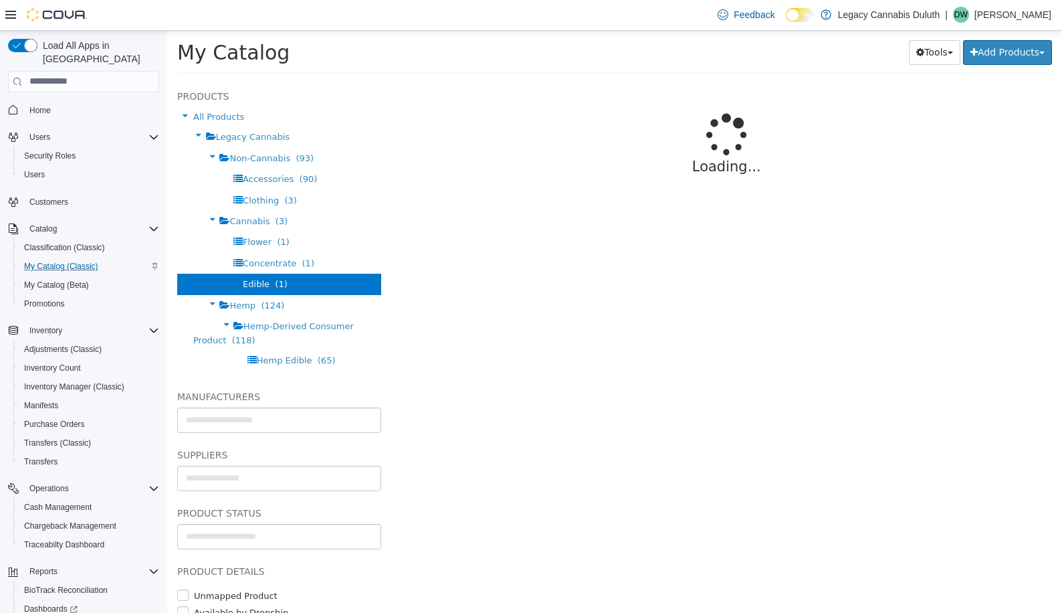
select select "**********"
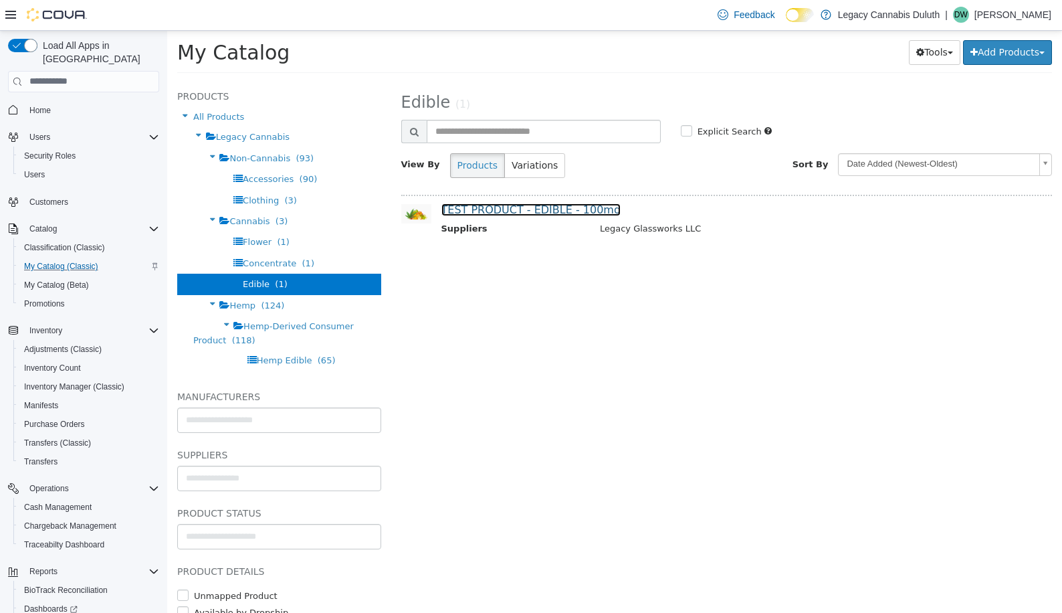
click at [561, 212] on link "TEST PRODUCT - EDIBLE - 100mg" at bounding box center [531, 209] width 180 height 13
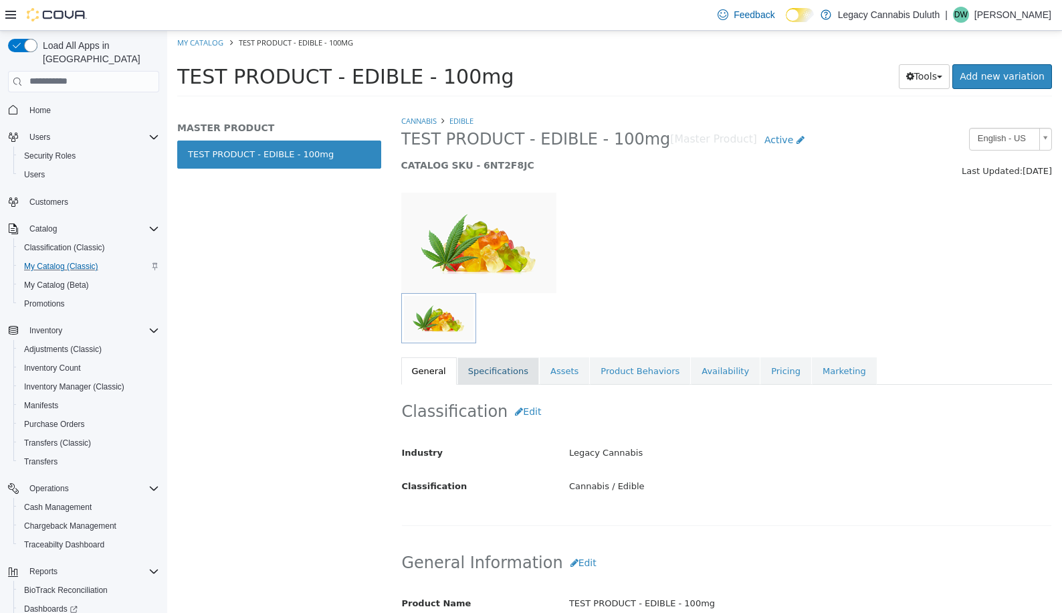
click at [500, 365] on link "Specifications" at bounding box center [499, 371] width 82 height 28
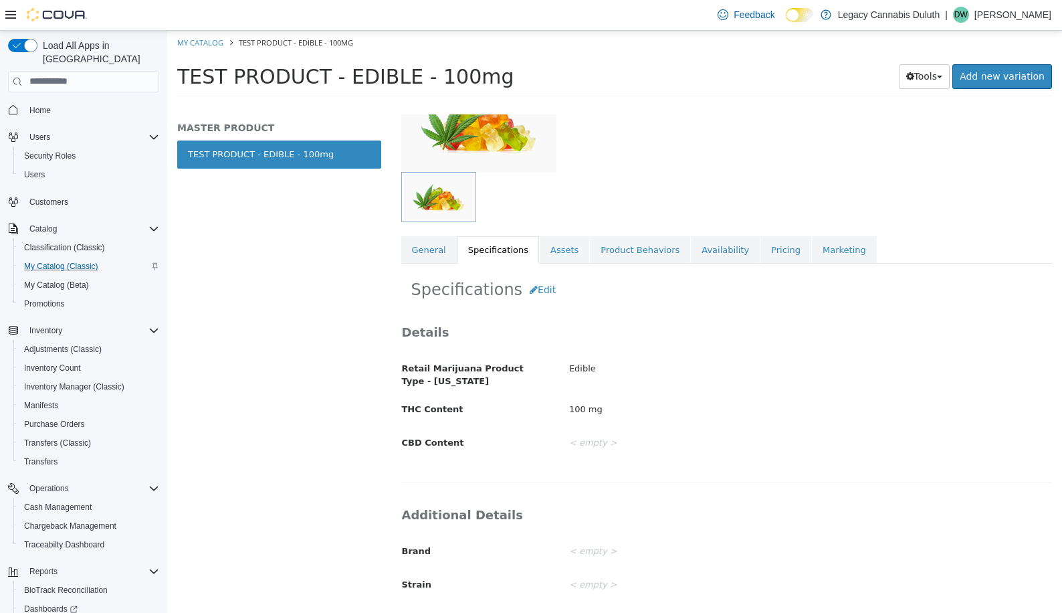
scroll to position [110, 0]
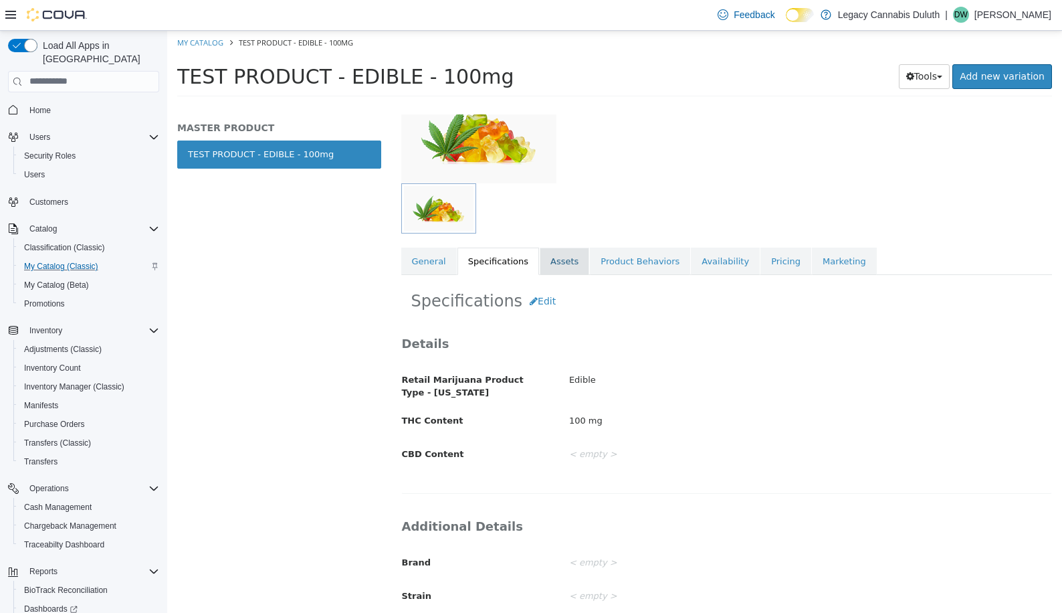
click at [556, 264] on link "Assets" at bounding box center [565, 261] width 50 height 28
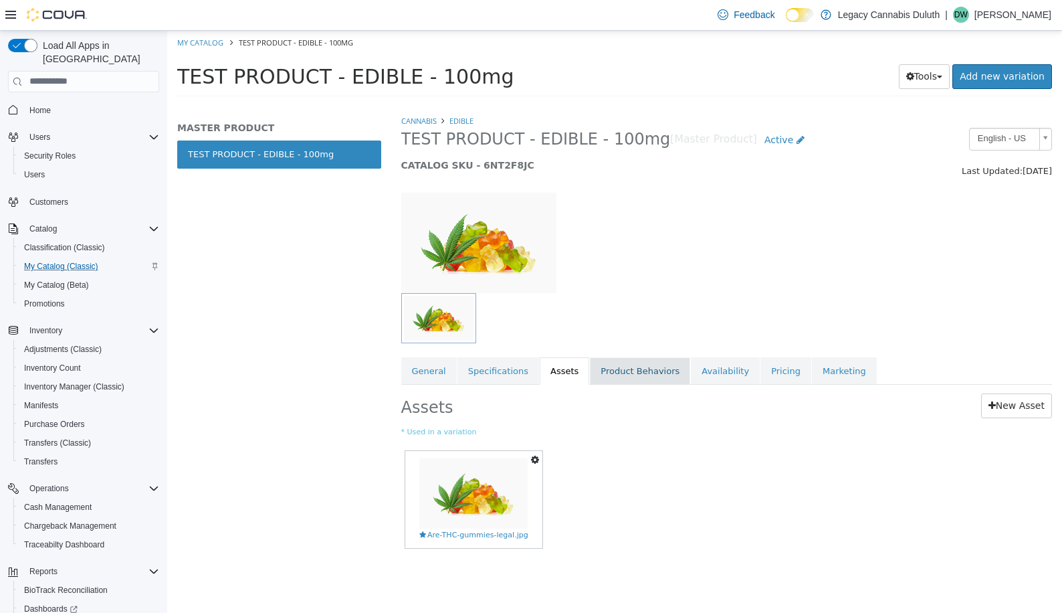
click at [617, 368] on link "Product Behaviors" at bounding box center [640, 371] width 100 height 28
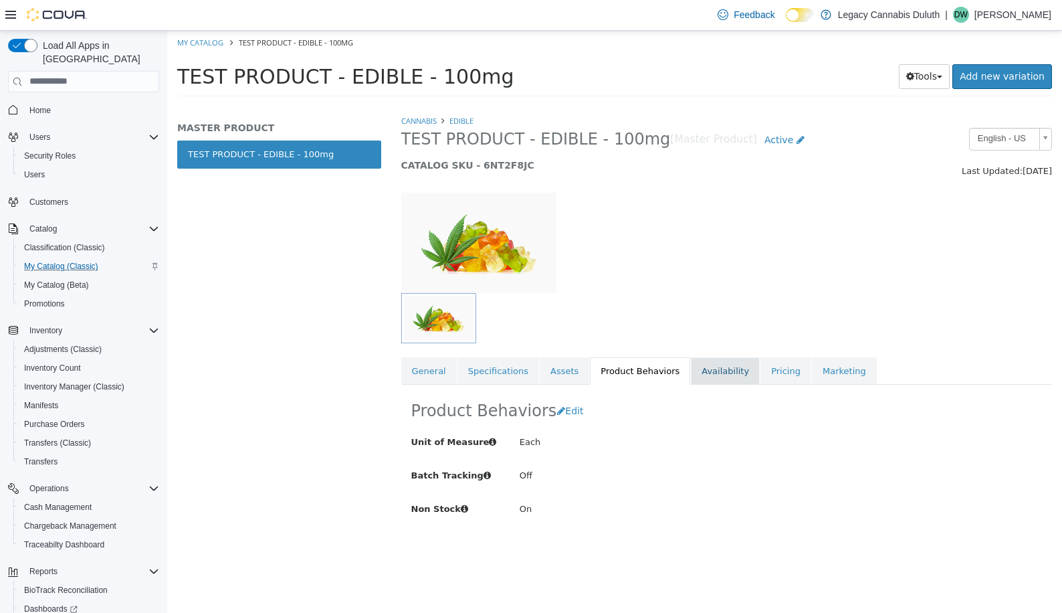
click at [691, 368] on link "Availability" at bounding box center [725, 371] width 69 height 28
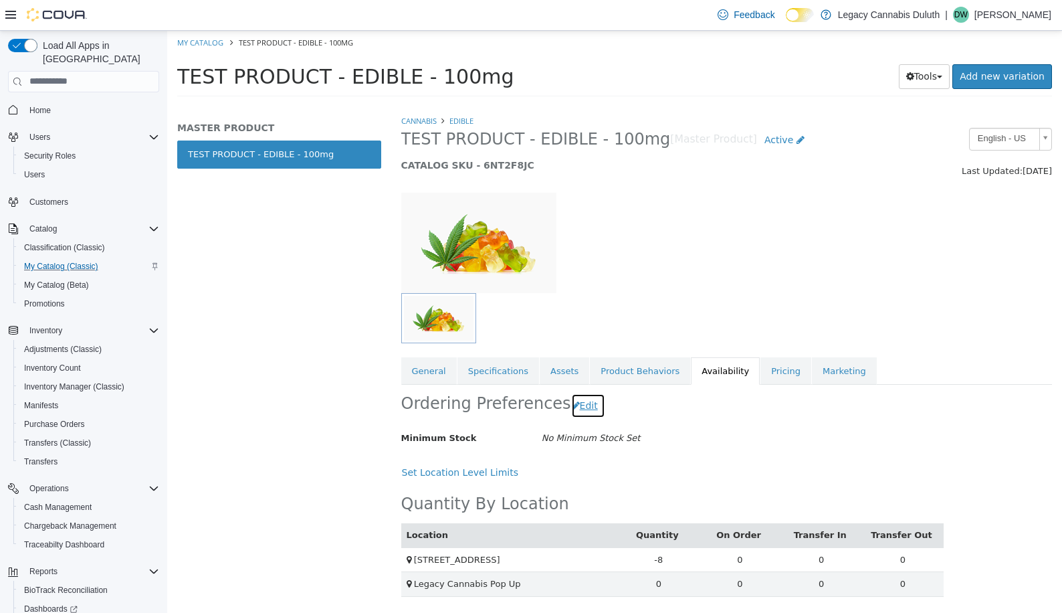
click at [577, 410] on button "Edit" at bounding box center [588, 405] width 34 height 25
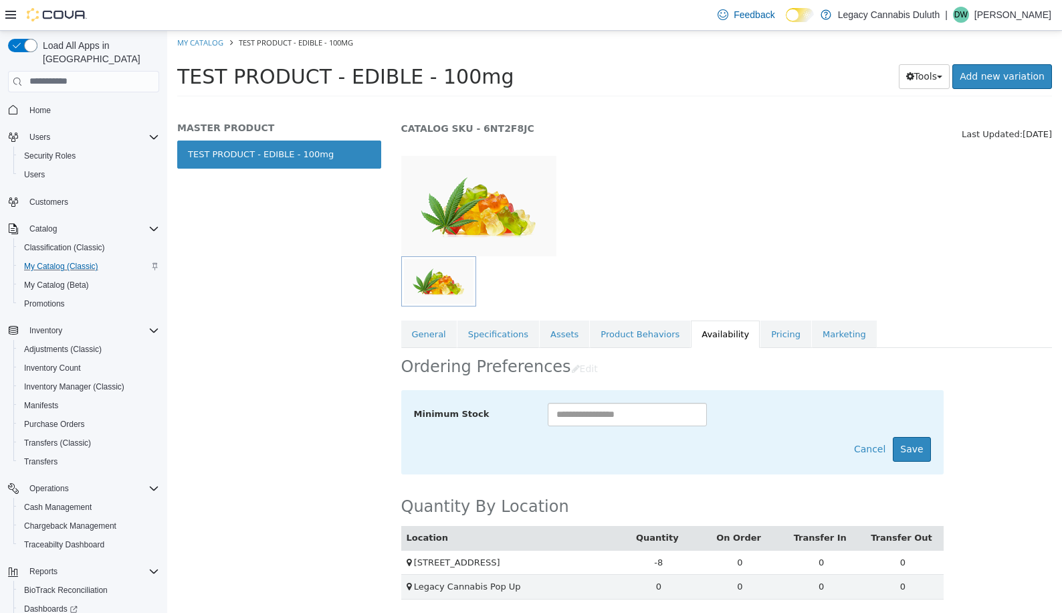
scroll to position [37, 0]
click at [761, 334] on link "Pricing" at bounding box center [786, 333] width 51 height 28
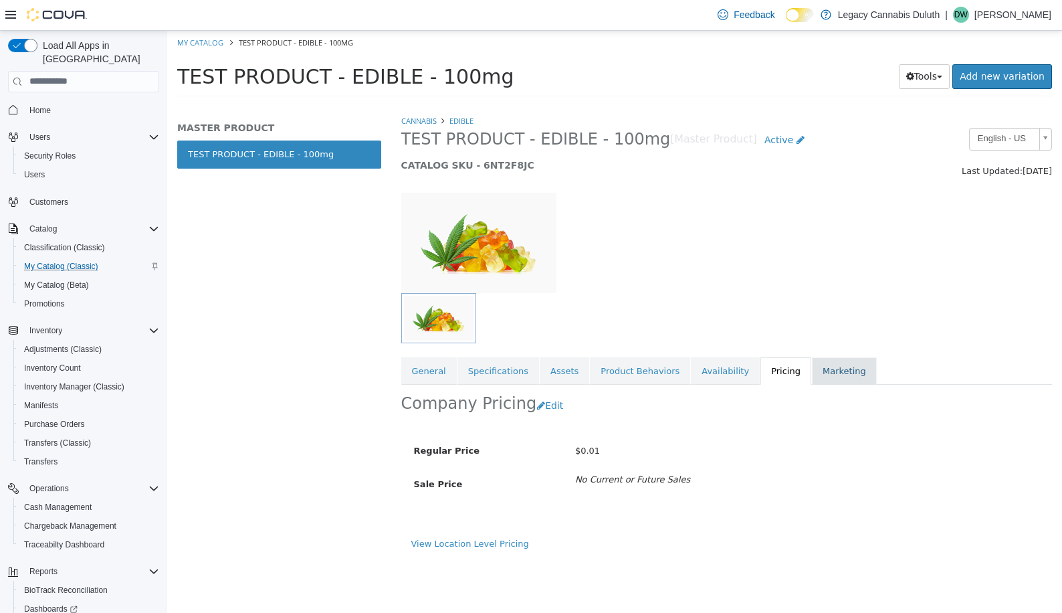
click at [812, 361] on link "Marketing" at bounding box center [844, 371] width 65 height 28
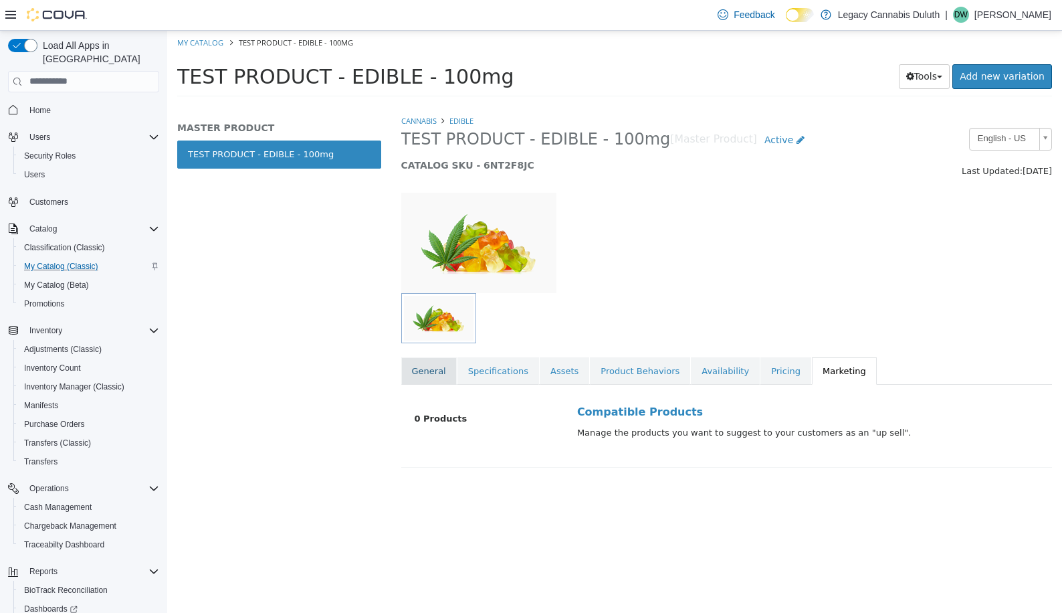
click at [424, 371] on link "General" at bounding box center [429, 371] width 56 height 28
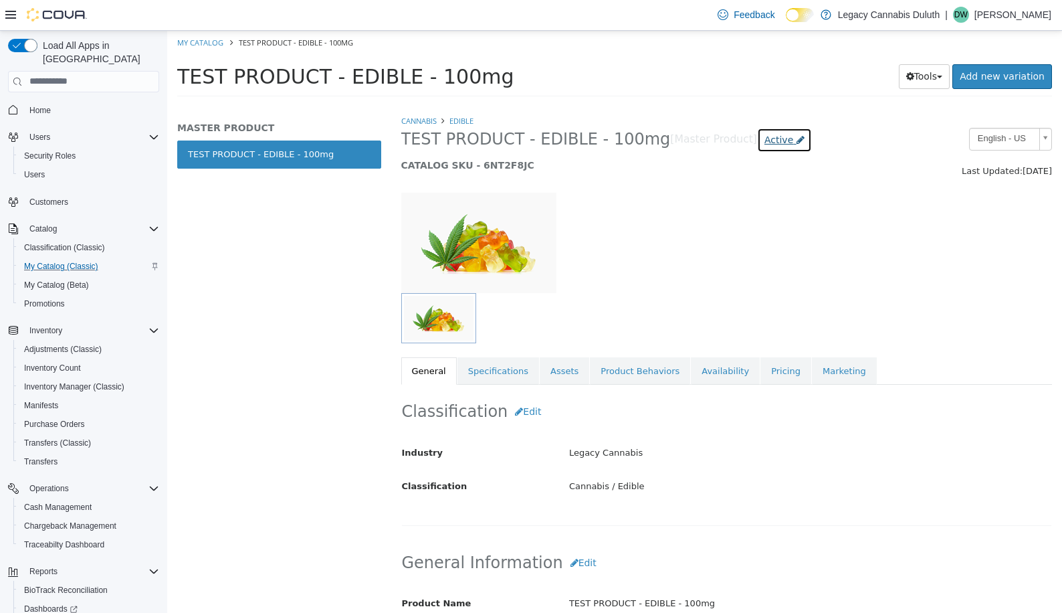
click at [797, 136] on icon at bounding box center [801, 138] width 8 height 9
click at [842, 156] on div "TEST PRODUCT - EDIBLE - 100mg [Master Product] Active Active Coming Soon Inacti…" at bounding box center [643, 152] width 504 height 51
click at [937, 73] on button "Tools" at bounding box center [925, 76] width 52 height 25
click at [707, 166] on h5 "CATALOG SKU - 6NT2F8JC" at bounding box center [643, 165] width 484 height 12
click at [691, 373] on link "Availability" at bounding box center [725, 371] width 69 height 28
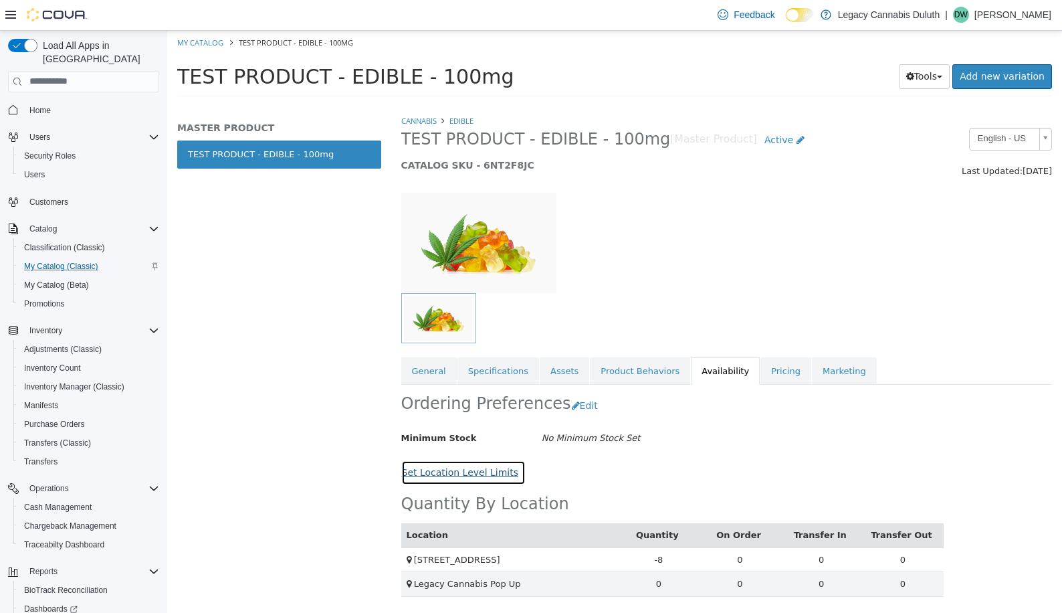
click at [438, 470] on button "Set Location Level Limits" at bounding box center [463, 472] width 125 height 25
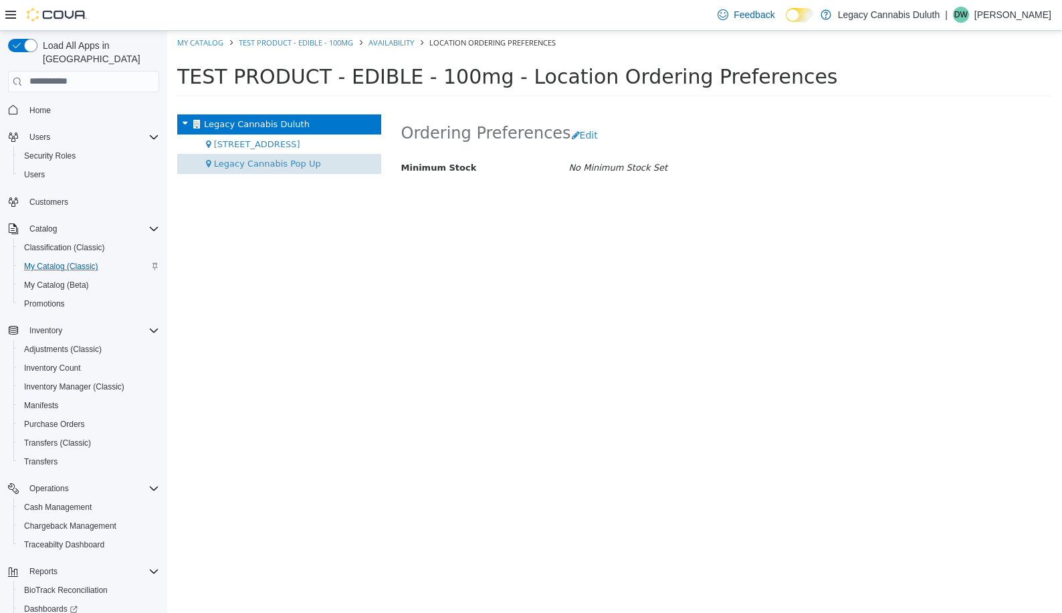
click at [280, 166] on span "Legacy Cannabis Pop Up" at bounding box center [267, 163] width 107 height 10
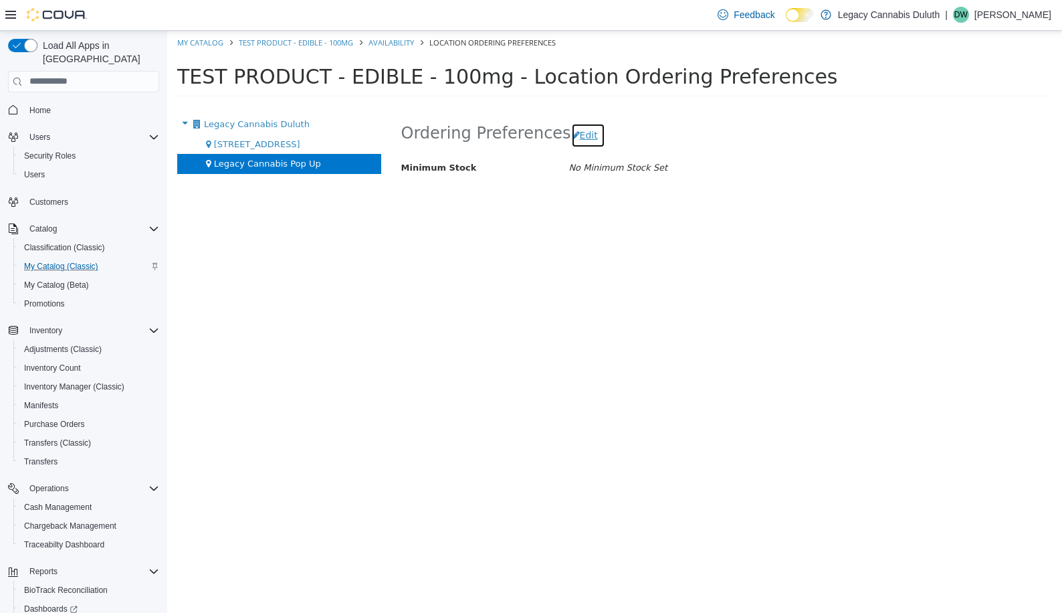
click at [582, 131] on button "Edit" at bounding box center [588, 134] width 34 height 25
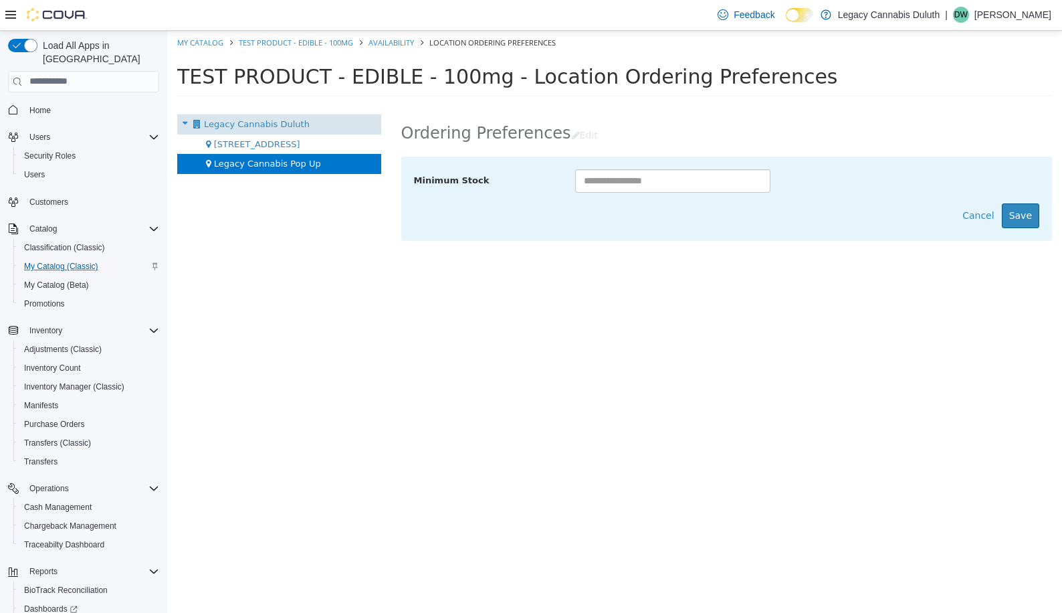
click at [250, 122] on span "Legacy Cannabis Duluth" at bounding box center [257, 123] width 106 height 10
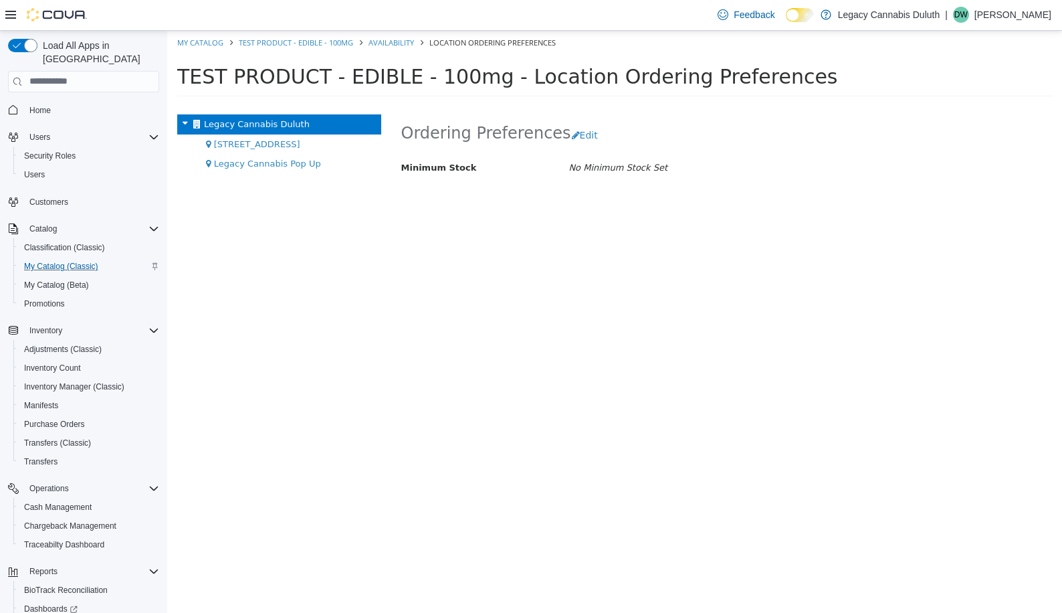
click at [818, 256] on div "Ordering Preferences Edit Minimum Stock No Minimum Stock Set Cancel Save" at bounding box center [727, 363] width 672 height 498
click at [201, 38] on link "My Catalog" at bounding box center [200, 42] width 46 height 10
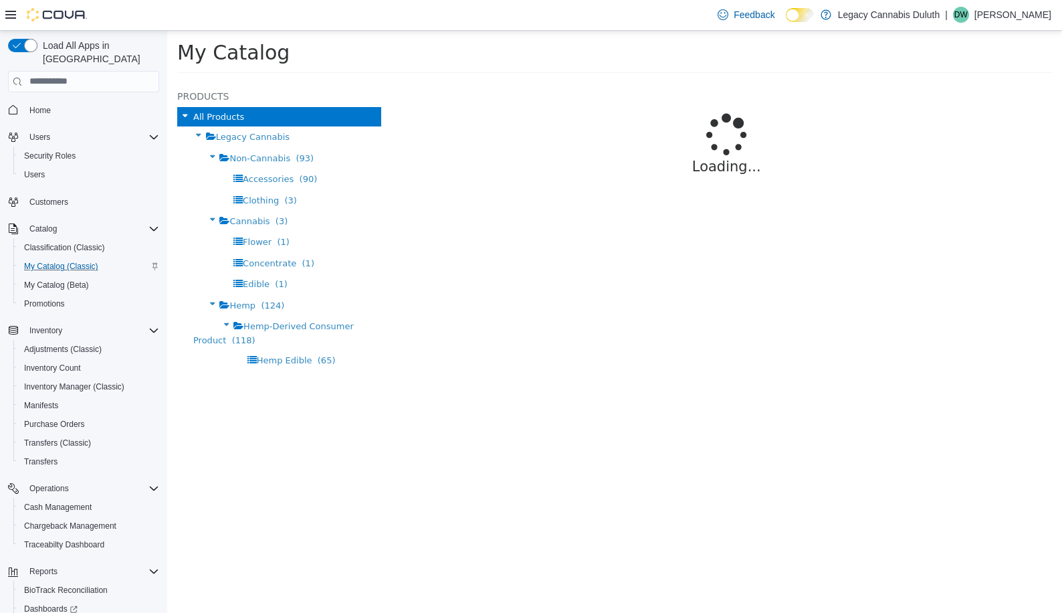
select select "**********"
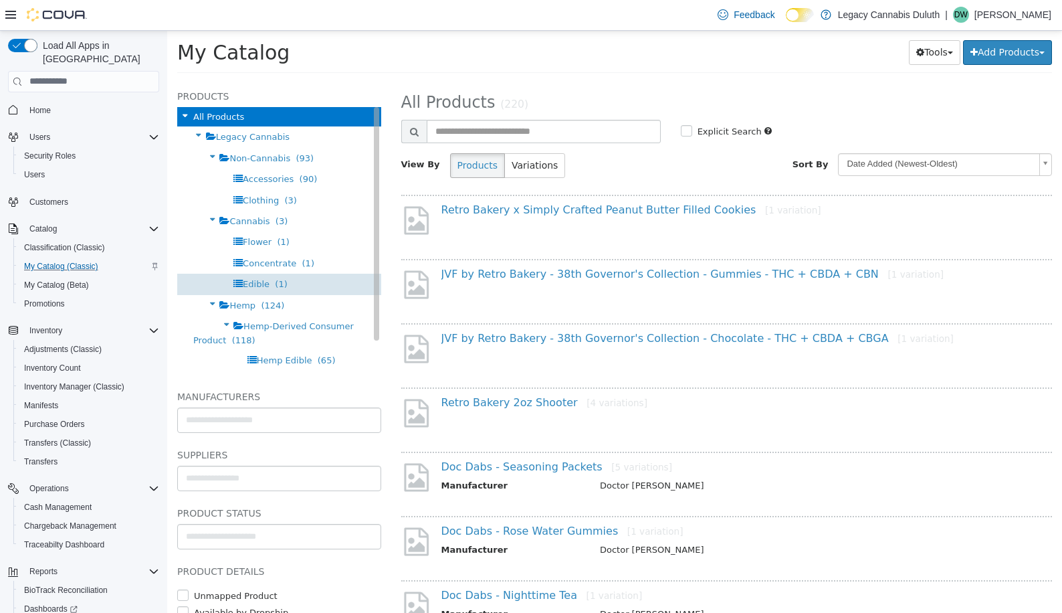
click at [251, 278] on span "Edible" at bounding box center [256, 283] width 27 height 10
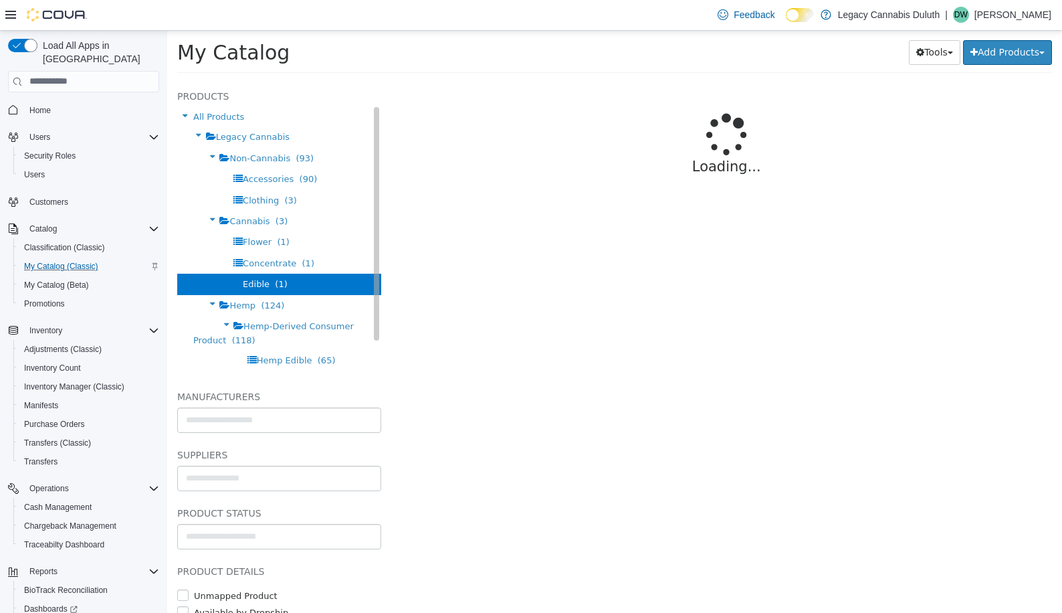
select select "**********"
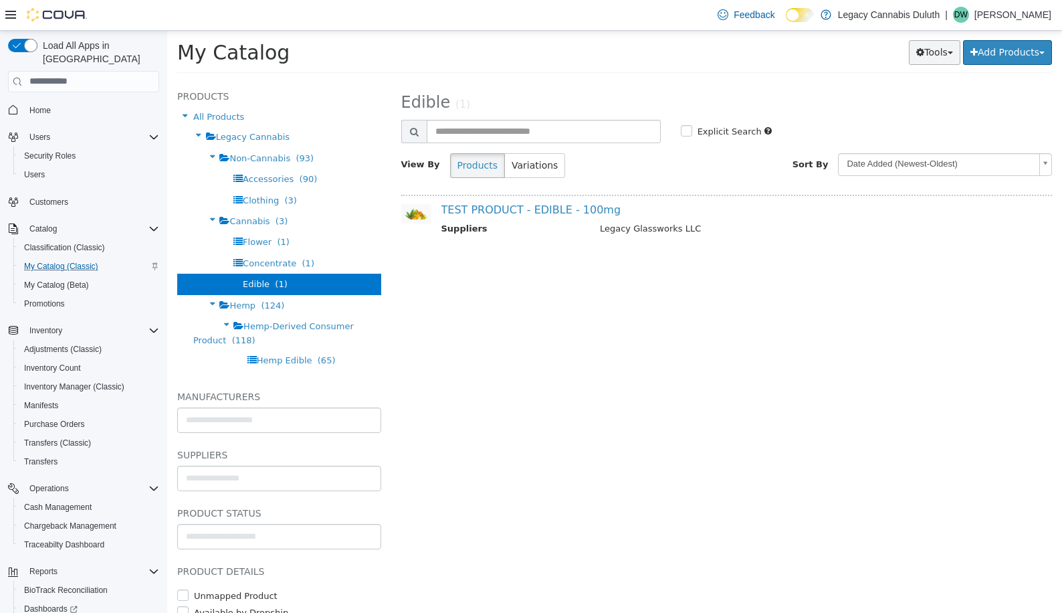
click at [914, 46] on button "Tools" at bounding box center [935, 51] width 52 height 25
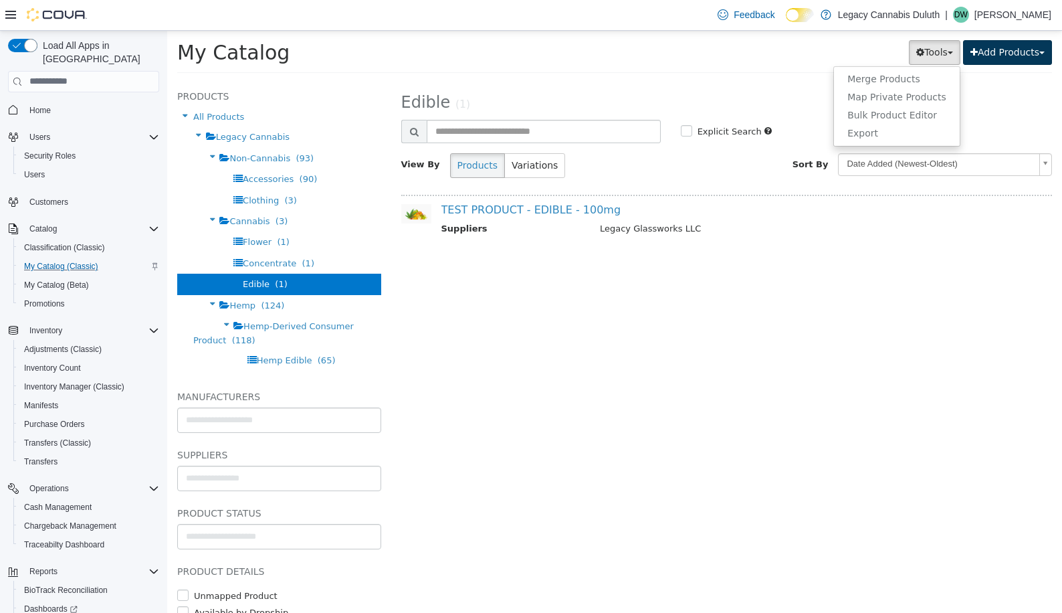
click at [1011, 55] on button "Add Products" at bounding box center [1007, 51] width 89 height 25
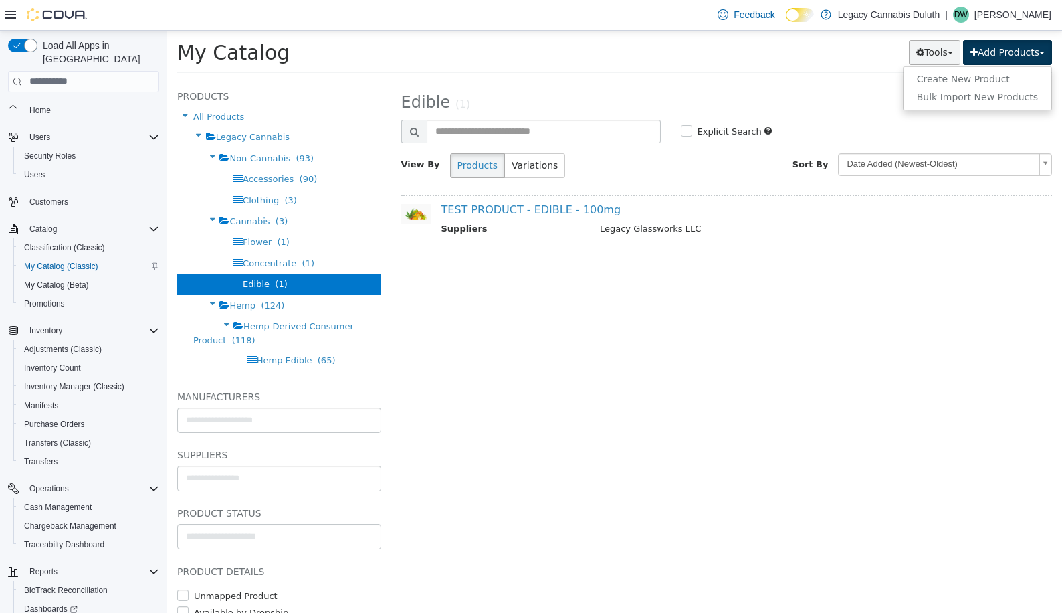
click at [922, 56] on button "Tools" at bounding box center [935, 51] width 52 height 25
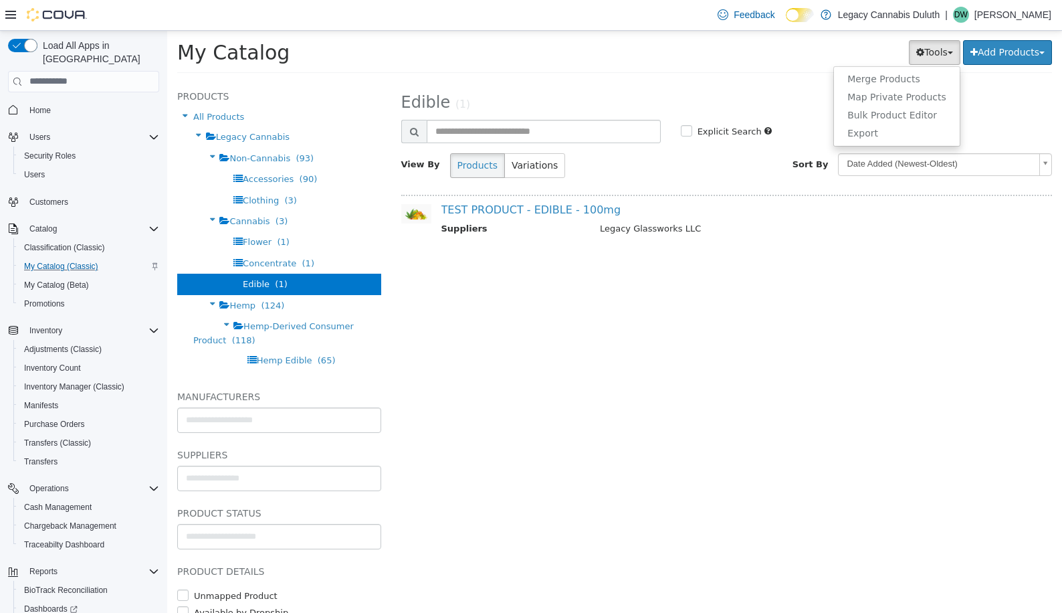
click at [779, 73] on div "My Catalog Tools Merge Products Map Private Products Bulk Product Editor Export…" at bounding box center [614, 55] width 895 height 51
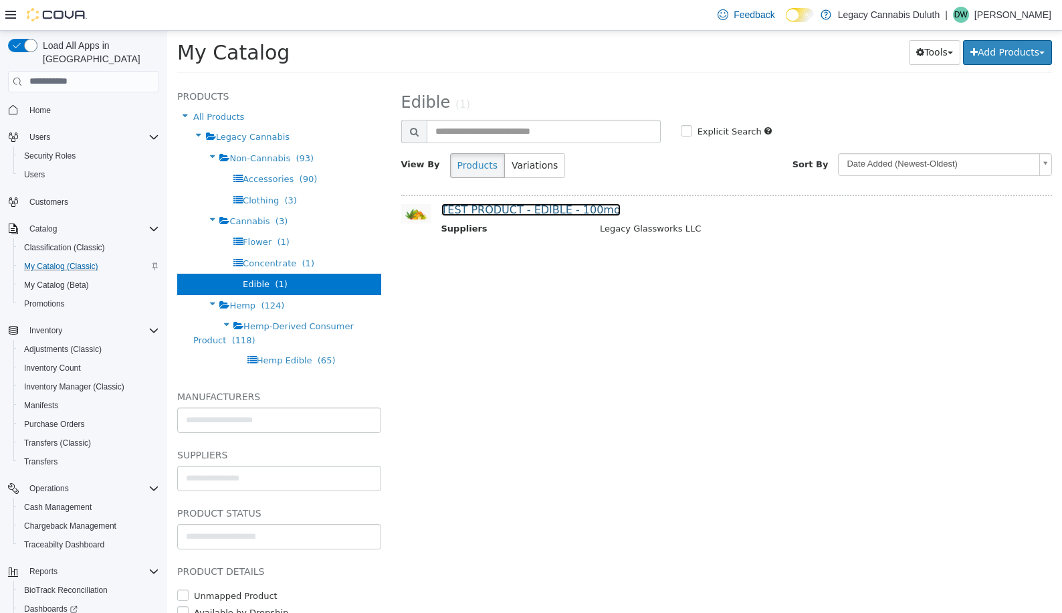
click at [551, 209] on link "TEST PRODUCT - EDIBLE - 100mg" at bounding box center [531, 209] width 180 height 13
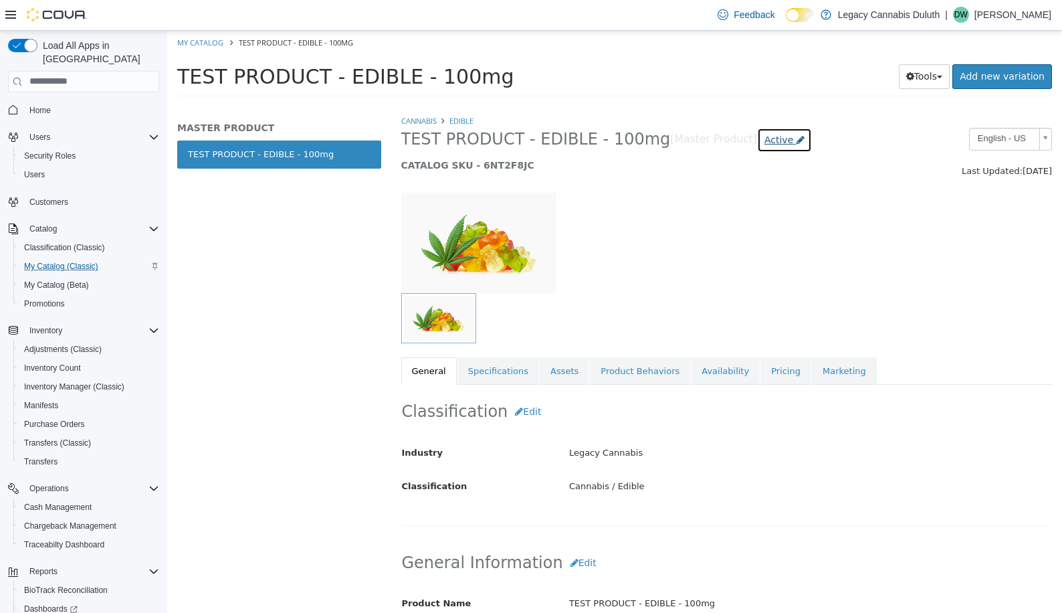
click at [765, 142] on span "Active" at bounding box center [779, 139] width 29 height 11
